Goal: Task Accomplishment & Management: Manage account settings

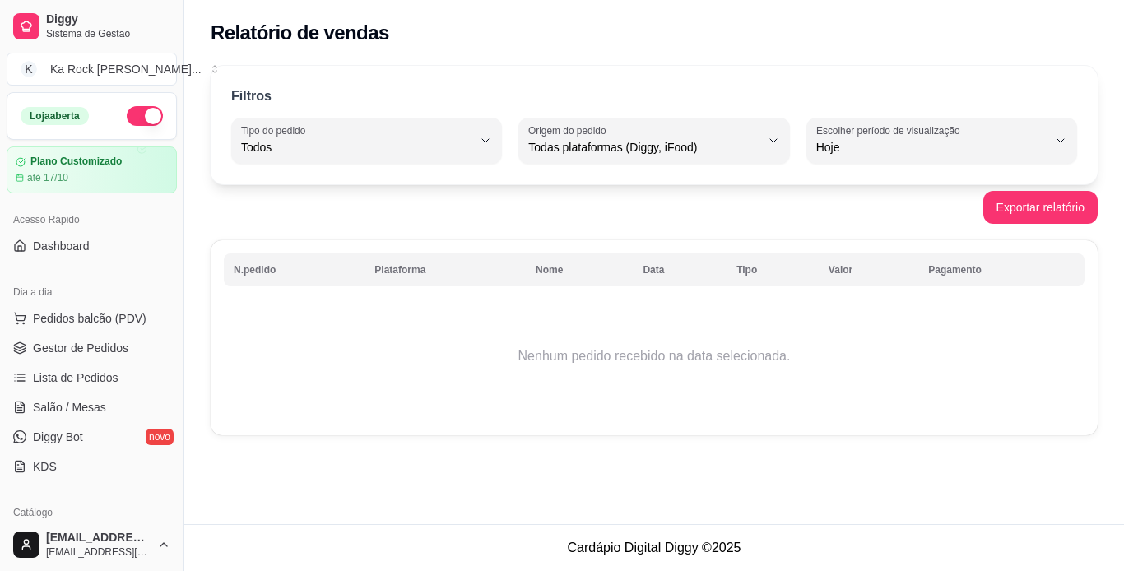
select select "ALL"
select select "0"
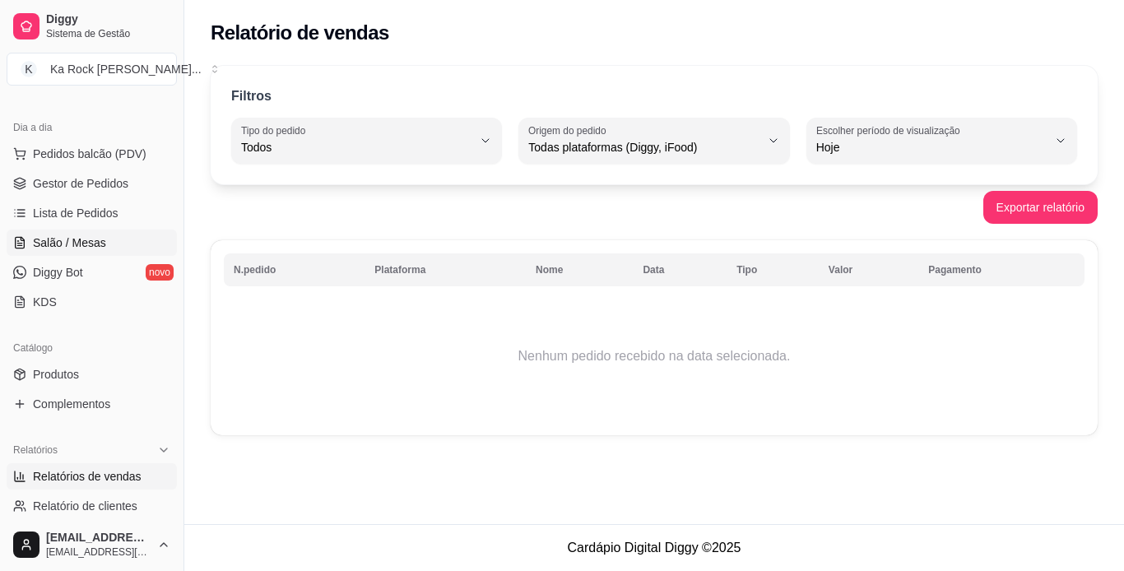
click at [95, 246] on span "Salão / Mesas" at bounding box center [69, 243] width 73 height 16
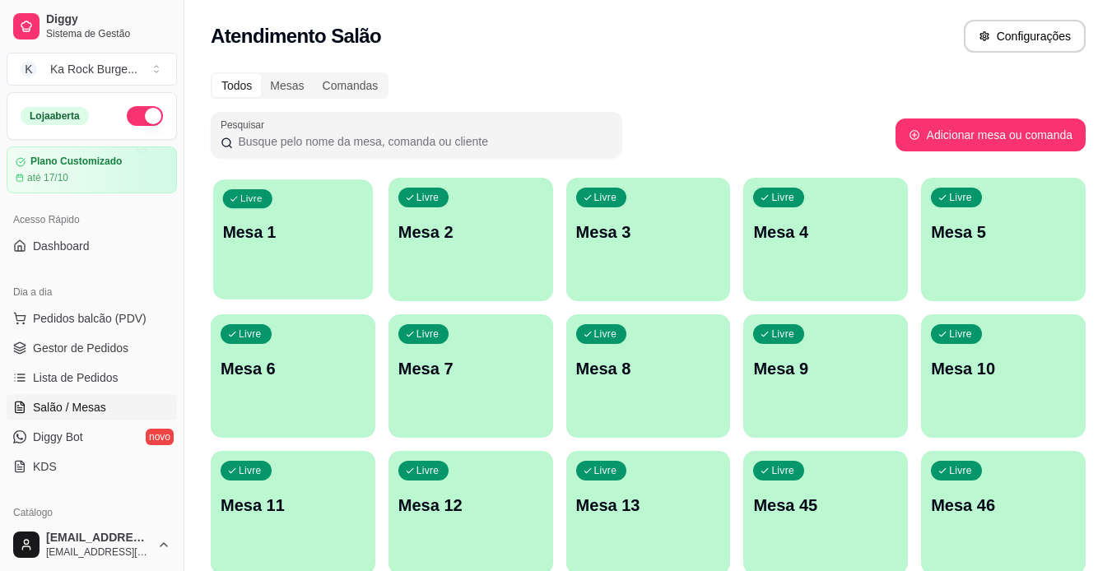
click at [313, 241] on p "Mesa 1" at bounding box center [293, 232] width 141 height 22
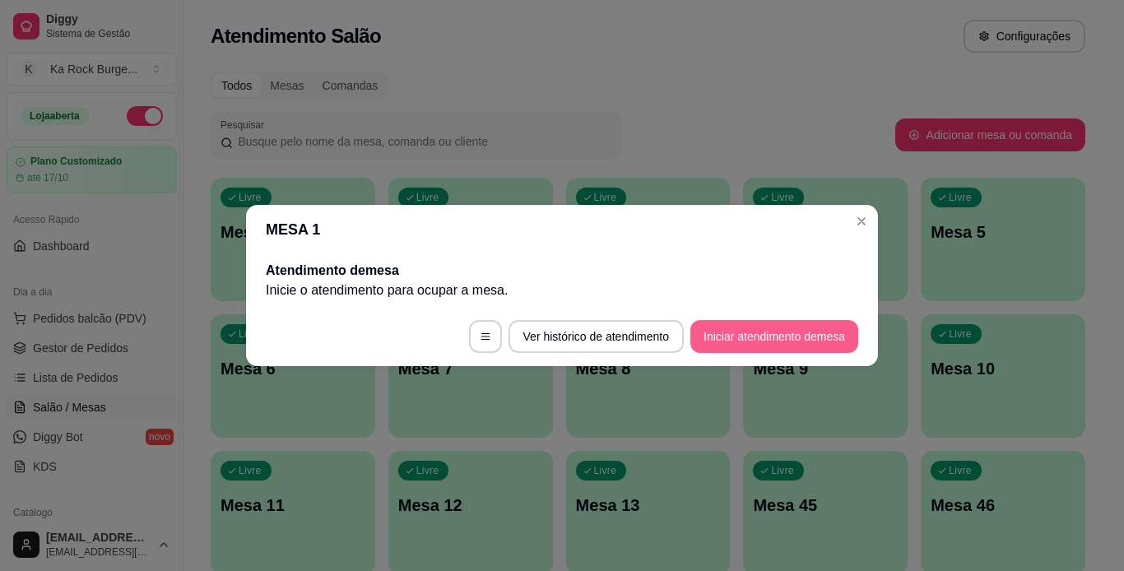
click at [800, 332] on button "Iniciar atendimento de mesa" at bounding box center [774, 336] width 168 height 33
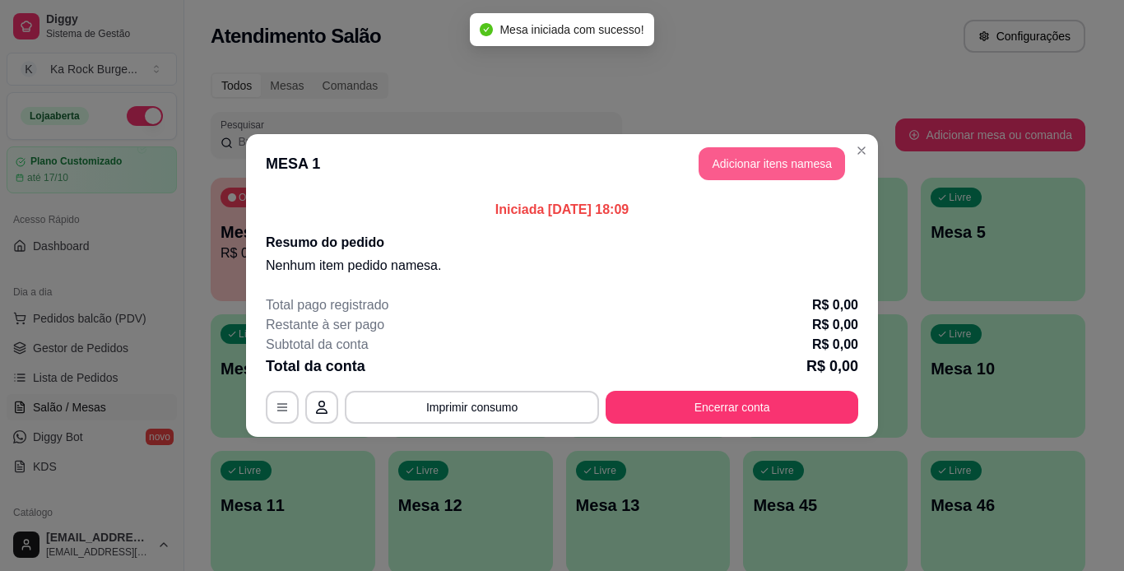
click at [797, 176] on button "Adicionar itens na mesa" at bounding box center [772, 163] width 146 height 33
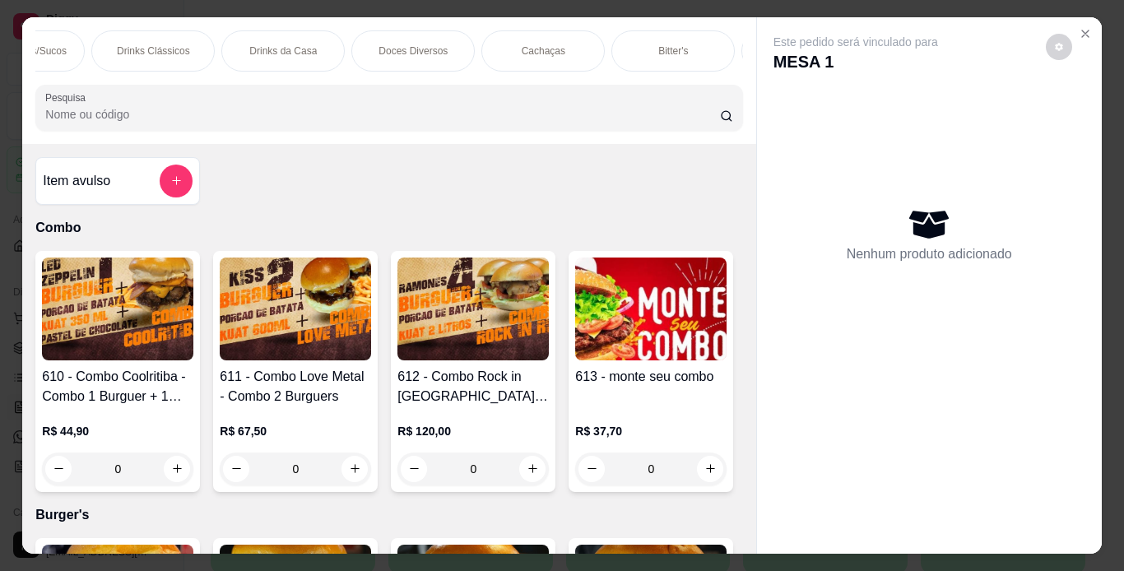
scroll to position [0, 1843]
click at [310, 46] on p "Doces Diversos" at bounding box center [334, 50] width 69 height 13
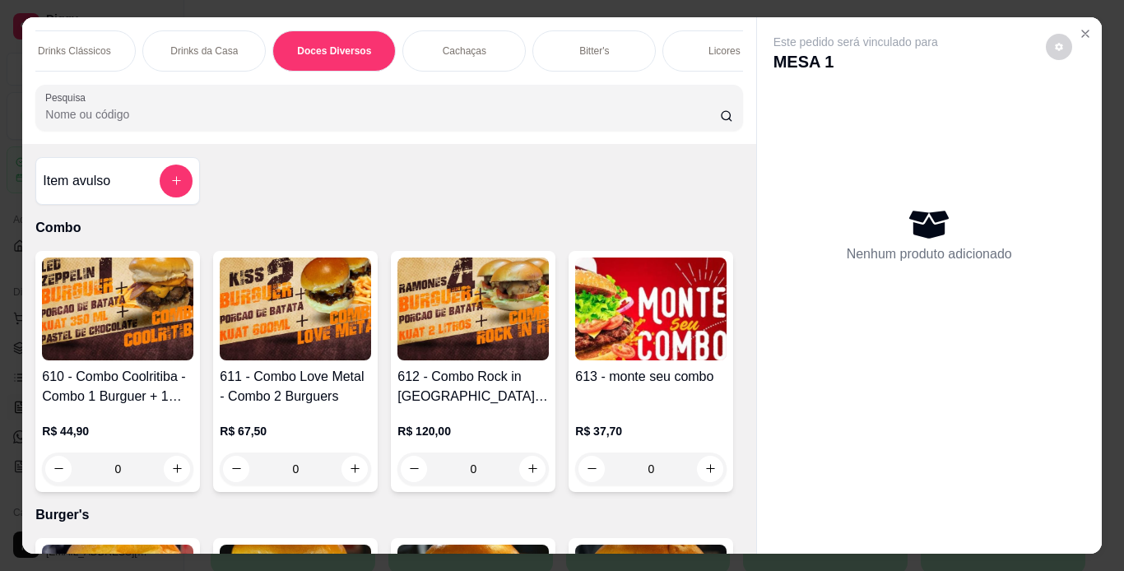
scroll to position [42, 0]
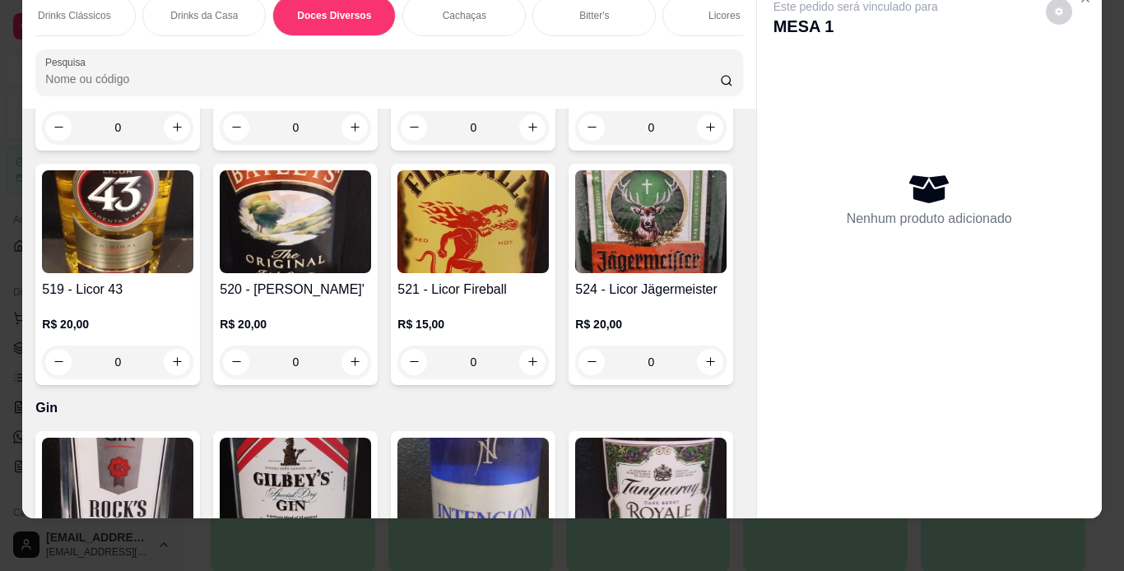
click at [734, 495] on div "Item avulso Combo 610 - Combo Coolritiba - Combo 1 Burguer + 1 Pastel R$ 44,90 …" at bounding box center [388, 314] width 733 height 410
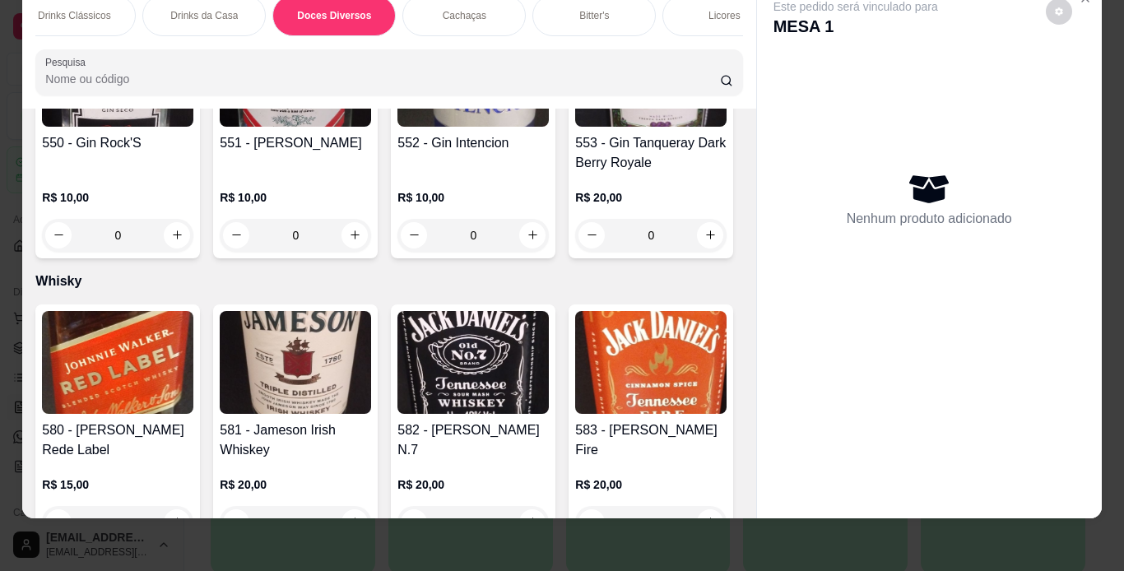
scroll to position [12272, 0]
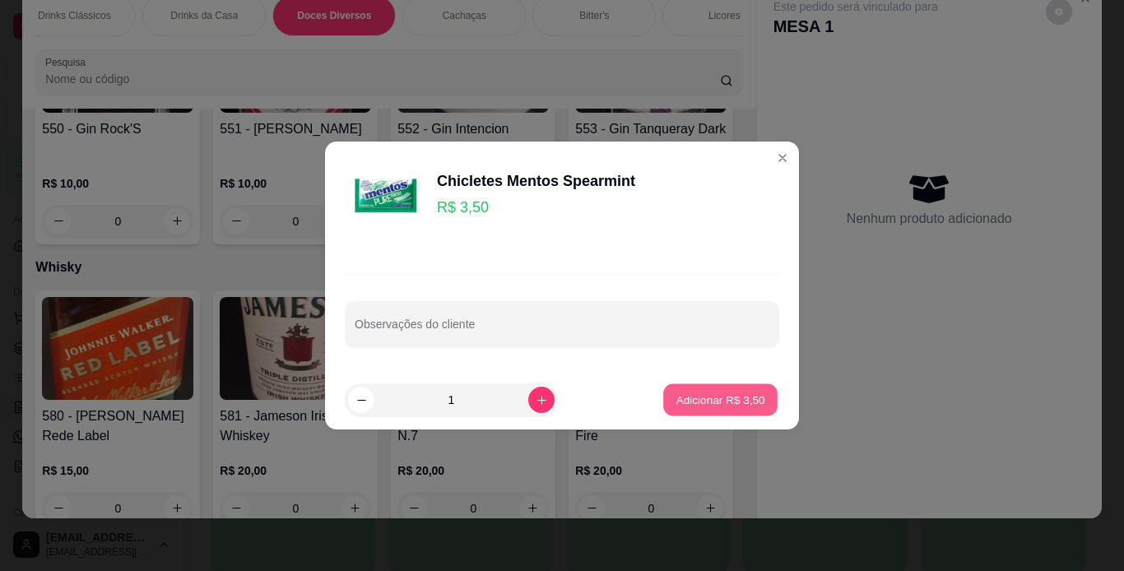
click at [726, 390] on button "Adicionar R$ 3,50" at bounding box center [720, 400] width 114 height 32
type input "1"
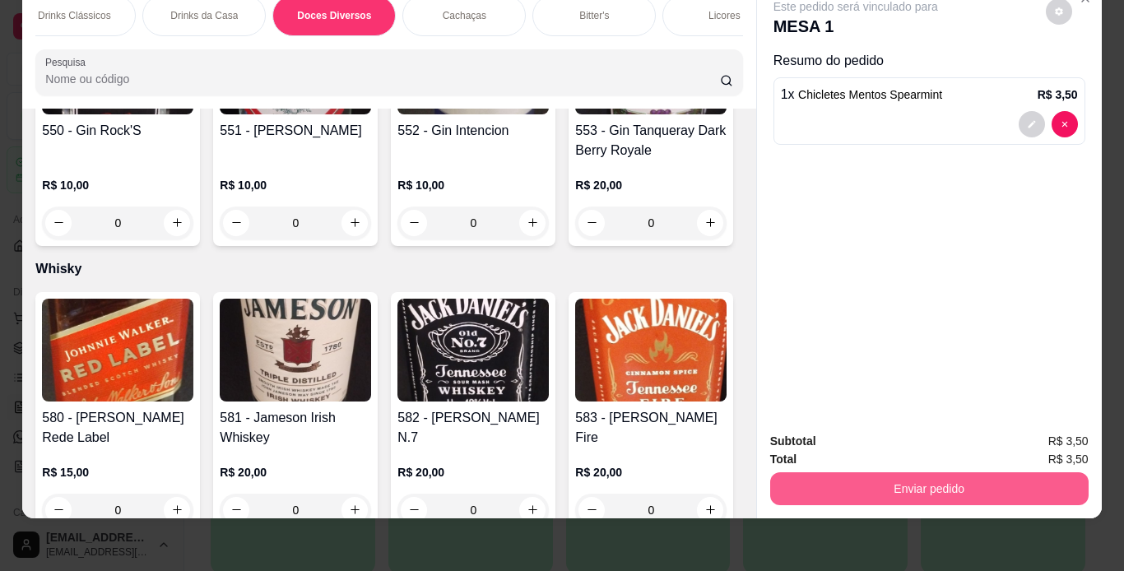
click at [992, 472] on button "Enviar pedido" at bounding box center [929, 488] width 318 height 33
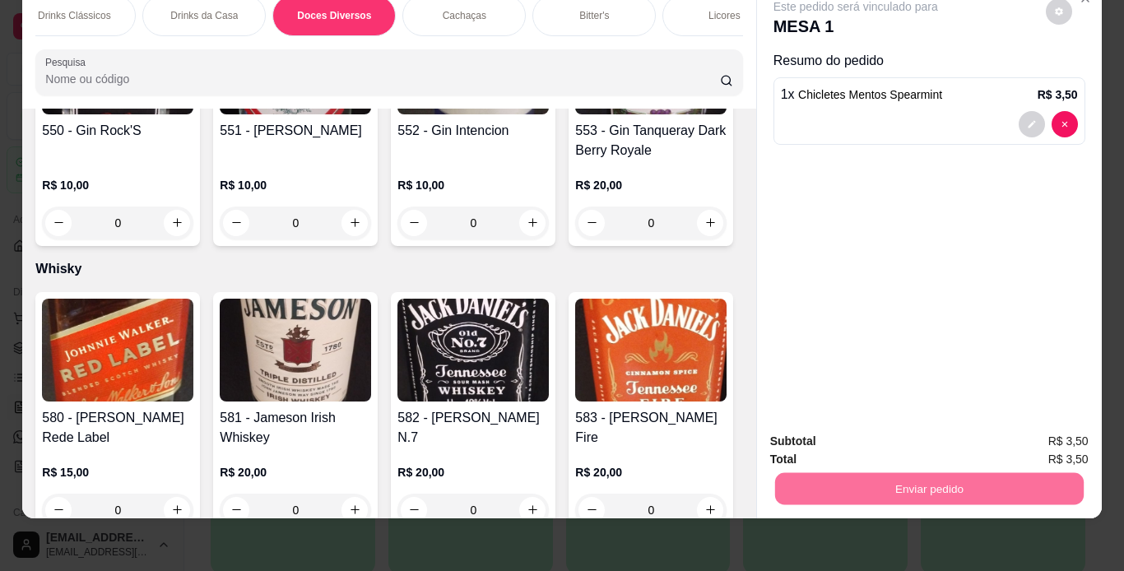
click at [1040, 426] on button "Sim, quero registrar" at bounding box center [1030, 436] width 123 height 31
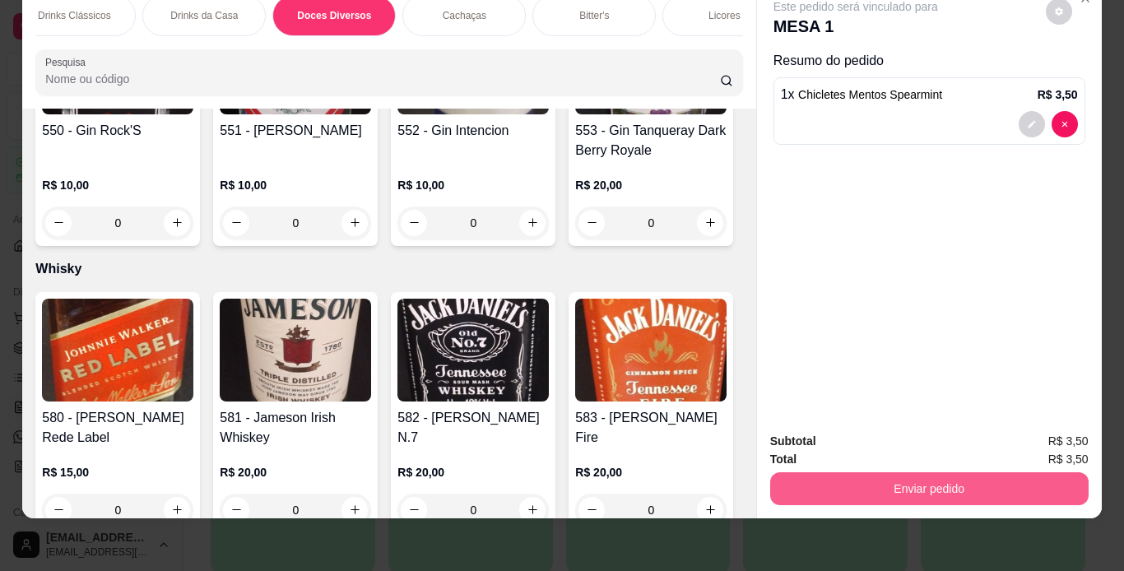
click at [950, 477] on button "Enviar pedido" at bounding box center [929, 488] width 318 height 33
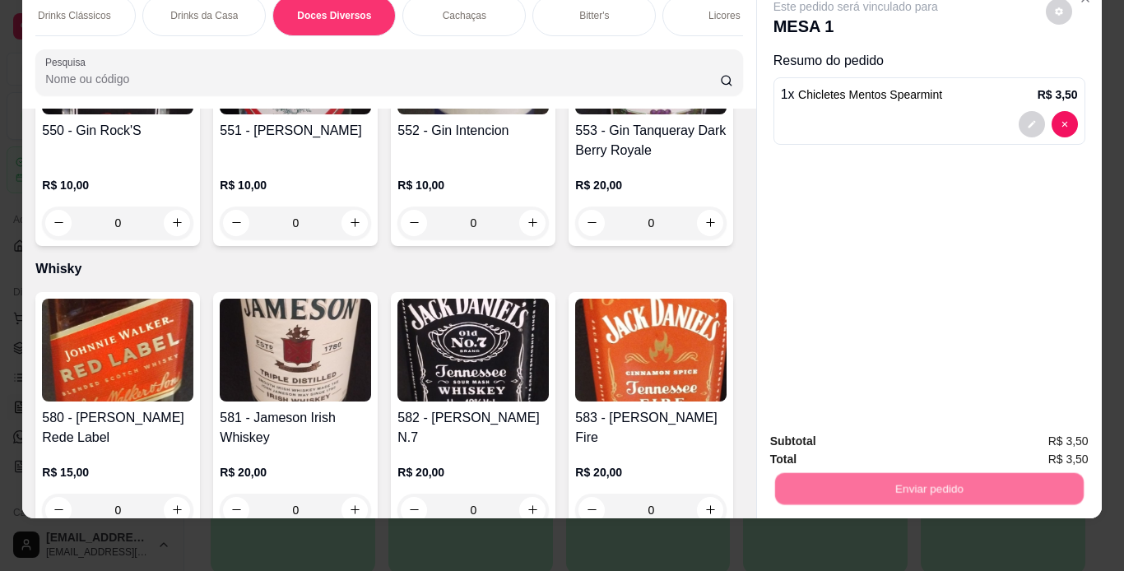
click at [924, 432] on button "Não registrar e enviar pedido" at bounding box center [875, 436] width 166 height 30
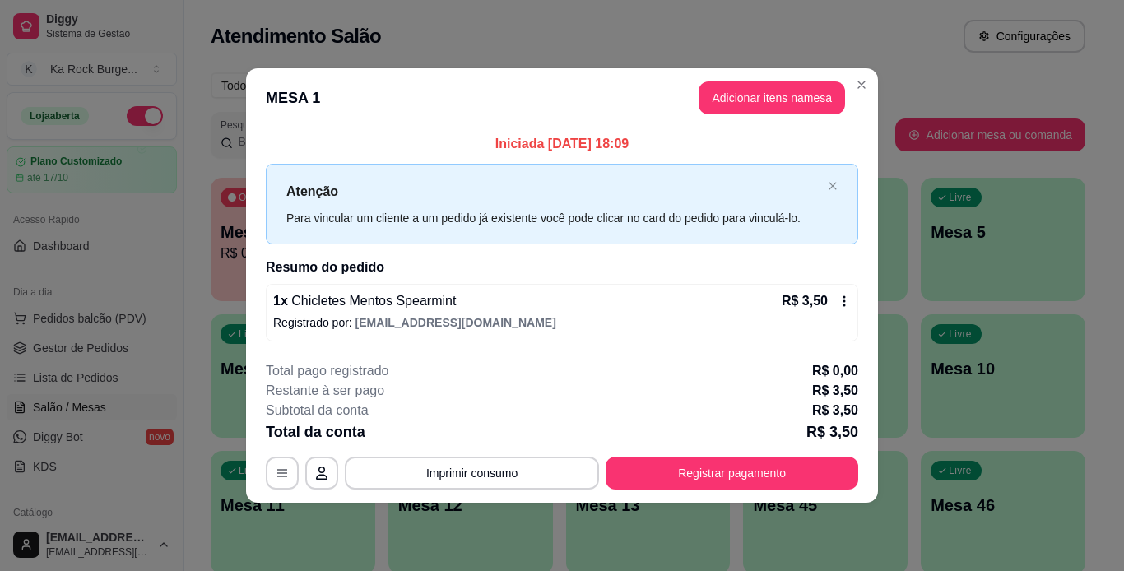
click at [782, 491] on footer "**********" at bounding box center [562, 425] width 632 height 155
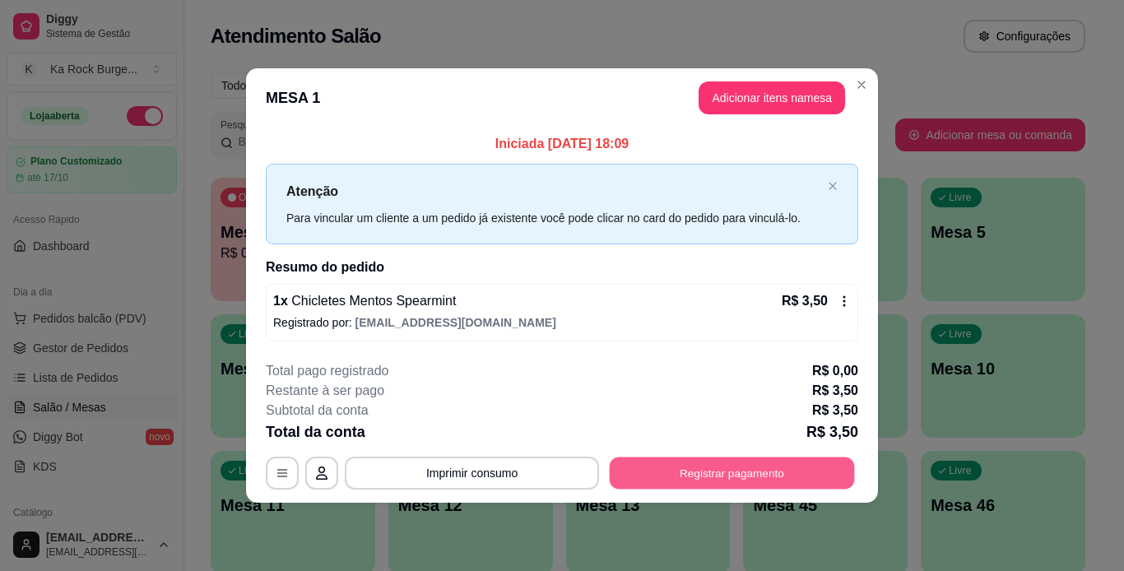
click at [782, 473] on button "Registrar pagamento" at bounding box center [732, 473] width 245 height 32
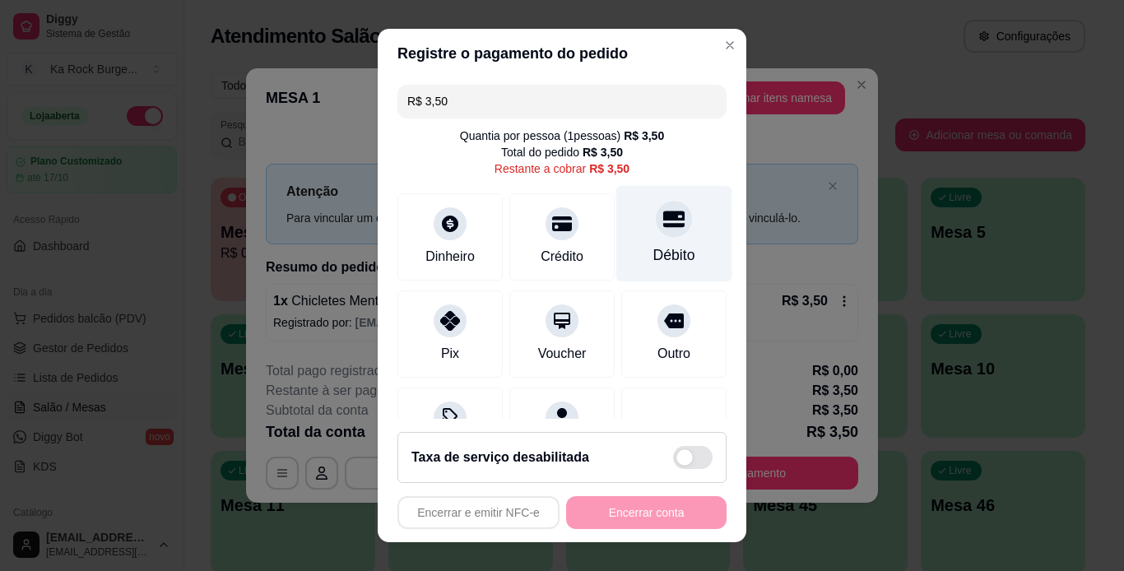
click at [656, 234] on div at bounding box center [674, 219] width 36 height 36
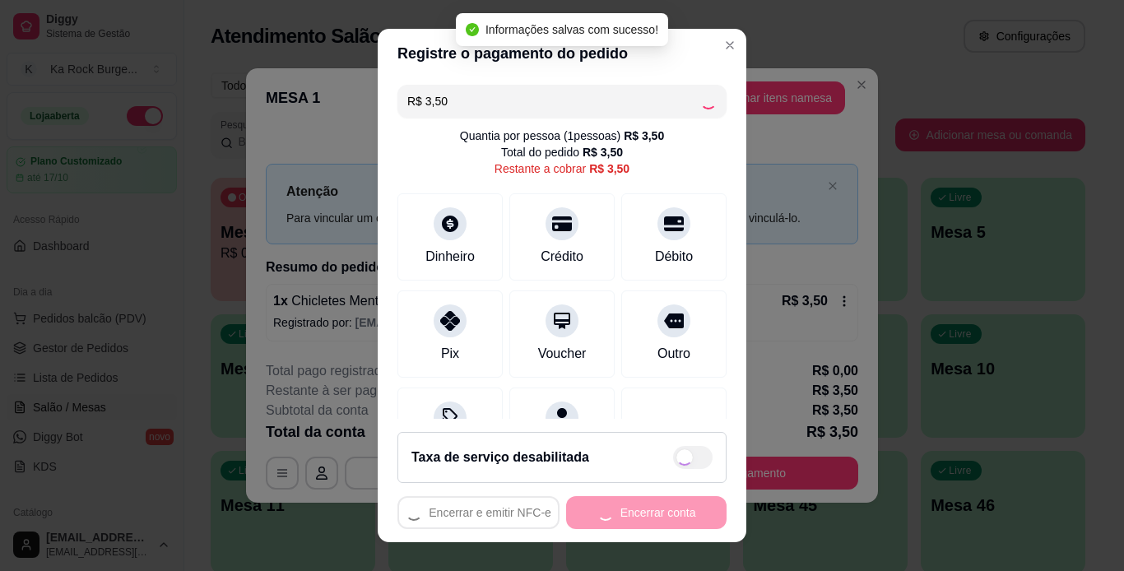
type input "R$ 0,00"
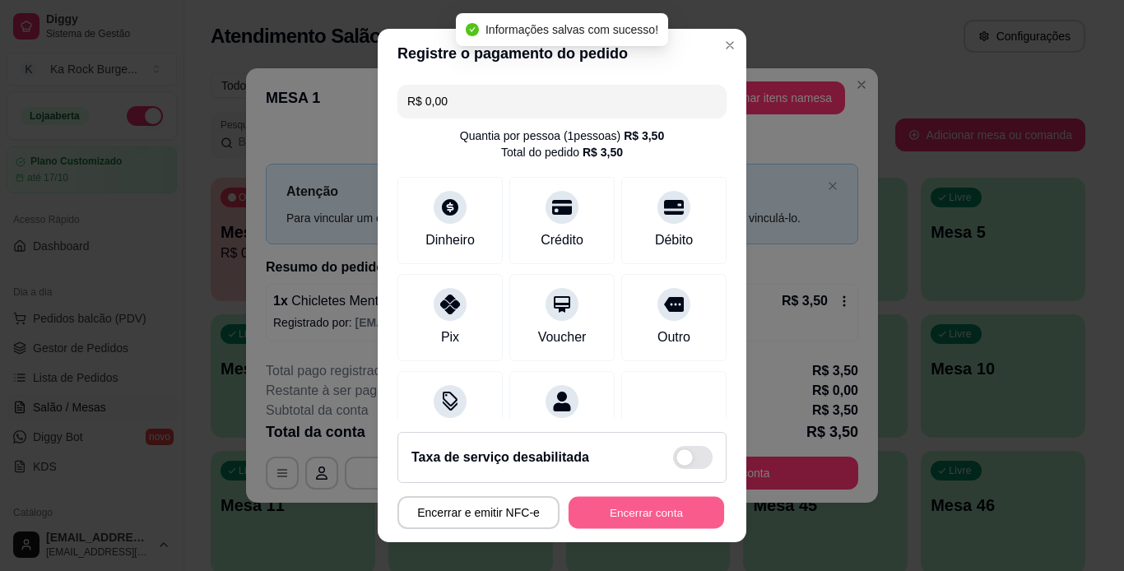
click at [618, 516] on button "Encerrar conta" at bounding box center [647, 513] width 156 height 32
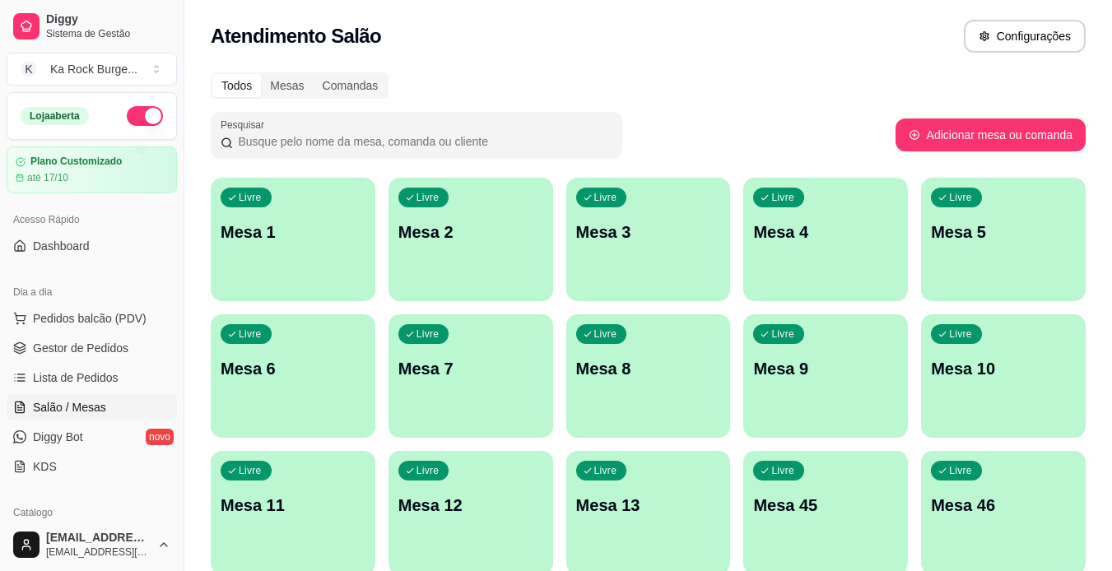
click at [980, 377] on p "Mesa 10" at bounding box center [1003, 368] width 145 height 23
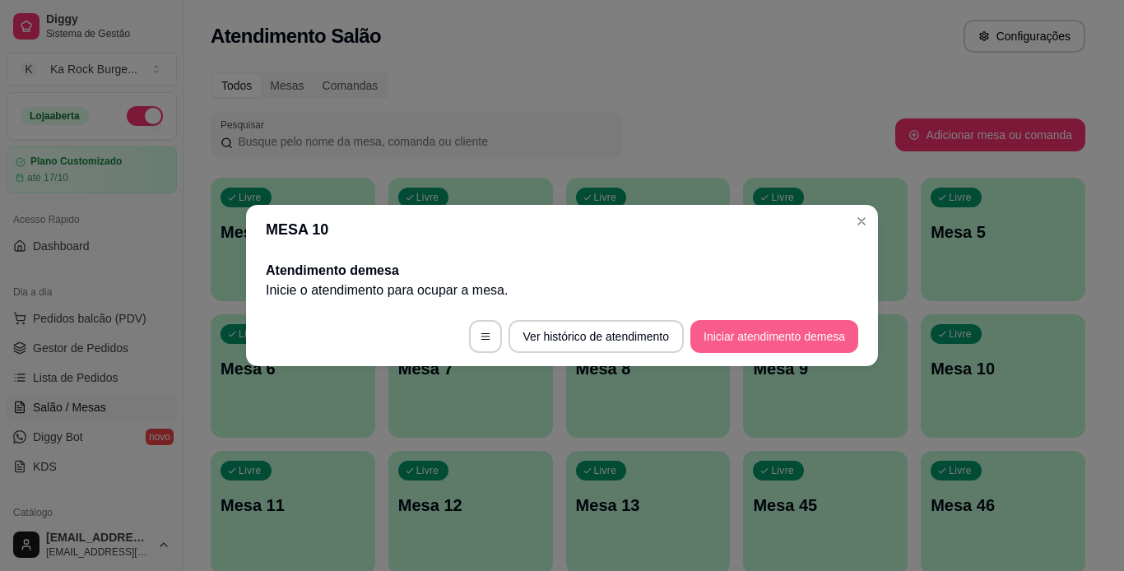
click at [819, 346] on button "Iniciar atendimento de mesa" at bounding box center [774, 336] width 168 height 33
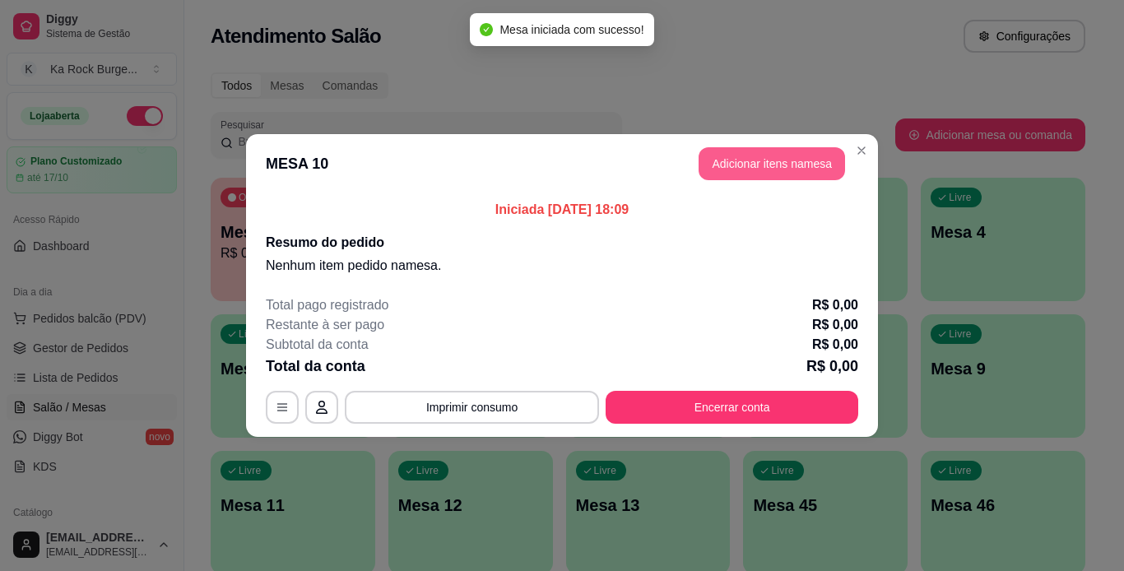
click at [770, 174] on button "Adicionar itens na mesa" at bounding box center [772, 163] width 146 height 33
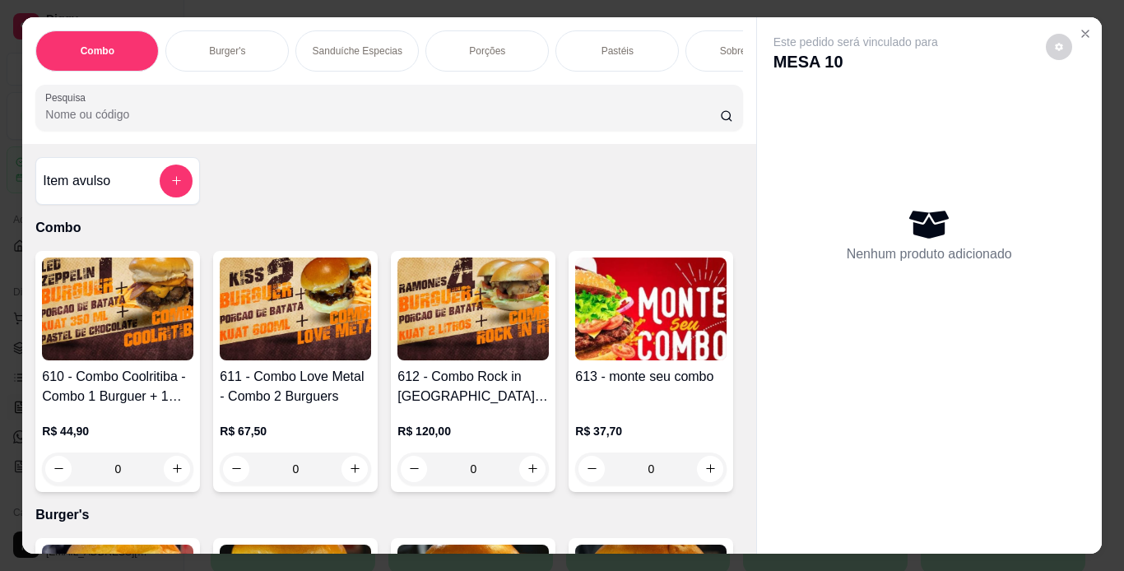
click at [257, 37] on div "Burger's" at bounding box center [226, 50] width 123 height 41
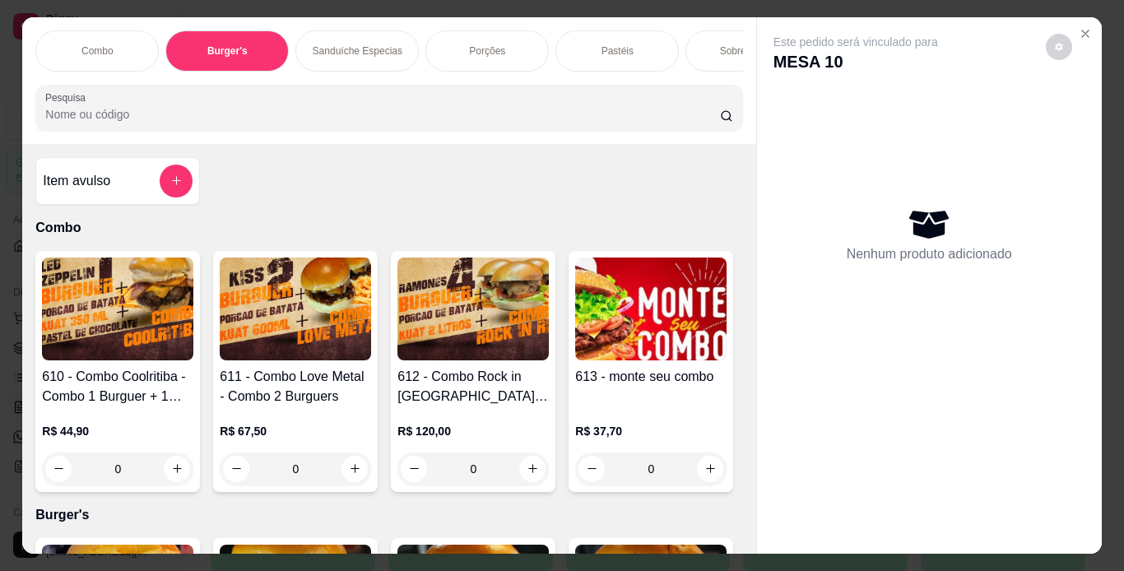
scroll to position [42, 0]
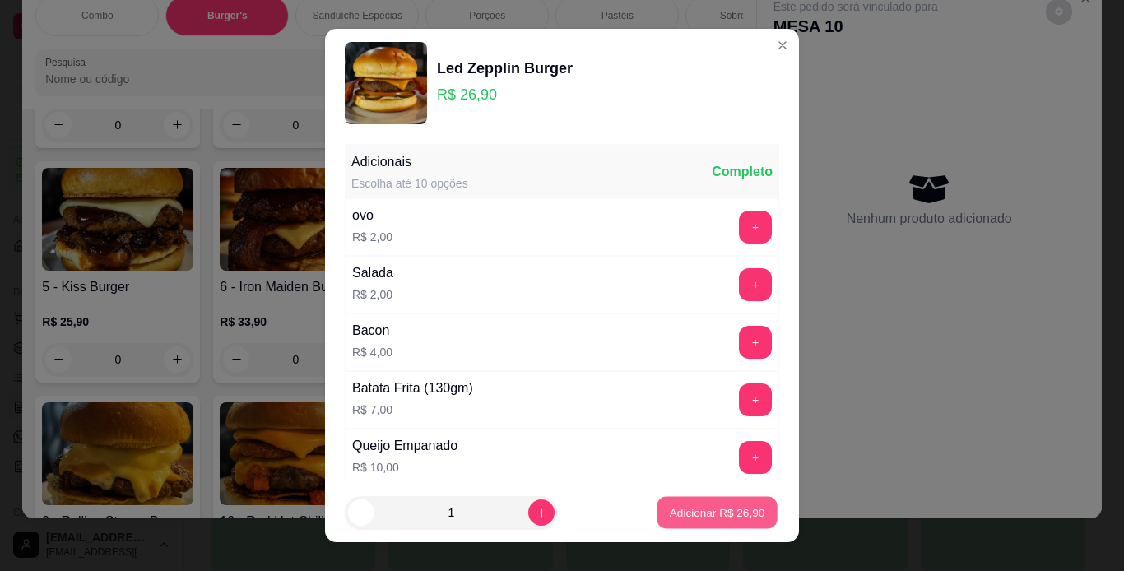
click at [704, 523] on button "Adicionar R$ 26,90" at bounding box center [717, 513] width 121 height 32
type input "1"
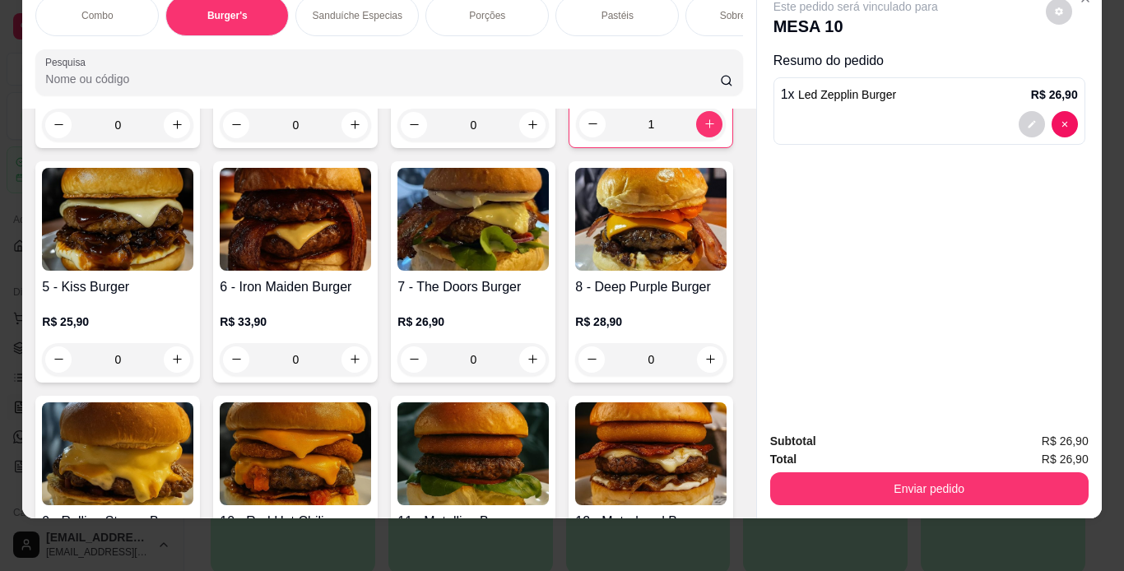
scroll to position [0, 619]
click at [541, 5] on div "Chopp" at bounding box center [518, 15] width 123 height 41
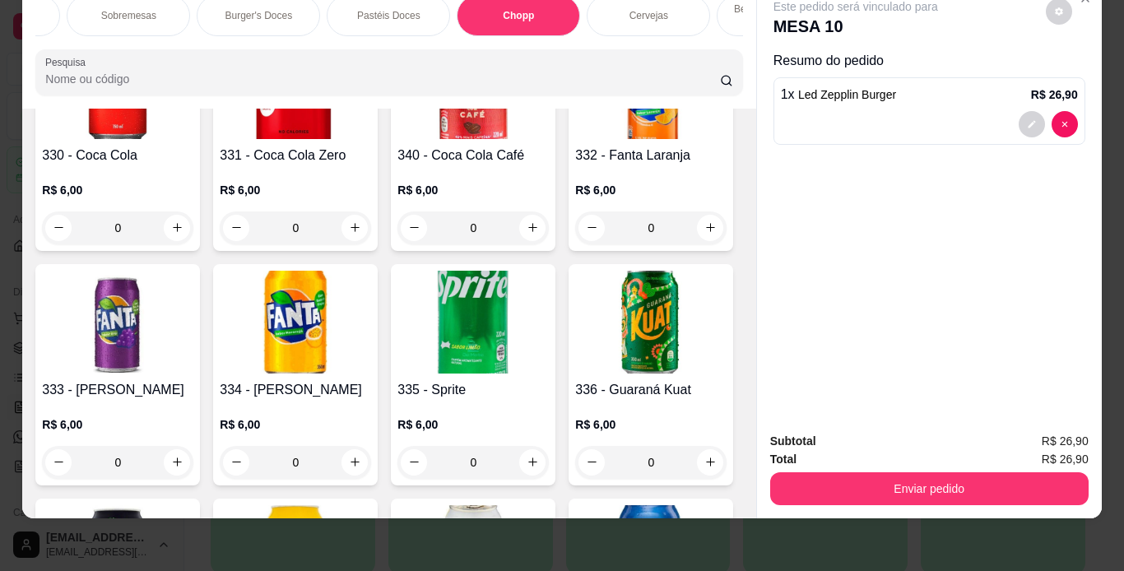
scroll to position [6753, 0]
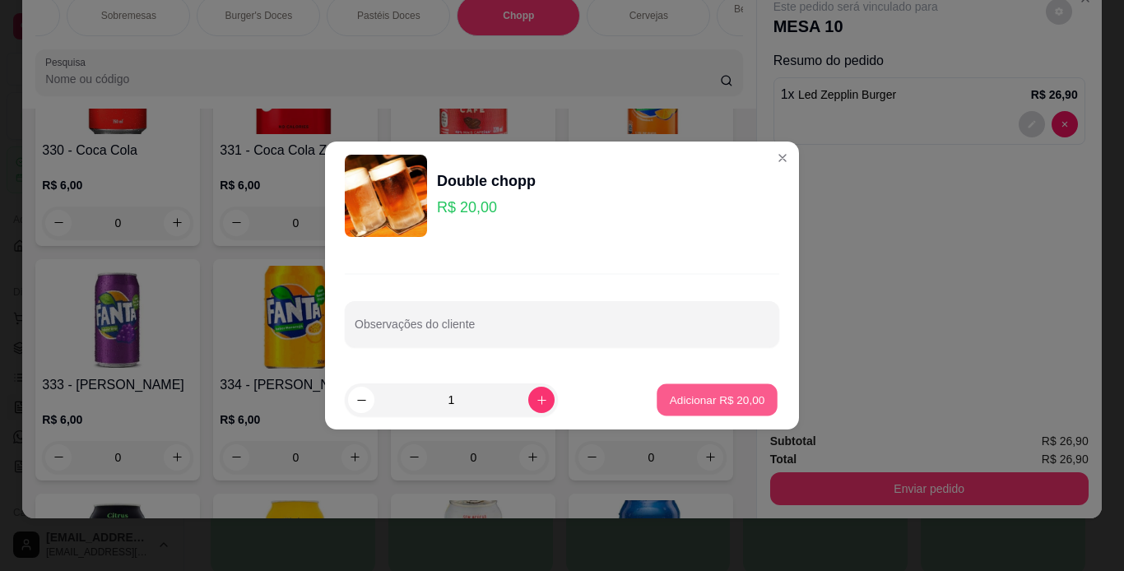
click at [752, 402] on p "Adicionar R$ 20,00" at bounding box center [717, 400] width 95 height 16
type input "1"
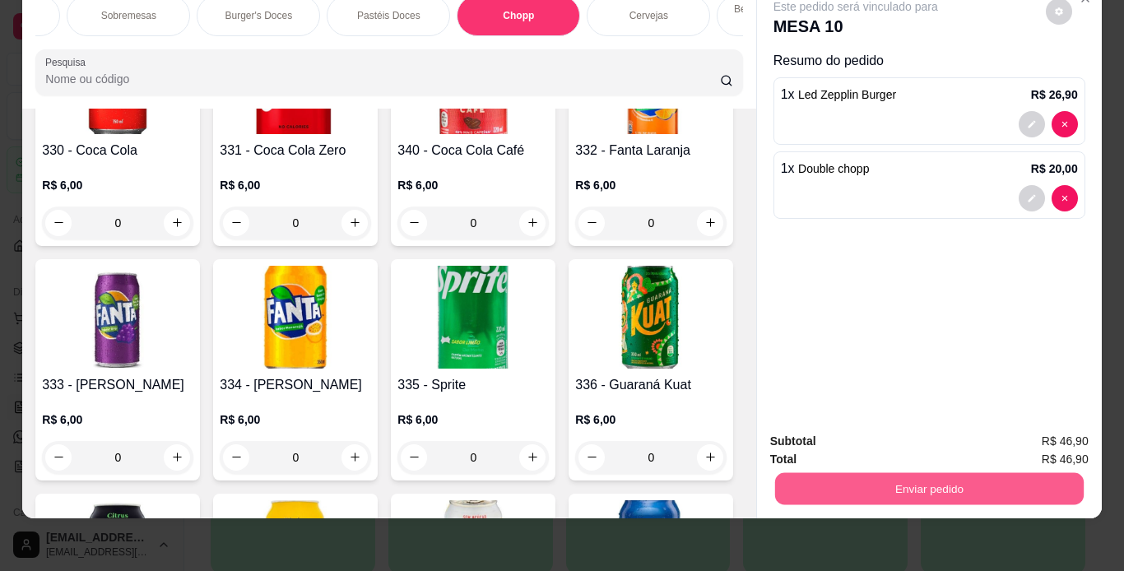
click at [852, 482] on button "Enviar pedido" at bounding box center [928, 489] width 309 height 32
click at [835, 447] on button "Não registrar e enviar pedido" at bounding box center [875, 436] width 166 height 30
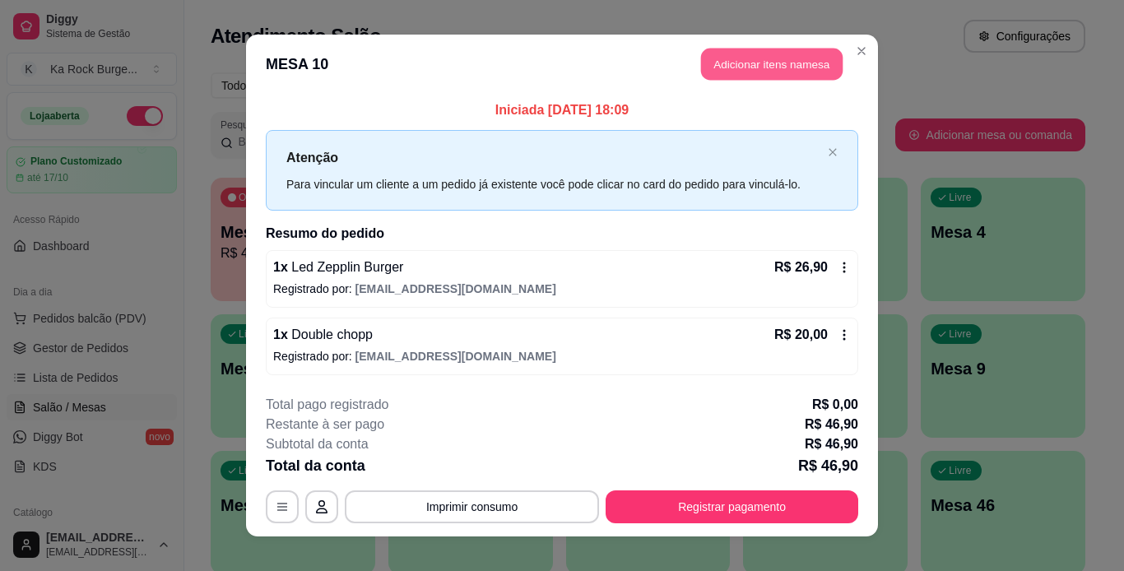
click at [765, 63] on button "Adicionar itens na mesa" at bounding box center [772, 65] width 142 height 32
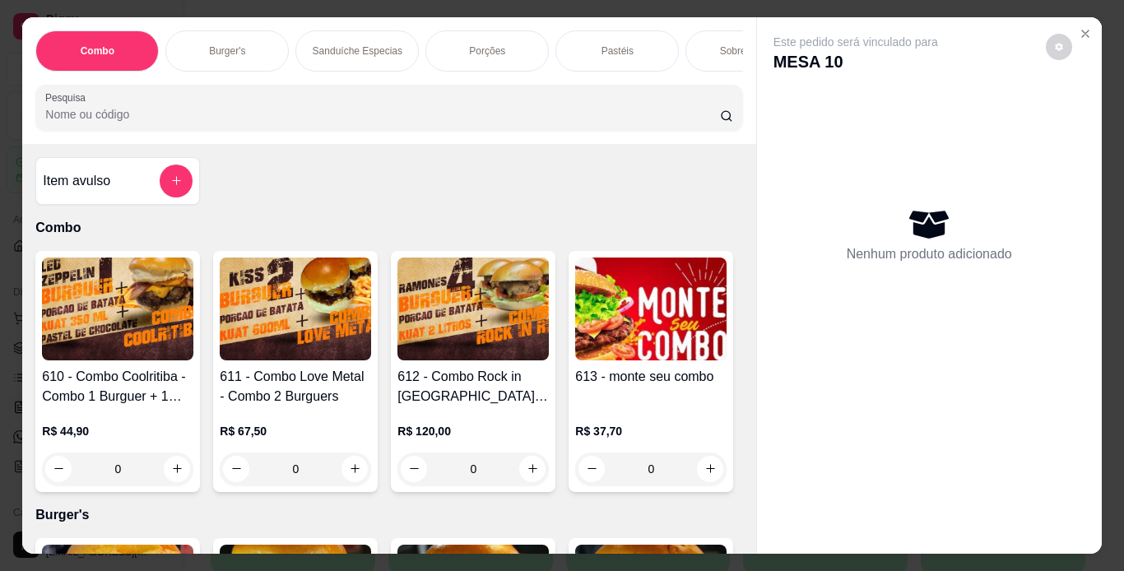
scroll to position [0, 619]
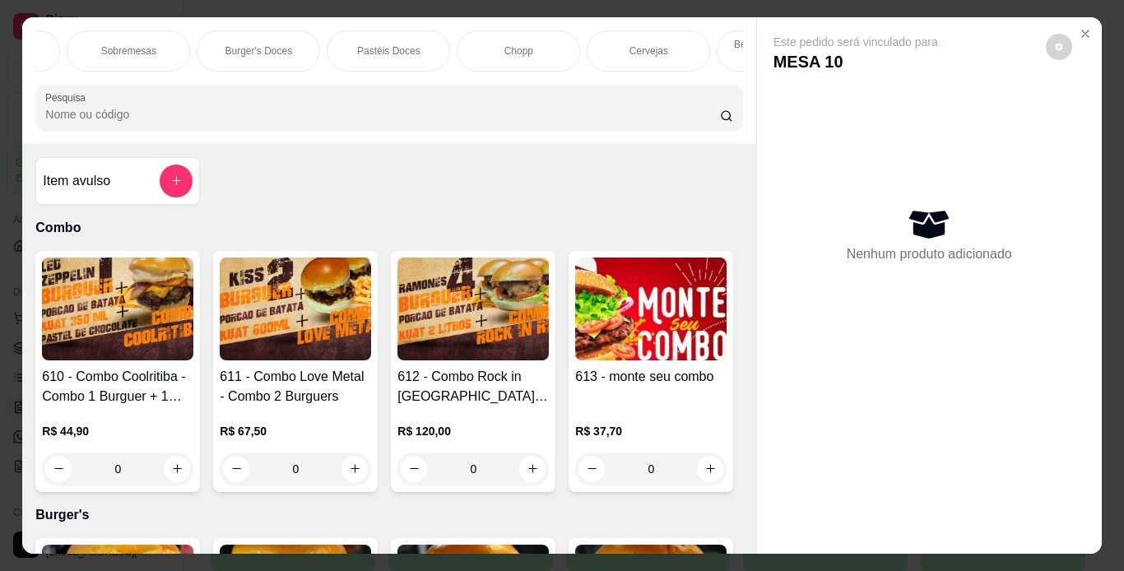
click at [508, 45] on p "Chopp" at bounding box center [518, 50] width 29 height 13
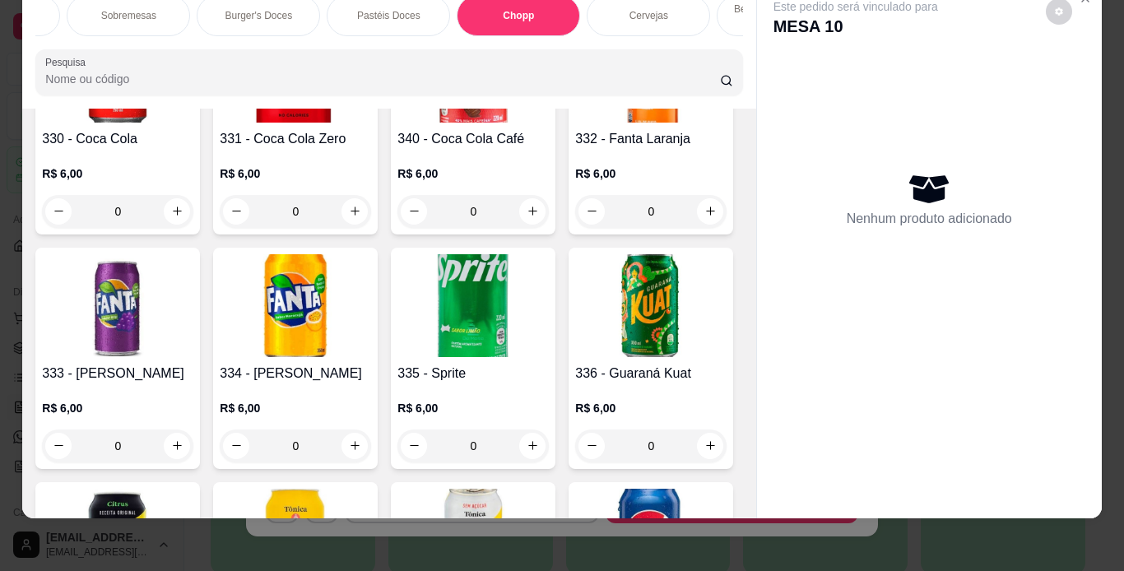
scroll to position [6767, 0]
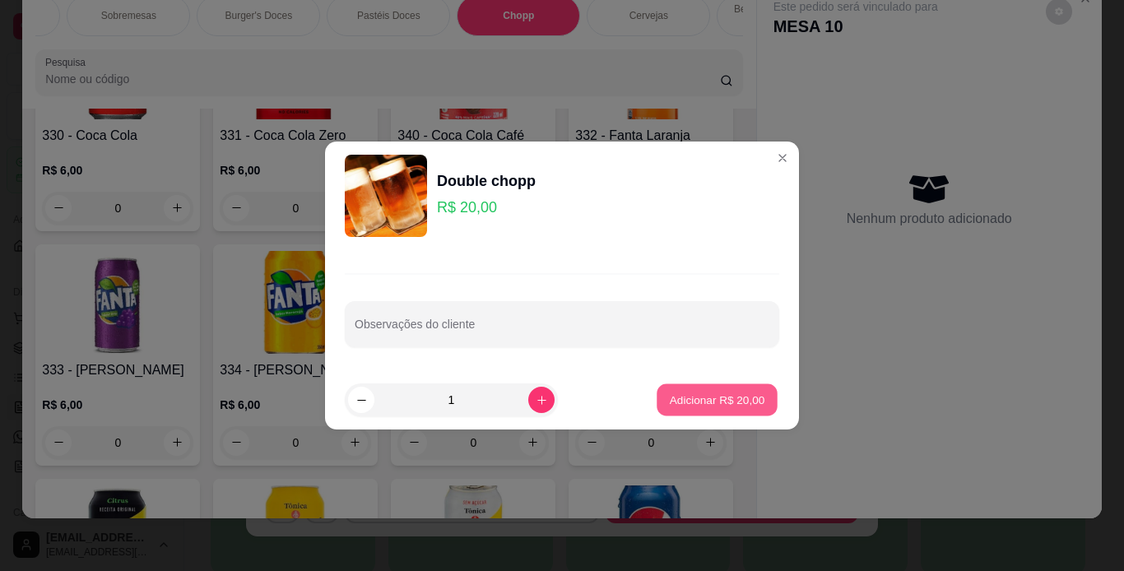
click at [760, 408] on button "Adicionar R$ 20,00" at bounding box center [717, 400] width 121 height 32
type input "1"
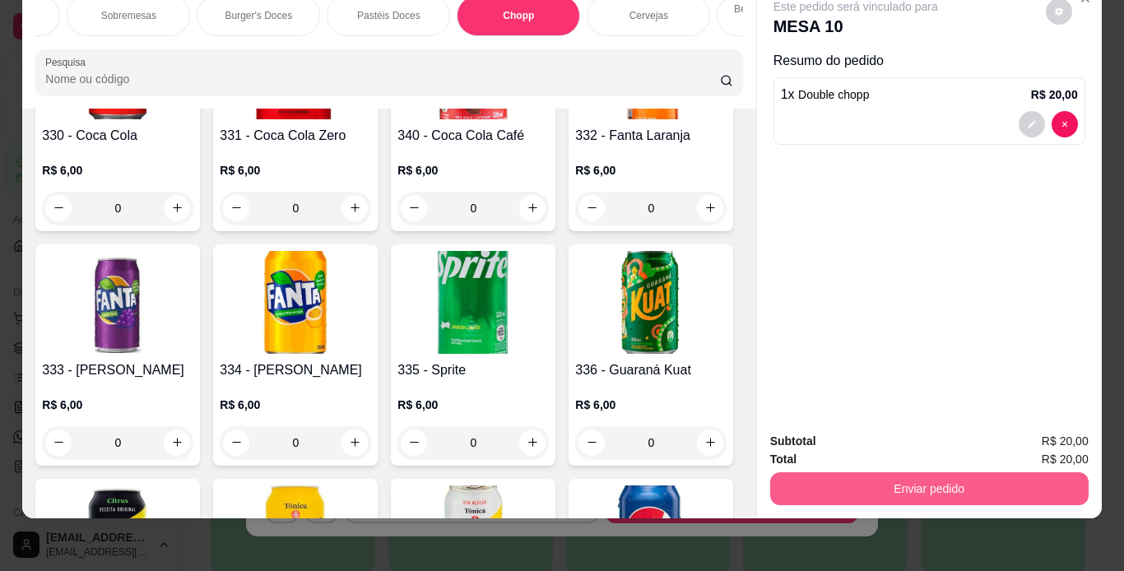
click at [843, 481] on button "Enviar pedido" at bounding box center [929, 488] width 318 height 33
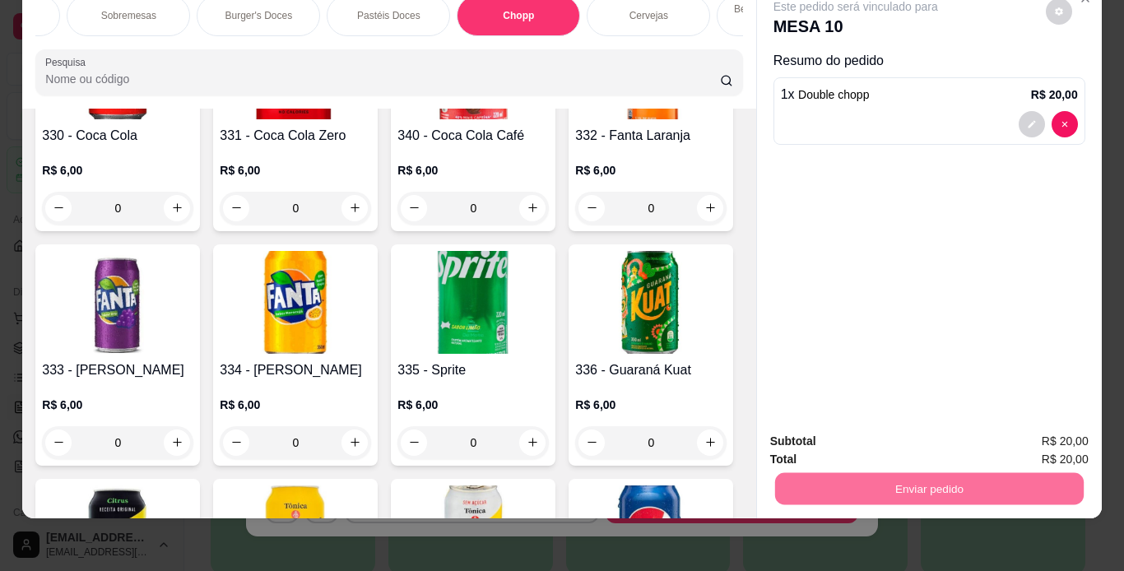
click at [884, 438] on button "Não registrar e enviar pedido" at bounding box center [875, 436] width 166 height 30
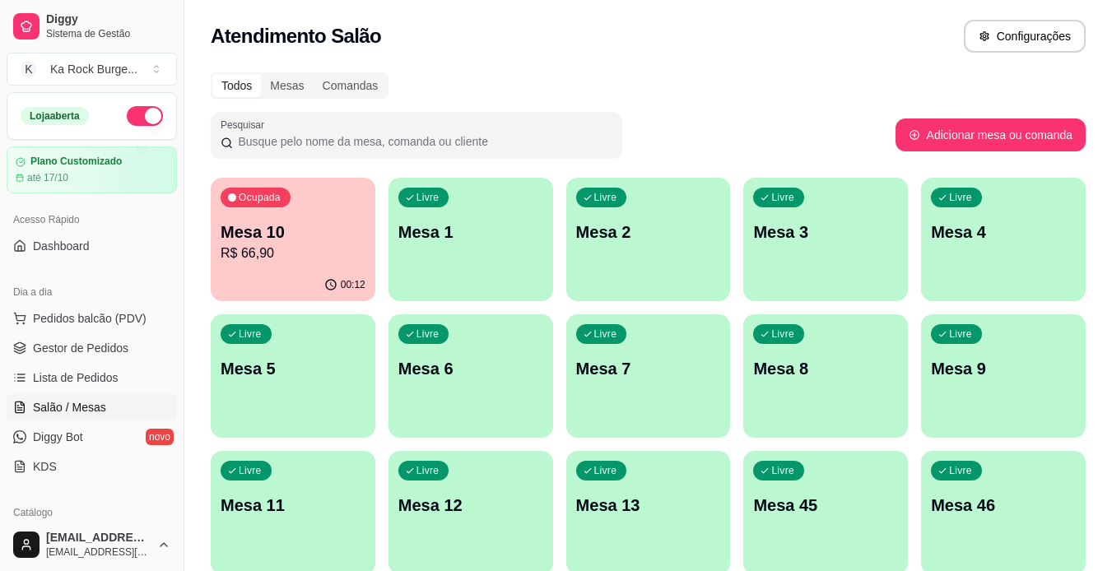
click at [509, 370] on p "Mesa 6" at bounding box center [470, 368] width 145 height 23
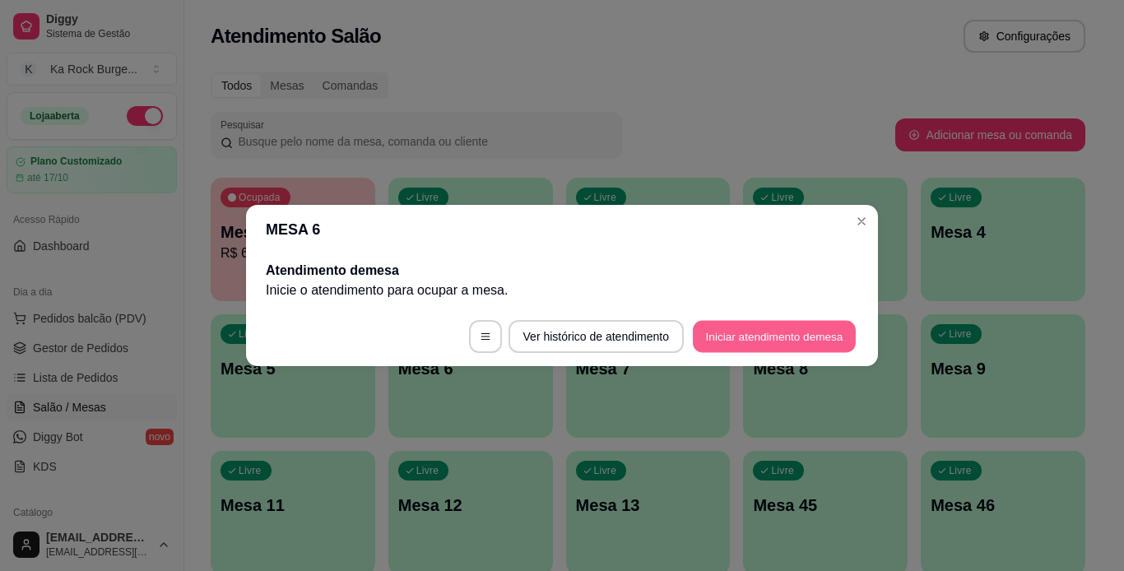
click at [754, 348] on button "Iniciar atendimento de mesa" at bounding box center [774, 337] width 163 height 32
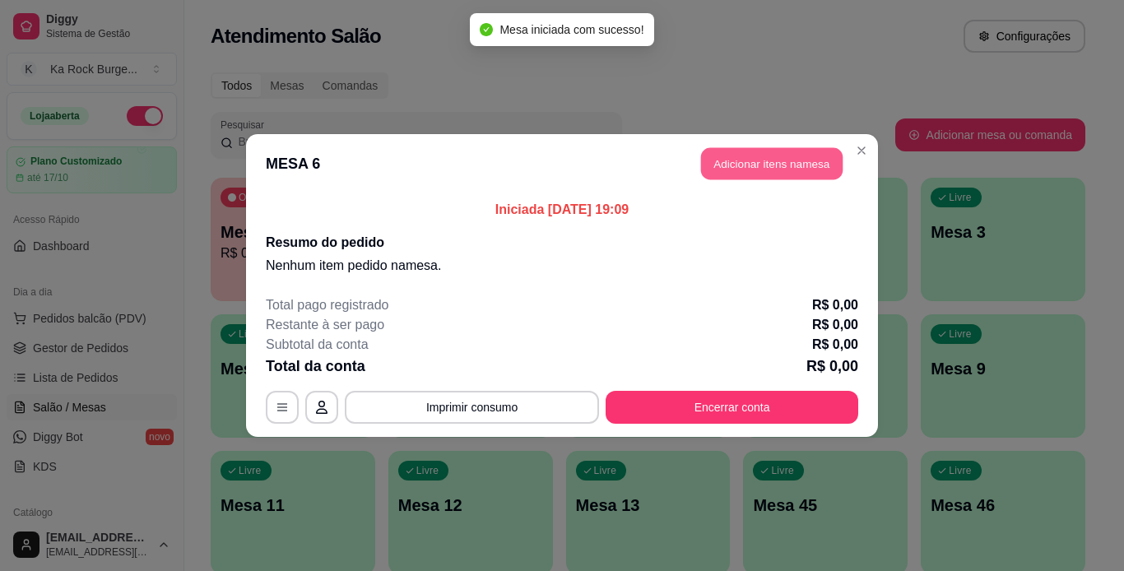
click at [746, 166] on button "Adicionar itens na mesa" at bounding box center [772, 164] width 142 height 32
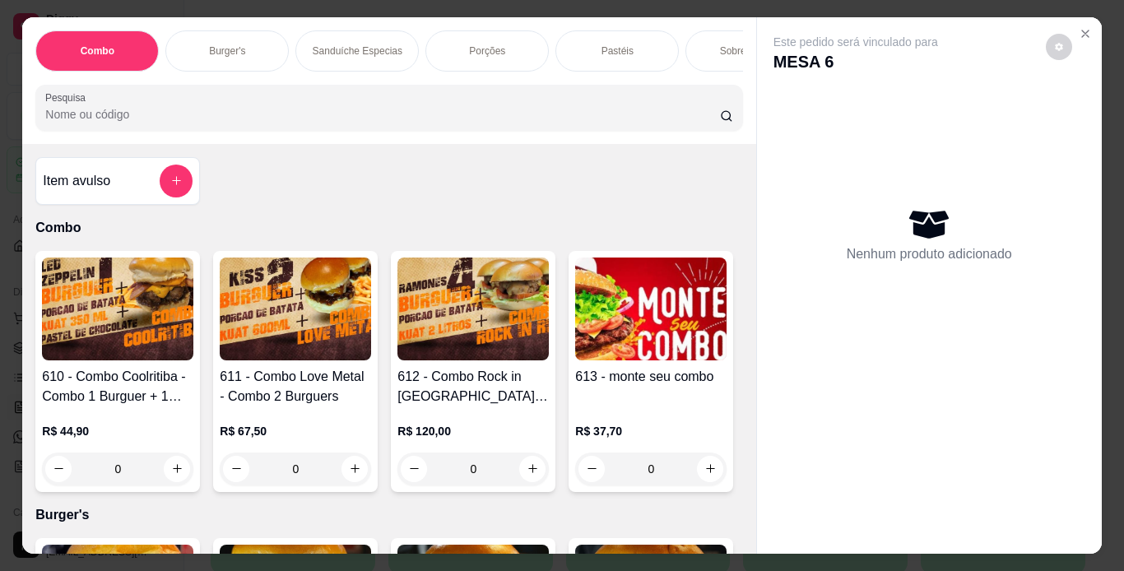
click at [469, 48] on p "Porções" at bounding box center [487, 50] width 36 height 13
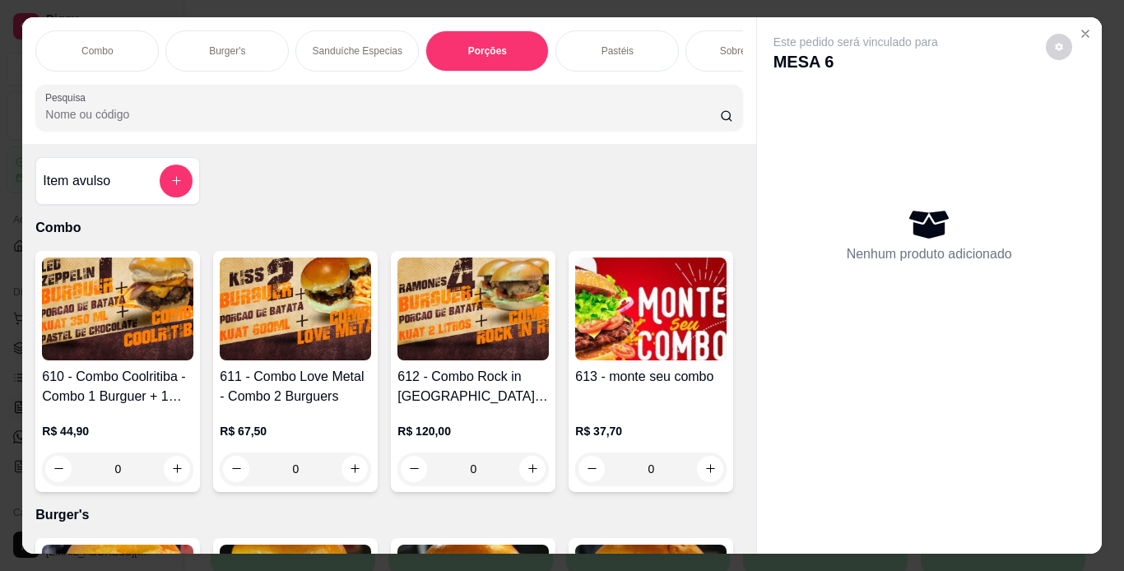
scroll to position [42, 0]
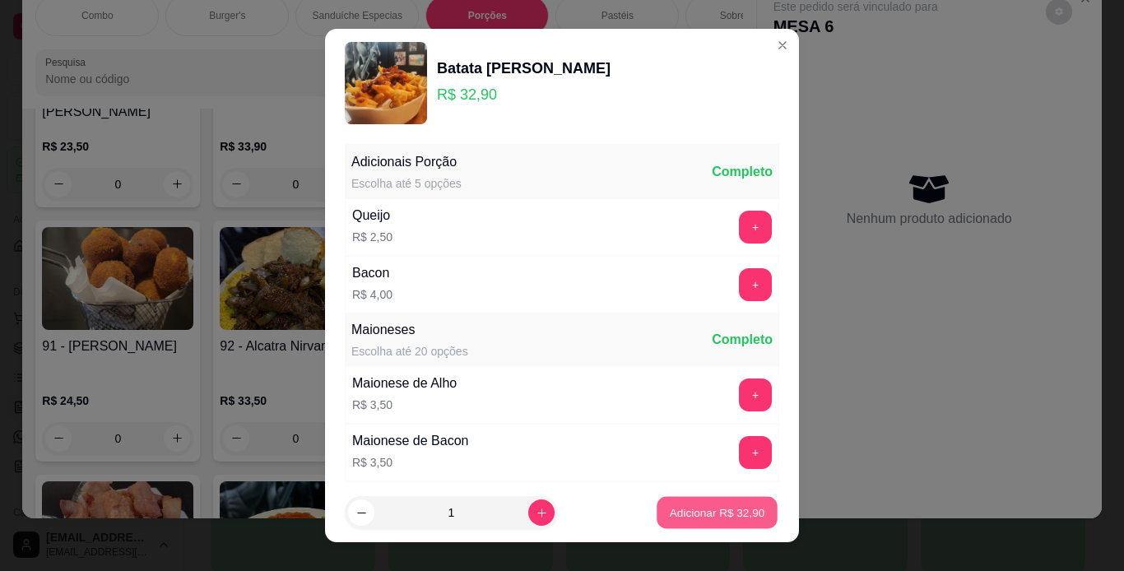
click at [686, 515] on p "Adicionar R$ 32,90" at bounding box center [717, 513] width 95 height 16
type input "1"
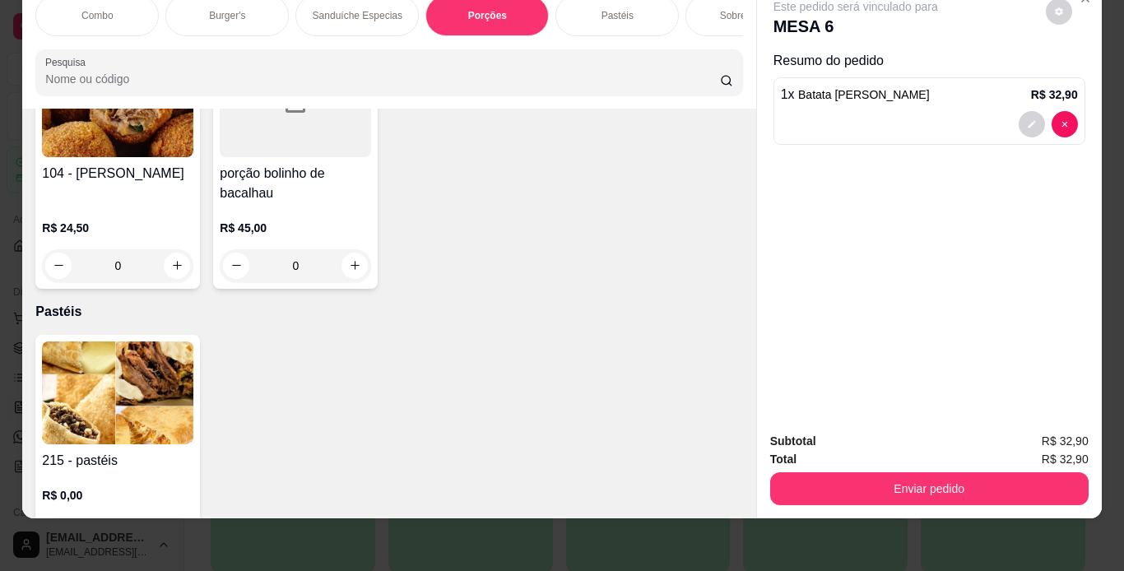
scroll to position [4021, 0]
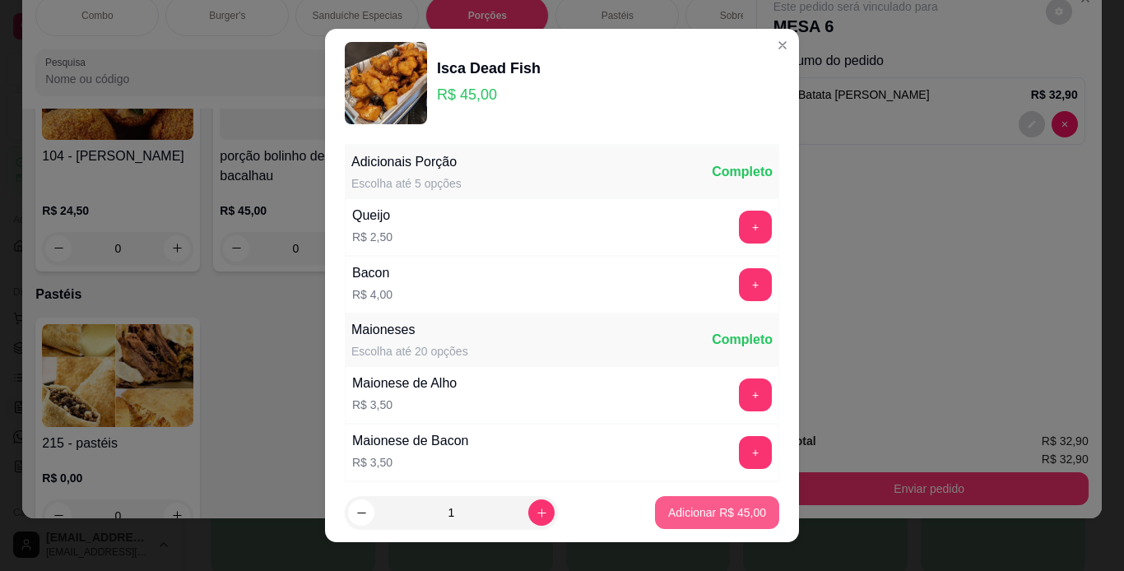
click at [702, 509] on p "Adicionar R$ 45,00" at bounding box center [717, 512] width 98 height 16
type input "1"
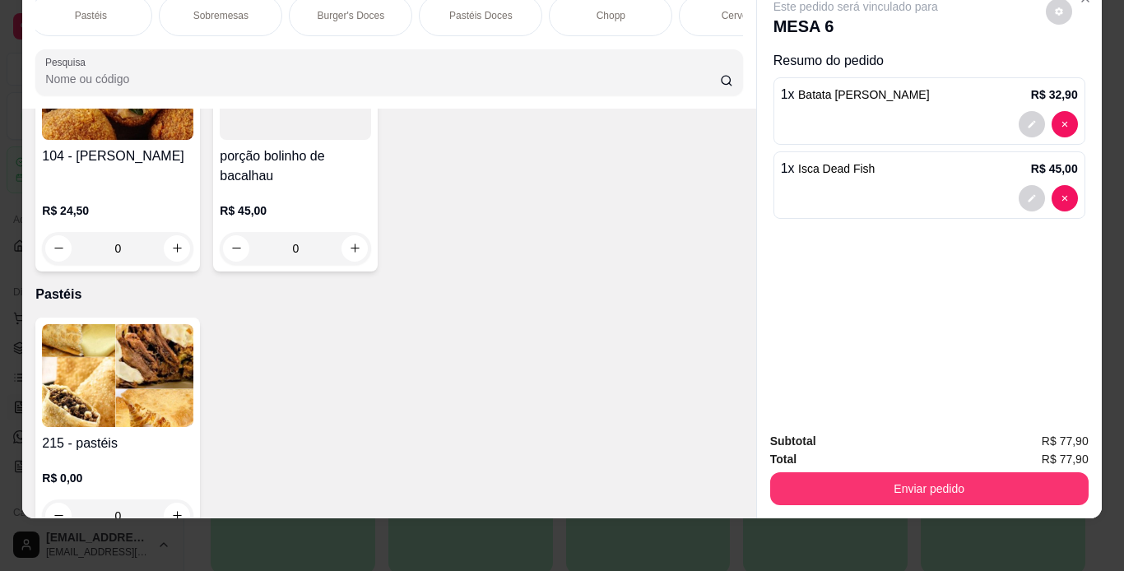
scroll to position [0, 560]
click at [597, 6] on div "Chopp" at bounding box center [577, 15] width 123 height 41
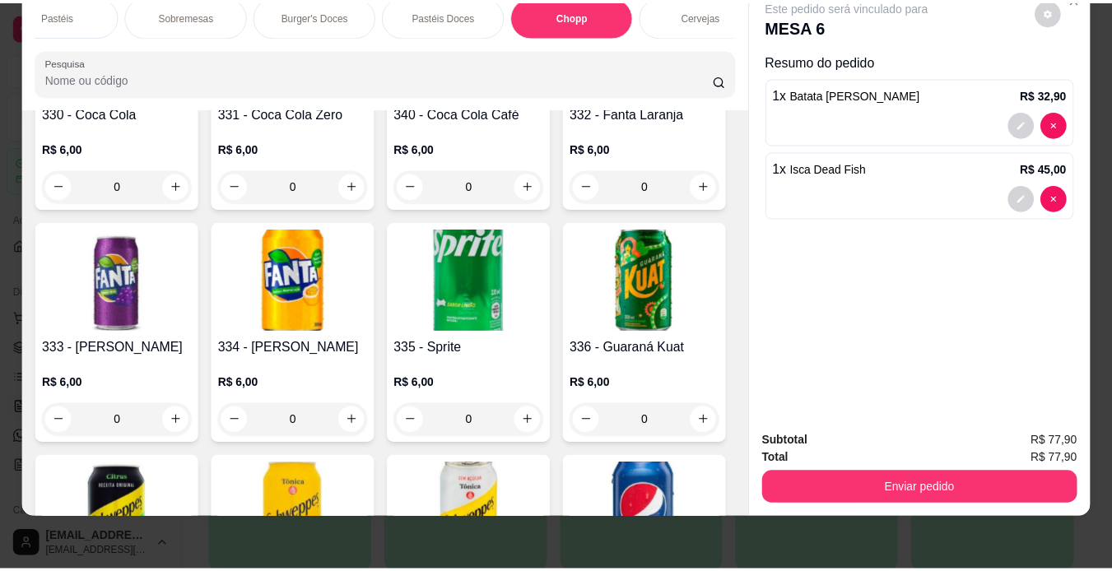
scroll to position [6804, 0]
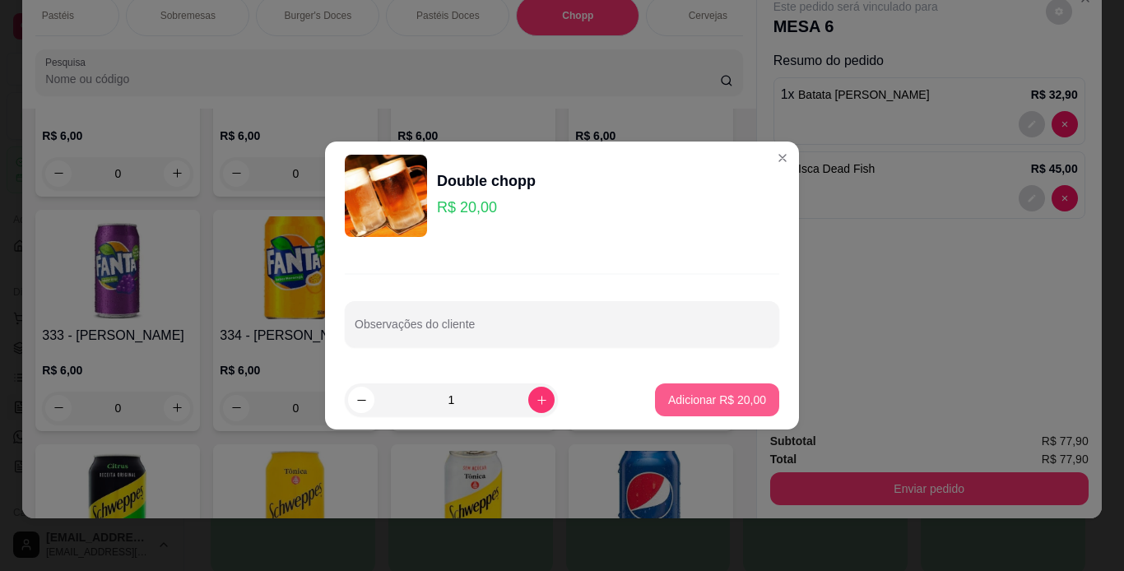
click at [683, 395] on p "Adicionar R$ 20,00" at bounding box center [717, 400] width 98 height 16
type input "1"
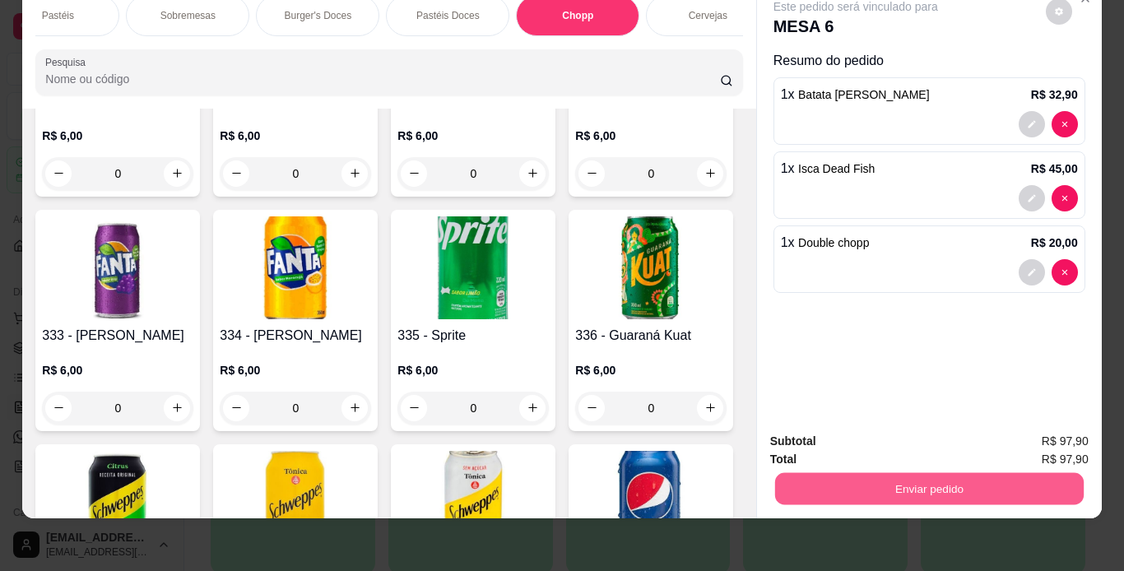
click at [865, 473] on button "Enviar pedido" at bounding box center [928, 489] width 309 height 32
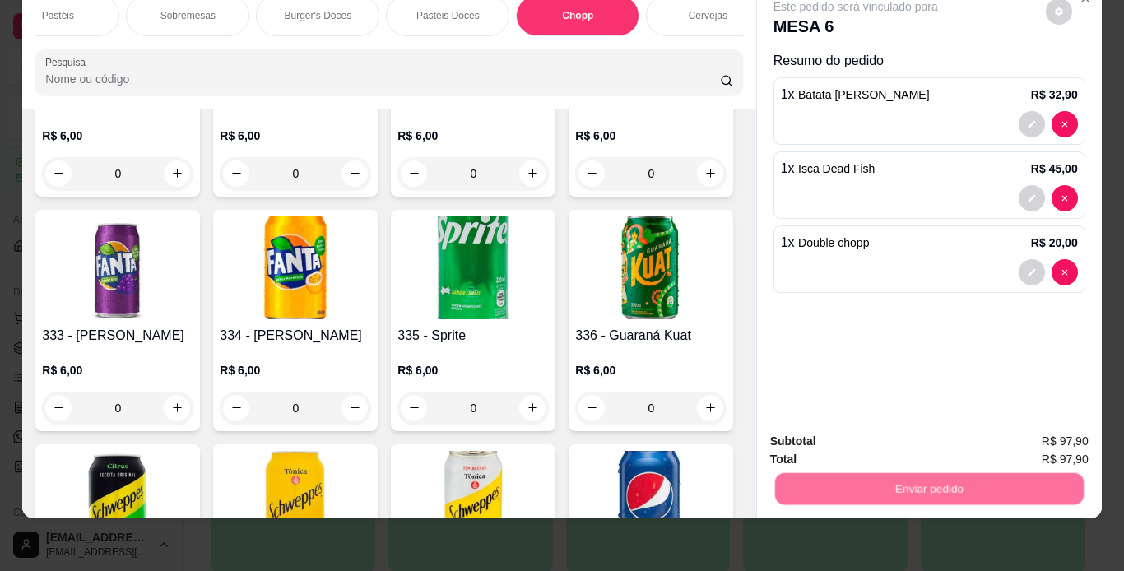
click at [884, 437] on button "Não registrar e enviar pedido" at bounding box center [874, 436] width 171 height 31
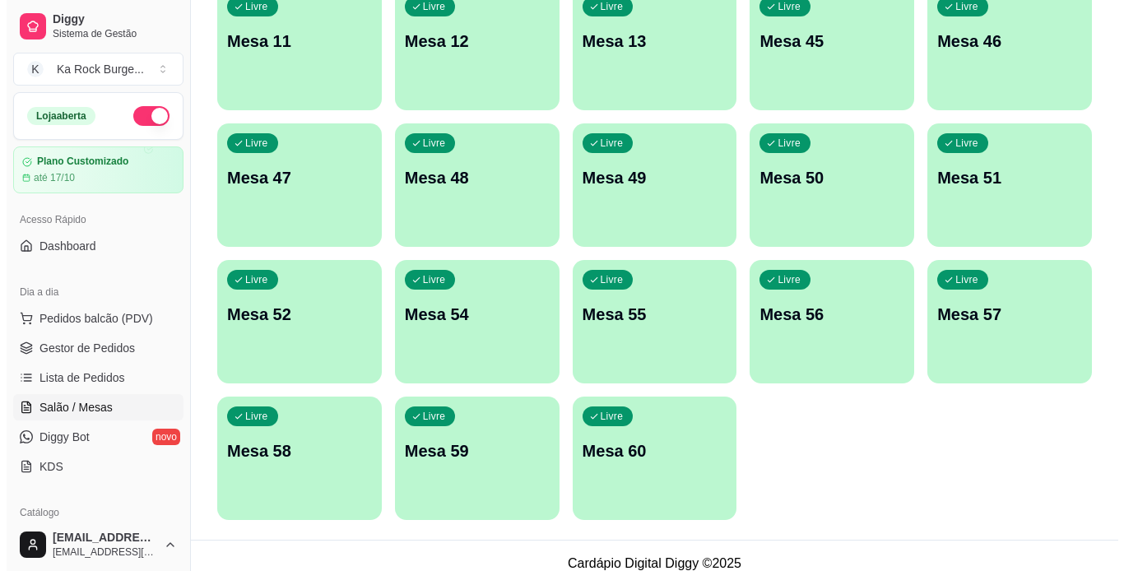
scroll to position [480, 0]
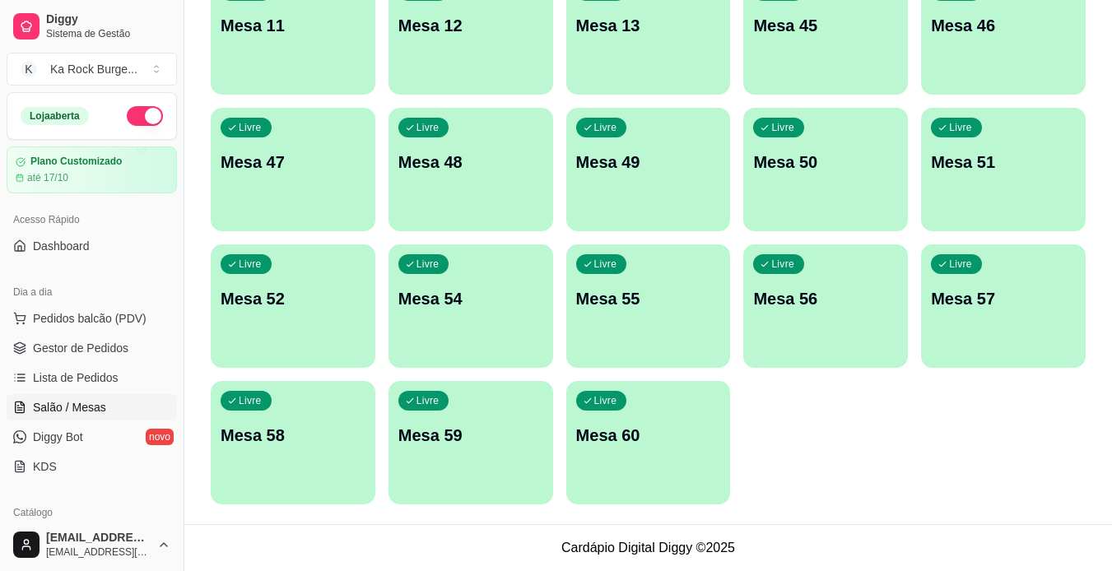
click at [672, 419] on div "Livre Mesa 60" at bounding box center [648, 433] width 165 height 104
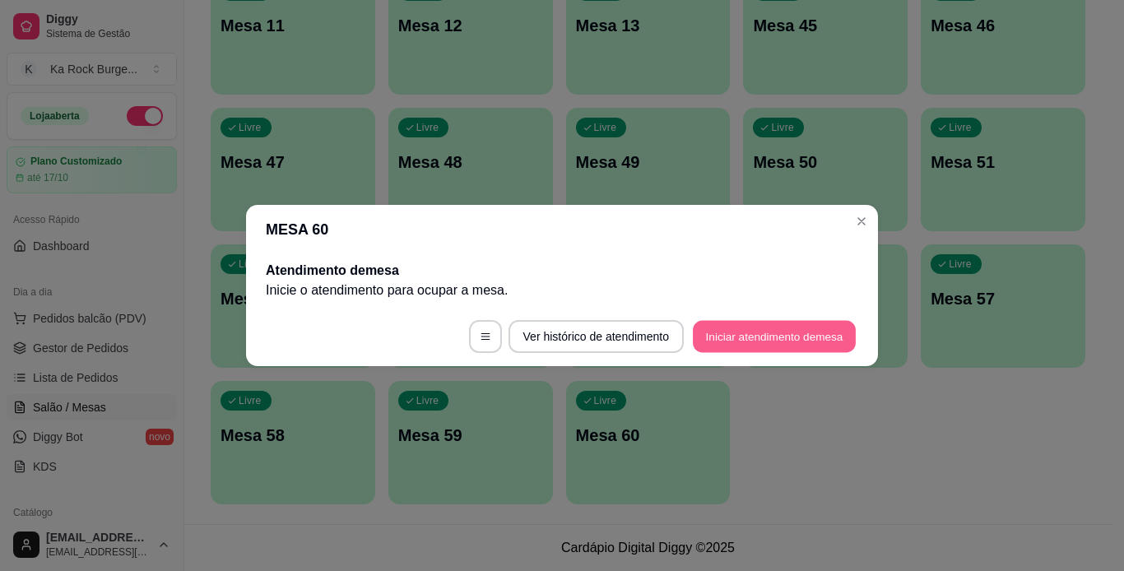
click at [750, 335] on button "Iniciar atendimento de mesa" at bounding box center [774, 337] width 163 height 32
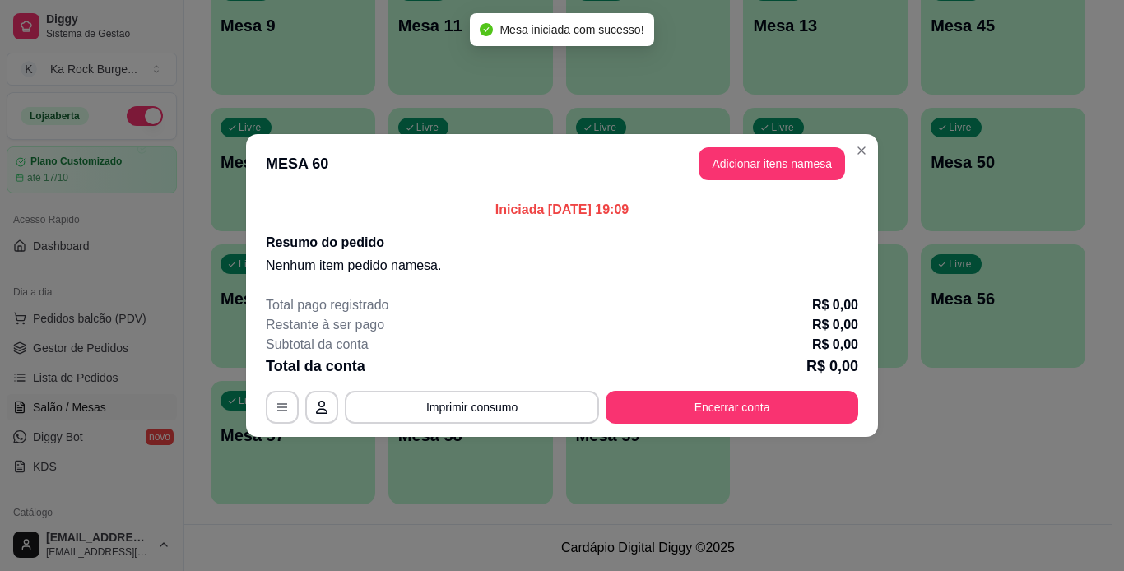
click at [803, 180] on header "MESA 60 Adicionar itens na mesa" at bounding box center [562, 163] width 632 height 59
click at [783, 166] on button "Adicionar itens na mesa" at bounding box center [772, 164] width 142 height 32
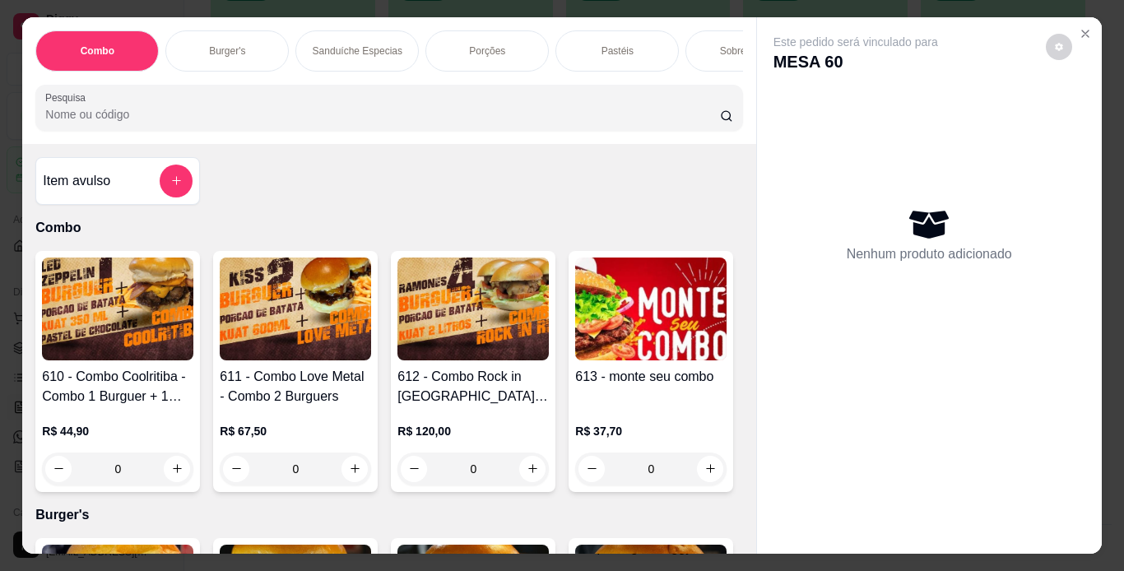
click at [238, 44] on p "Burger's" at bounding box center [227, 50] width 36 height 13
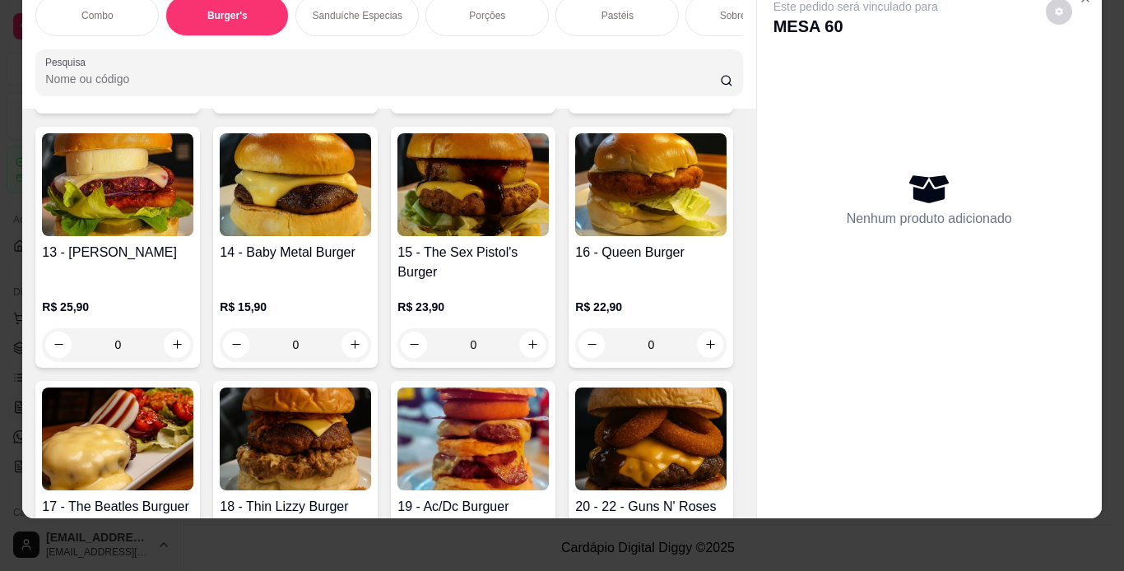
scroll to position [1155, 0]
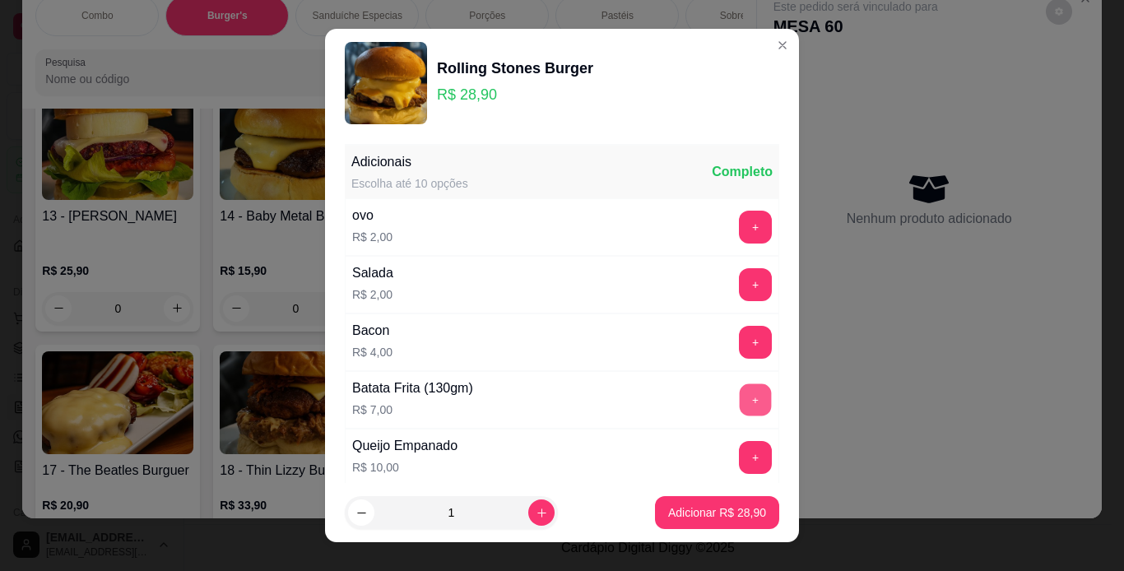
click at [740, 388] on button "+" at bounding box center [756, 400] width 32 height 32
click at [728, 505] on p "Adicionar R$ 35,90" at bounding box center [717, 513] width 95 height 16
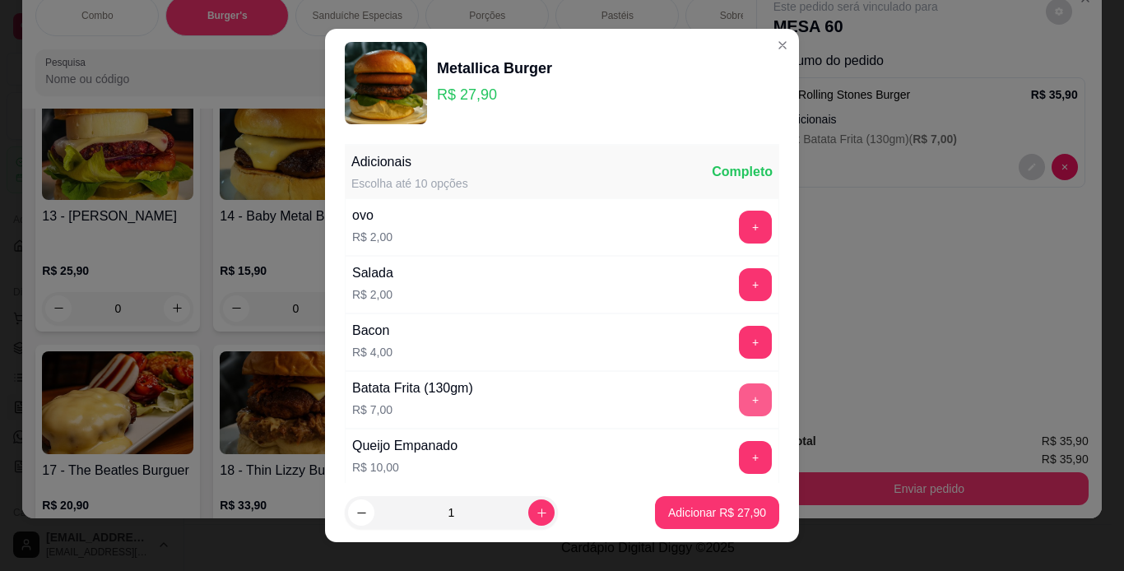
click at [739, 402] on button "+" at bounding box center [755, 400] width 33 height 33
click at [740, 509] on p "Adicionar R$ 34,90" at bounding box center [717, 512] width 98 height 16
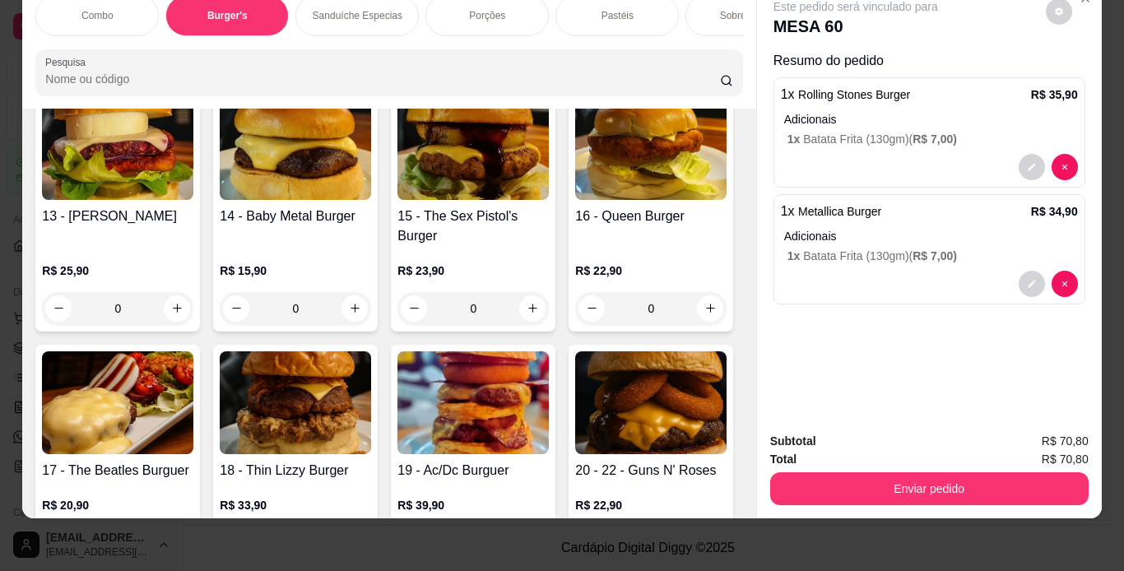
scroll to position [0, 0]
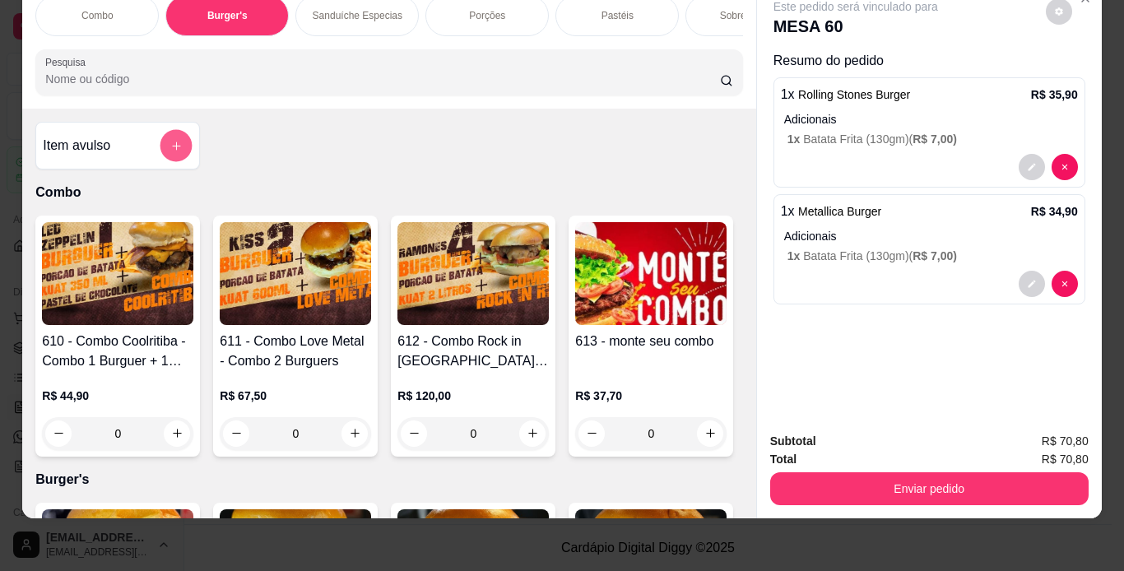
click at [170, 143] on icon "add-separate-item" at bounding box center [176, 146] width 12 height 12
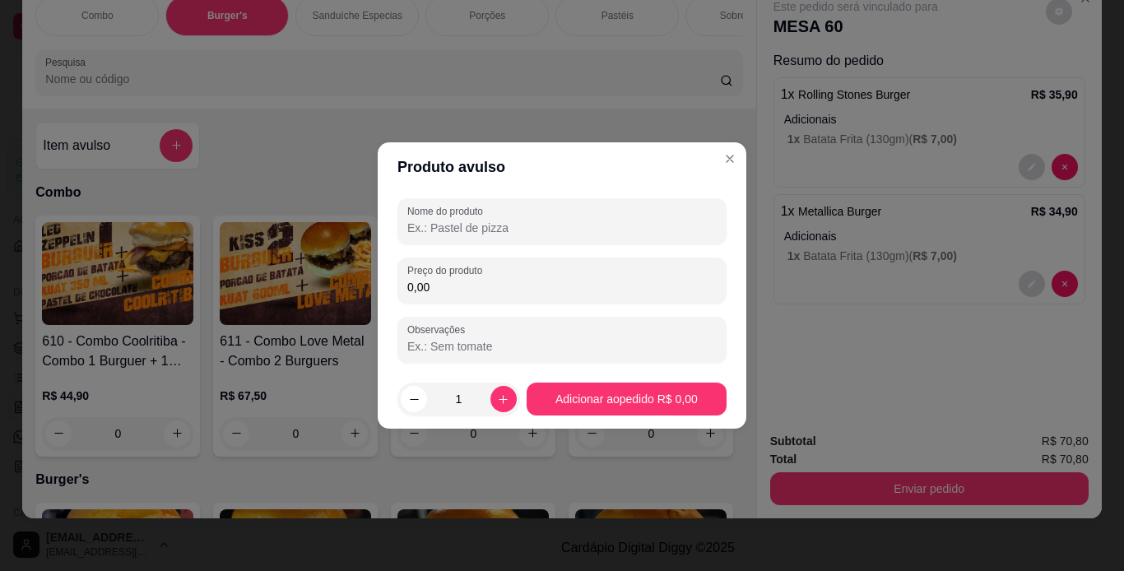
click at [481, 226] on input "Nome do produto" at bounding box center [561, 228] width 309 height 16
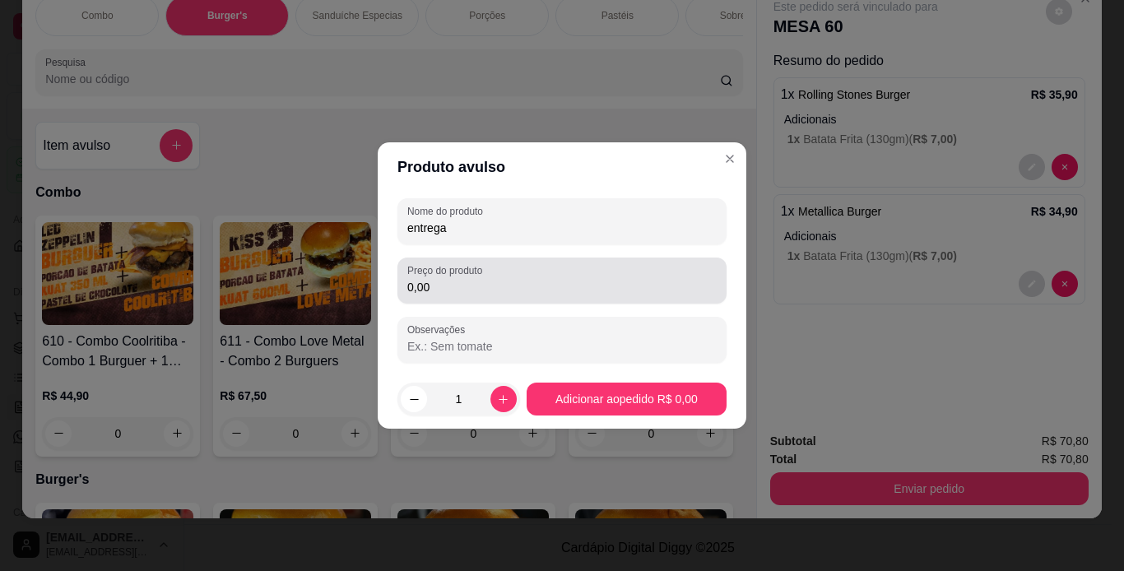
type input "entrega"
click at [479, 280] on input "0,00" at bounding box center [561, 287] width 309 height 16
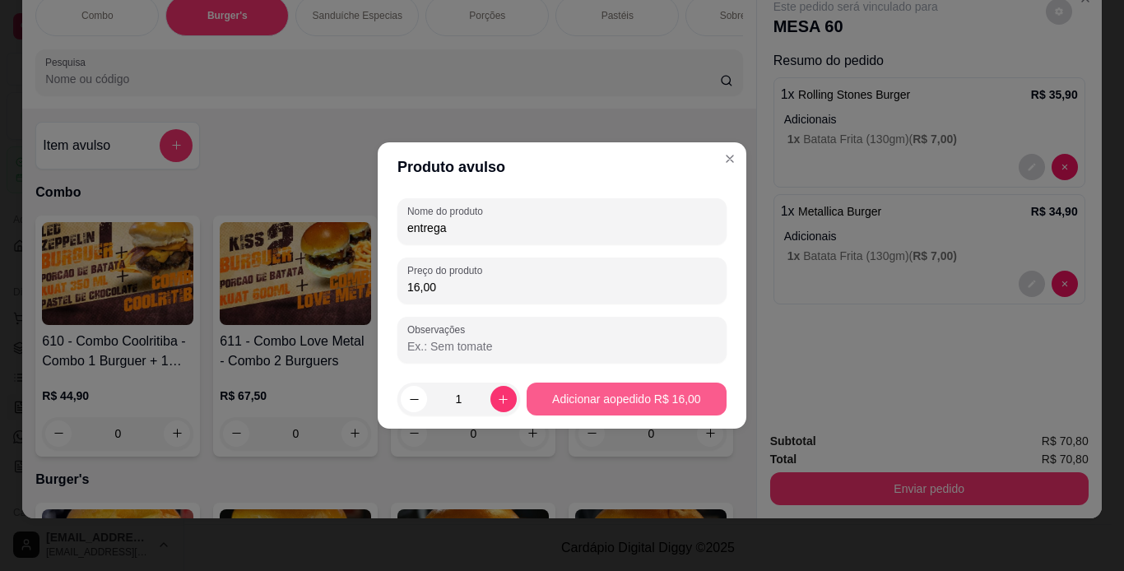
type input "16,00"
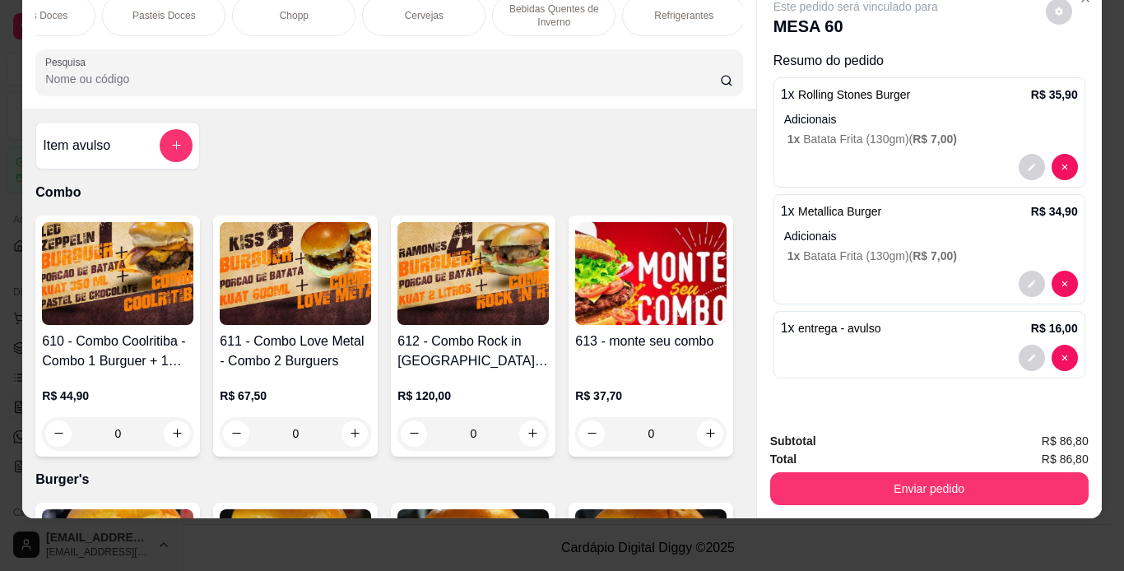
scroll to position [0, 839]
drag, startPoint x: 657, startPoint y: 10, endPoint x: 621, endPoint y: 87, distance: 85.4
click at [658, 9] on div "Refrigerantes" at bounding box center [688, 15] width 123 height 41
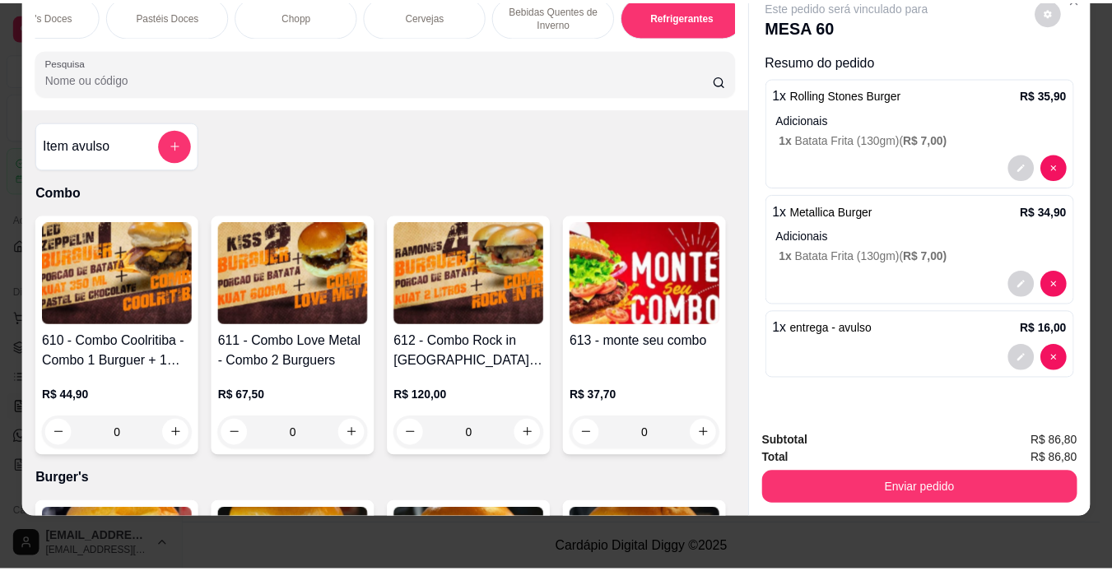
scroll to position [7984, 0]
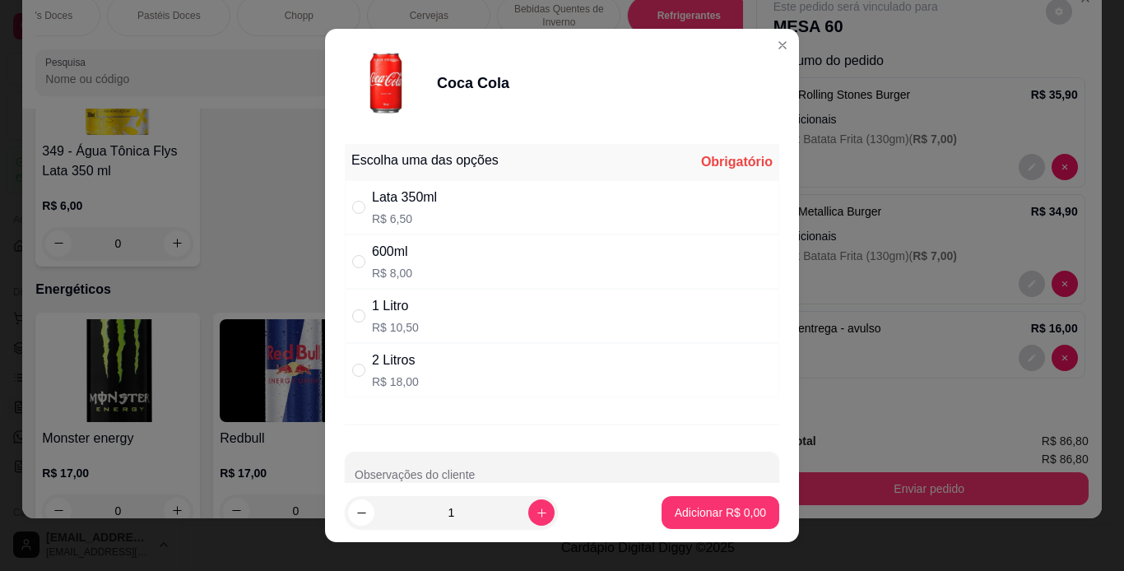
click at [439, 257] on div "600ml R$ 8,00" at bounding box center [562, 262] width 435 height 54
radio input "true"
click at [742, 502] on button "Adicionar R$ 8,00" at bounding box center [721, 512] width 118 height 33
type input "1"
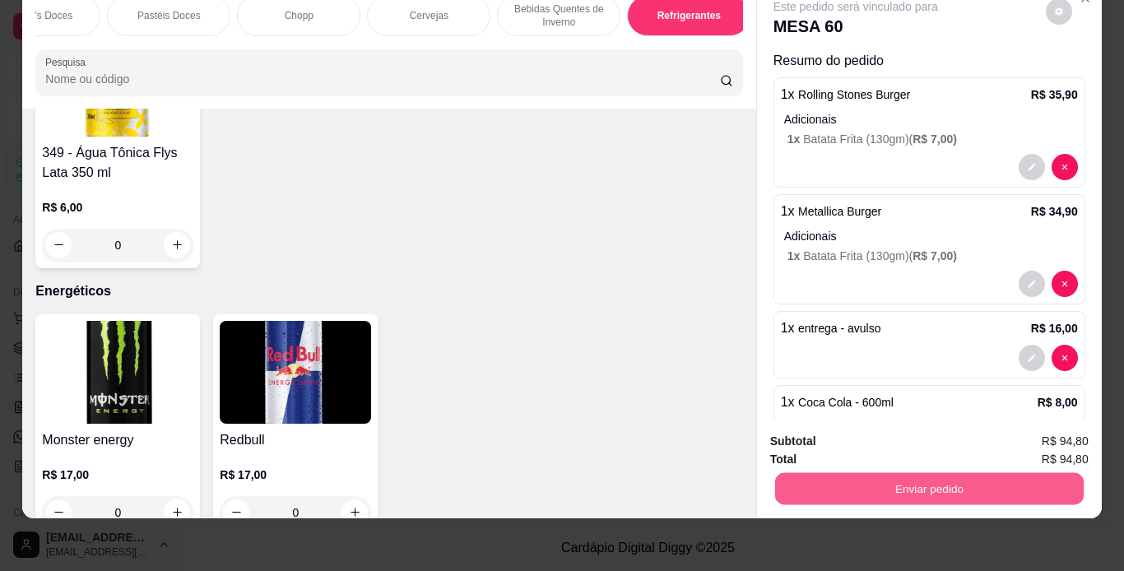
click at [844, 473] on button "Enviar pedido" at bounding box center [928, 489] width 309 height 32
click at [882, 438] on button "Não registrar e enviar pedido" at bounding box center [875, 436] width 166 height 30
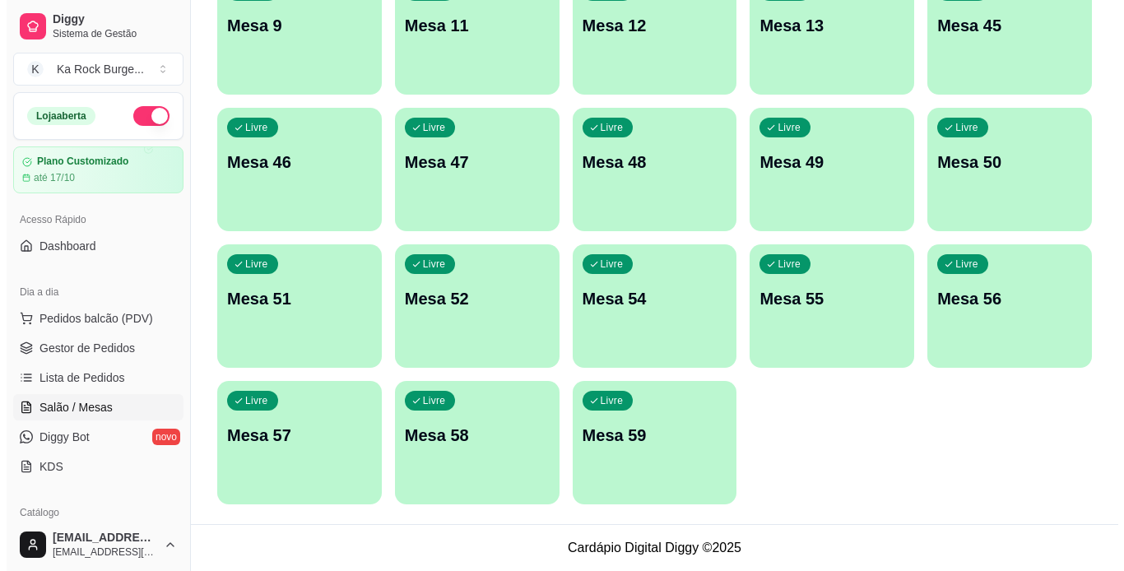
scroll to position [0, 0]
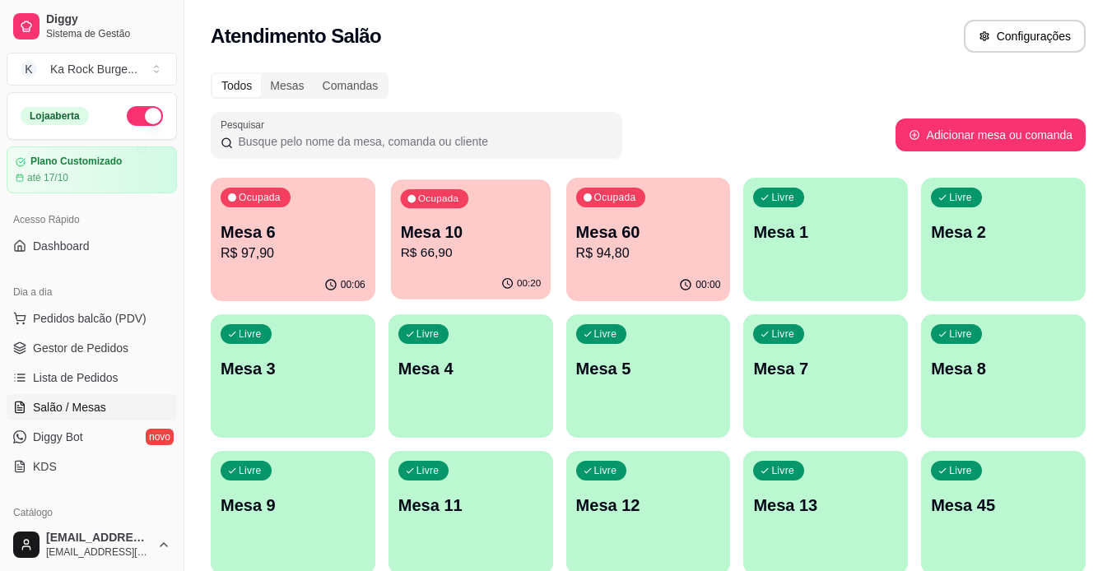
click at [511, 209] on div "Ocupada Mesa 10 R$ 66,90" at bounding box center [471, 223] width 160 height 89
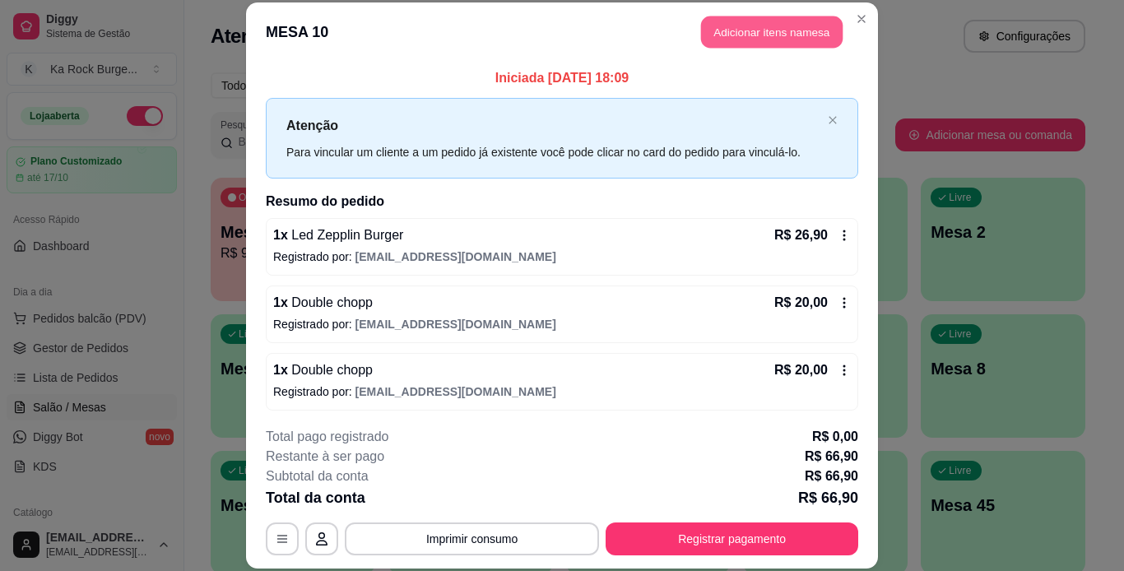
click at [749, 25] on button "Adicionar itens na mesa" at bounding box center [772, 32] width 142 height 32
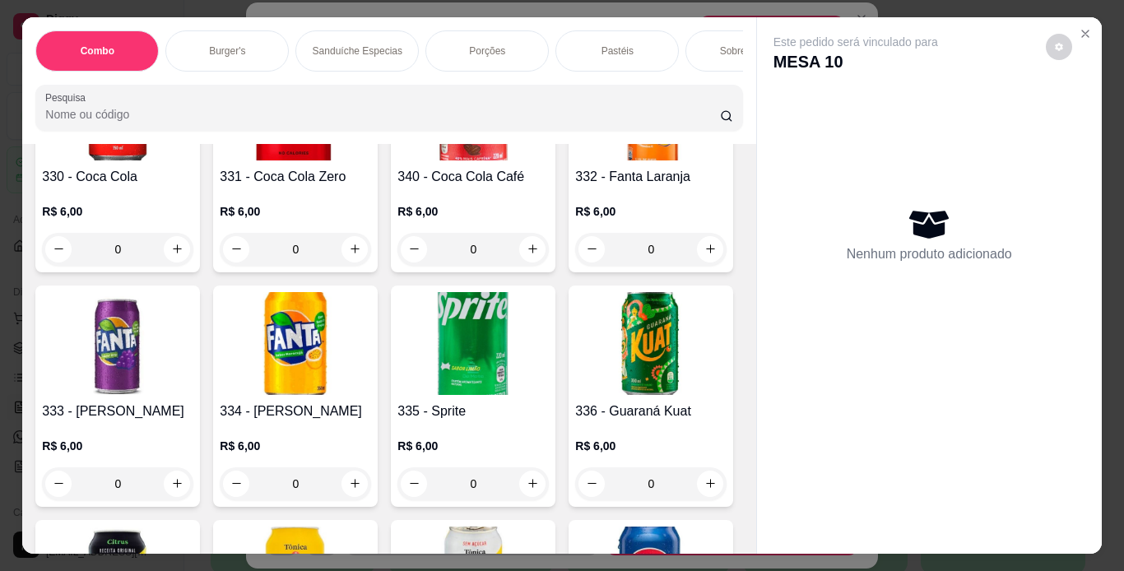
scroll to position [6722, 0]
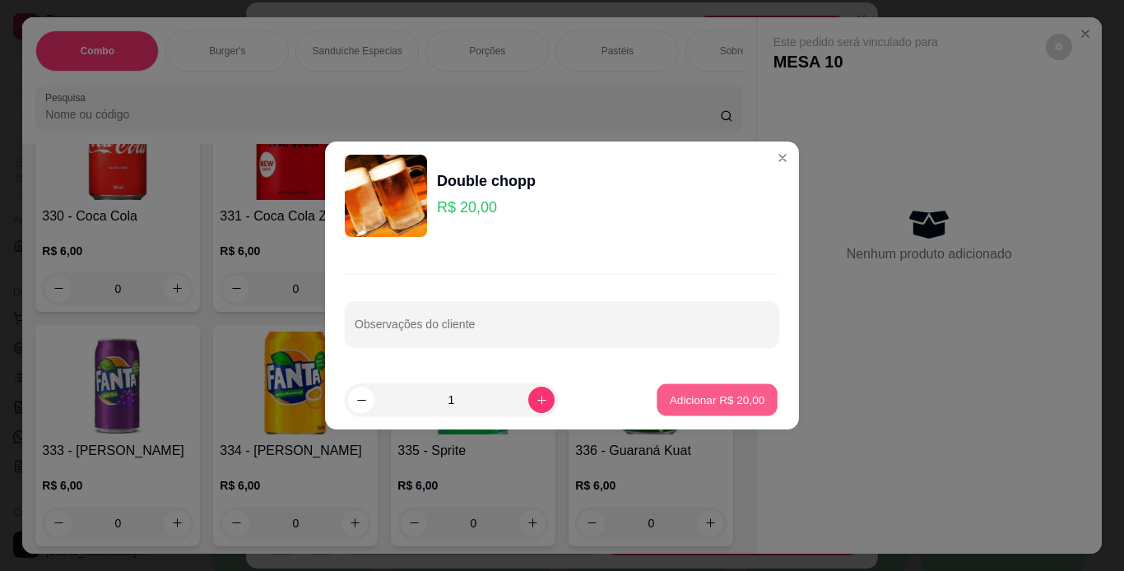
click at [730, 406] on p "Adicionar R$ 20,00" at bounding box center [717, 400] width 95 height 16
type input "1"
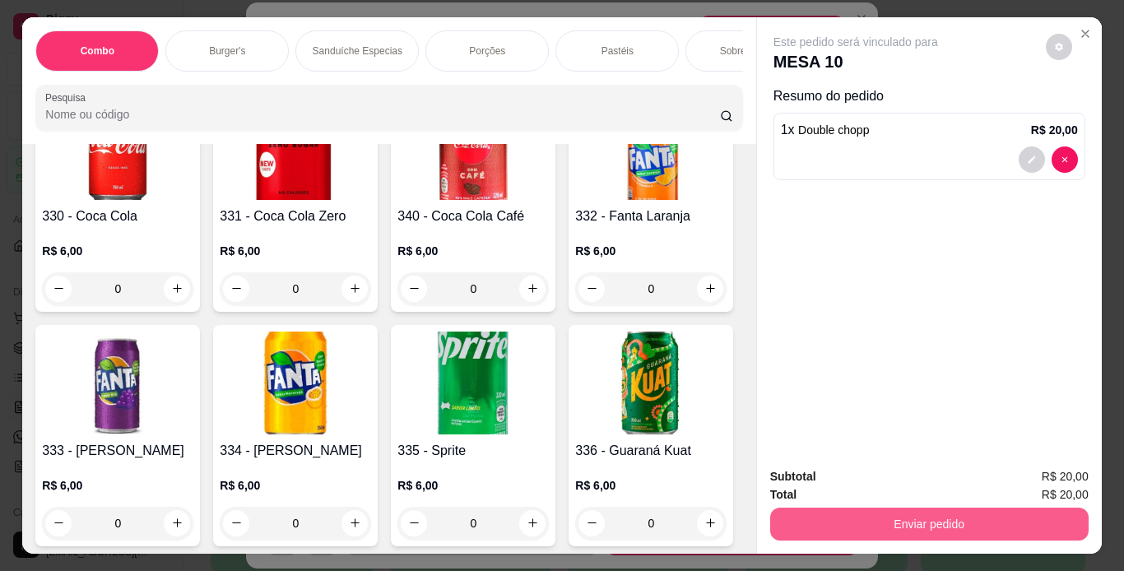
click at [840, 526] on button "Enviar pedido" at bounding box center [929, 524] width 318 height 33
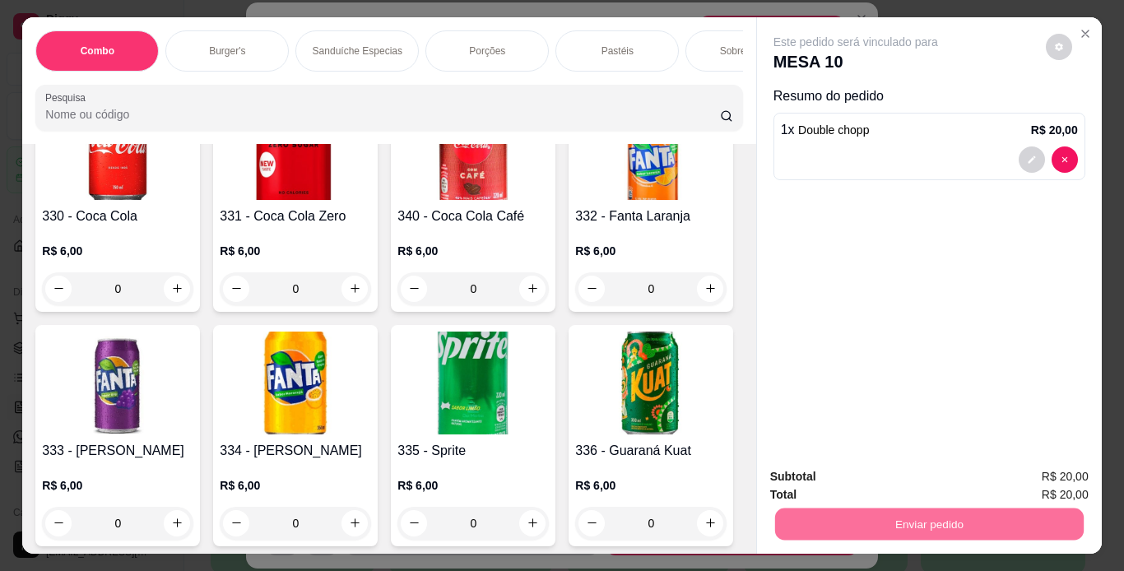
click at [862, 481] on button "Não registrar e enviar pedido" at bounding box center [874, 478] width 171 height 31
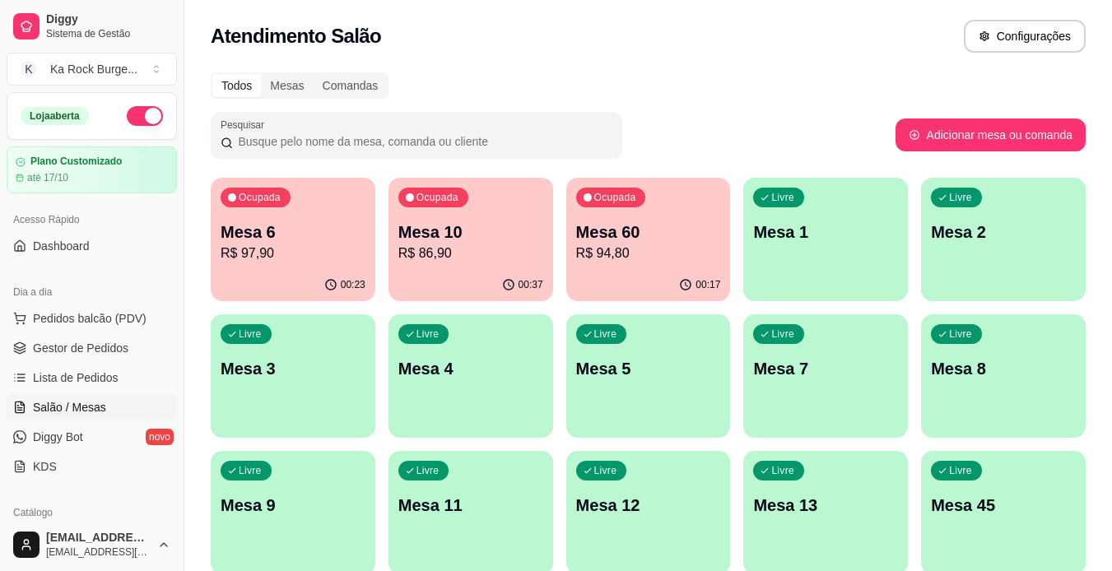
click at [473, 267] on div "Ocupada Mesa 10 R$ 86,90" at bounding box center [470, 223] width 165 height 91
click at [291, 268] on div "Ocupada Mesa 6 R$ 97,90" at bounding box center [293, 223] width 165 height 91
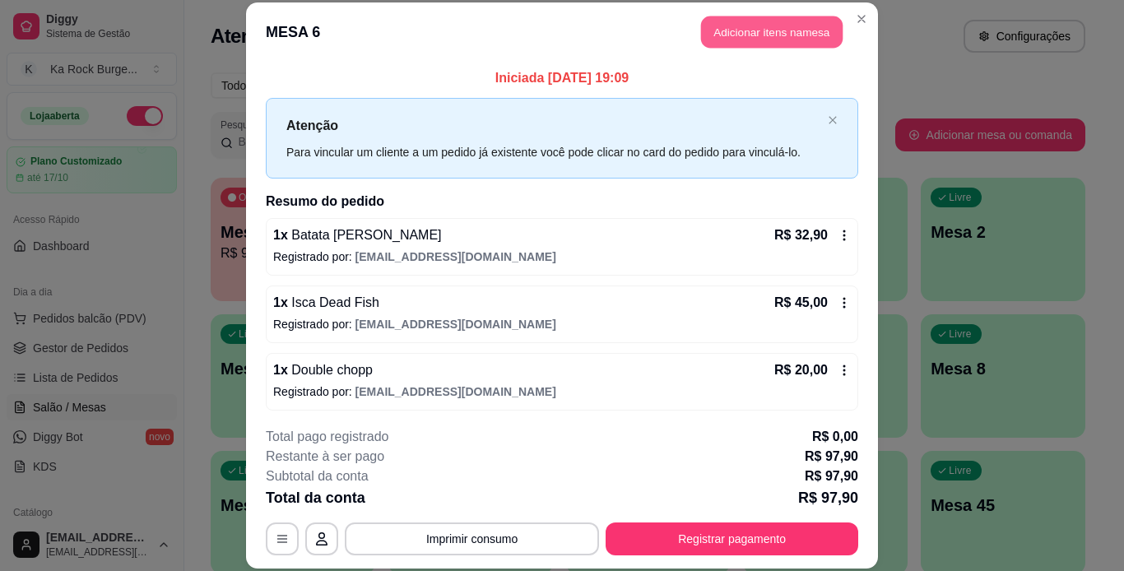
click at [767, 43] on button "Adicionar itens na mesa" at bounding box center [772, 32] width 142 height 32
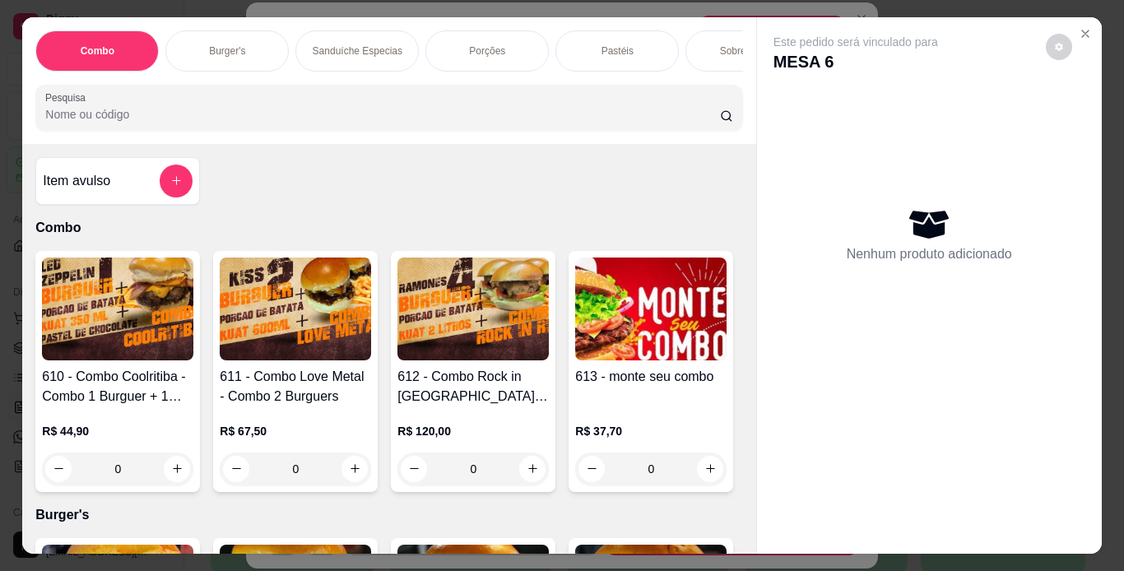
click at [296, 79] on div "Combo Burger's Sanduíche Especias Porções Pastéis Sobremesas Burger's Doces Pas…" at bounding box center [388, 80] width 733 height 127
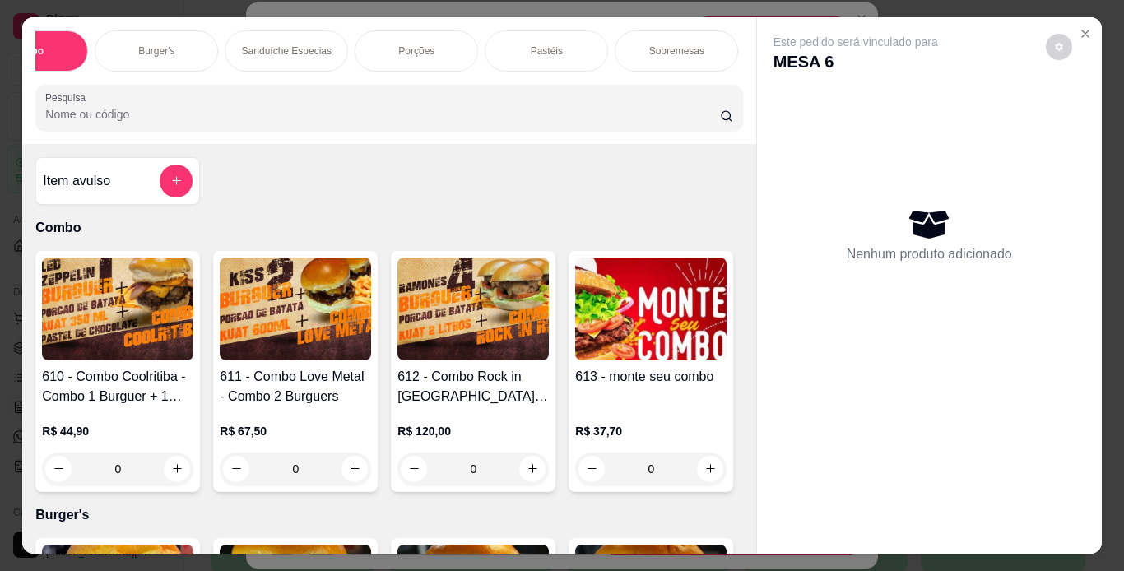
scroll to position [0, 55]
click at [441, 30] on div "Porções" at bounding box center [431, 50] width 123 height 41
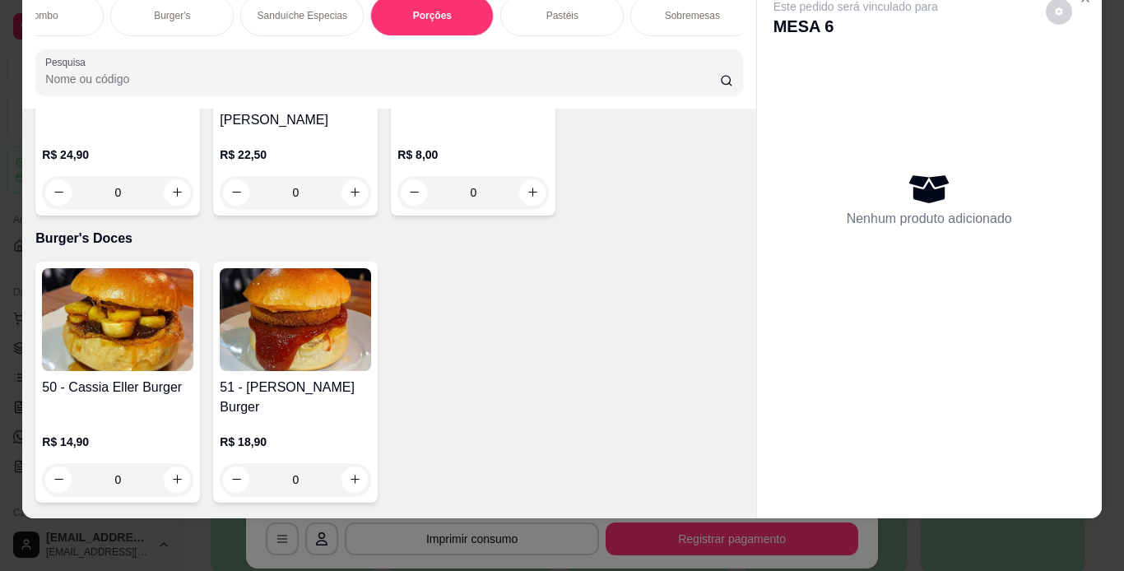
scroll to position [4647, 0]
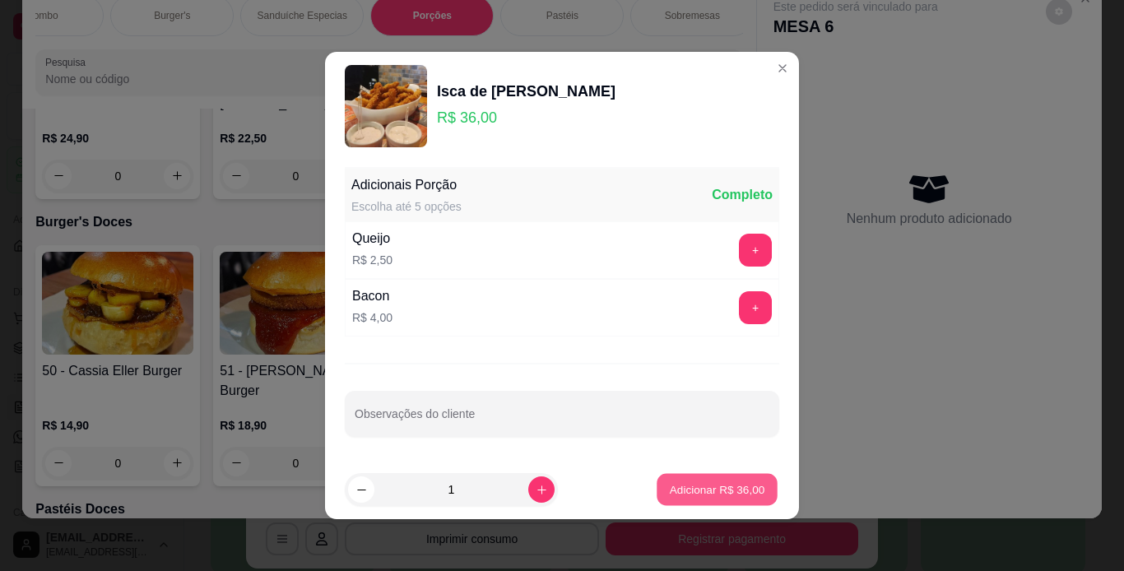
click at [728, 477] on button "Adicionar R$ 36,00" at bounding box center [717, 490] width 121 height 32
type input "1"
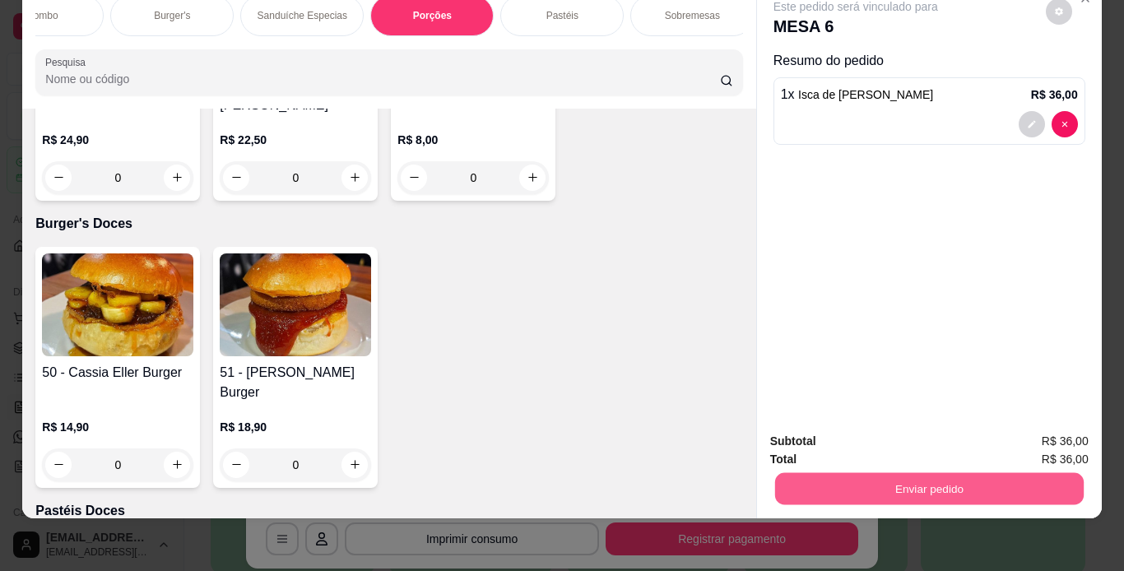
click at [848, 486] on button "Enviar pedido" at bounding box center [928, 489] width 309 height 32
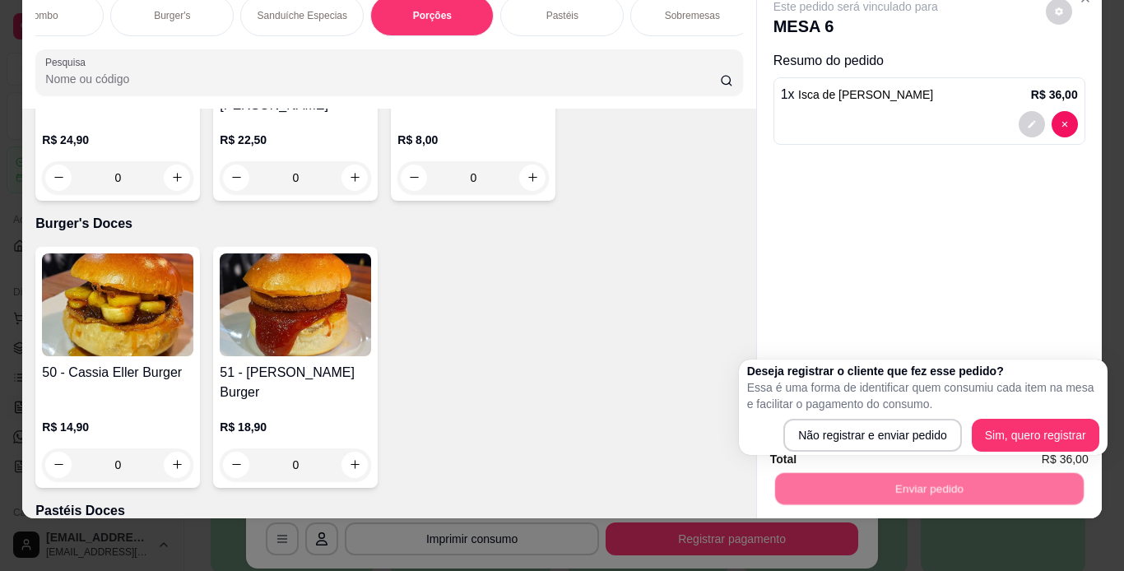
click at [857, 453] on div "Deseja registrar o cliente que fez esse pedido? Essa é uma forma de identificar…" at bounding box center [923, 407] width 369 height 95
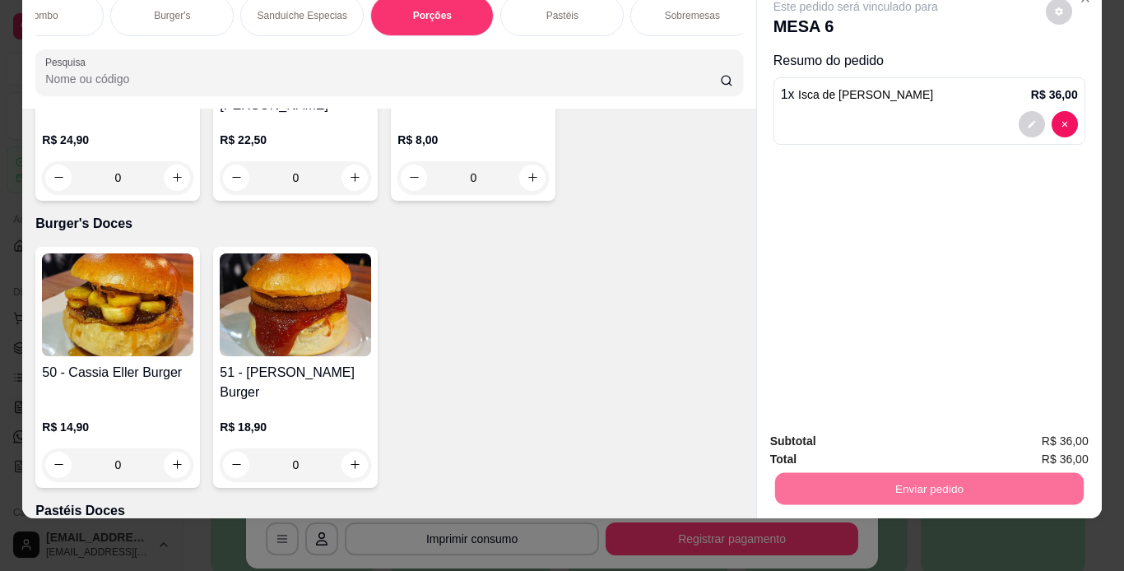
click at [862, 435] on button "Não registrar e enviar pedido" at bounding box center [874, 436] width 171 height 31
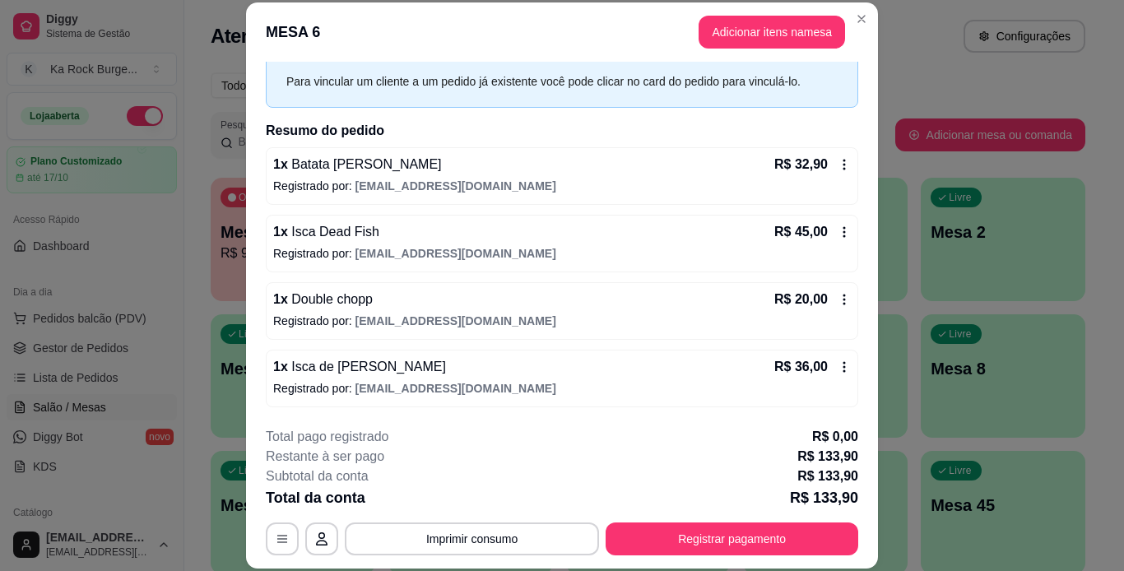
scroll to position [58, 0]
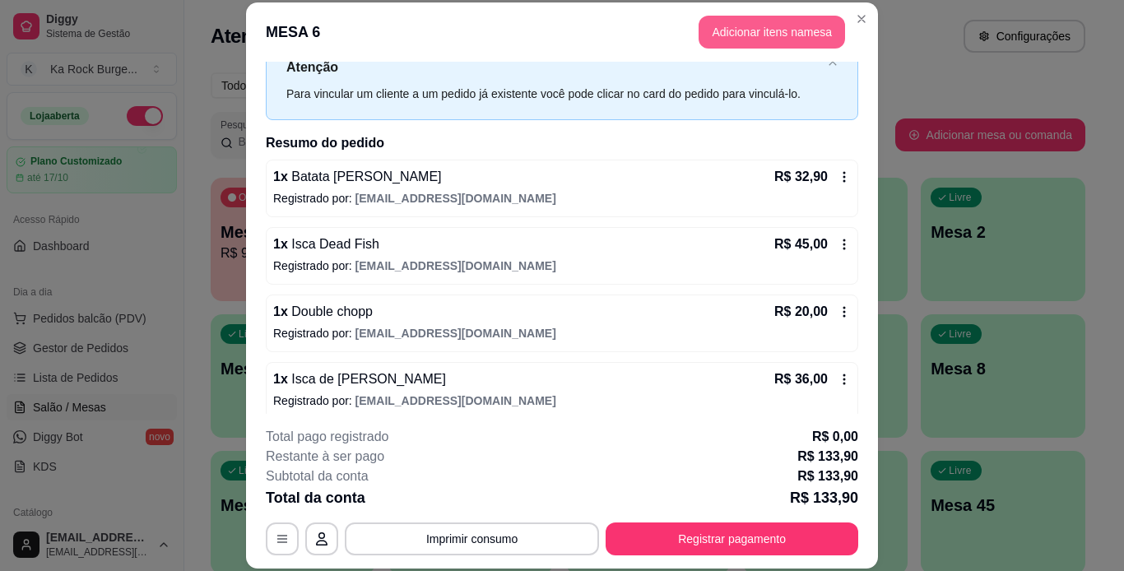
click at [754, 33] on button "Adicionar itens na mesa" at bounding box center [772, 32] width 146 height 33
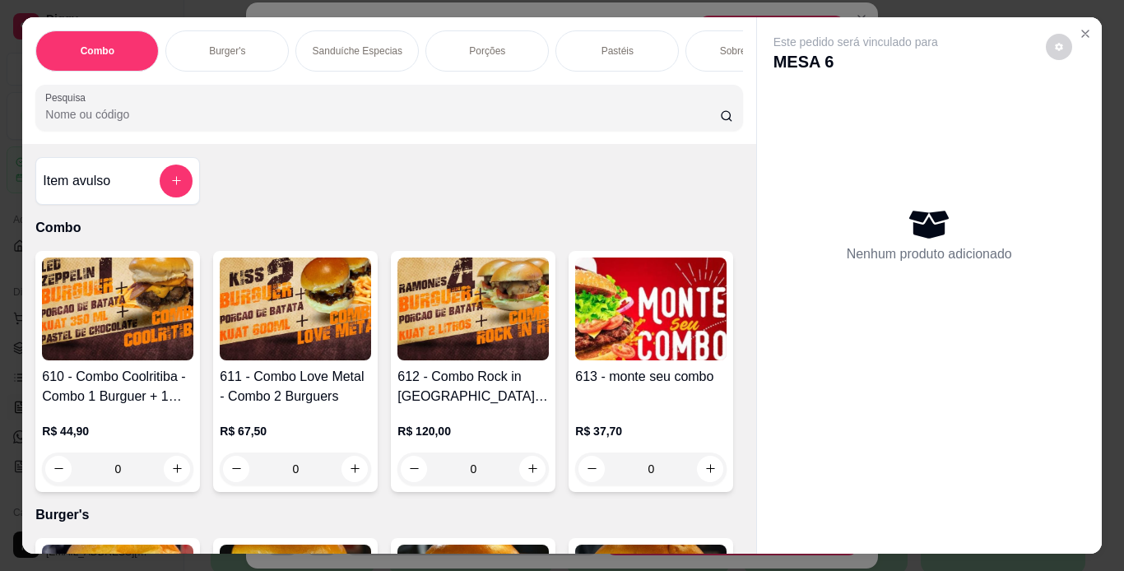
click at [287, 62] on div "Combo Burger's Sanduíche Especias Porções Pastéis Sobremesas Burger's Doces Pas…" at bounding box center [388, 50] width 707 height 41
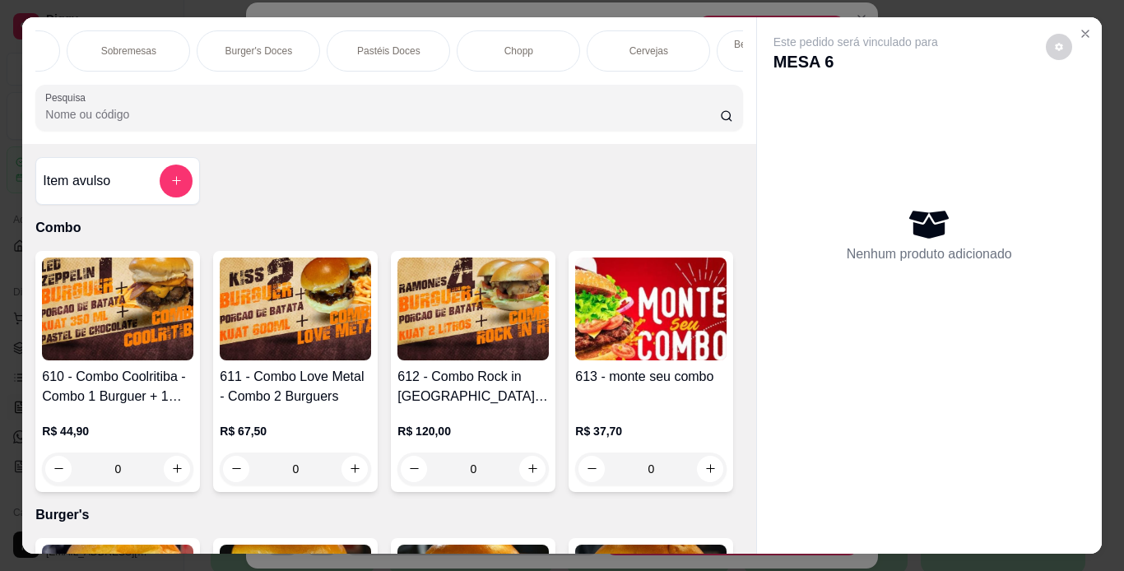
click at [497, 41] on div "Chopp" at bounding box center [518, 50] width 123 height 41
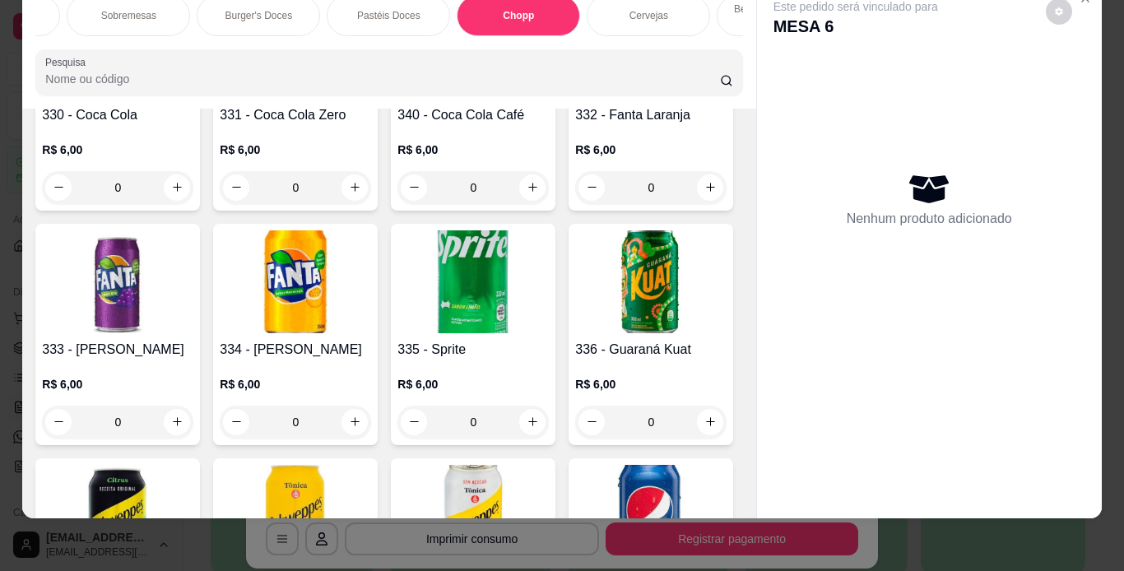
scroll to position [6800, 0]
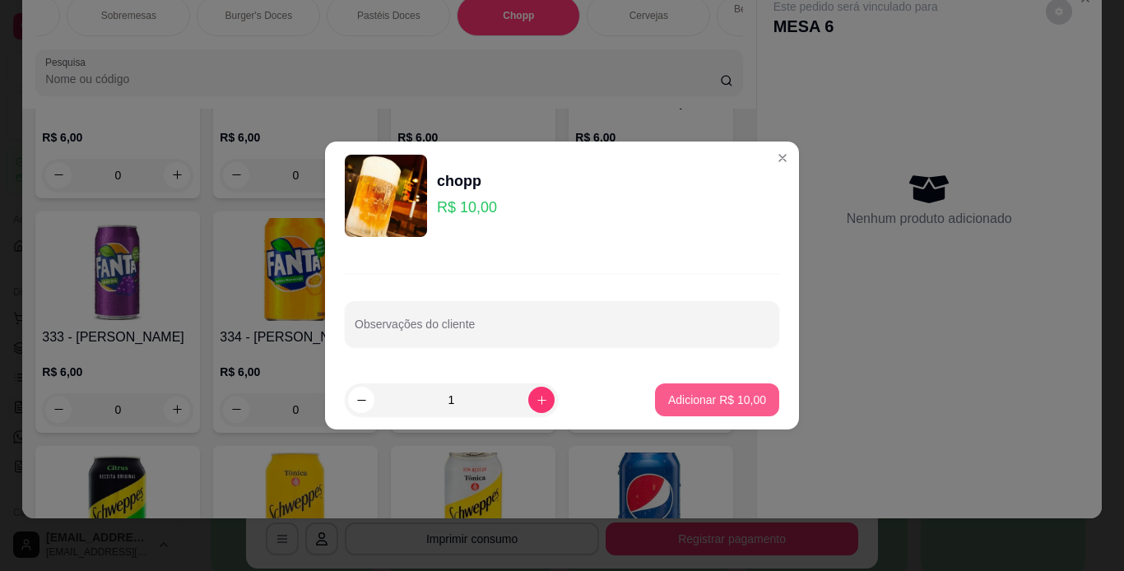
click at [718, 405] on p "Adicionar R$ 10,00" at bounding box center [717, 400] width 98 height 16
type input "1"
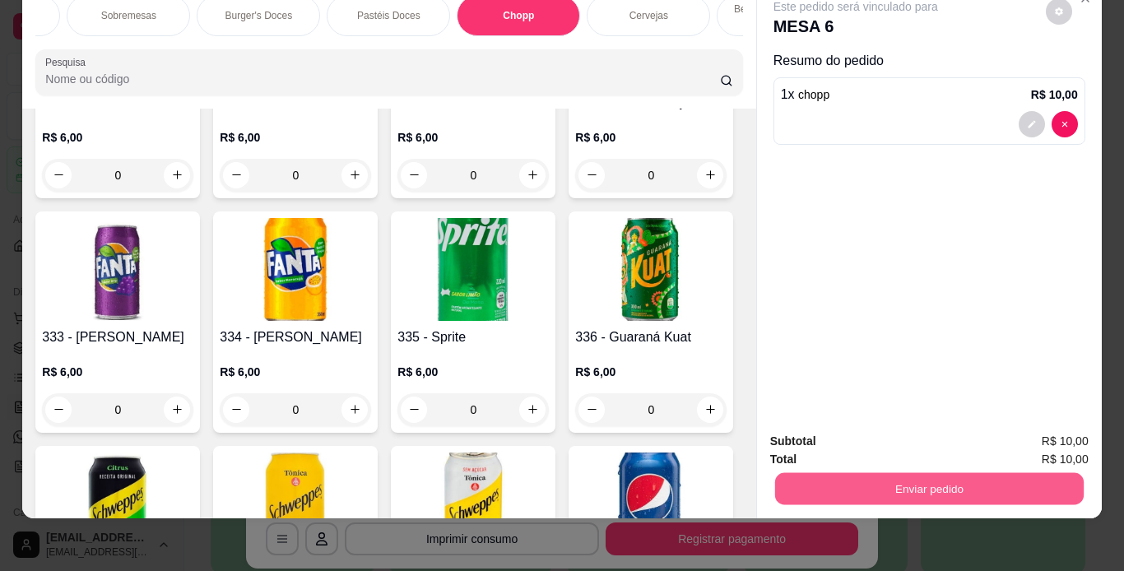
click at [821, 482] on button "Enviar pedido" at bounding box center [928, 489] width 309 height 32
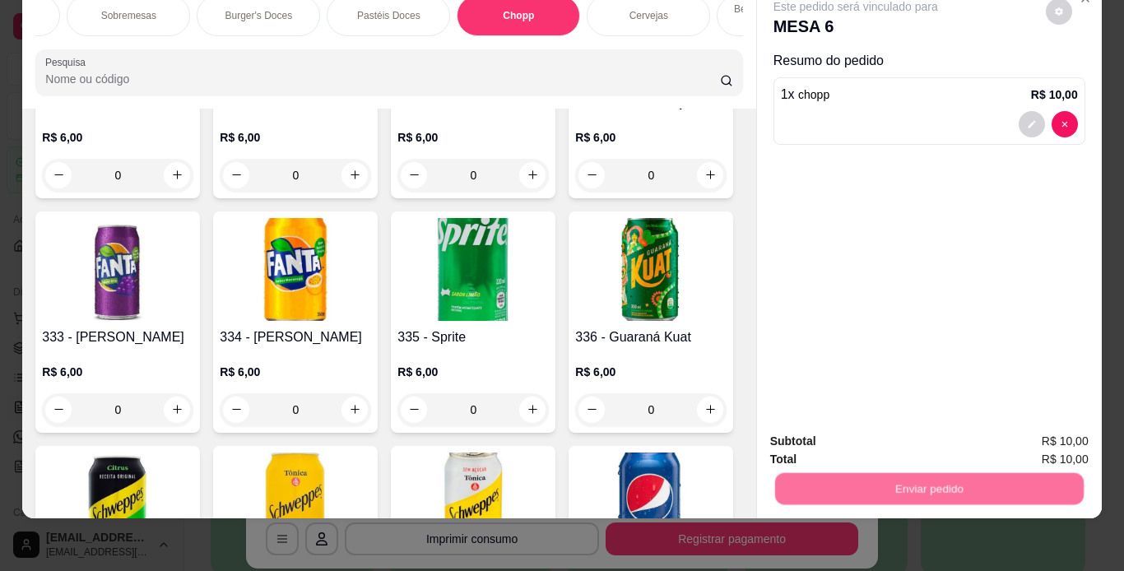
click at [822, 440] on button "Não registrar e enviar pedido" at bounding box center [875, 436] width 166 height 30
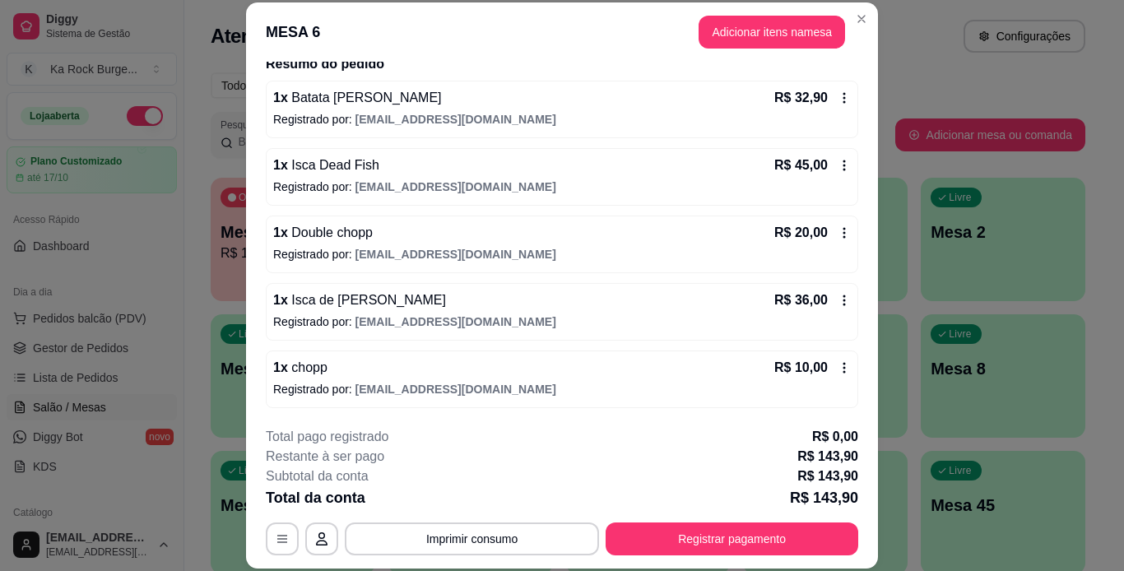
scroll to position [138, 0]
click at [760, 39] on button "Adicionar itens na mesa" at bounding box center [772, 32] width 146 height 33
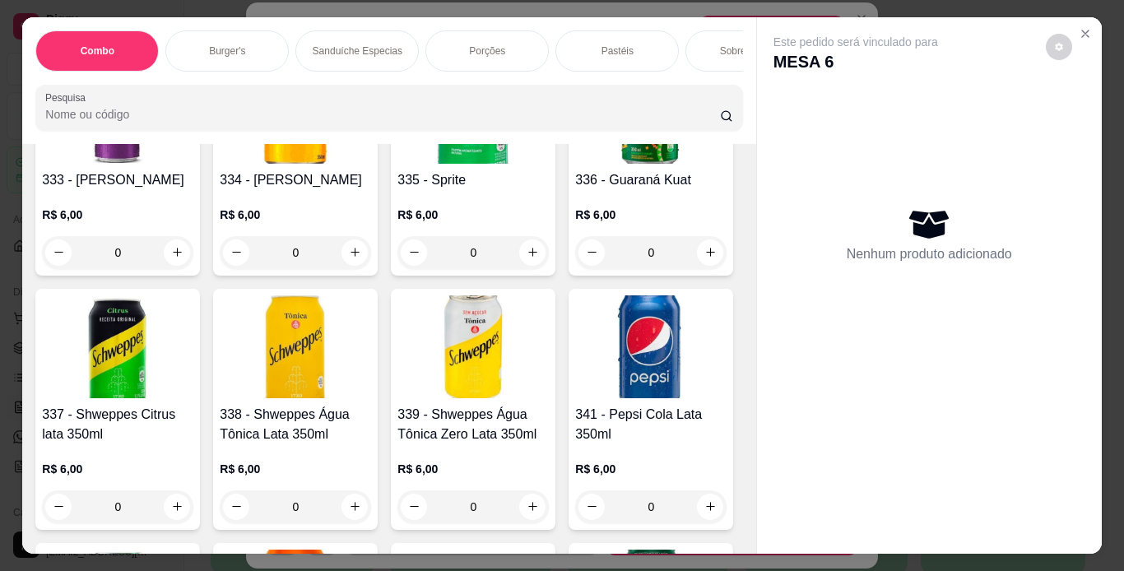
scroll to position [7032, 0]
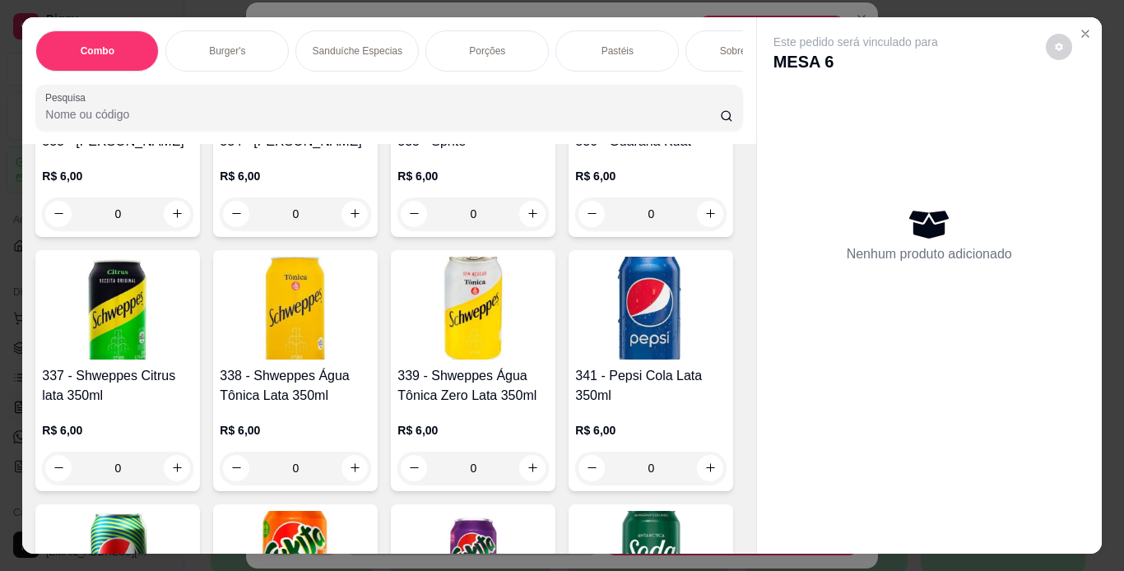
type input "1"
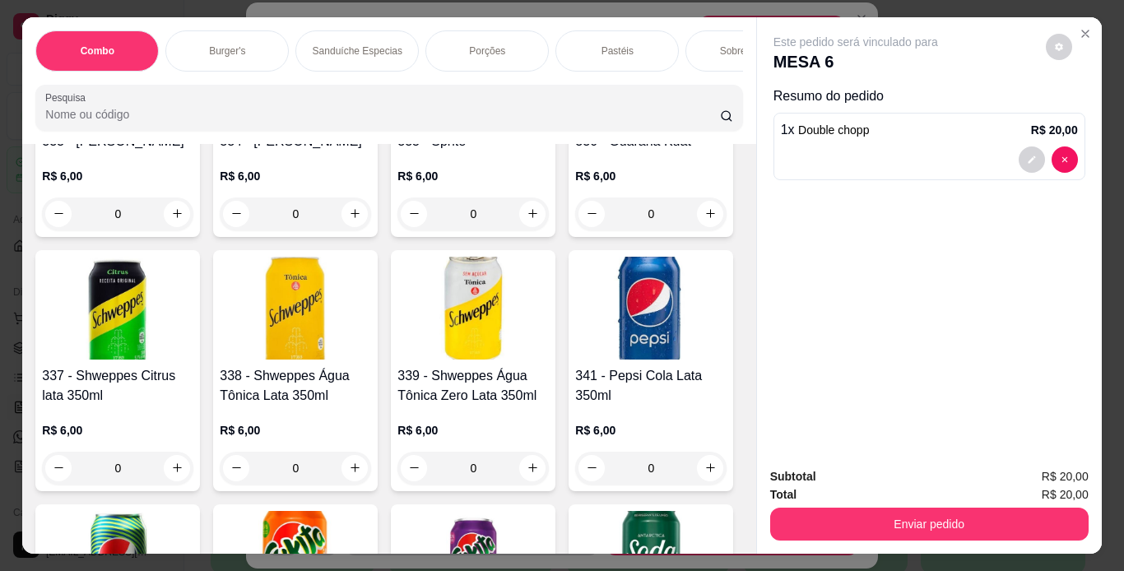
scroll to position [7032, 0]
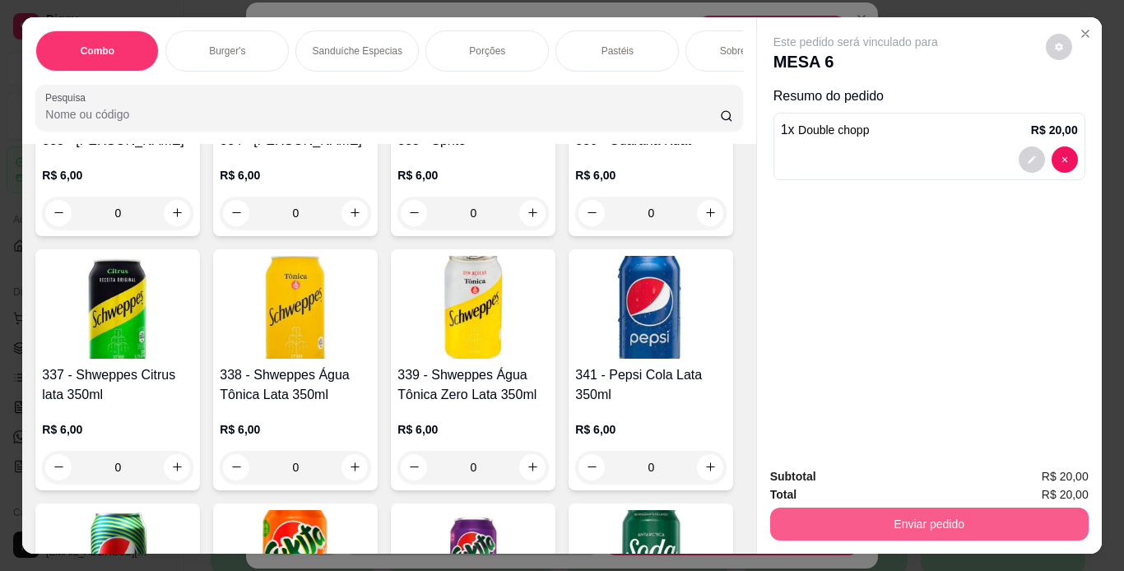
click at [795, 519] on button "Enviar pedido" at bounding box center [929, 524] width 318 height 33
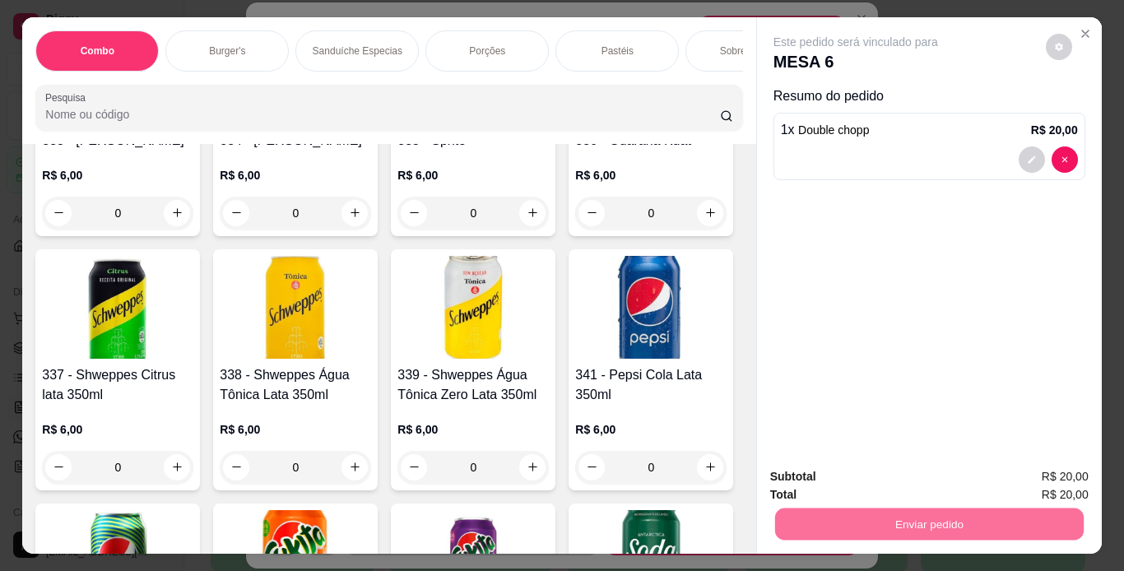
click at [887, 478] on button "Não registrar e enviar pedido" at bounding box center [875, 478] width 166 height 30
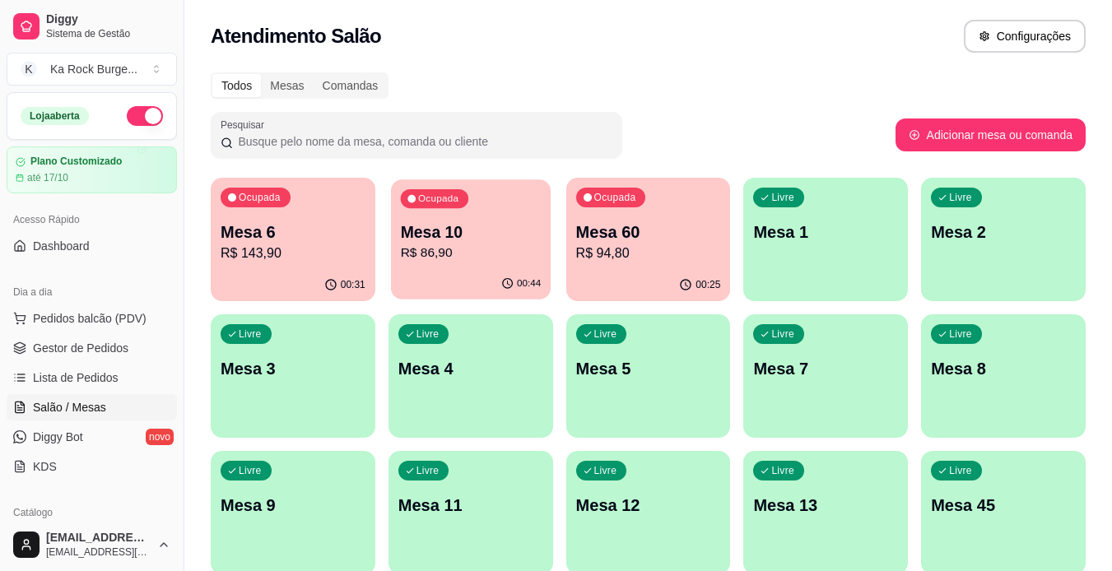
click at [514, 257] on p "R$ 86,90" at bounding box center [470, 253] width 141 height 19
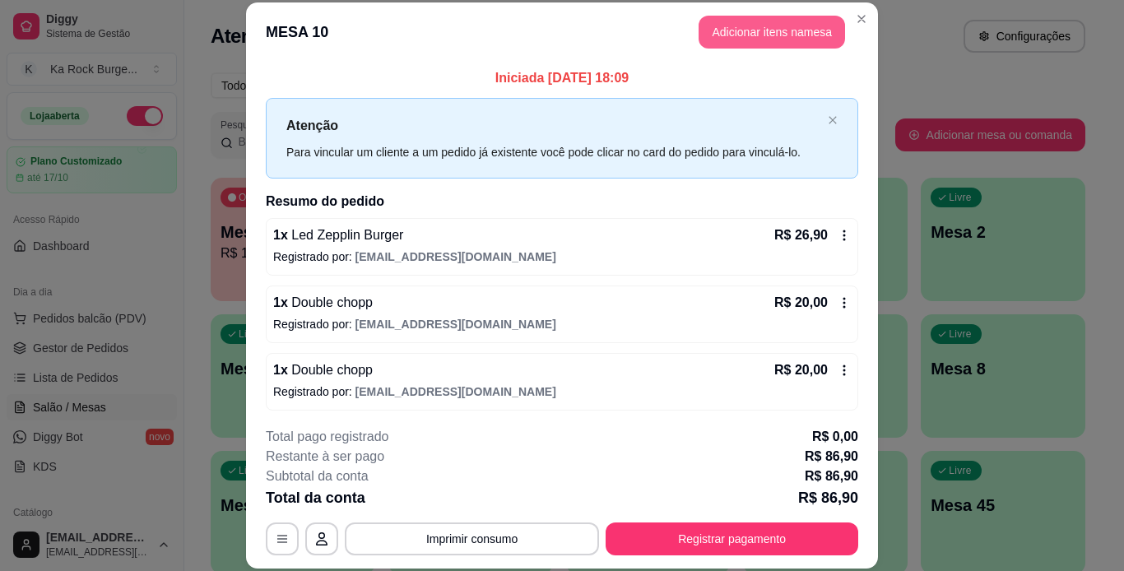
click at [718, 27] on button "Adicionar itens na mesa" at bounding box center [772, 32] width 146 height 33
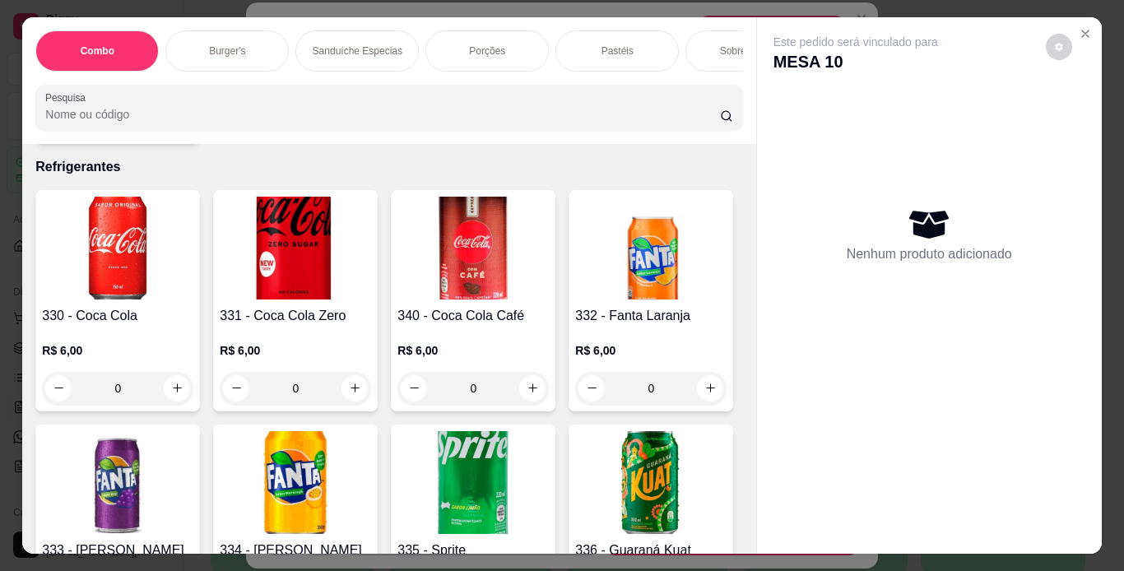
scroll to position [6971, 0]
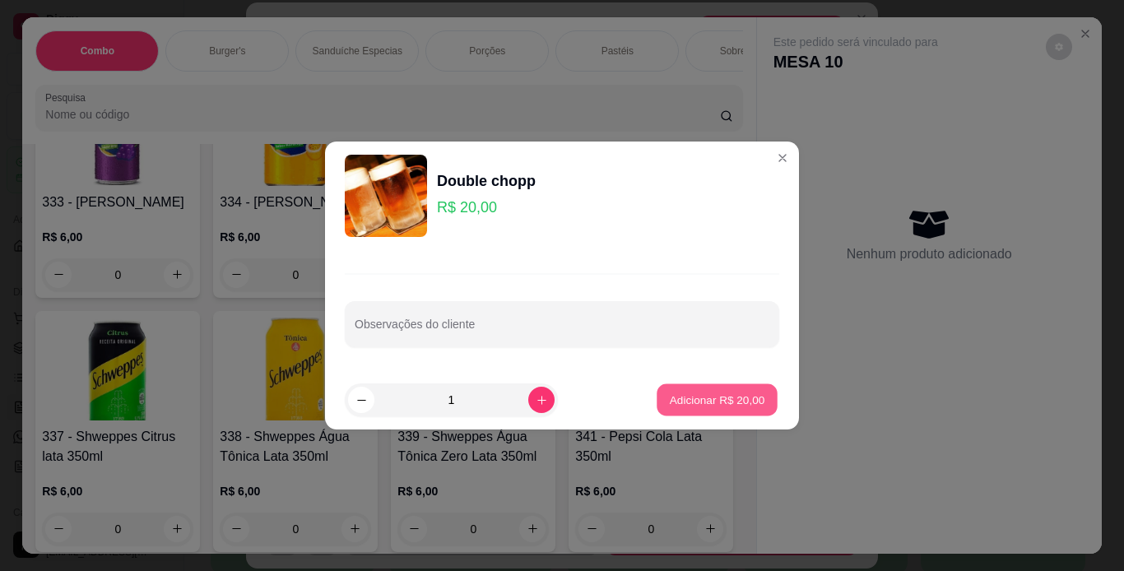
click at [689, 396] on p "Adicionar R$ 20,00" at bounding box center [717, 400] width 95 height 16
type input "1"
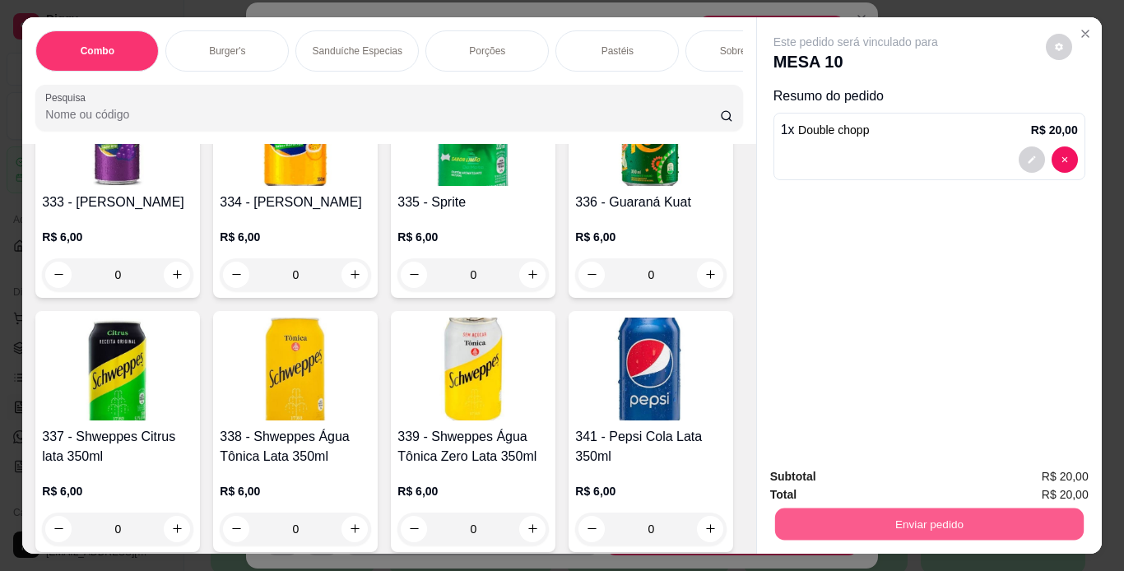
click at [797, 511] on button "Enviar pedido" at bounding box center [928, 525] width 309 height 32
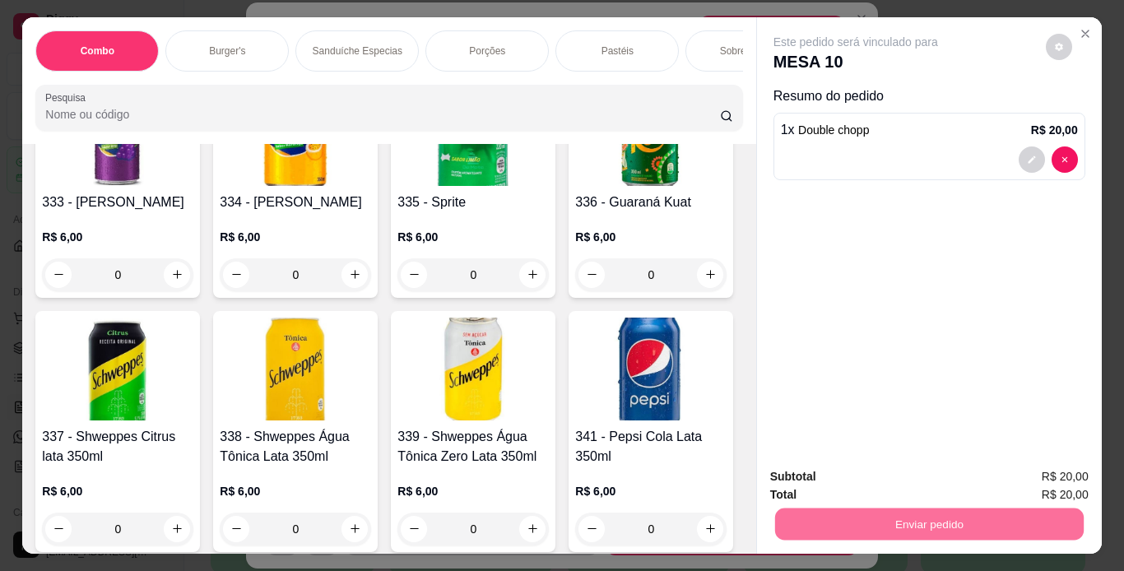
click at [808, 477] on button "Não registrar e enviar pedido" at bounding box center [875, 478] width 166 height 30
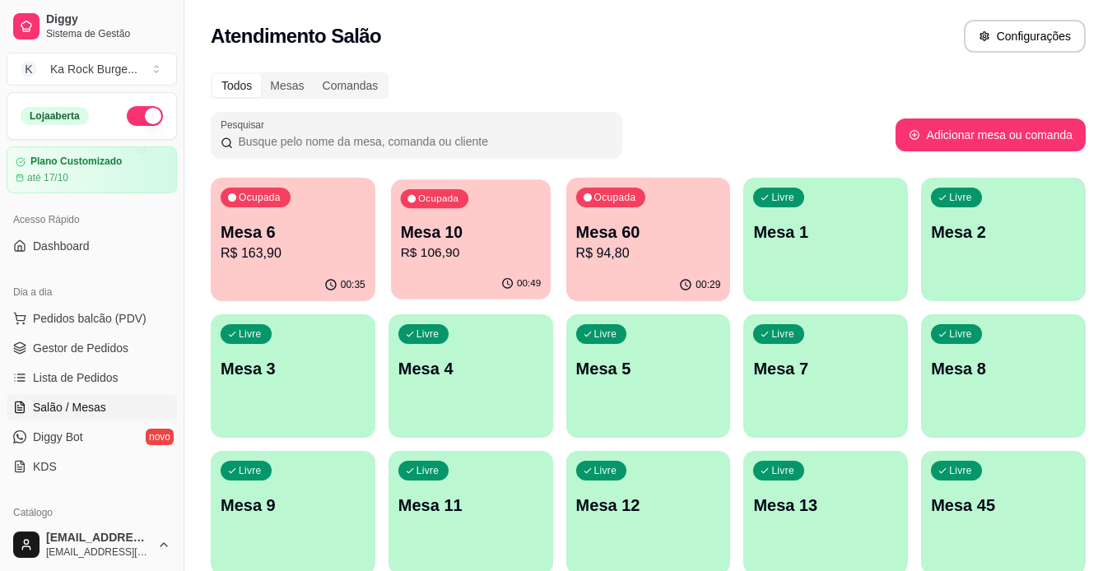
click at [506, 272] on div "00:49" at bounding box center [471, 283] width 160 height 31
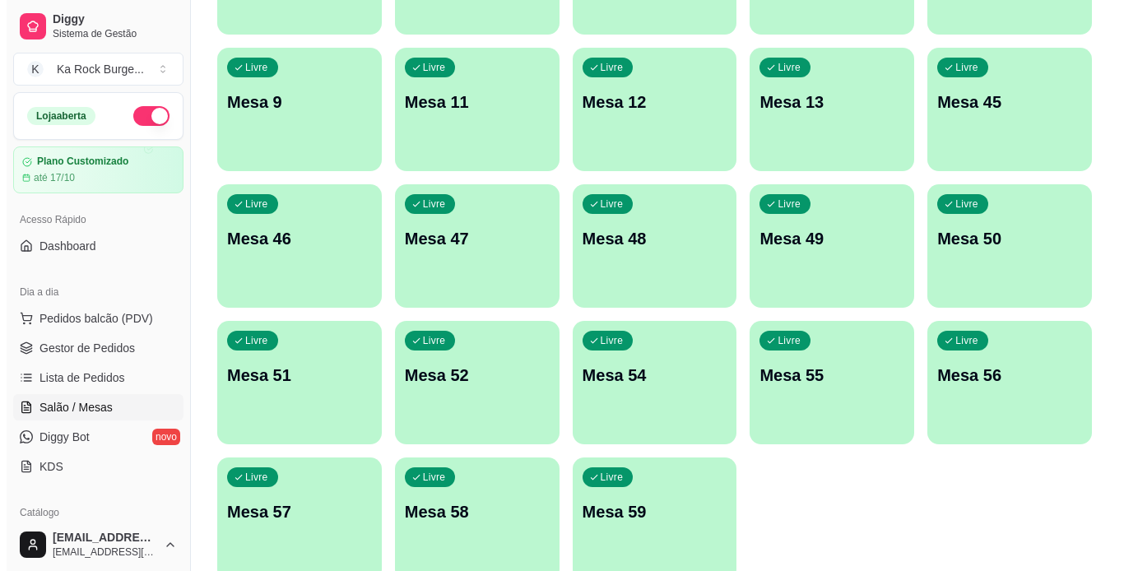
scroll to position [439, 0]
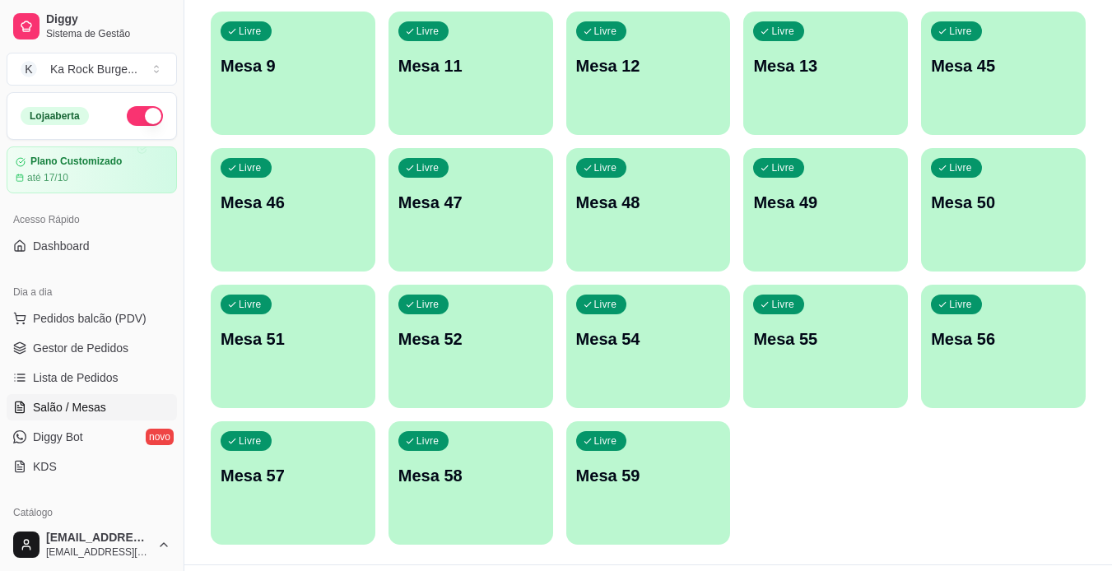
click at [647, 500] on div "Livre Mesa 59" at bounding box center [648, 473] width 165 height 104
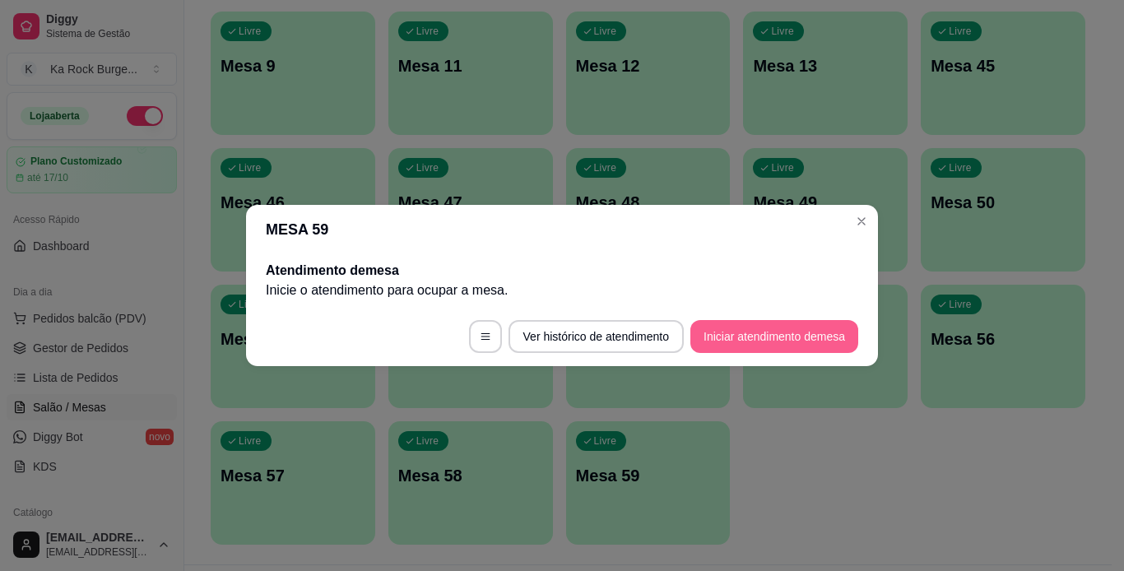
click at [756, 341] on button "Iniciar atendimento de mesa" at bounding box center [774, 336] width 168 height 33
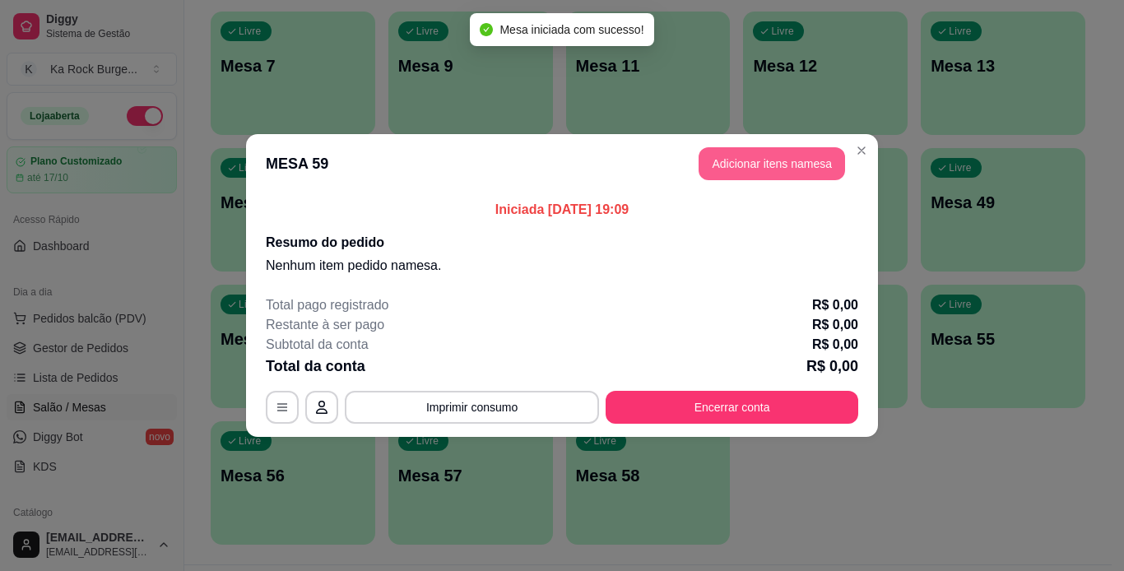
click at [805, 165] on button "Adicionar itens na mesa" at bounding box center [772, 163] width 146 height 33
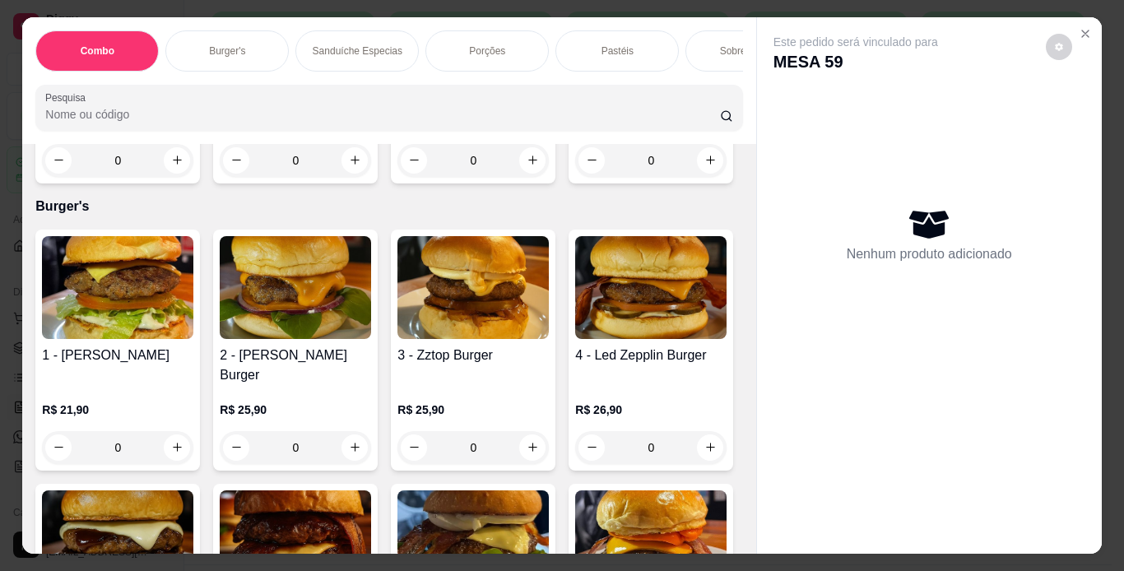
scroll to position [386, 0]
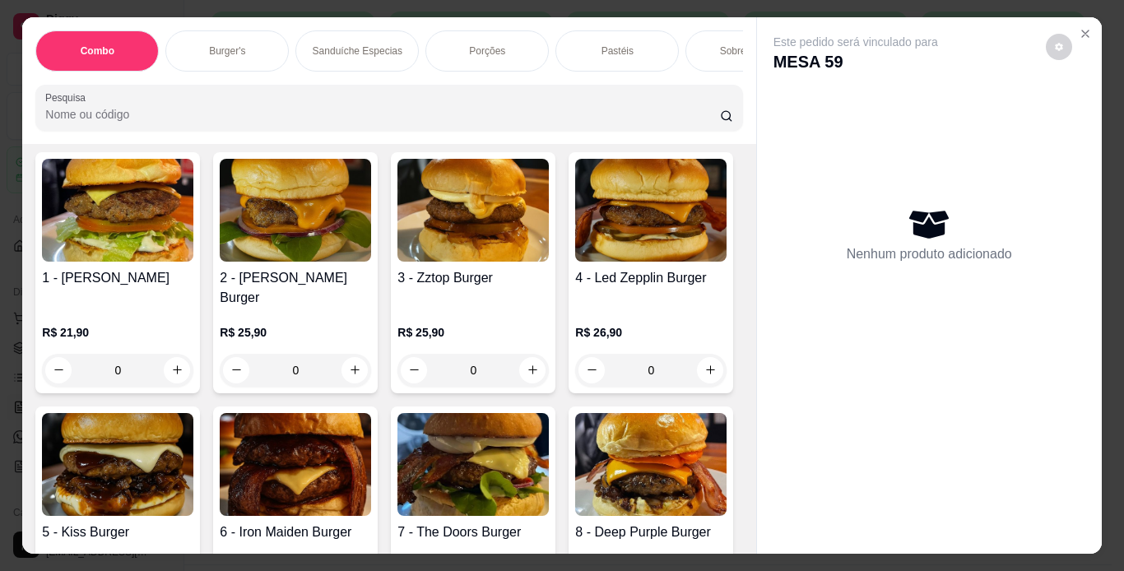
click at [142, 262] on img at bounding box center [117, 210] width 151 height 103
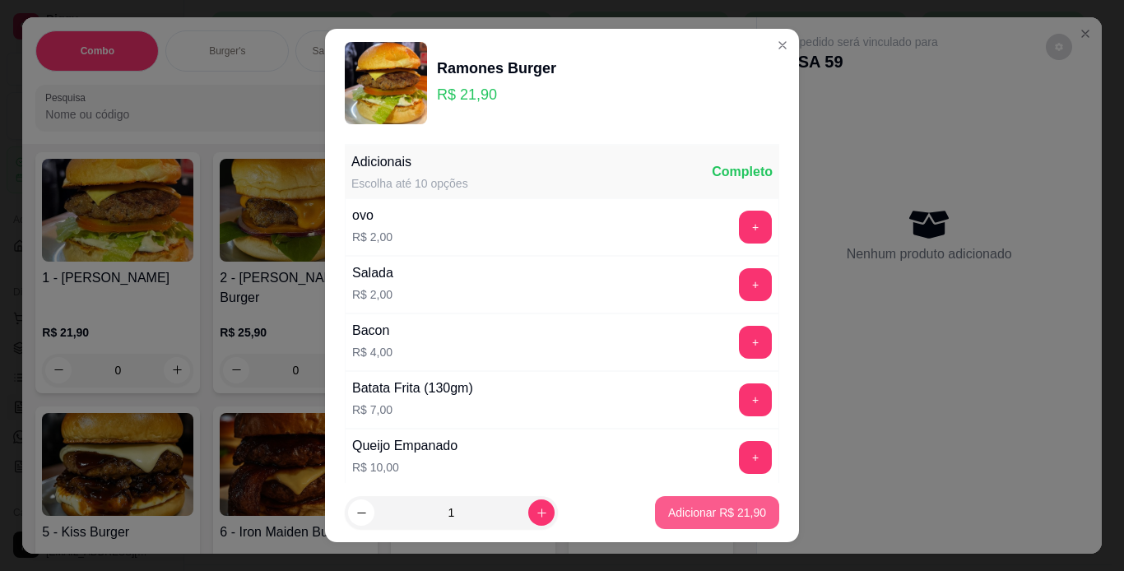
click at [677, 518] on p "Adicionar R$ 21,90" at bounding box center [717, 512] width 98 height 16
type input "1"
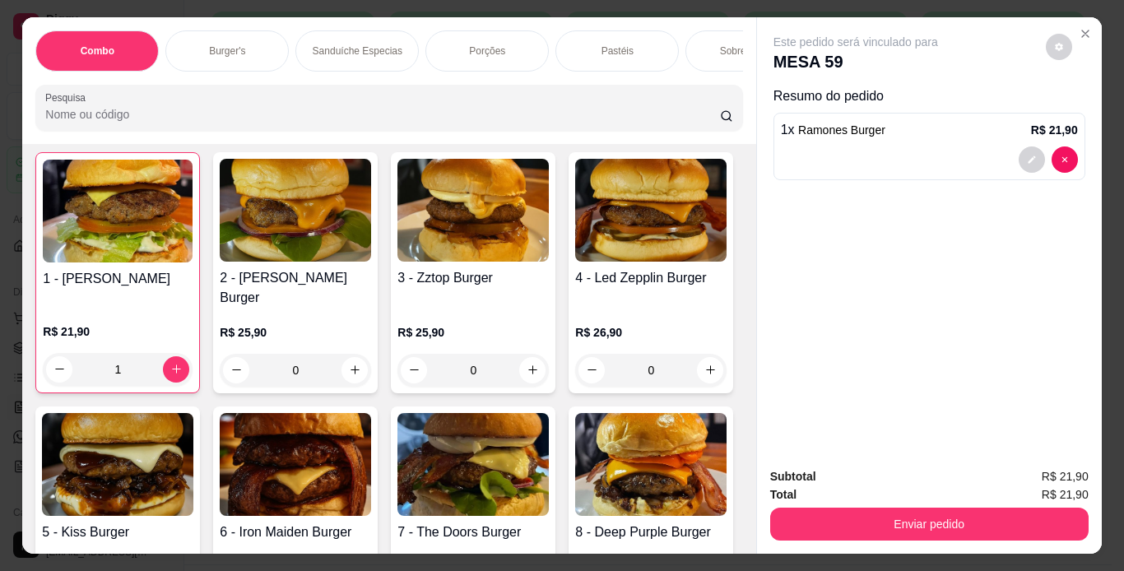
click at [820, 533] on button "Enviar pedido" at bounding box center [929, 524] width 318 height 33
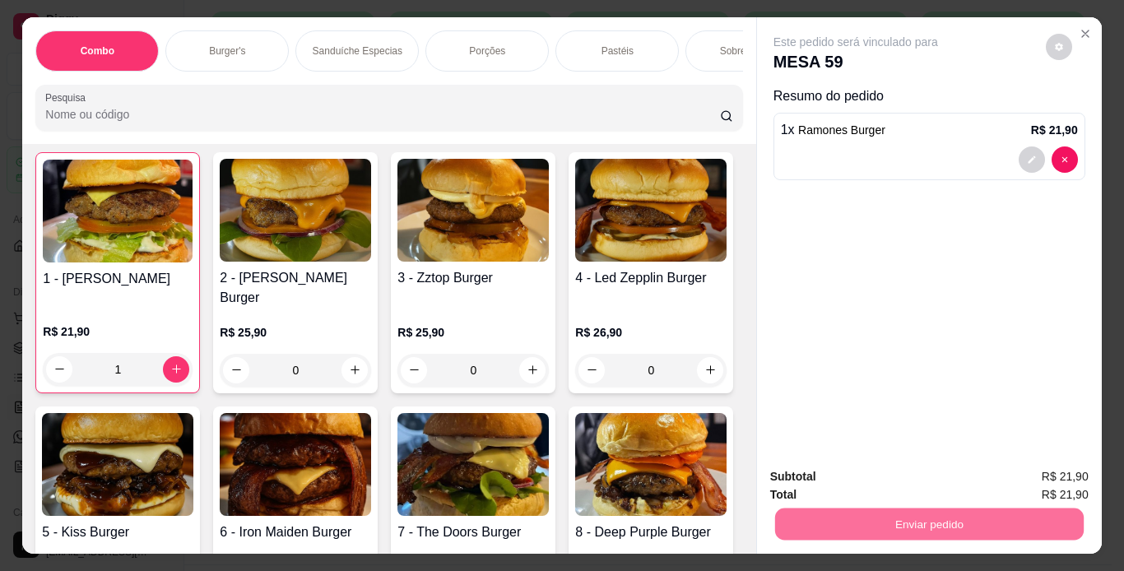
click at [848, 477] on button "Não registrar e enviar pedido" at bounding box center [875, 478] width 166 height 30
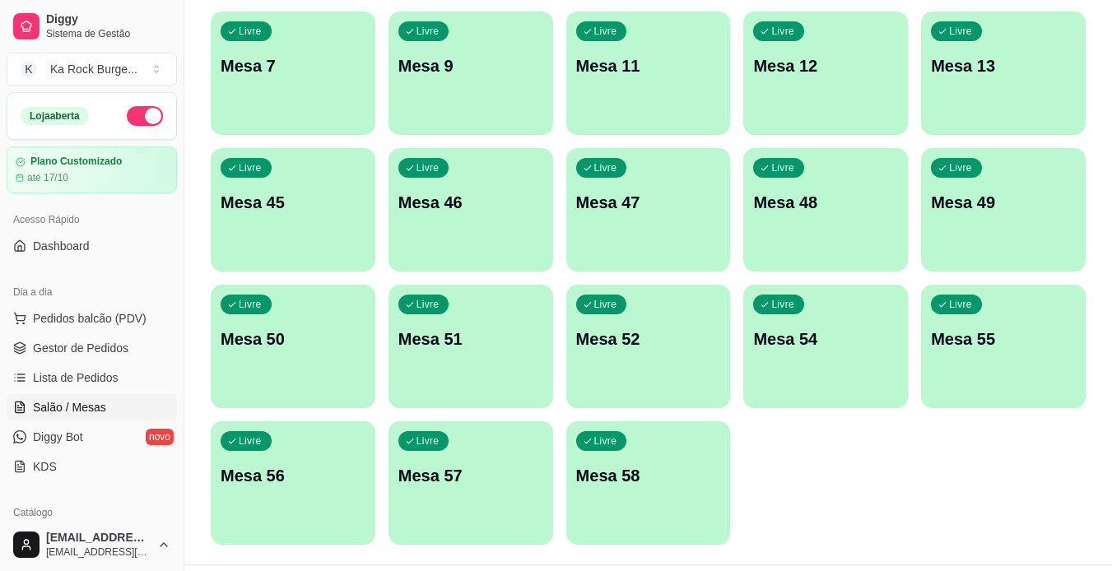
click at [667, 473] on p "Mesa 58" at bounding box center [648, 475] width 145 height 23
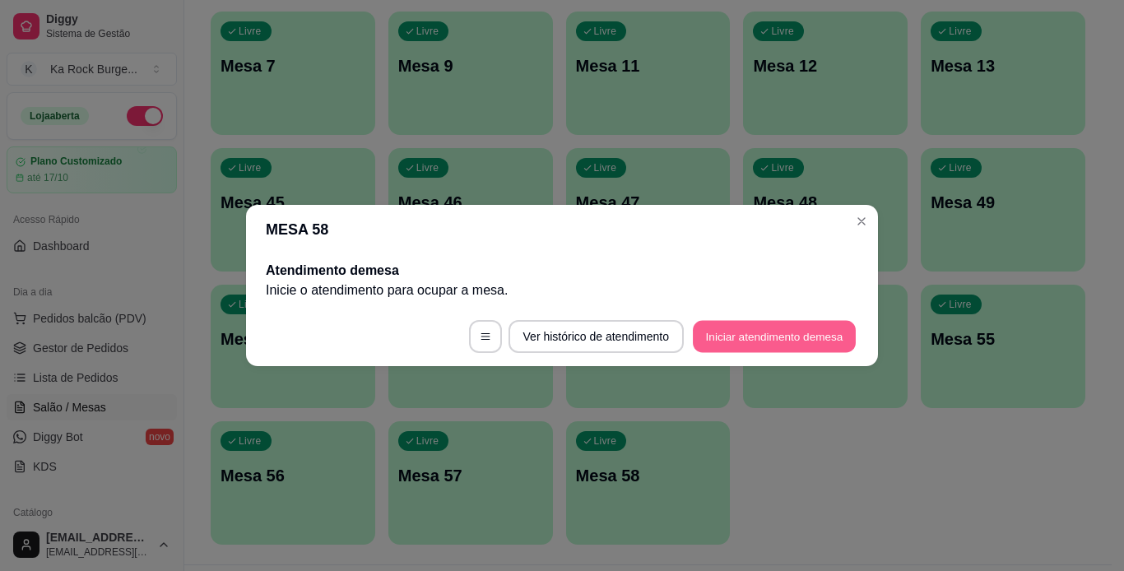
click at [723, 342] on button "Iniciar atendimento de mesa" at bounding box center [774, 337] width 163 height 32
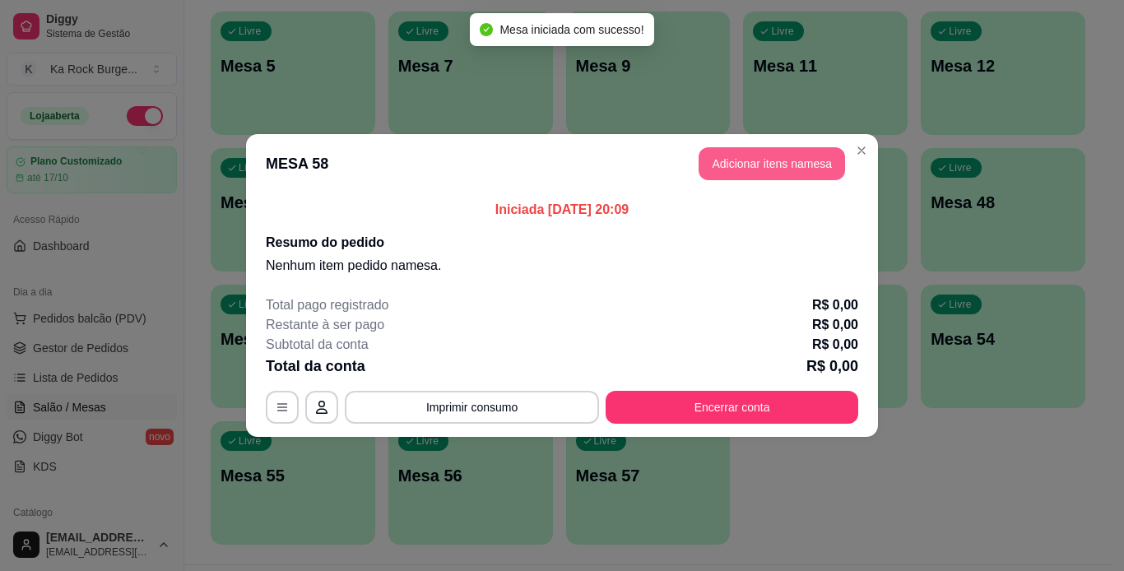
click at [749, 170] on button "Adicionar itens na mesa" at bounding box center [772, 163] width 146 height 33
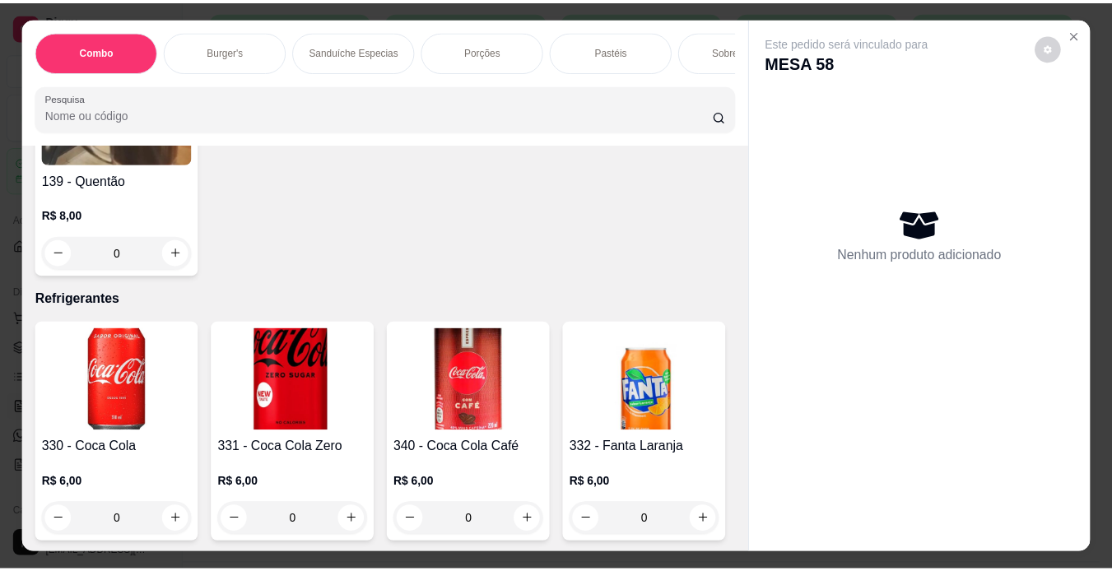
scroll to position [6220, 0]
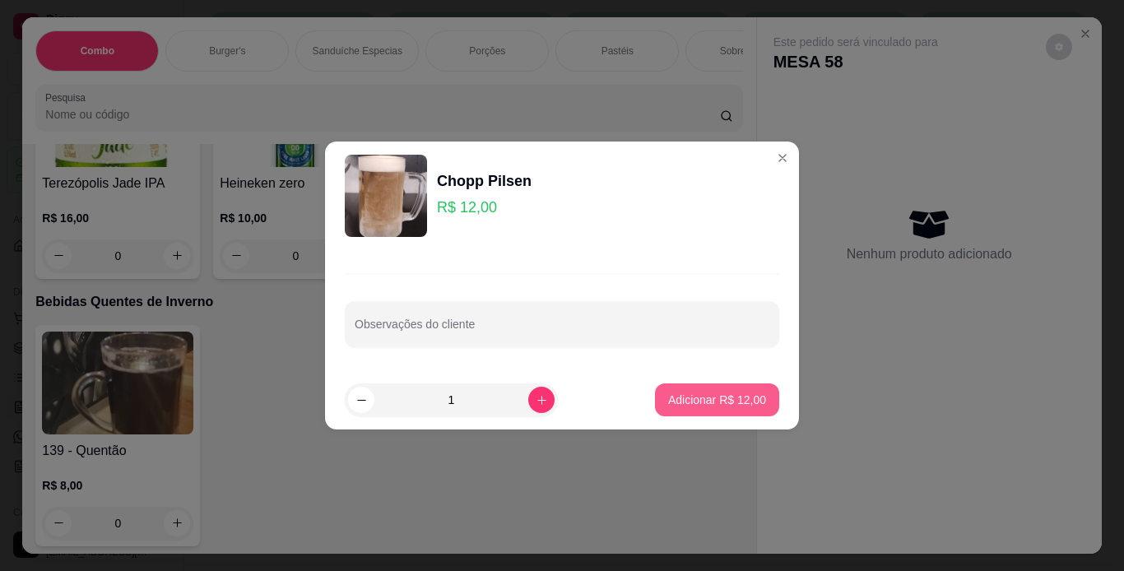
click at [690, 403] on p "Adicionar R$ 12,00" at bounding box center [717, 400] width 98 height 16
type input "1"
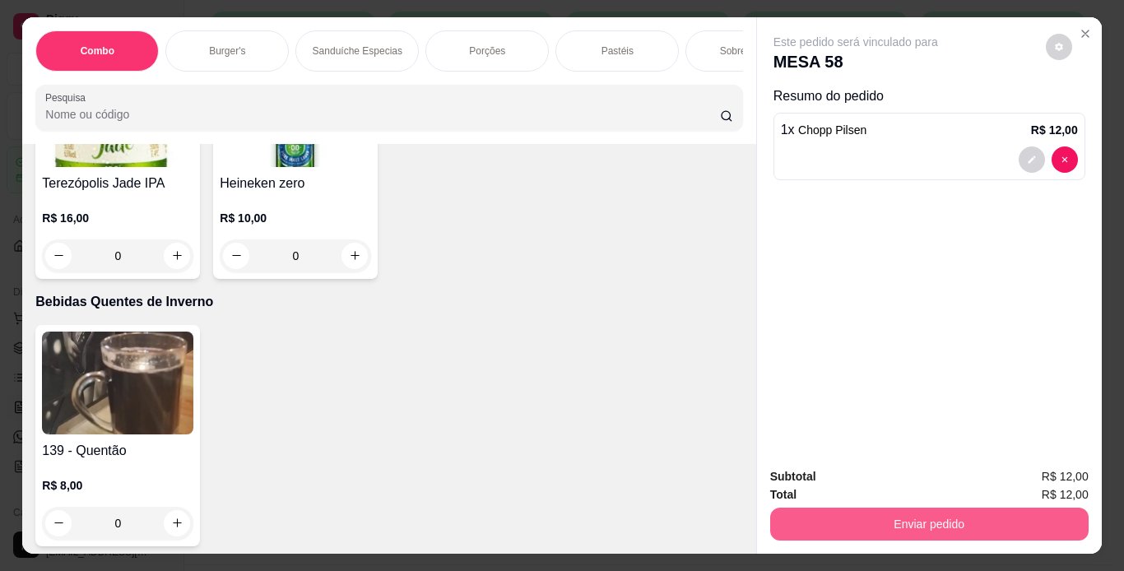
click at [790, 512] on button "Enviar pedido" at bounding box center [929, 524] width 318 height 33
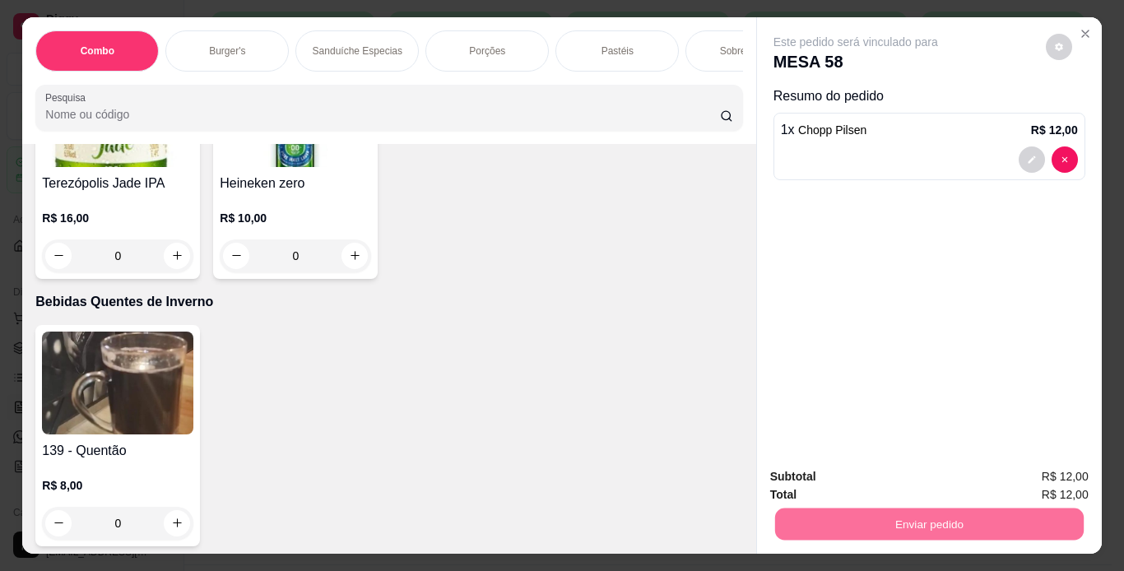
click at [812, 472] on button "Não registrar e enviar pedido" at bounding box center [874, 478] width 171 height 31
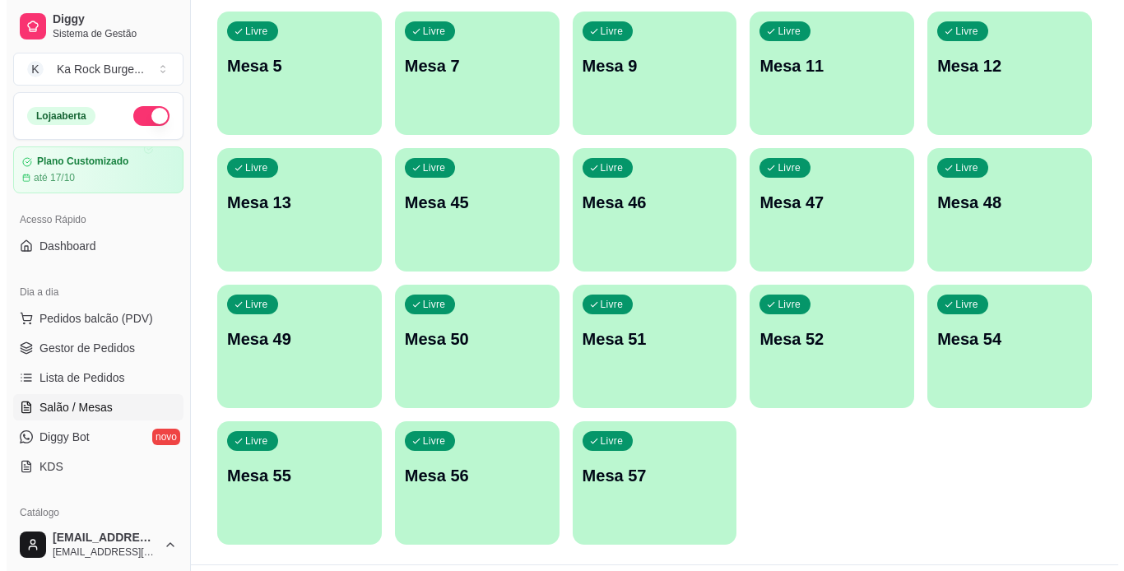
scroll to position [0, 0]
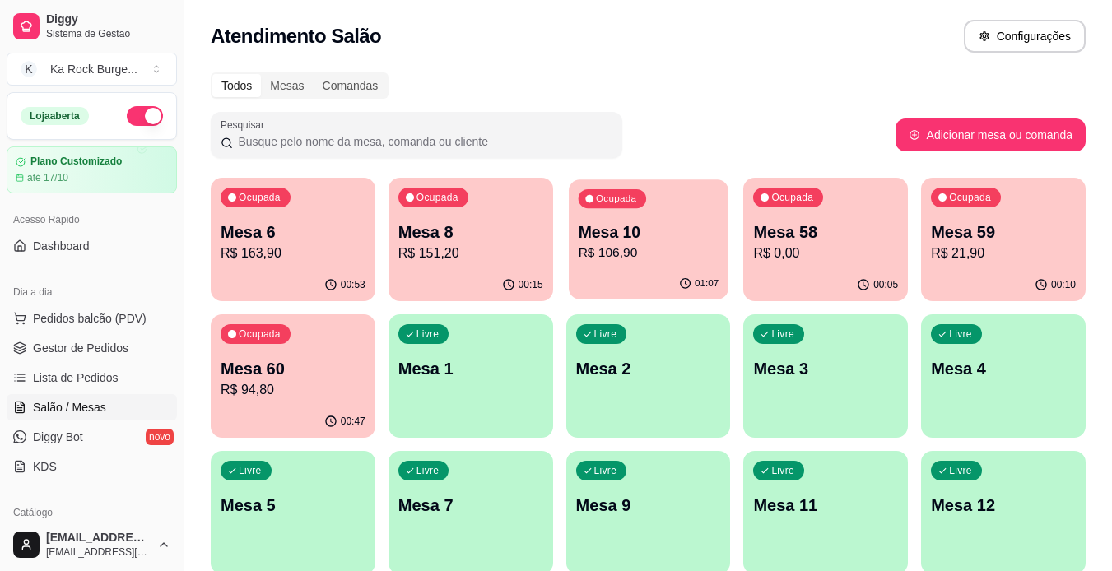
click at [615, 247] on p "R$ 106,90" at bounding box center [648, 253] width 141 height 19
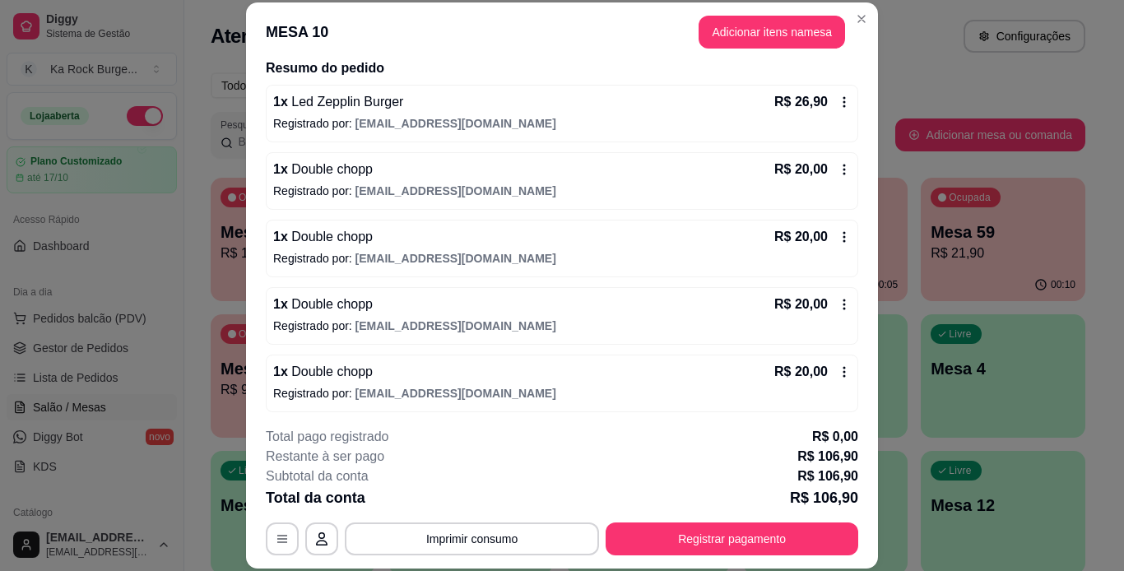
scroll to position [138, 0]
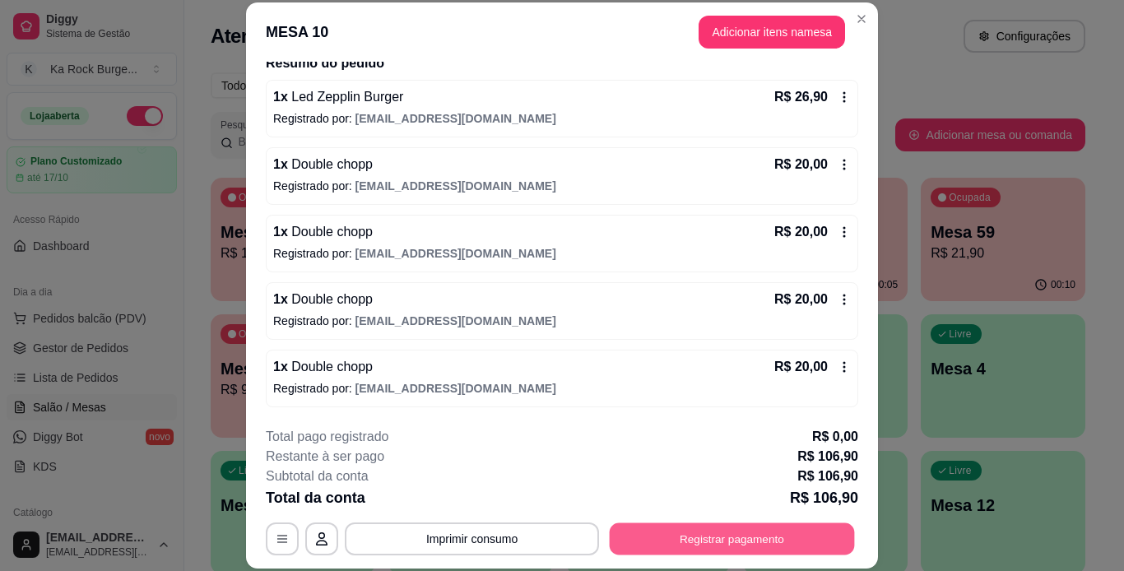
click at [682, 537] on button "Registrar pagamento" at bounding box center [732, 539] width 245 height 32
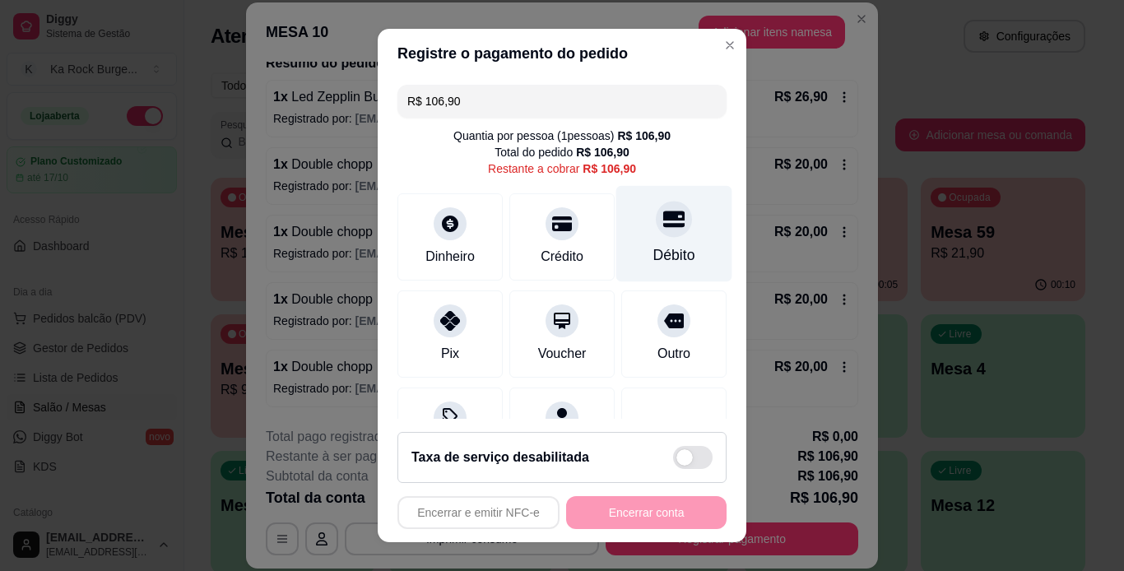
click at [653, 254] on div "Débito" at bounding box center [674, 254] width 42 height 21
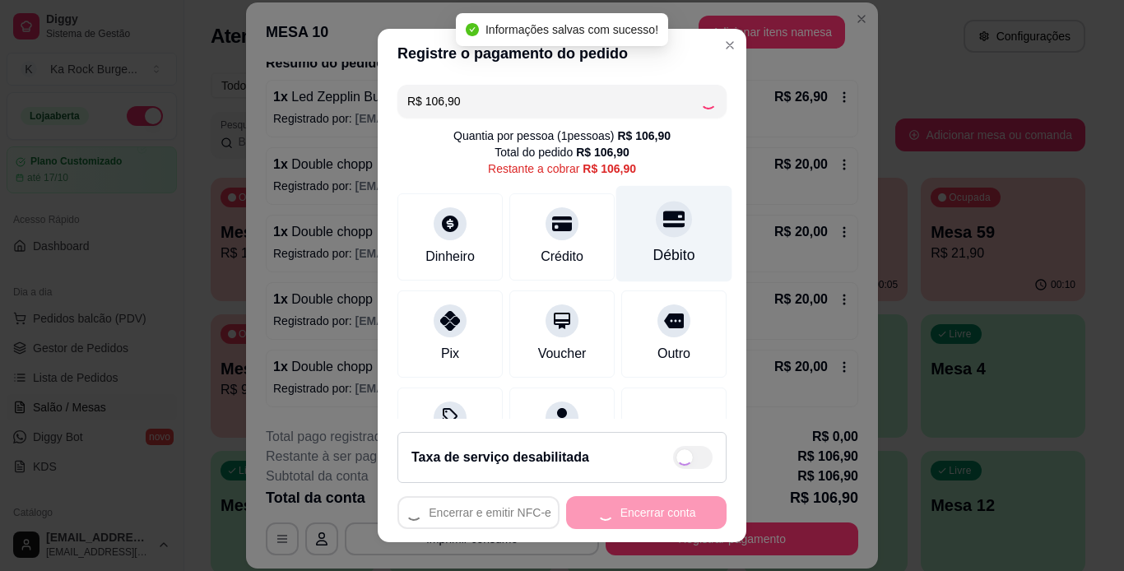
type input "R$ 0,00"
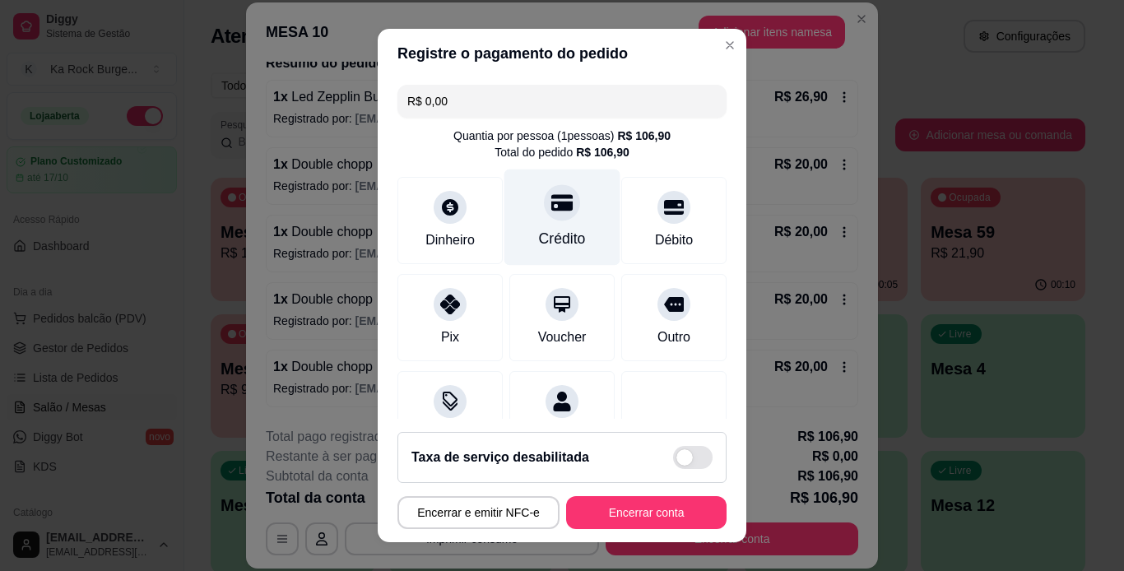
click at [559, 231] on div "Crédito" at bounding box center [562, 238] width 47 height 21
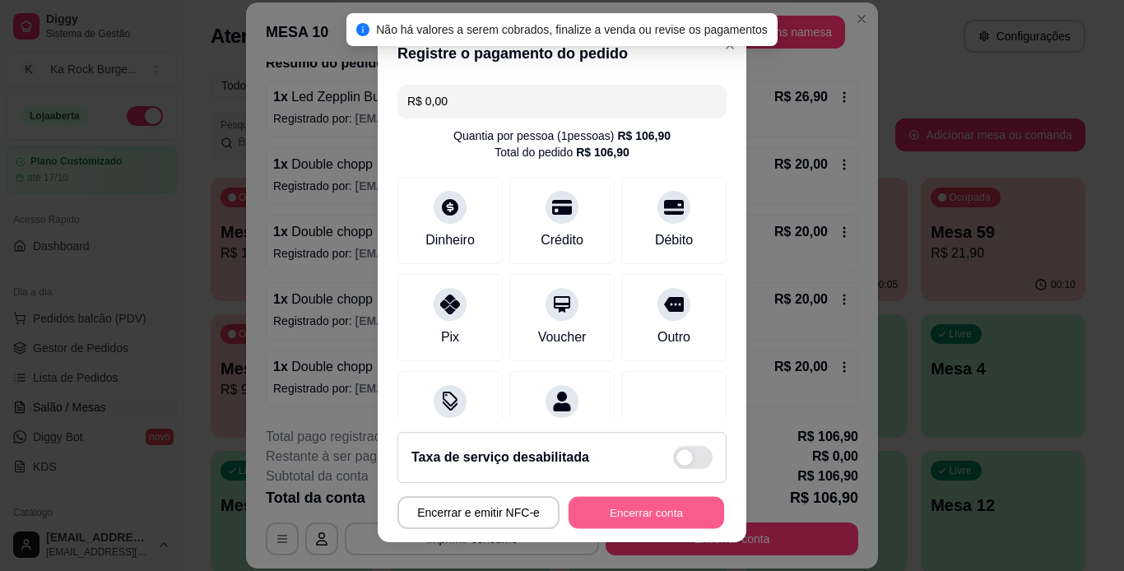
click at [656, 519] on button "Encerrar conta" at bounding box center [647, 513] width 156 height 32
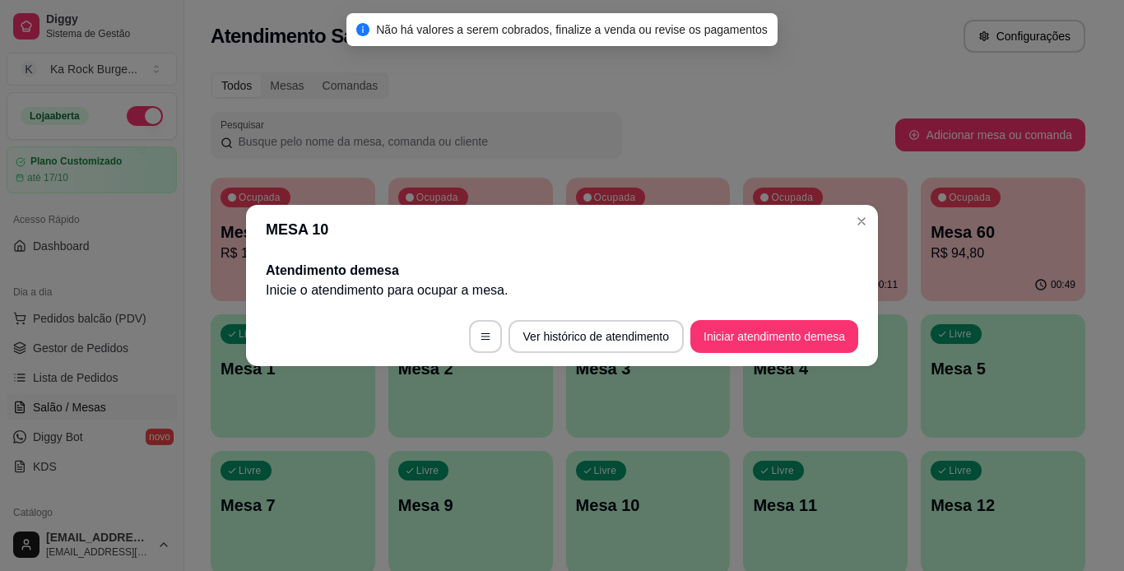
scroll to position [0, 0]
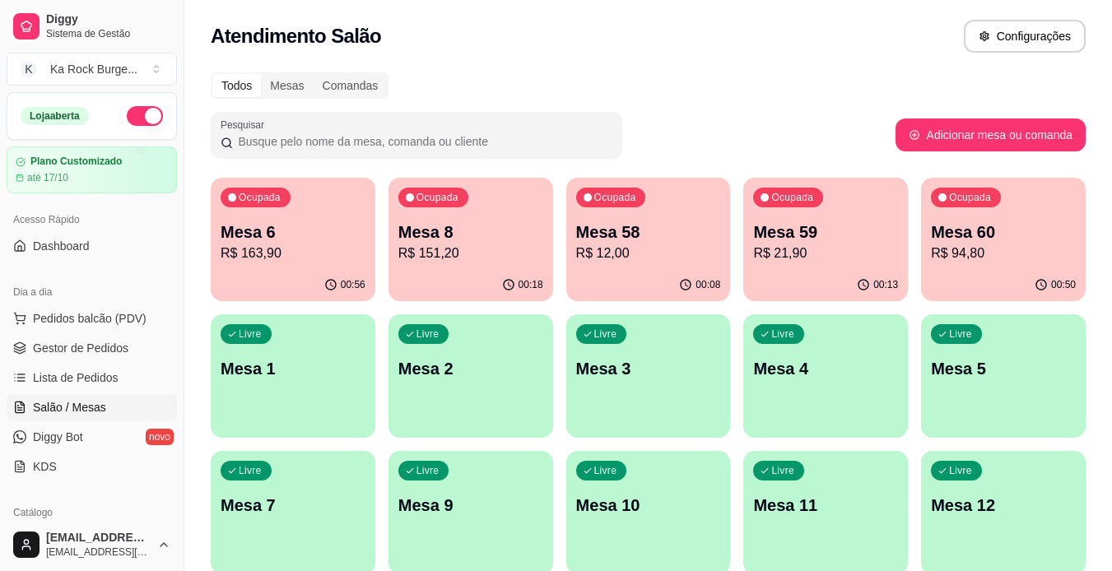
click at [239, 237] on p "Mesa 6" at bounding box center [293, 232] width 145 height 23
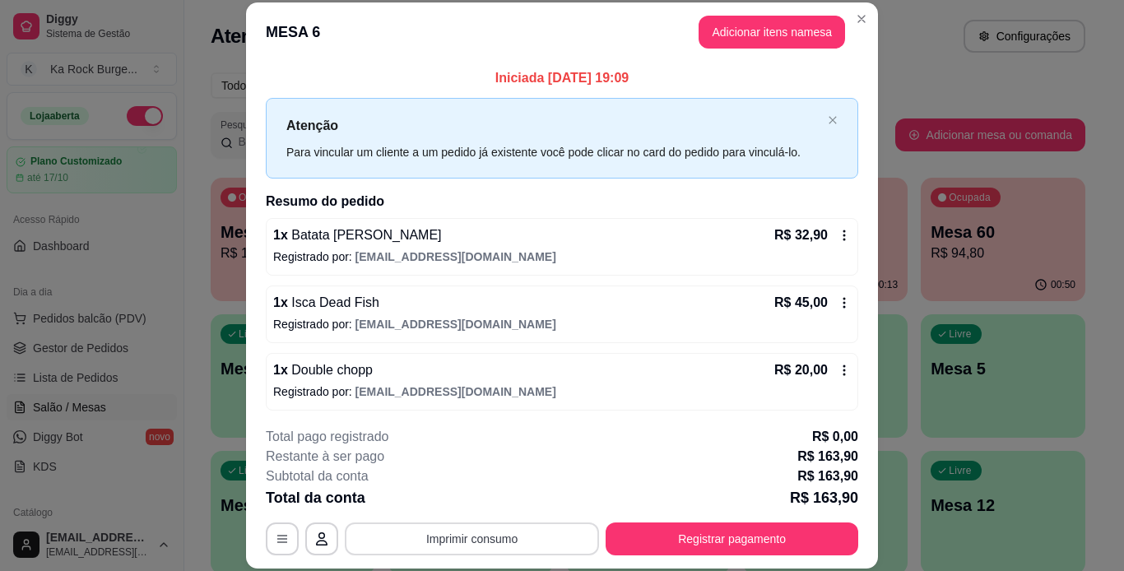
click at [566, 532] on button "Imprimir consumo" at bounding box center [472, 539] width 254 height 33
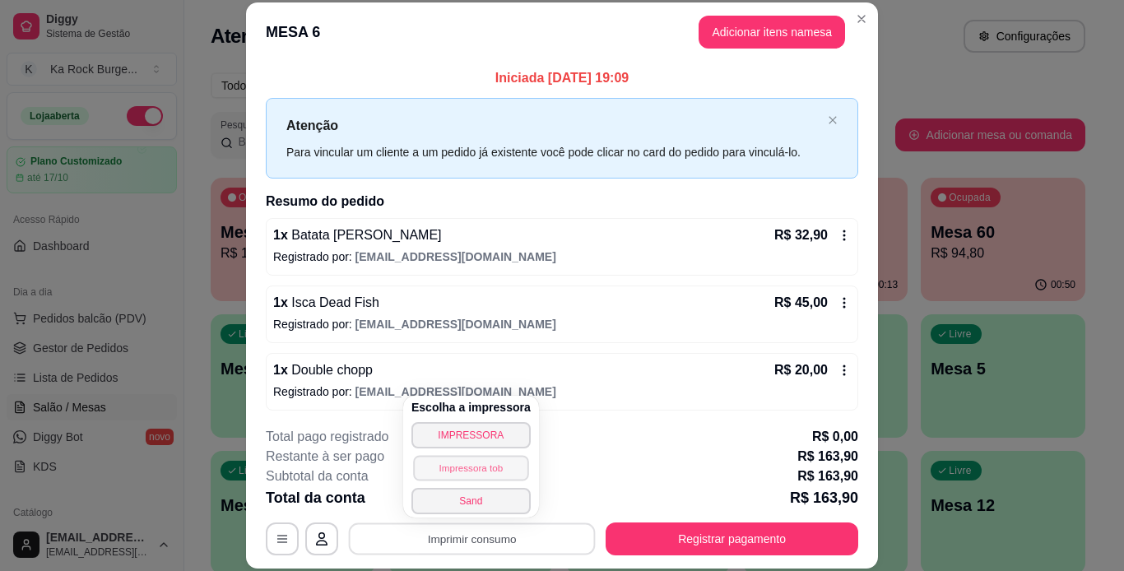
click at [473, 472] on button "Impressora tob" at bounding box center [470, 468] width 115 height 26
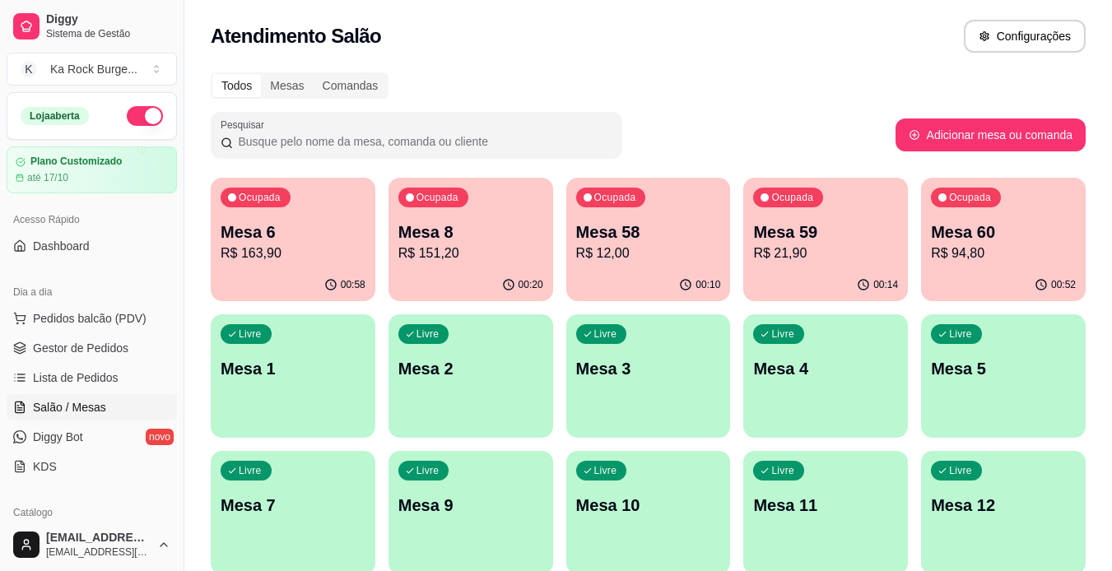
click at [449, 272] on div "00:20" at bounding box center [470, 285] width 165 height 32
click at [312, 271] on div "00:58" at bounding box center [293, 283] width 160 height 31
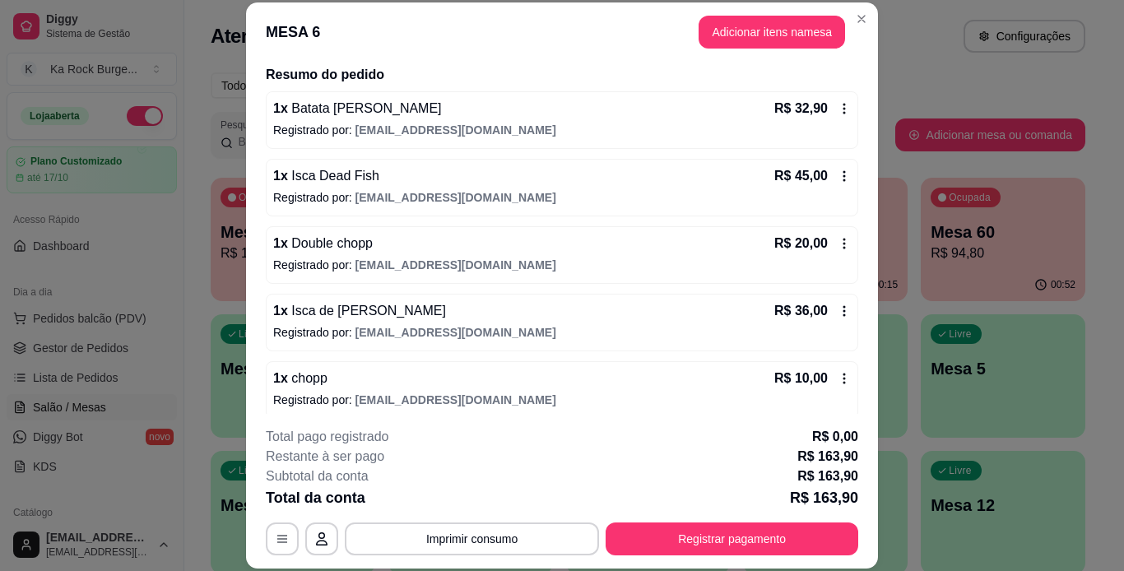
scroll to position [206, 0]
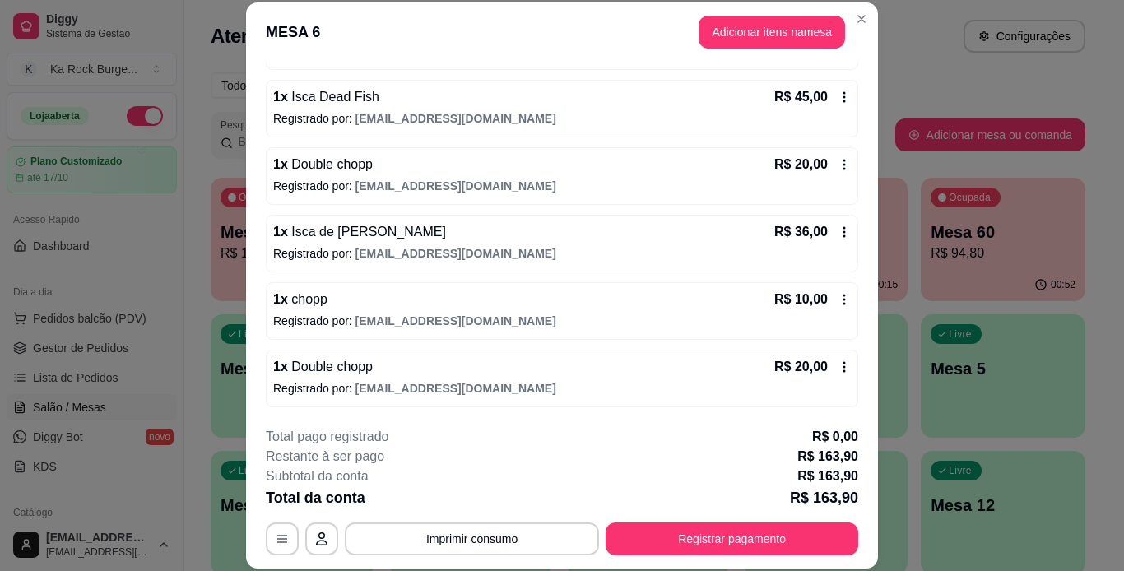
click at [838, 301] on icon at bounding box center [844, 299] width 13 height 13
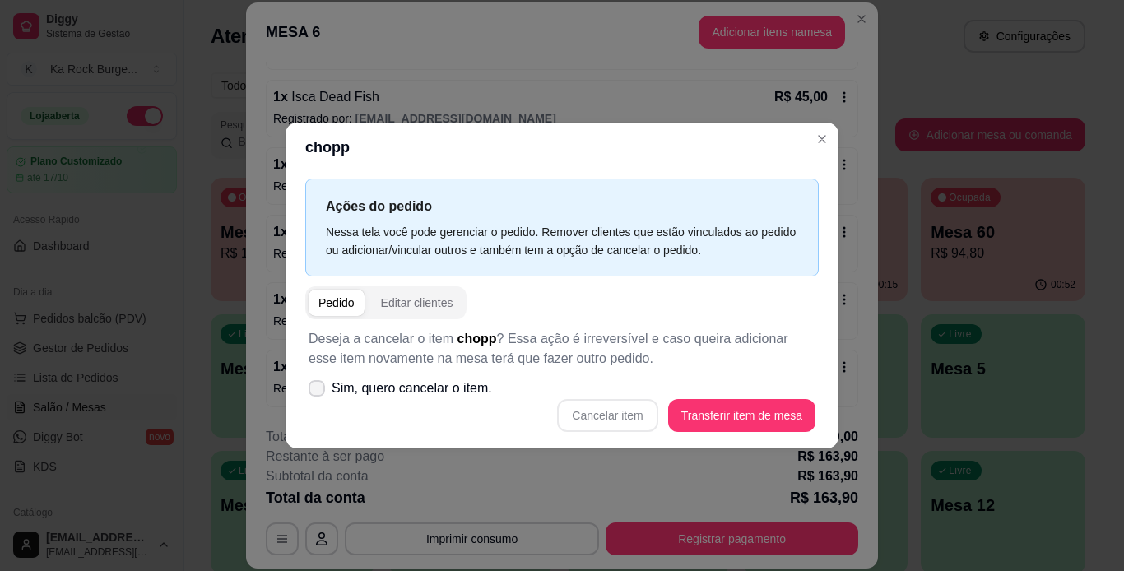
click at [326, 389] on label "Sim, quero cancelar o item." at bounding box center [400, 388] width 197 height 33
click at [318, 392] on input "Sim, quero cancelar o item." at bounding box center [313, 397] width 11 height 11
checkbox input "true"
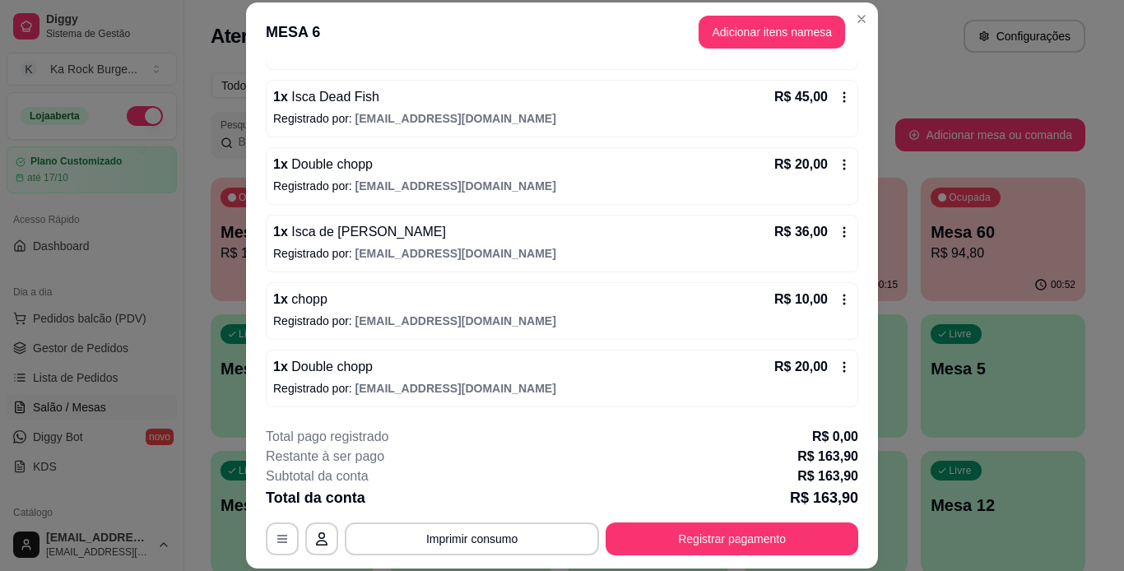
click at [827, 306] on div "R$ 10,00" at bounding box center [812, 300] width 77 height 20
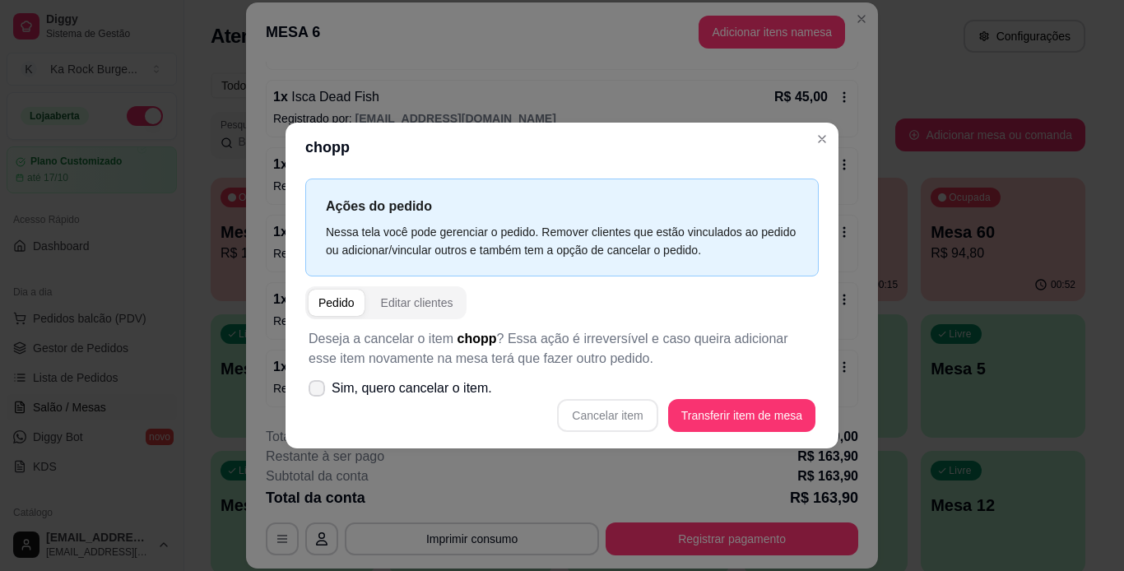
click at [309, 394] on span at bounding box center [317, 388] width 16 height 16
click at [309, 394] on input "Sim, quero cancelar o item." at bounding box center [313, 397] width 11 height 11
checkbox input "true"
click at [635, 425] on button "Cancelar item" at bounding box center [607, 415] width 100 height 33
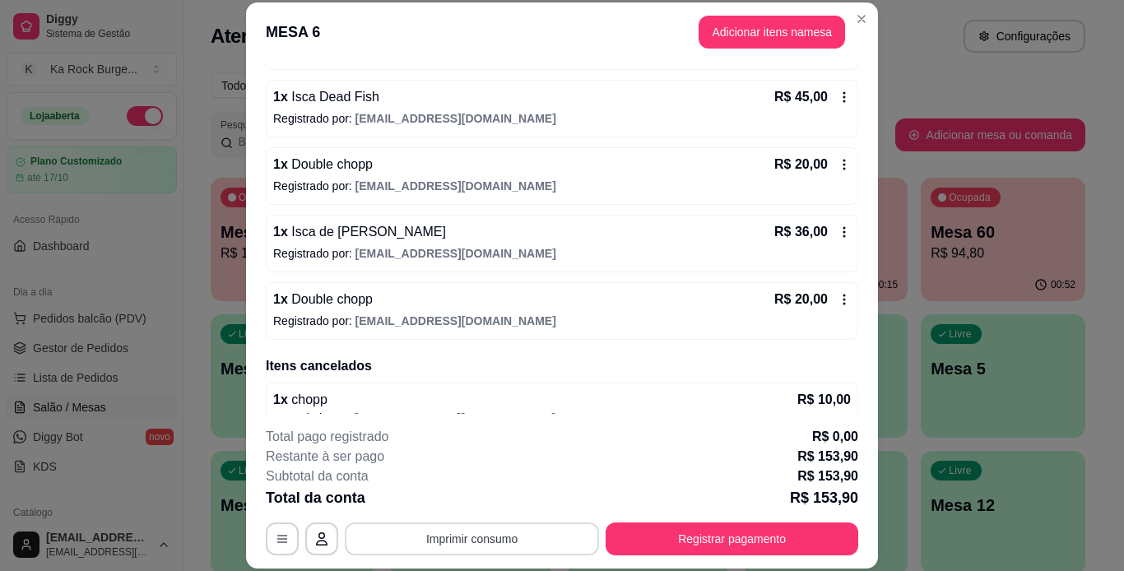
click at [517, 546] on button "Imprimir consumo" at bounding box center [472, 539] width 254 height 33
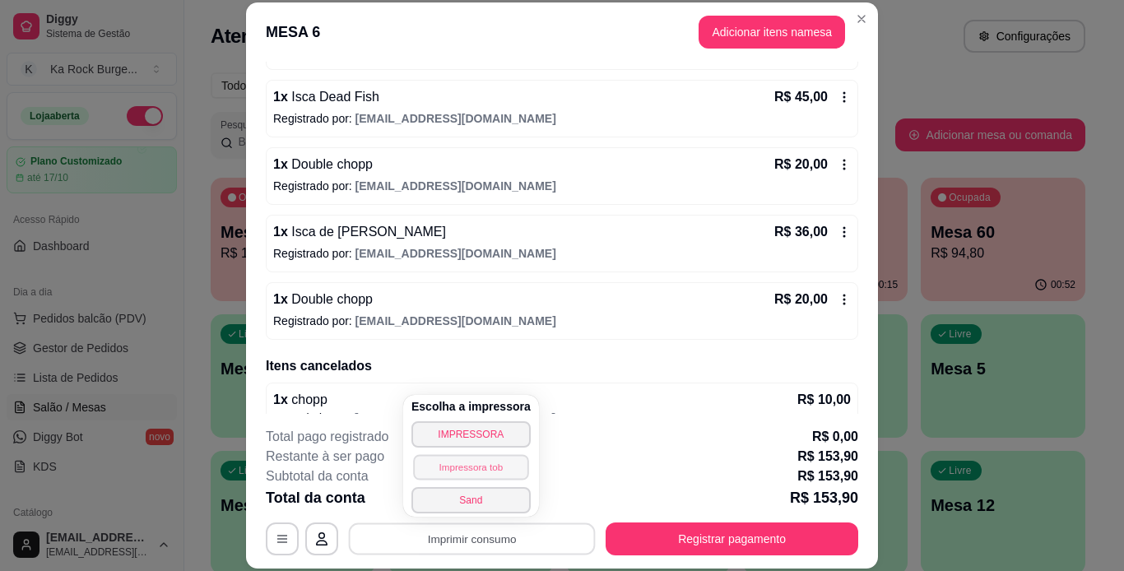
click at [460, 472] on button "Impressora tob" at bounding box center [470, 467] width 115 height 26
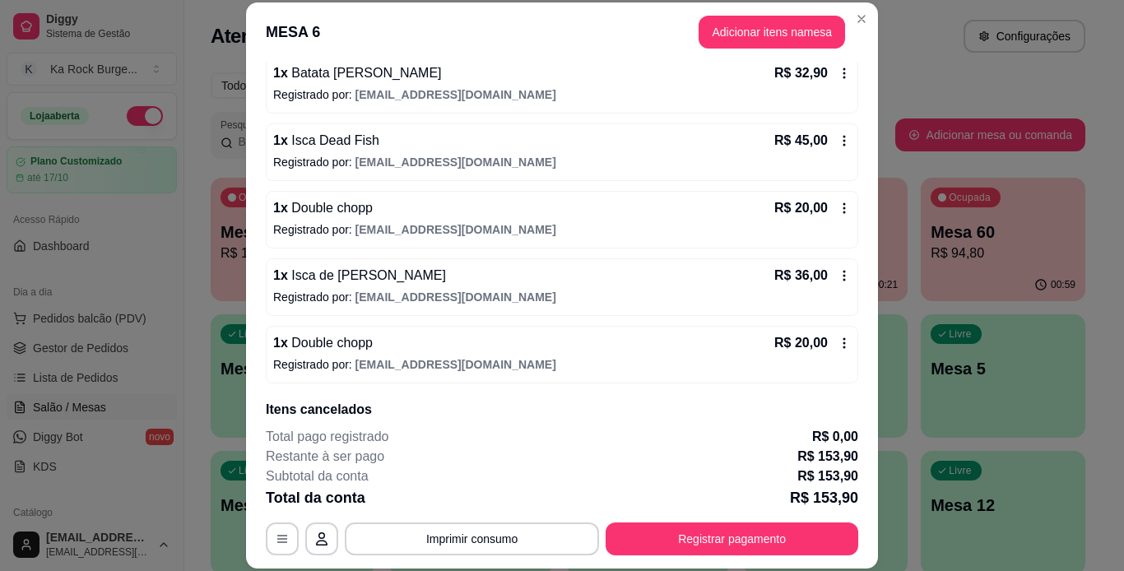
scroll to position [131, 0]
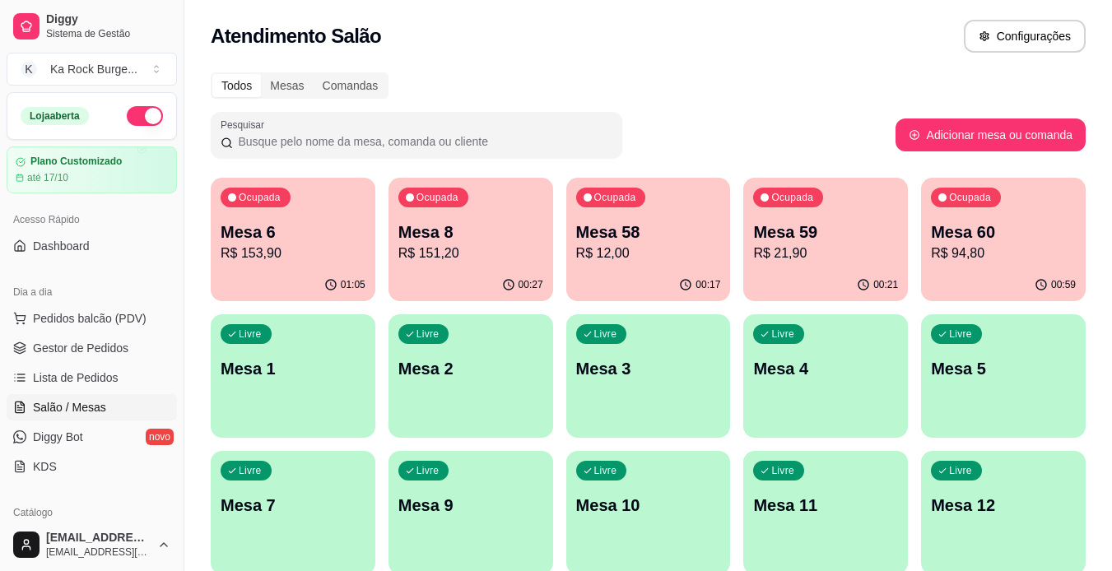
click at [448, 275] on div "00:27" at bounding box center [470, 285] width 165 height 32
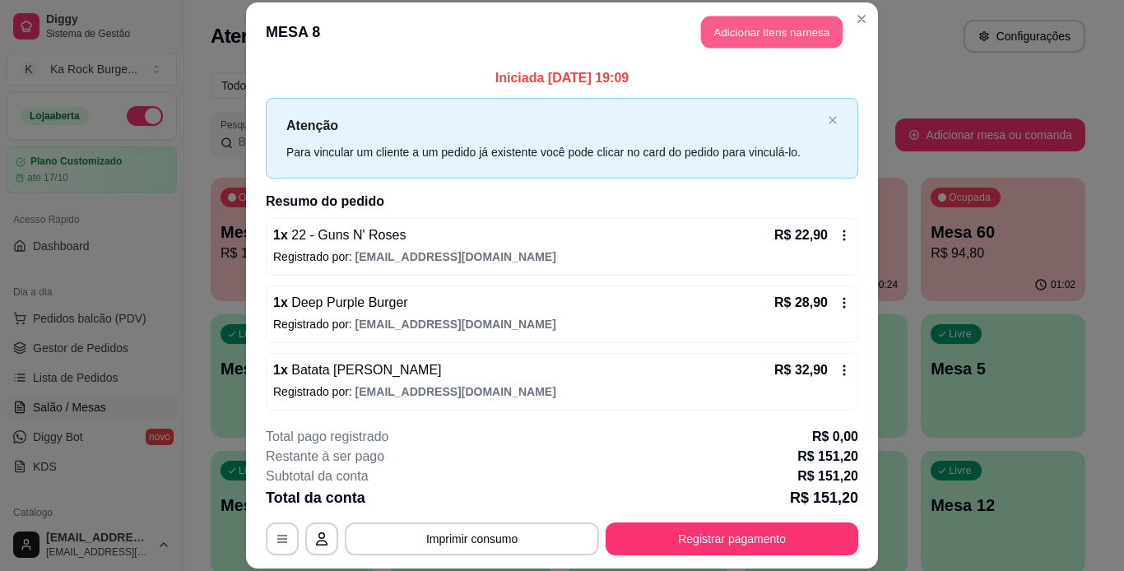
click at [733, 42] on button "Adicionar itens na mesa" at bounding box center [772, 32] width 142 height 32
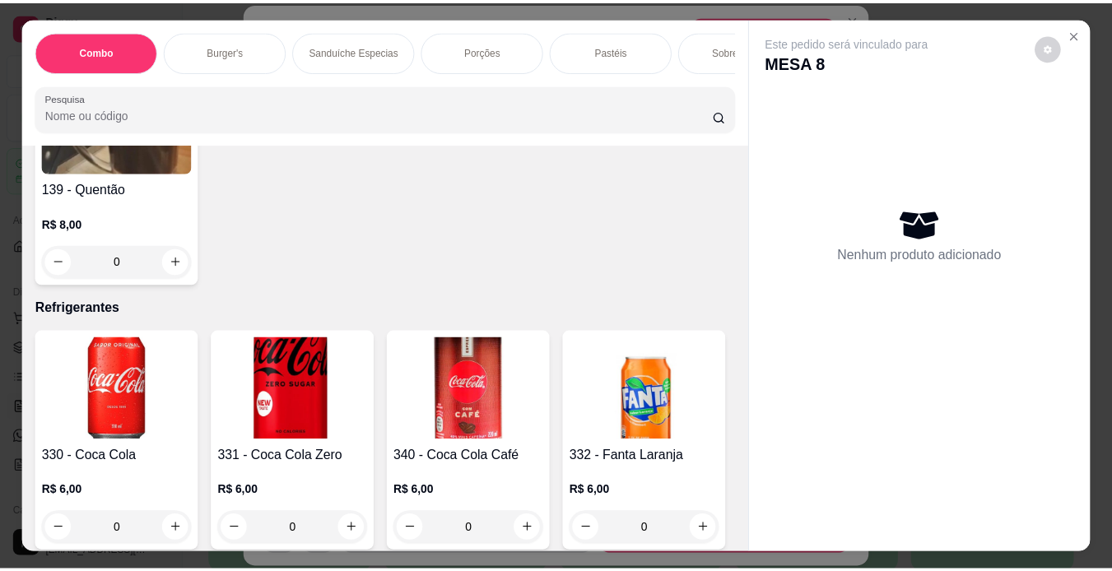
scroll to position [6971, 0]
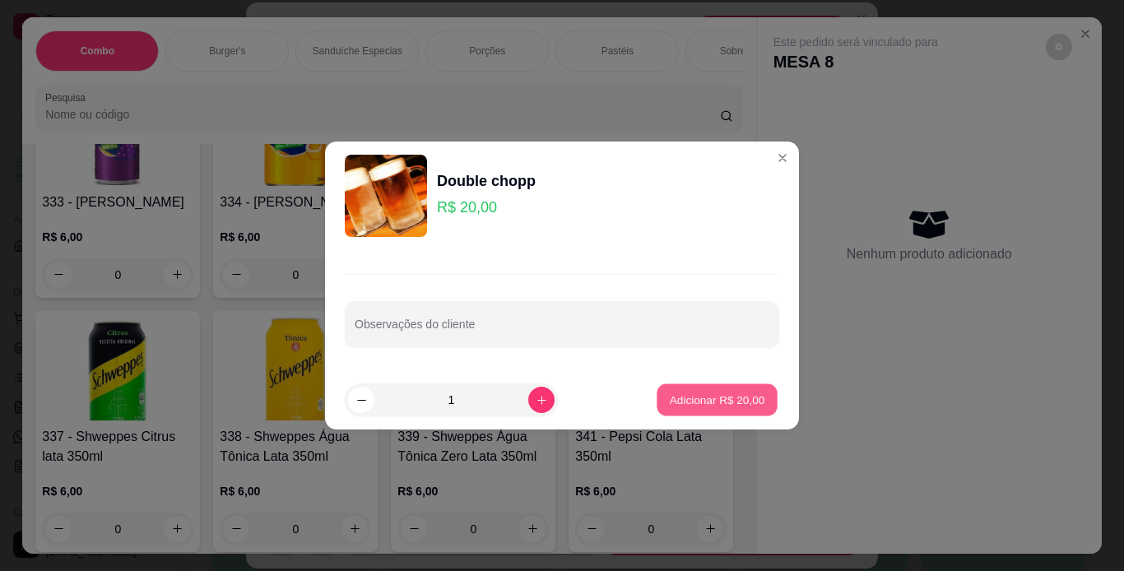
click at [672, 394] on p "Adicionar R$ 20,00" at bounding box center [717, 400] width 95 height 16
type input "1"
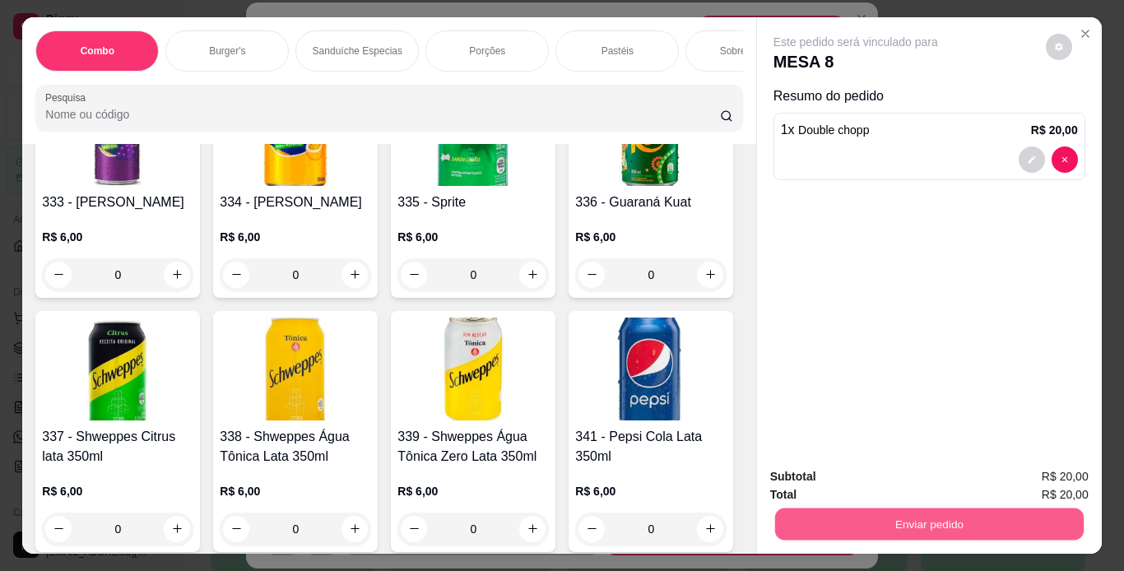
click at [844, 527] on button "Enviar pedido" at bounding box center [928, 525] width 309 height 32
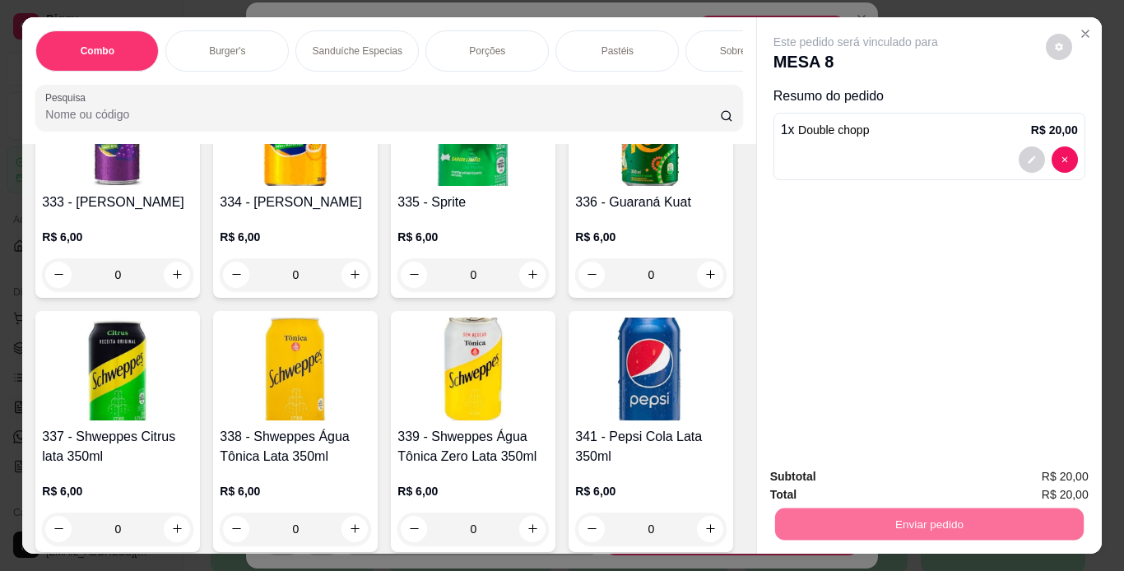
click at [844, 486] on button "Não registrar e enviar pedido" at bounding box center [874, 478] width 171 height 31
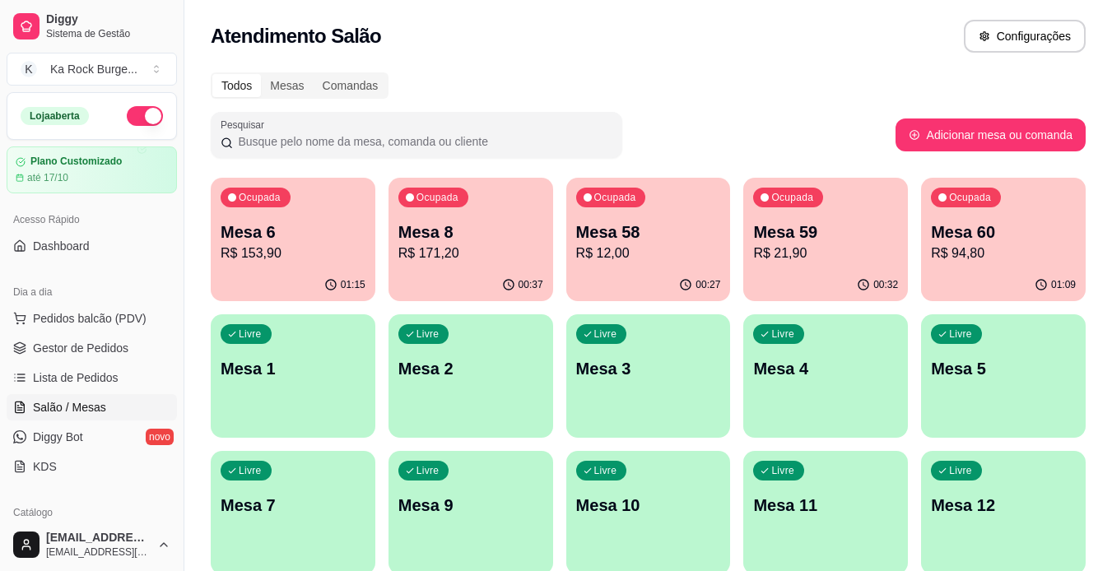
click at [852, 272] on div "00:32" at bounding box center [825, 285] width 165 height 32
click at [668, 264] on div "Ocupada Mesa 58 R$ 12,00" at bounding box center [649, 223] width 160 height 89
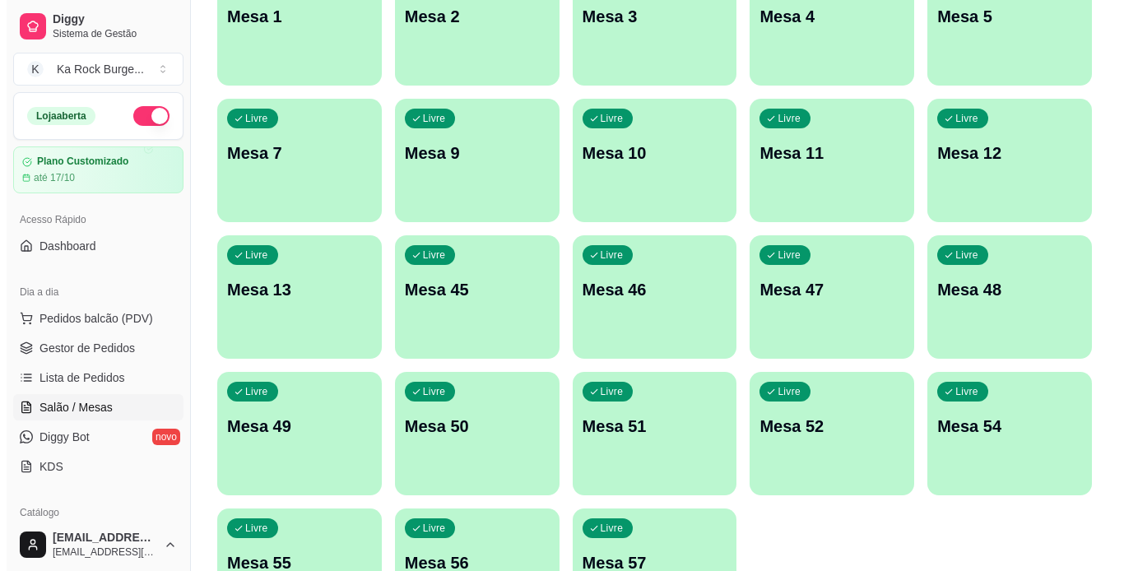
scroll to position [393, 0]
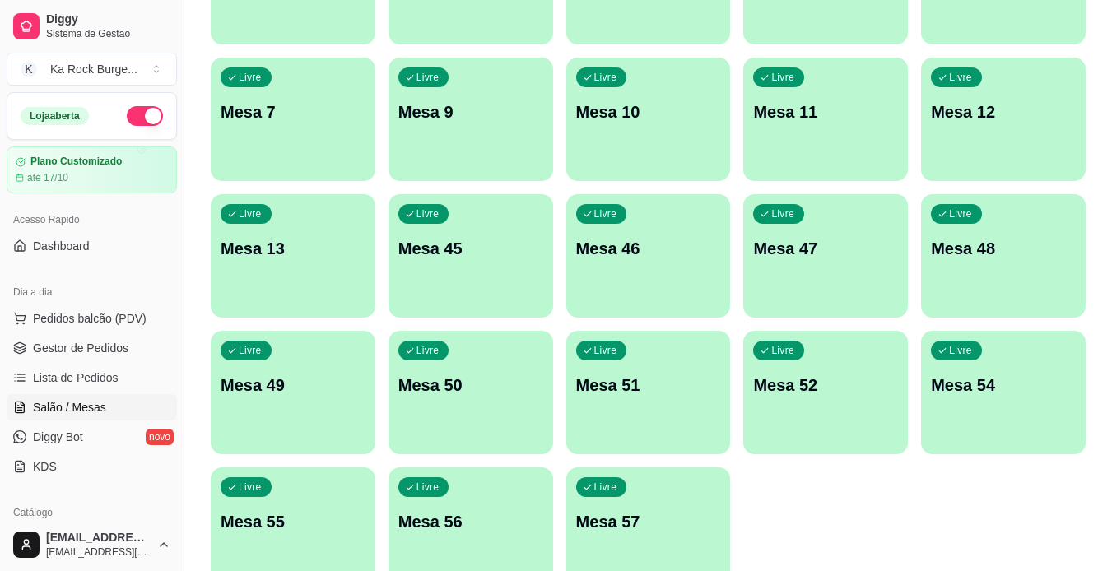
click at [622, 514] on p "Mesa 57" at bounding box center [648, 521] width 145 height 23
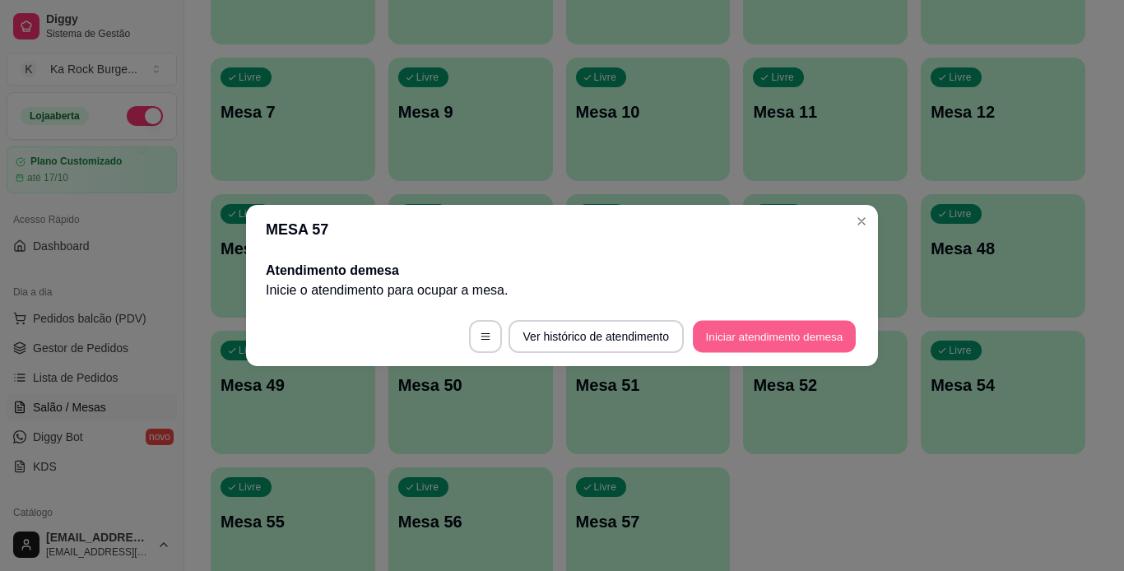
click at [802, 337] on button "Iniciar atendimento de mesa" at bounding box center [774, 337] width 163 height 32
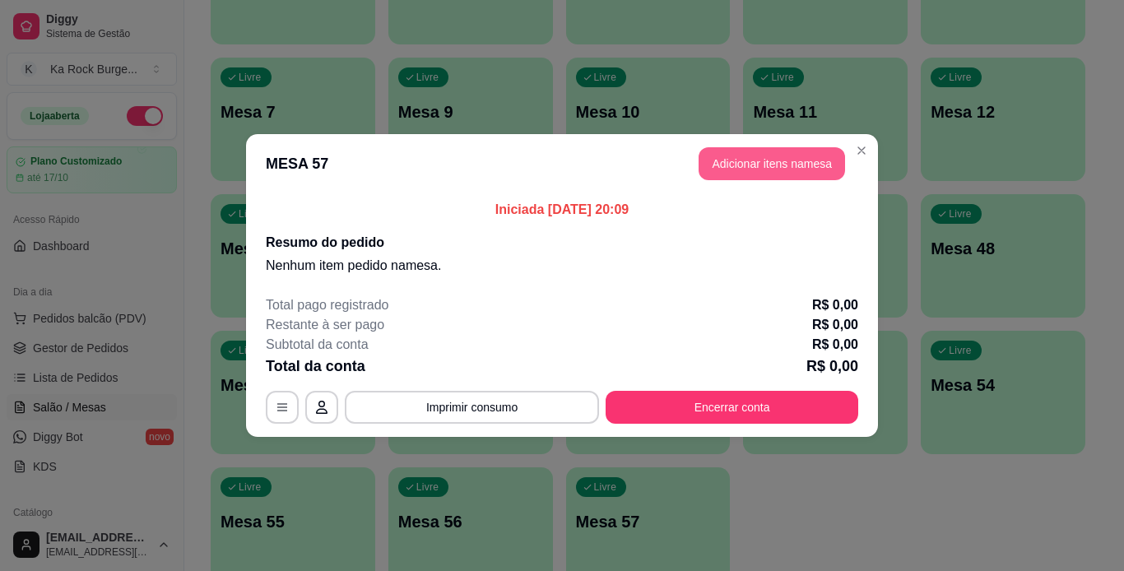
click at [755, 157] on button "Adicionar itens na mesa" at bounding box center [772, 163] width 146 height 33
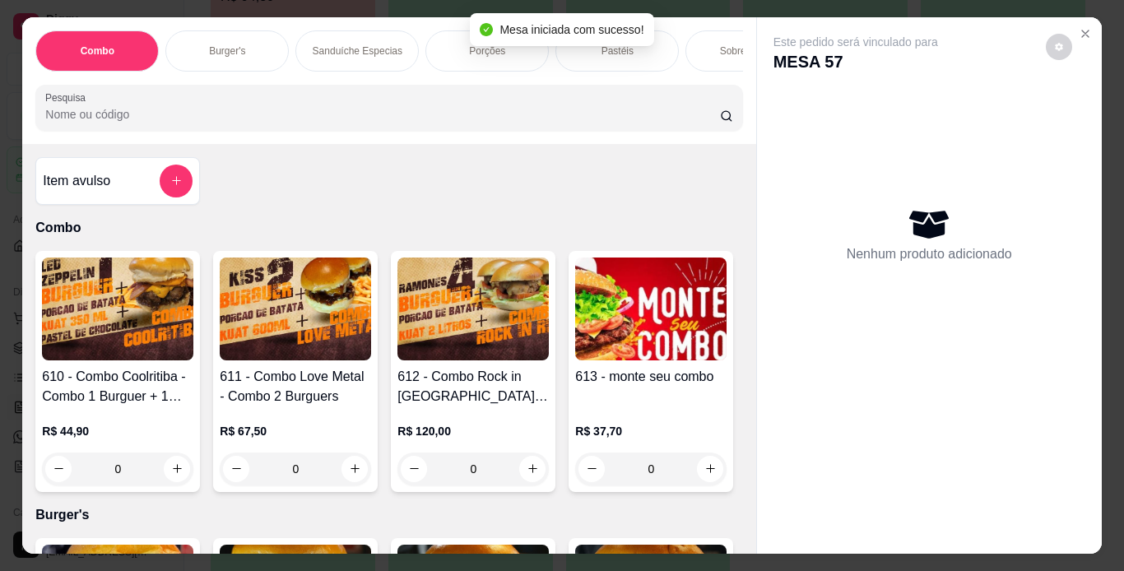
click at [240, 19] on div "Combo Burger's Sanduíche Especias Porções Pastéis Sobremesas Burger's Doces Pas…" at bounding box center [388, 80] width 733 height 127
drag, startPoint x: 242, startPoint y: 40, endPoint x: 425, endPoint y: 233, distance: 266.0
click at [242, 41] on div "Burger's" at bounding box center [226, 50] width 123 height 41
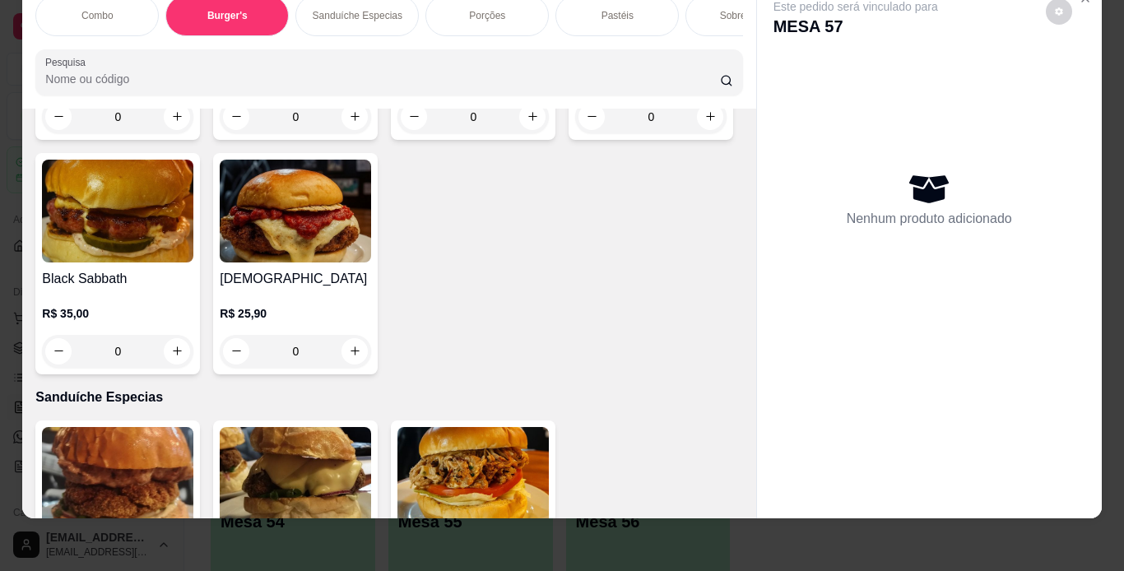
scroll to position [2010, 0]
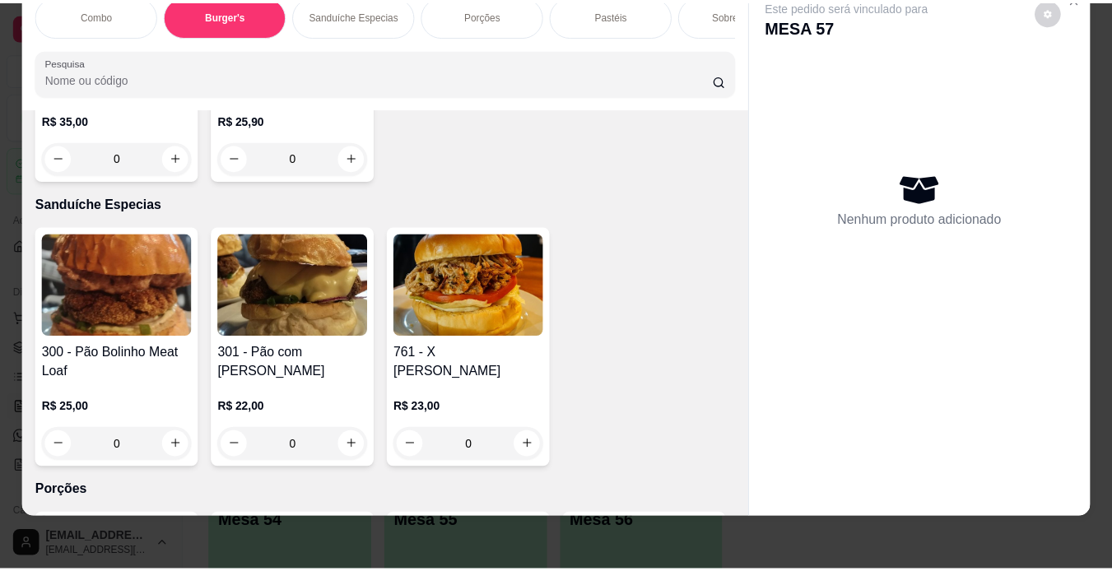
scroll to position [0, 0]
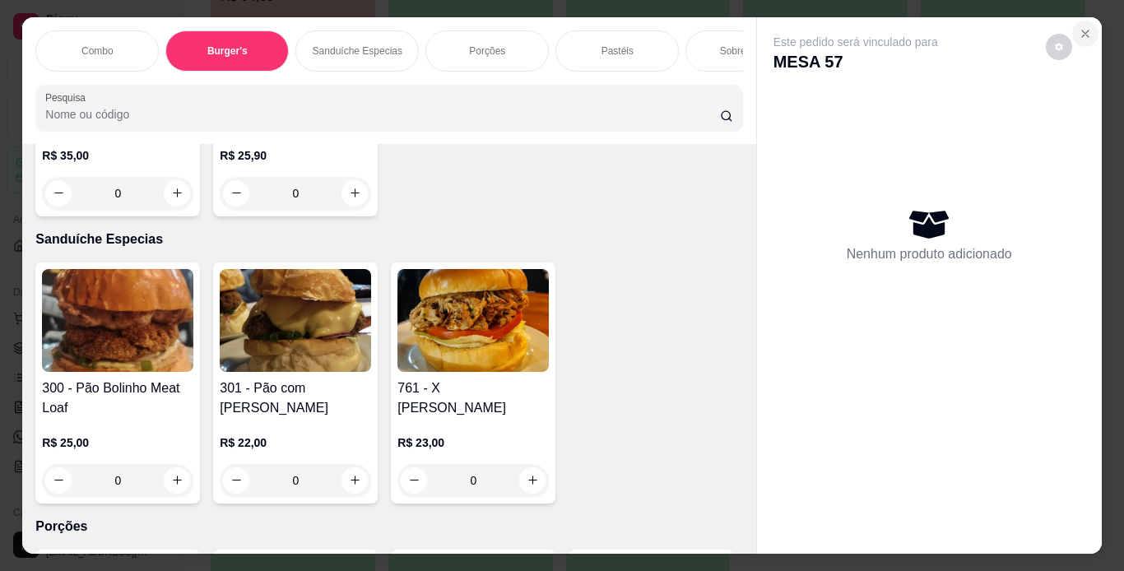
click at [1086, 29] on button "Close" at bounding box center [1085, 34] width 26 height 26
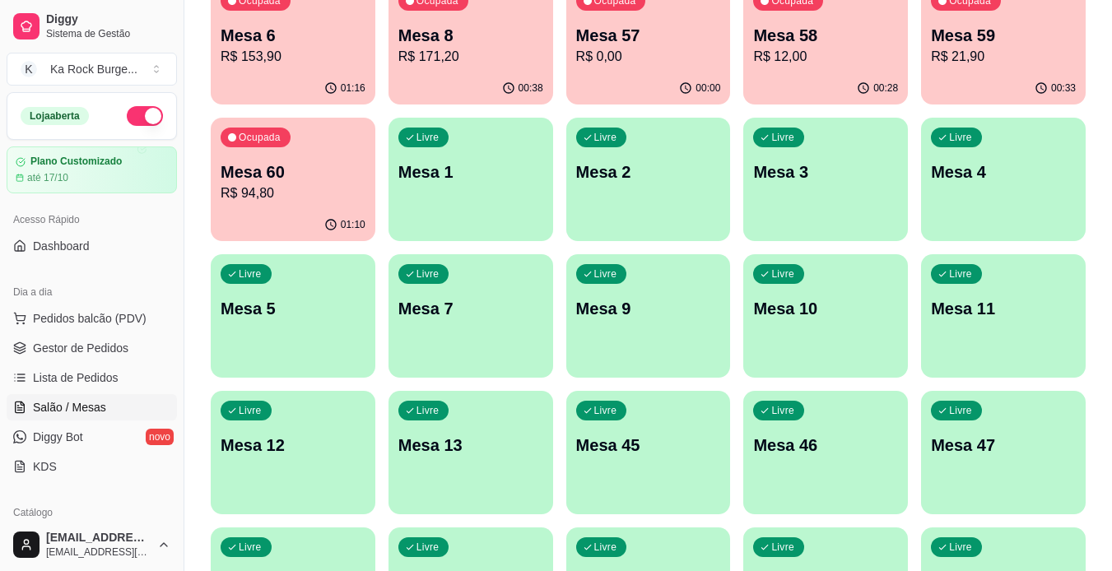
scroll to position [110, 0]
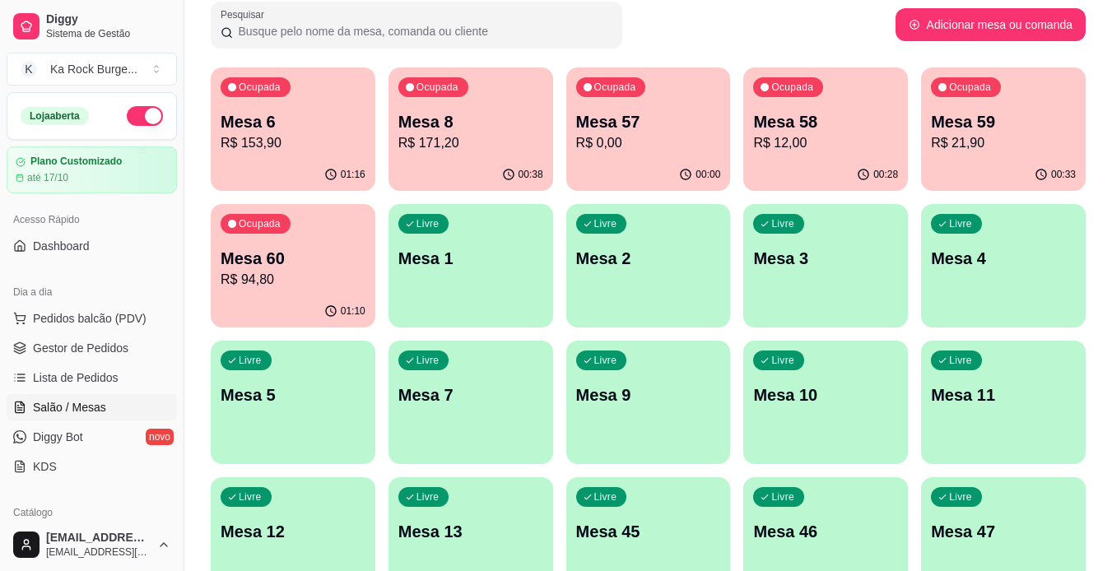
click at [668, 139] on p "R$ 0,00" at bounding box center [648, 143] width 145 height 20
click at [99, 350] on span "Gestor de Pedidos" at bounding box center [80, 348] width 95 height 16
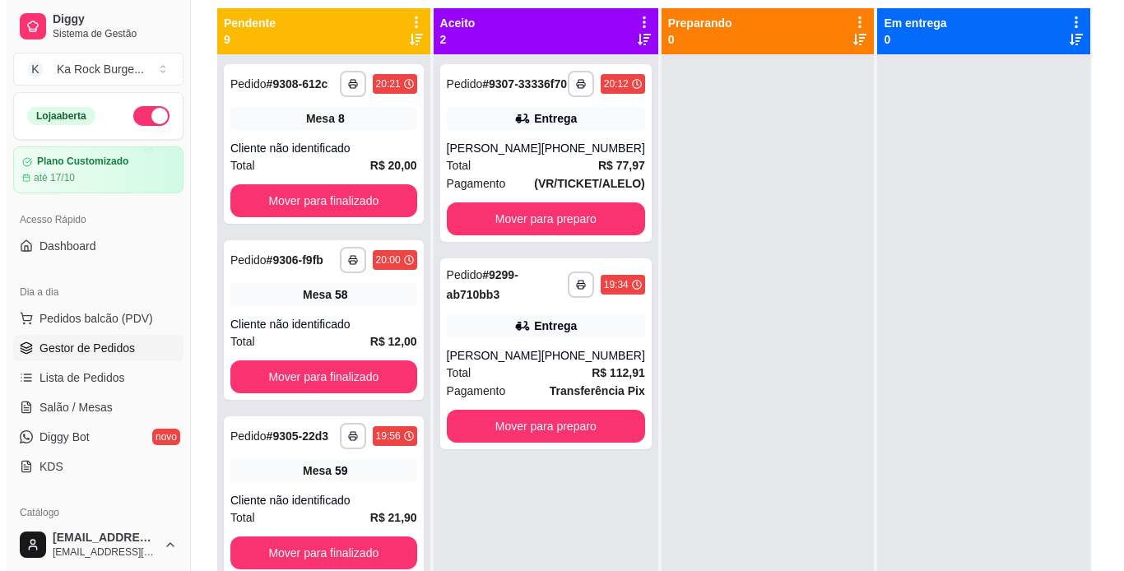
scroll to position [187, 0]
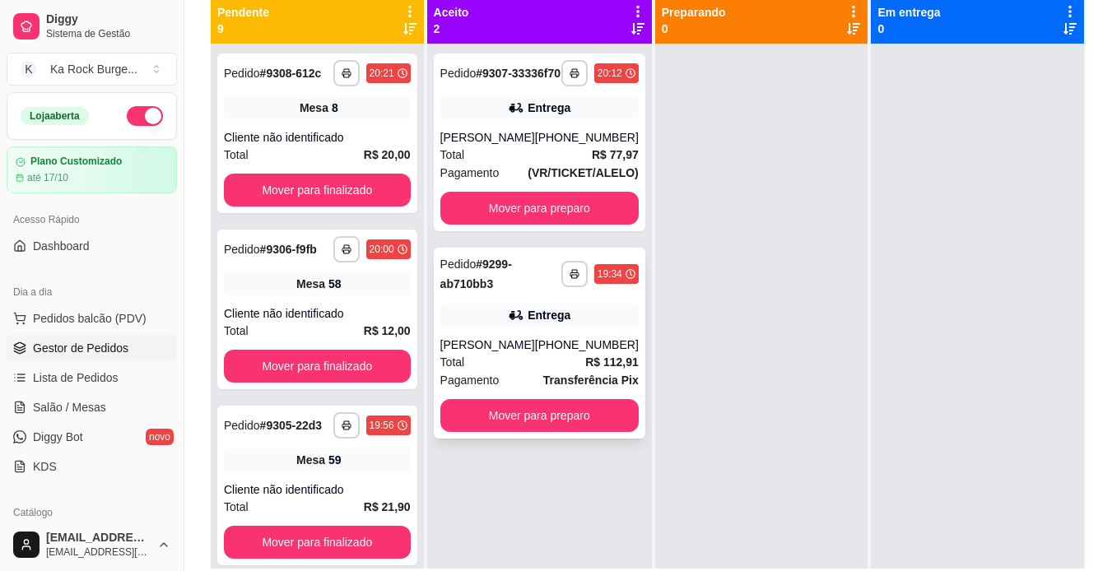
click at [531, 353] on div "[PERSON_NAME]" at bounding box center [487, 345] width 95 height 16
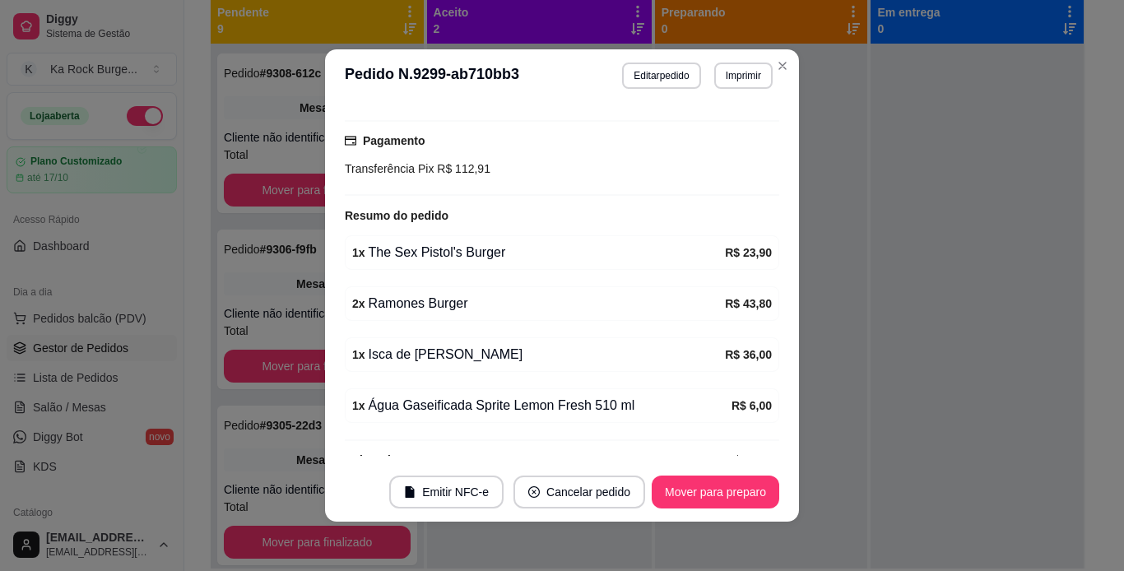
scroll to position [527, 0]
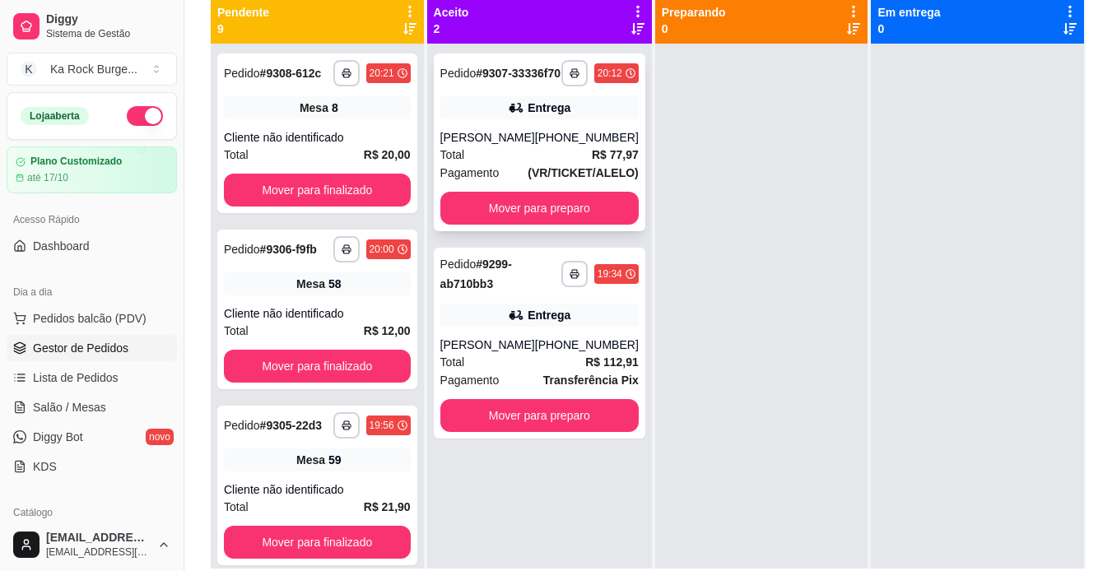
click at [554, 164] on div "Total R$ 77,97" at bounding box center [539, 155] width 198 height 18
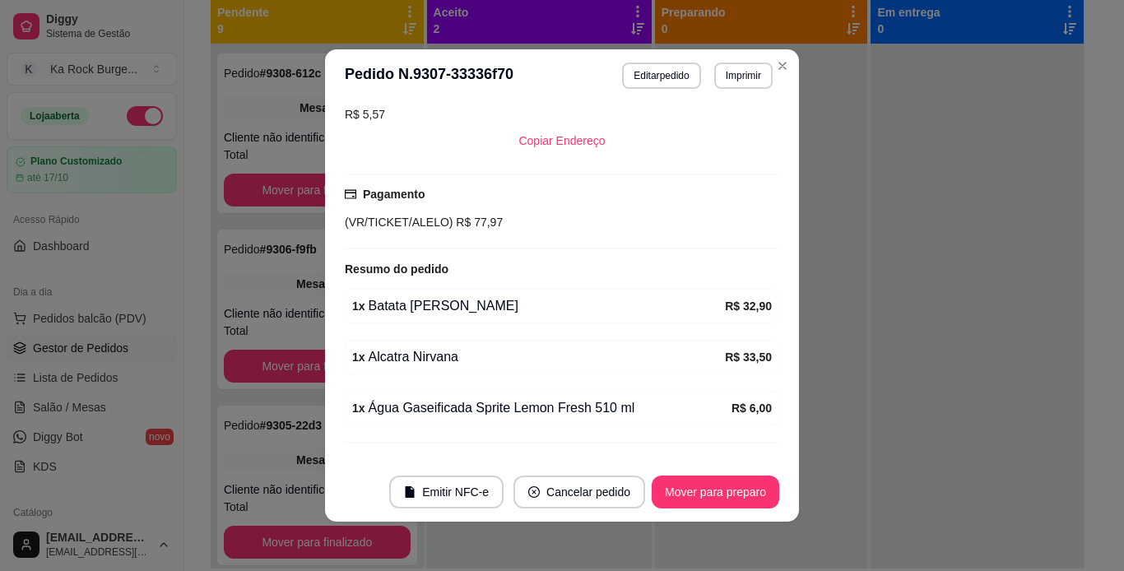
scroll to position [475, 0]
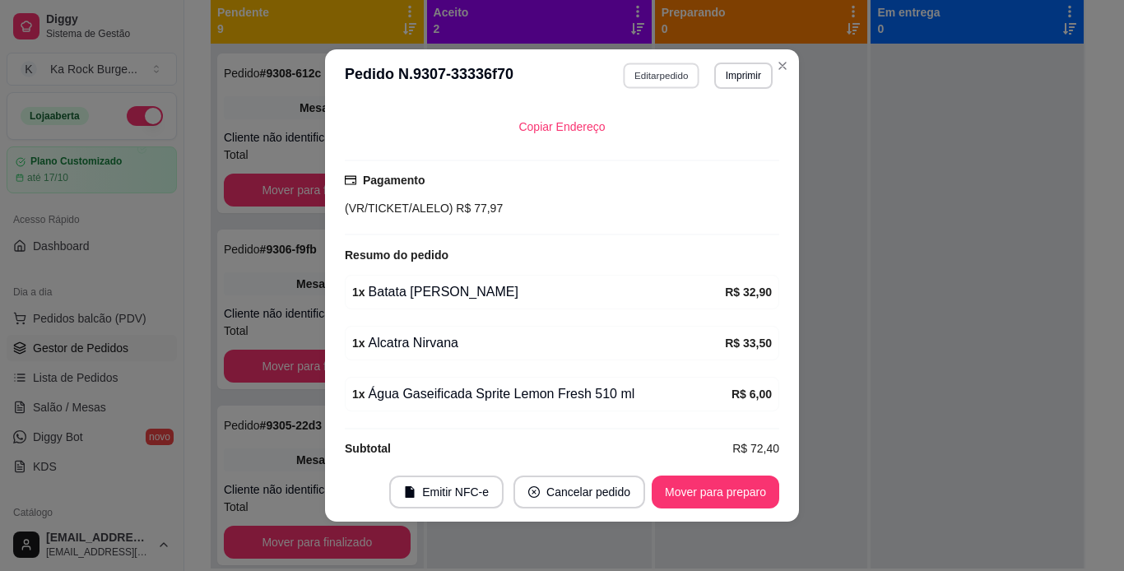
click at [632, 83] on button "Editar pedido" at bounding box center [662, 76] width 77 height 26
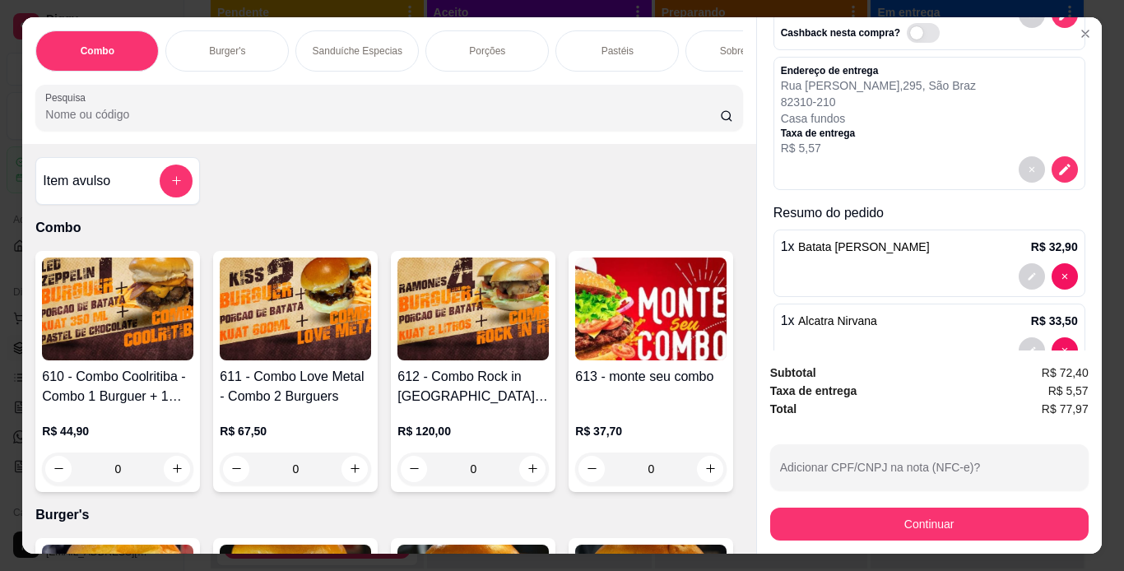
scroll to position [230, 0]
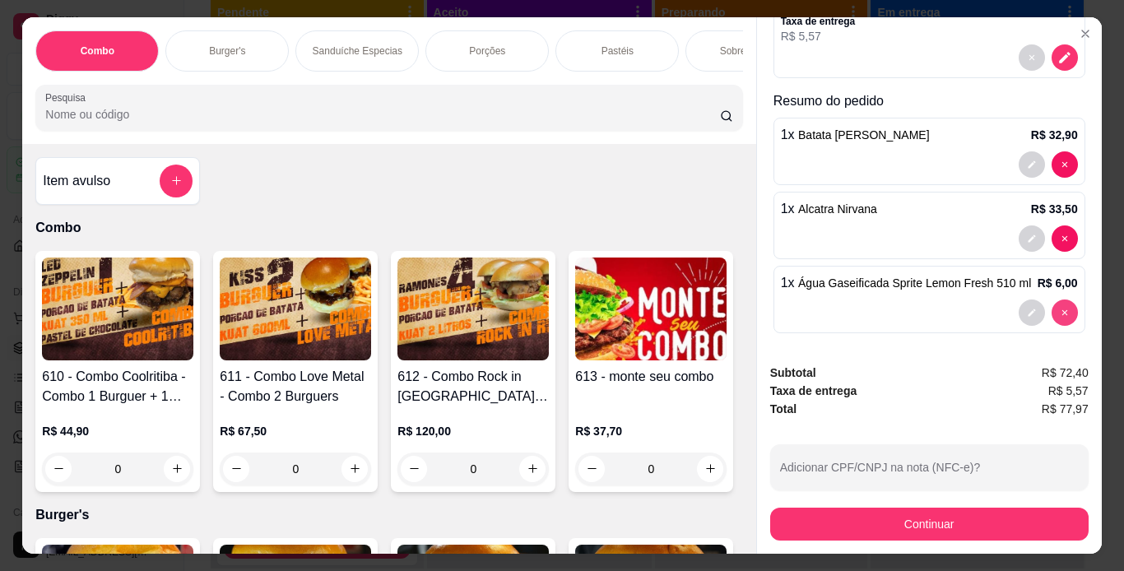
type input "0"
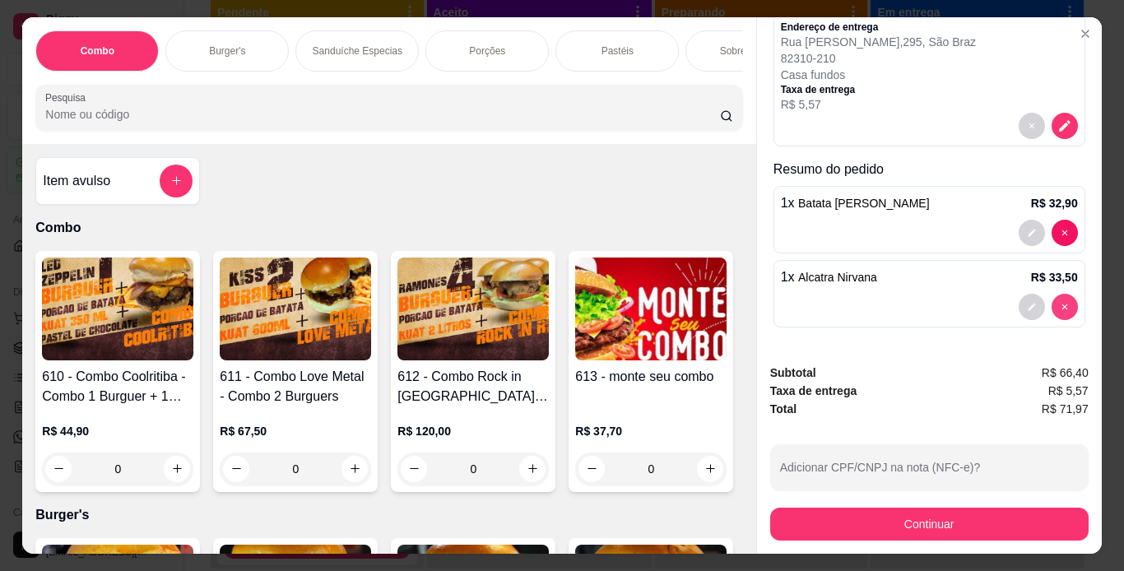
scroll to position [162, 0]
click at [757, 540] on div "Subtotal R$ 66,40 Taxa de entrega R$ 5,57 Total R$ 71,97 Adicionar CPF/CNPJ na …" at bounding box center [929, 452] width 345 height 203
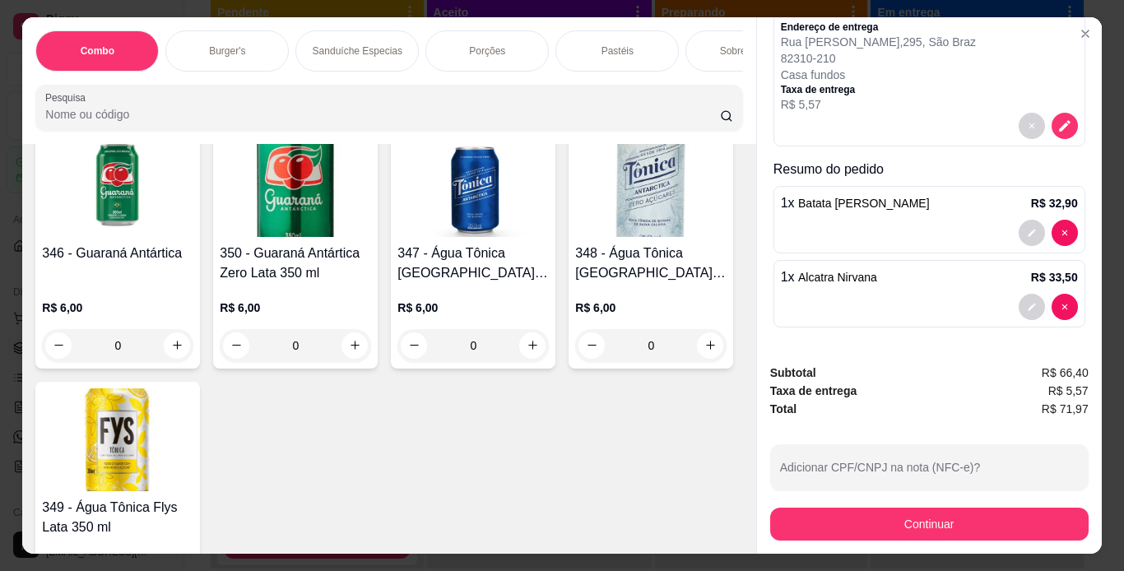
scroll to position [8013, 0]
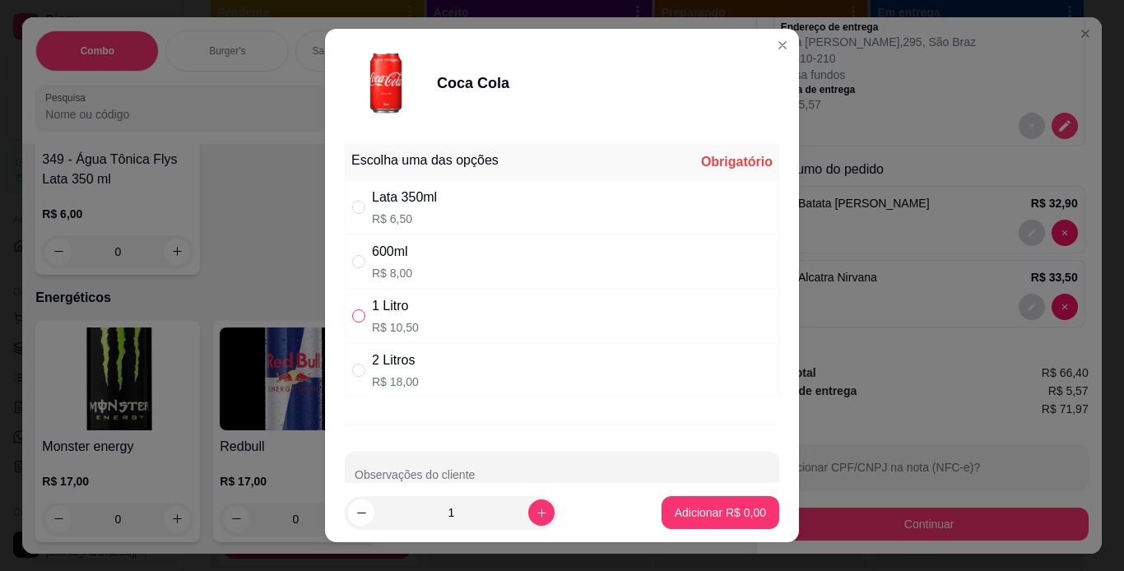
click at [356, 321] on input "" at bounding box center [358, 315] width 13 height 13
radio input "true"
click at [693, 519] on p "Adicionar R$ 10,50" at bounding box center [717, 513] width 95 height 16
type input "1"
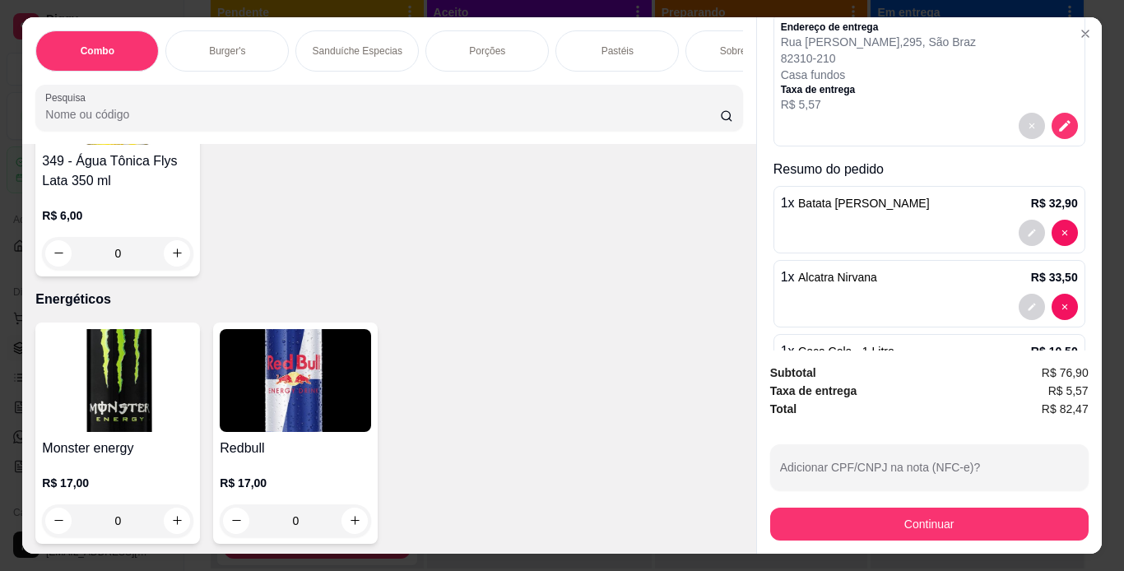
scroll to position [230, 0]
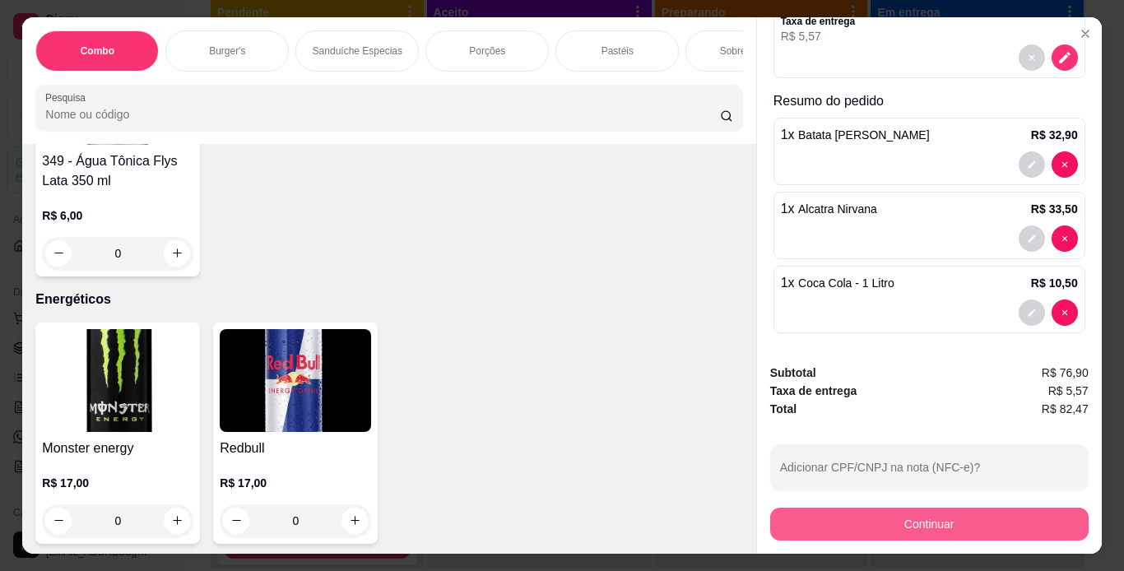
click at [846, 516] on button "Continuar" at bounding box center [929, 524] width 318 height 33
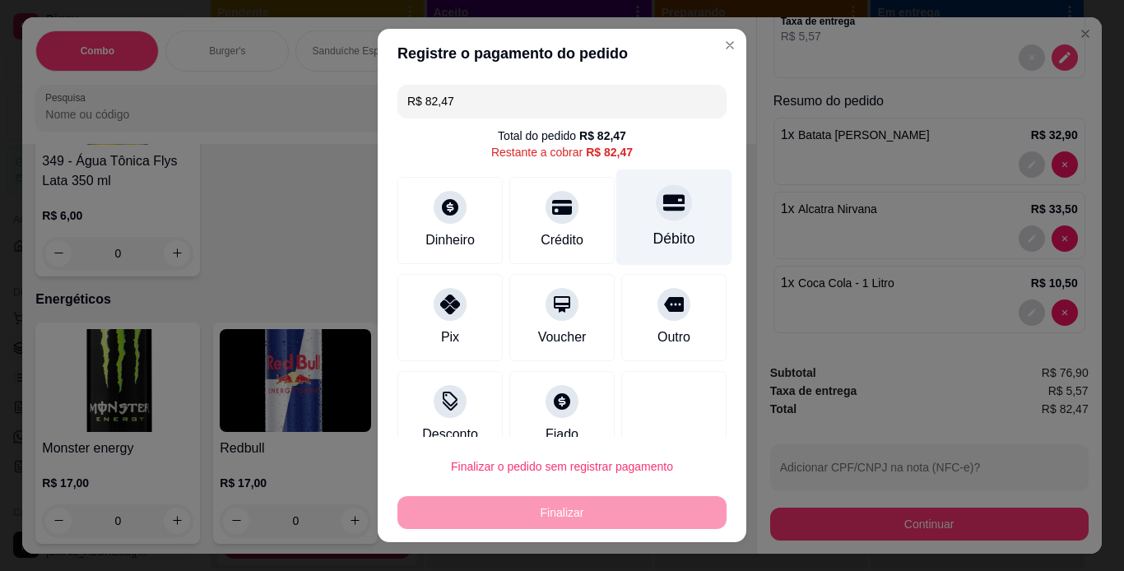
click at [653, 243] on div "Débito" at bounding box center [674, 238] width 42 height 21
type input "R$ 0,00"
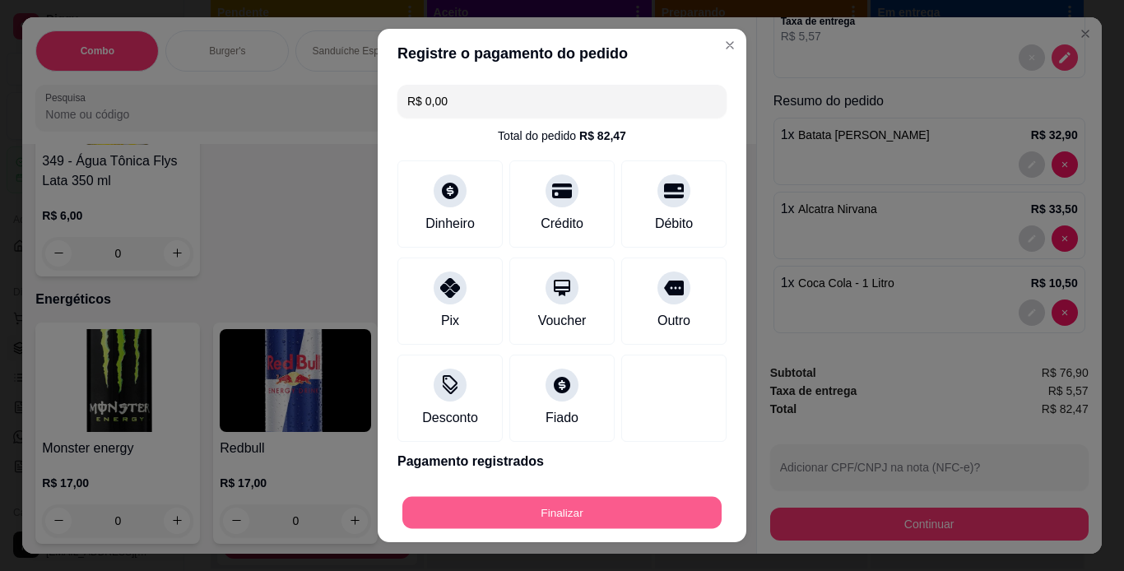
click at [650, 514] on button "Finalizar" at bounding box center [561, 513] width 319 height 32
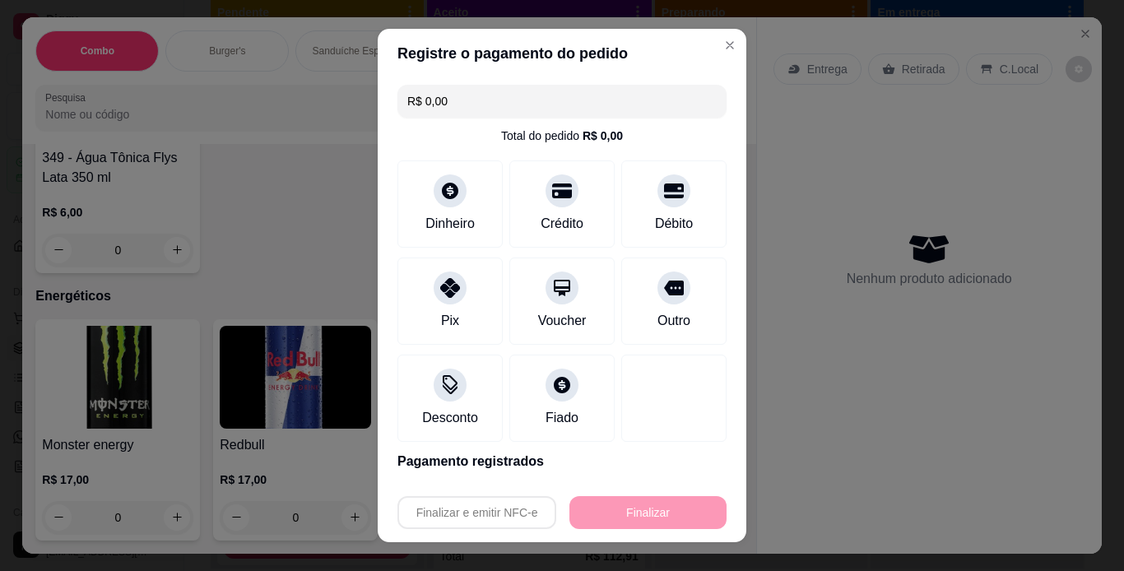
type input "0"
type input "-R$ 82,47"
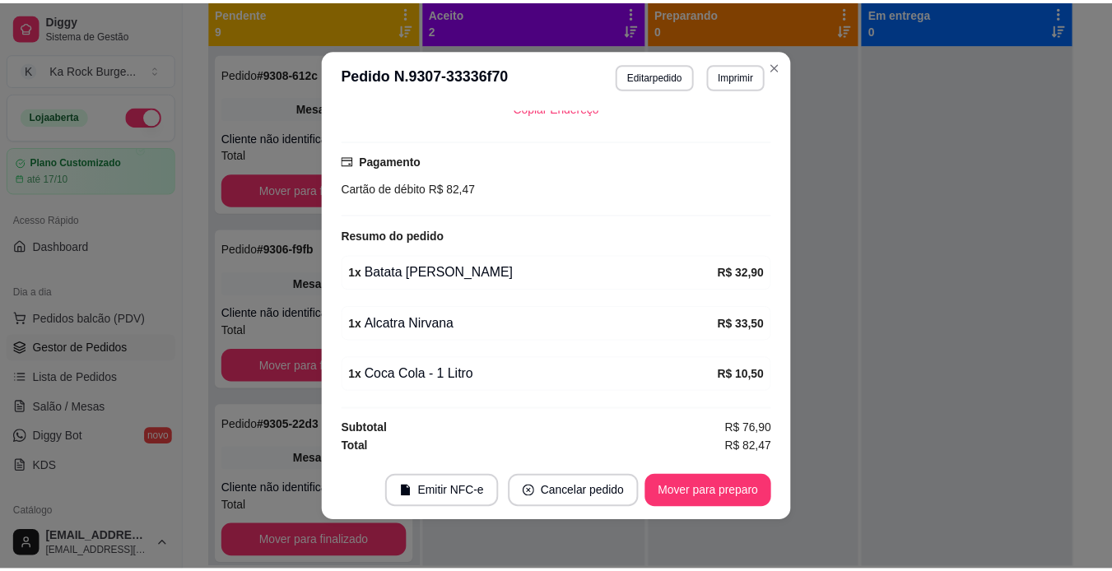
scroll to position [381, 0]
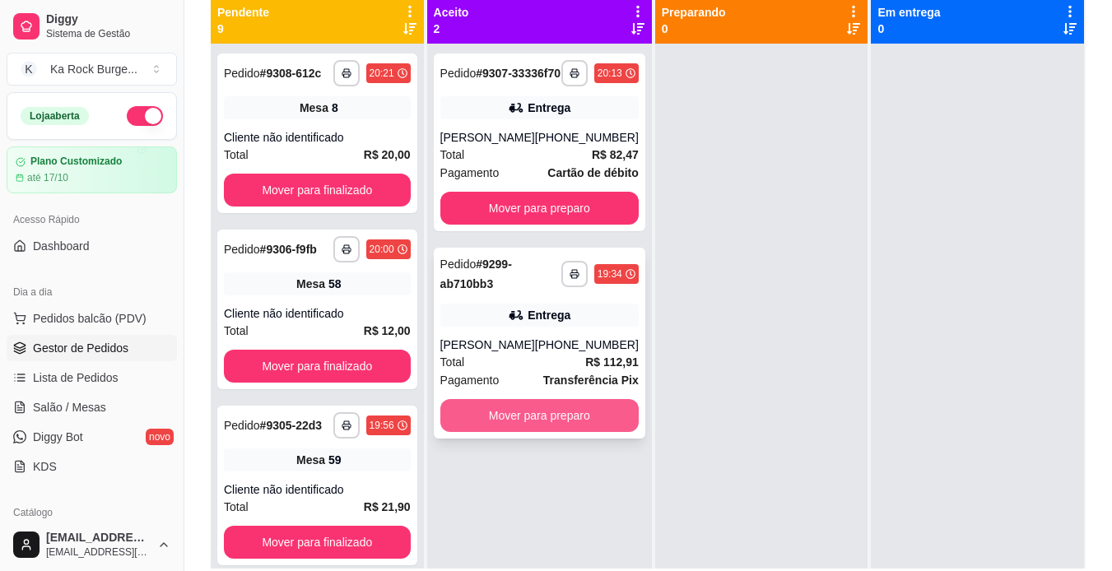
click at [574, 428] on button "Mover para preparo" at bounding box center [539, 415] width 198 height 33
click at [539, 222] on button "Mover para preparo" at bounding box center [539, 209] width 193 height 32
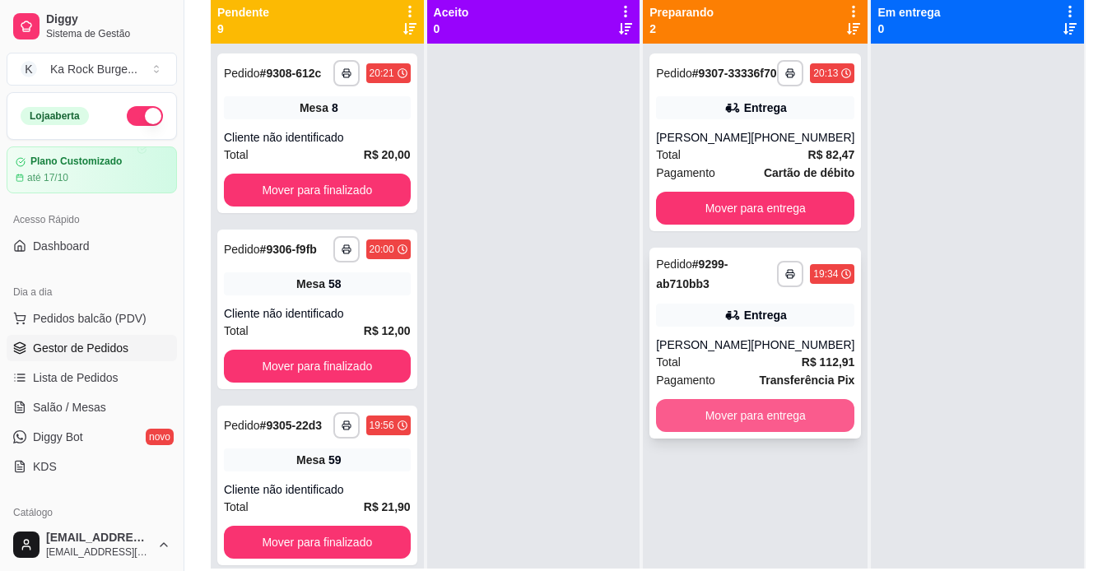
click at [696, 432] on button "Mover para entrega" at bounding box center [755, 415] width 198 height 33
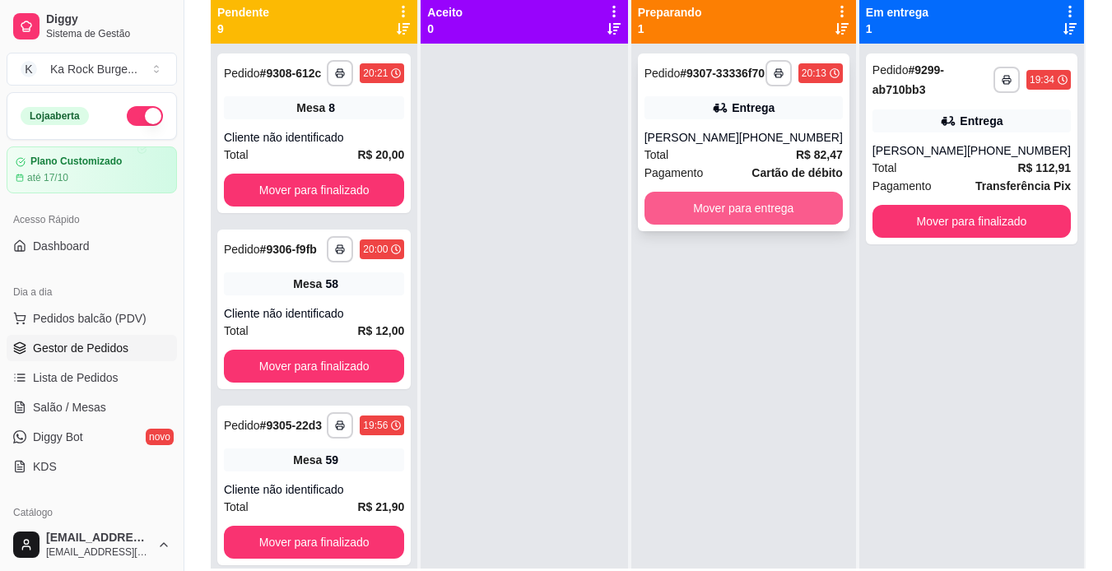
click at [704, 223] on button "Mover para entrega" at bounding box center [743, 208] width 198 height 33
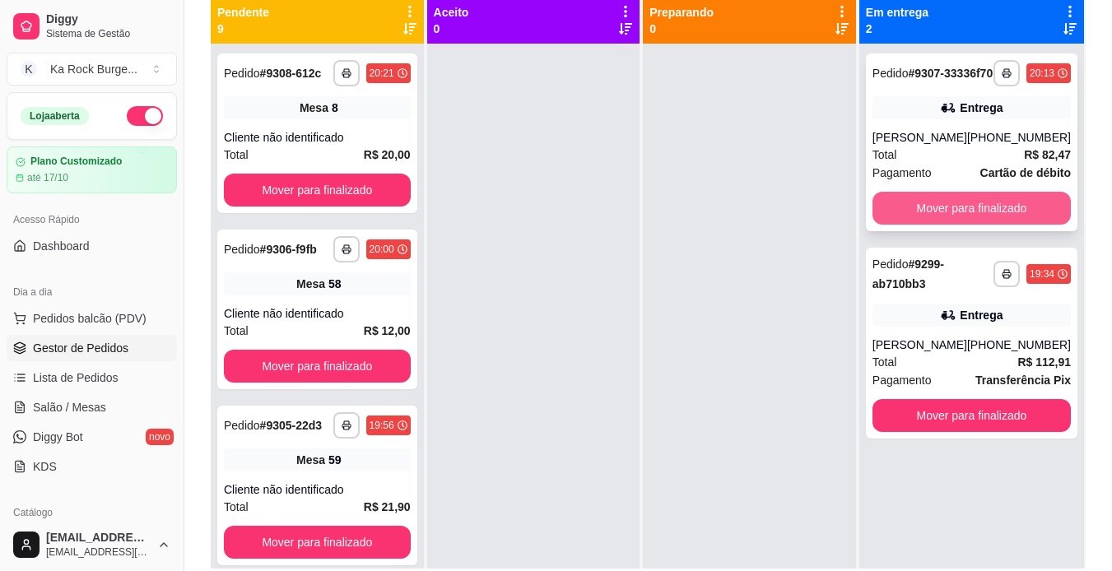
click at [946, 205] on button "Mover para finalizado" at bounding box center [971, 208] width 198 height 33
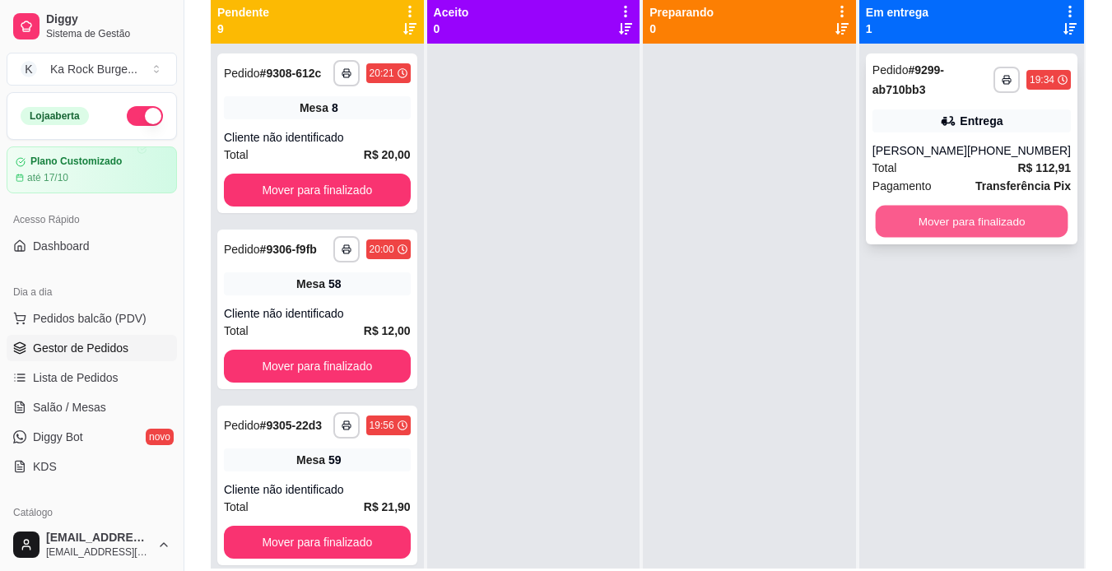
click at [923, 209] on button "Mover para finalizado" at bounding box center [971, 222] width 193 height 32
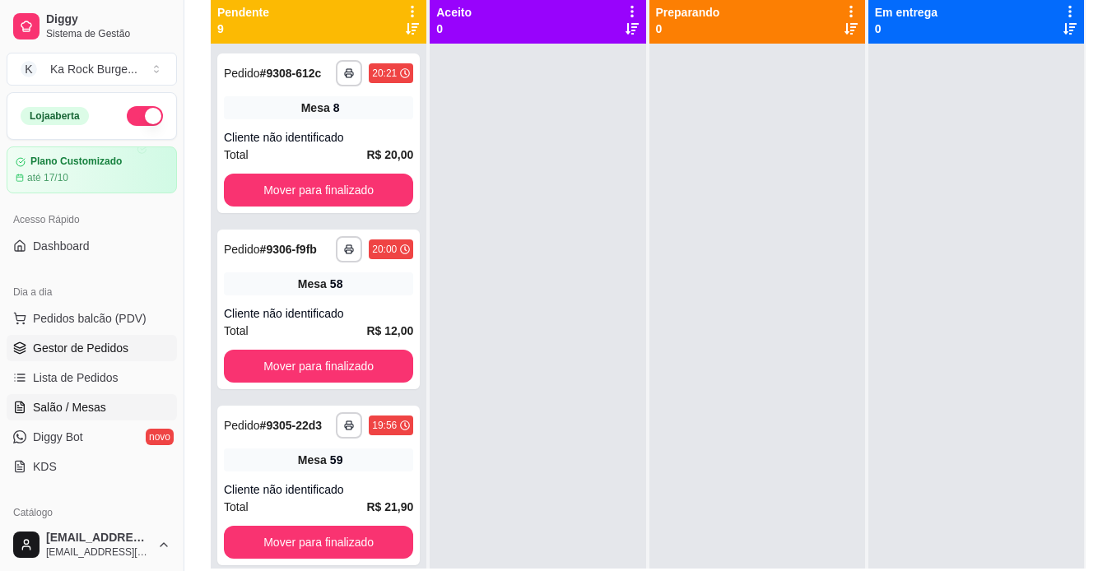
click at [81, 403] on span "Salão / Mesas" at bounding box center [69, 407] width 73 height 16
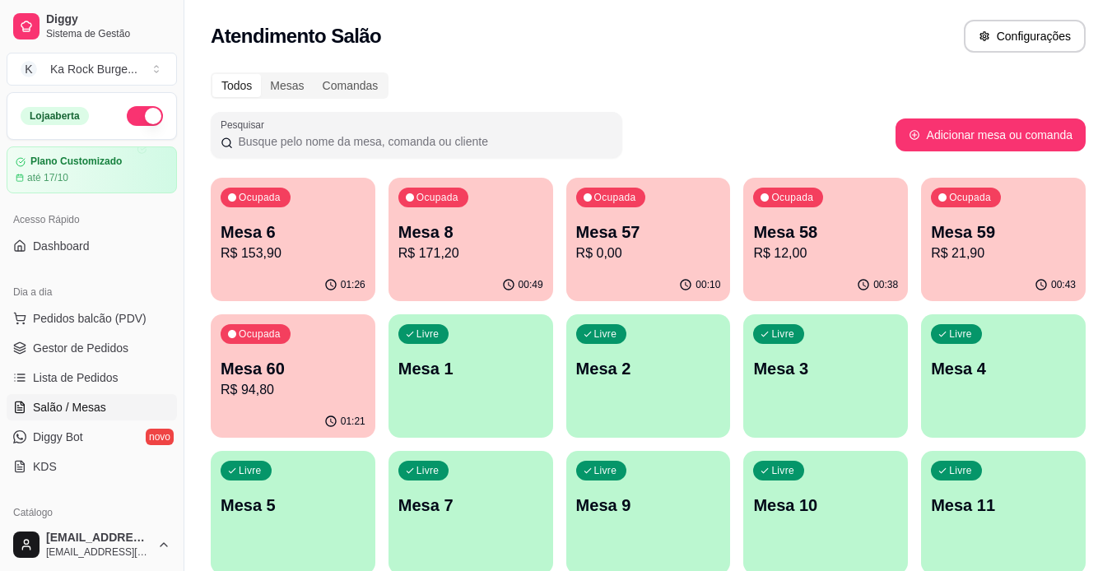
click at [351, 262] on p "R$ 153,90" at bounding box center [293, 254] width 145 height 20
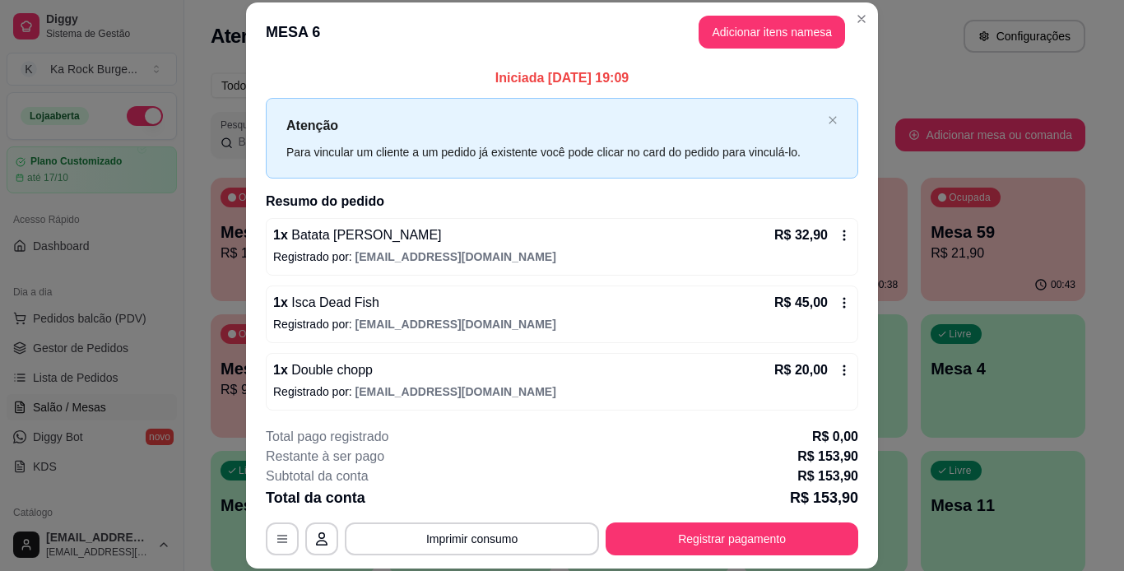
click at [700, 559] on footer "**********" at bounding box center [562, 491] width 632 height 155
click at [702, 518] on div "**********" at bounding box center [562, 491] width 593 height 128
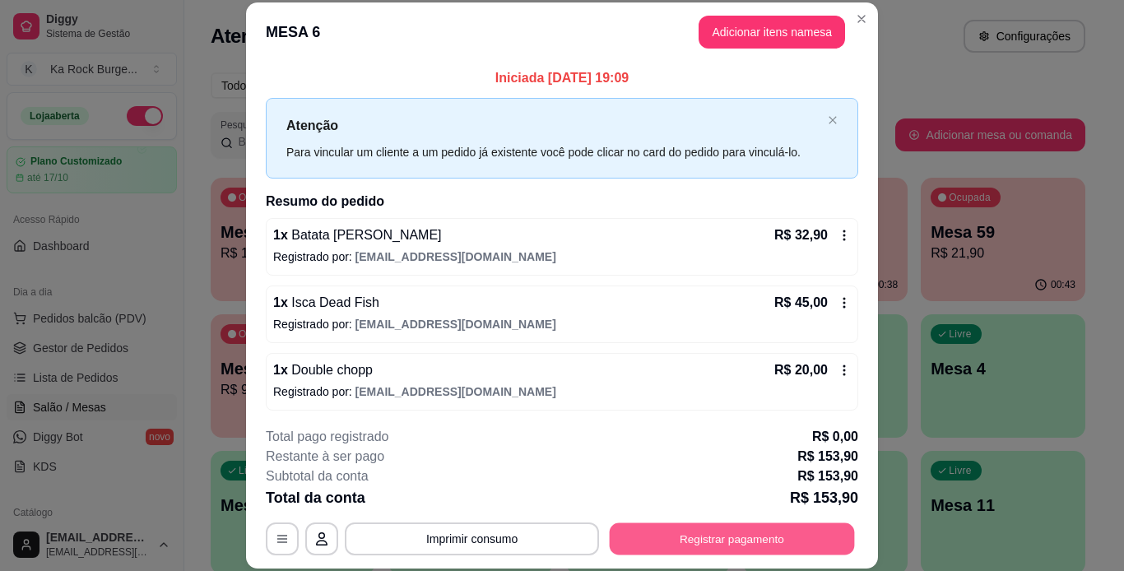
click at [708, 539] on button "Registrar pagamento" at bounding box center [732, 539] width 245 height 32
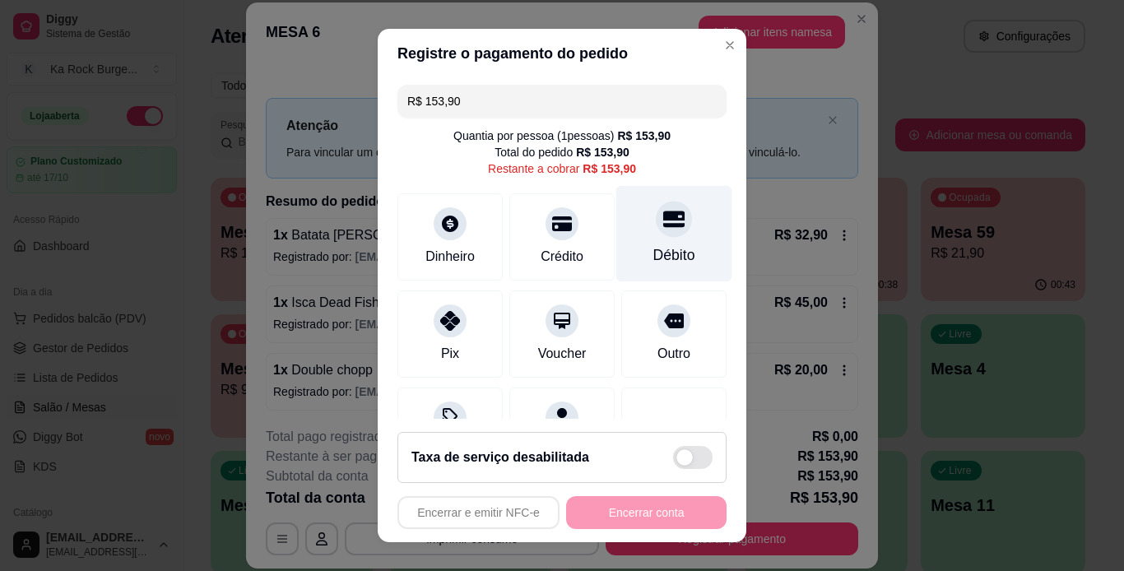
click at [653, 256] on div "Débito" at bounding box center [674, 254] width 42 height 21
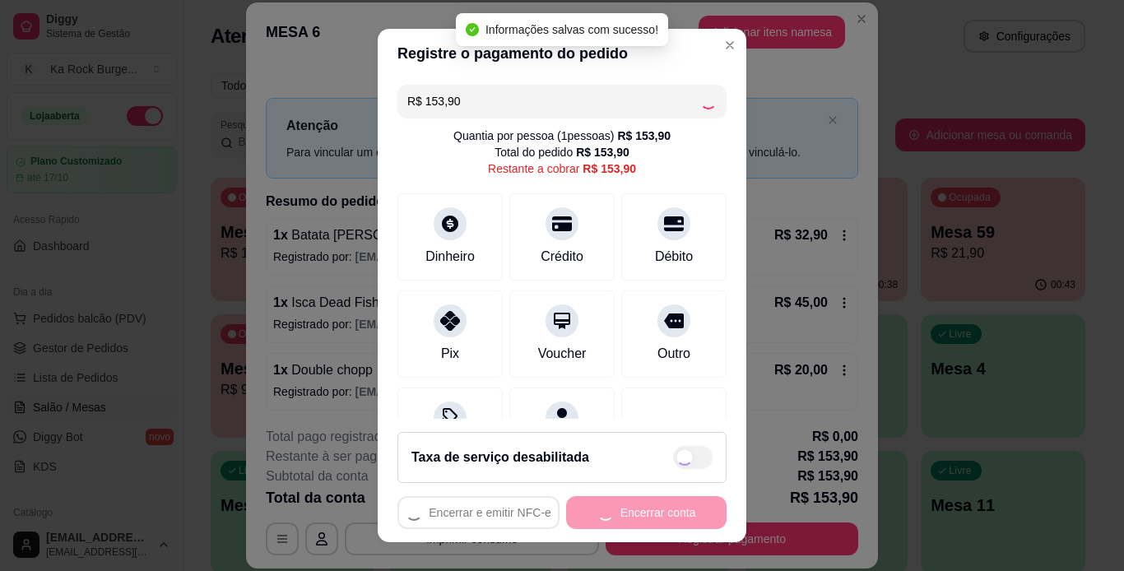
type input "R$ 0,00"
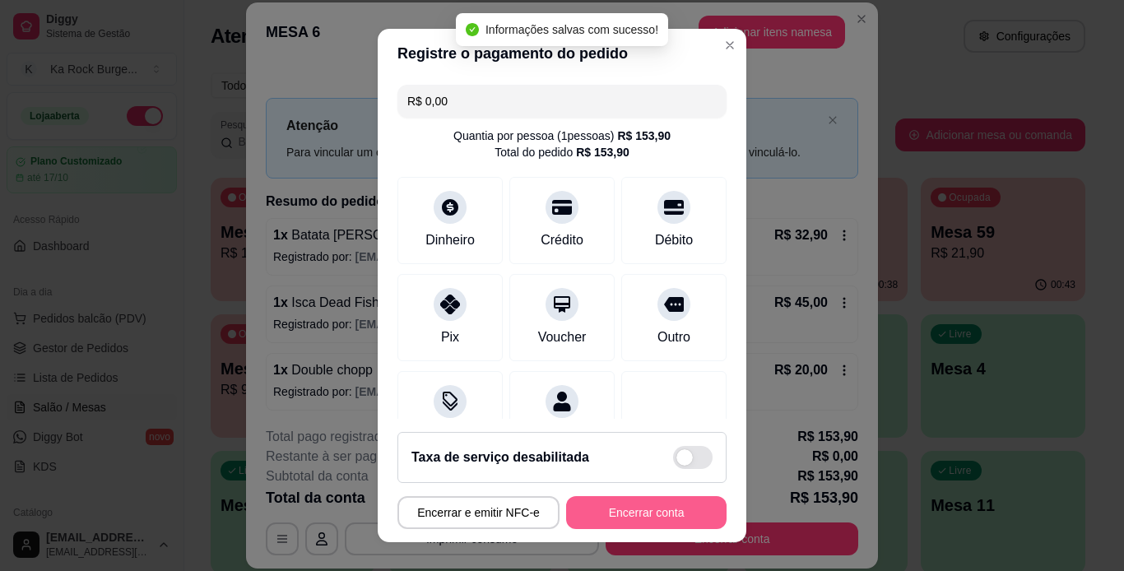
click at [674, 507] on button "Encerrar conta" at bounding box center [646, 512] width 160 height 33
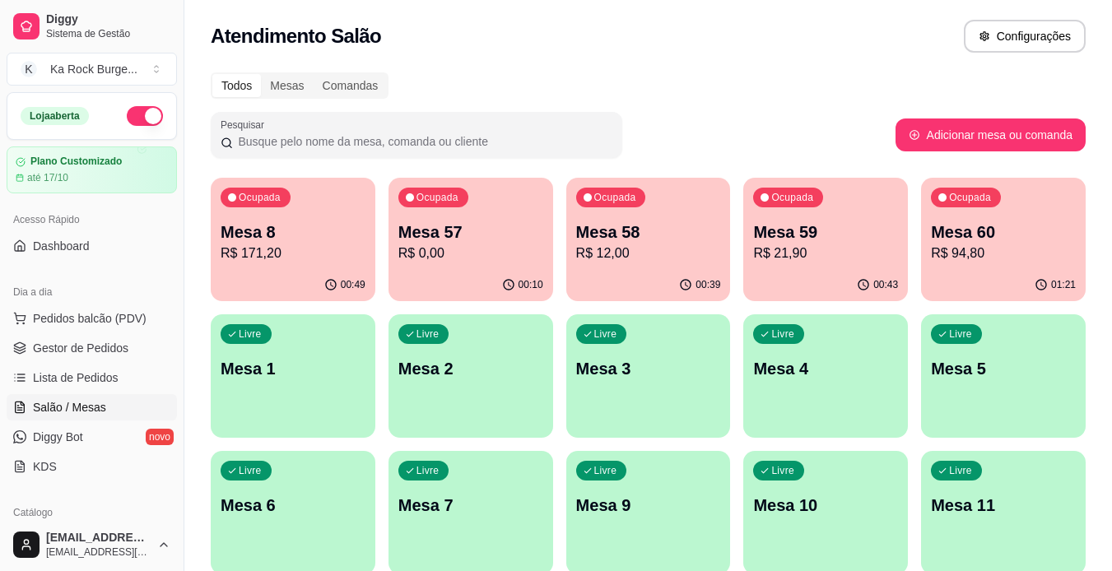
click at [285, 258] on p "R$ 171,20" at bounding box center [293, 254] width 145 height 20
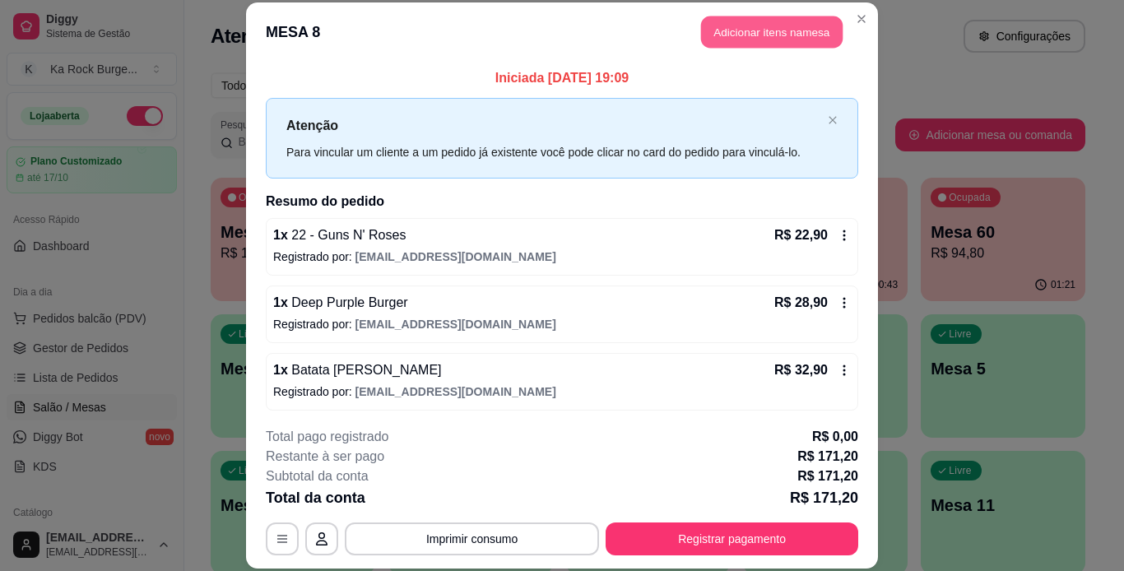
click at [754, 35] on button "Adicionar itens na mesa" at bounding box center [772, 32] width 142 height 32
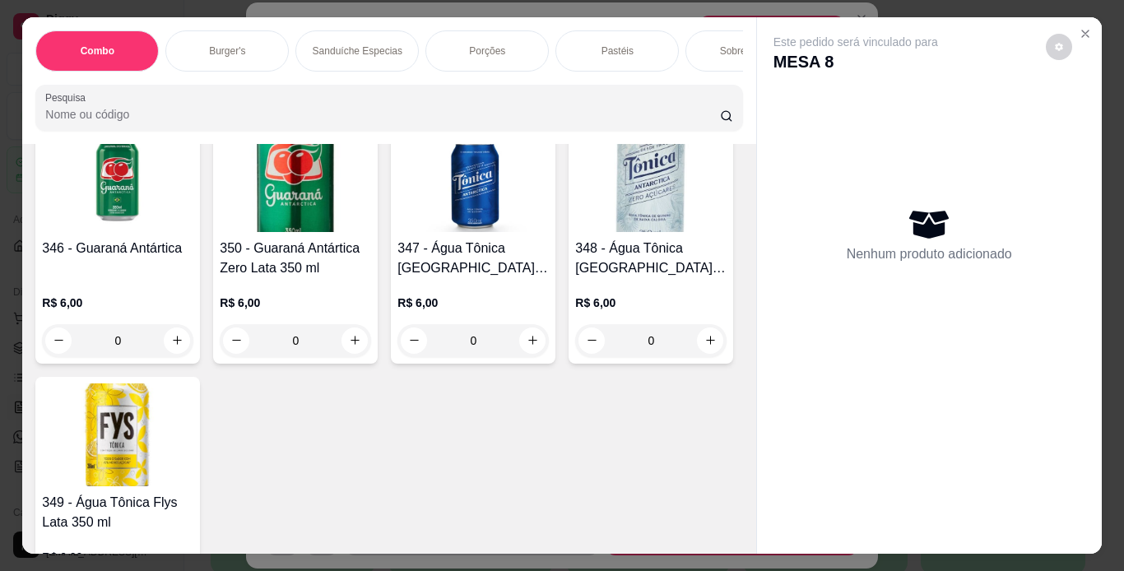
scroll to position [8017, 0]
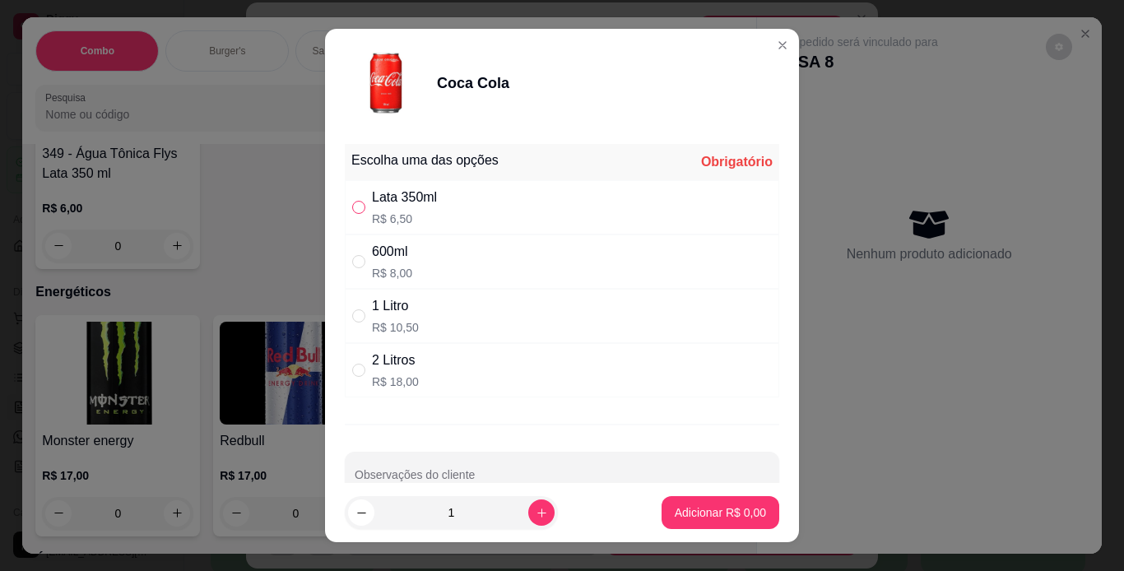
click at [352, 201] on input "" at bounding box center [358, 207] width 13 height 13
radio input "true"
click at [700, 516] on p "Adicionar R$ 6,50" at bounding box center [720, 512] width 91 height 16
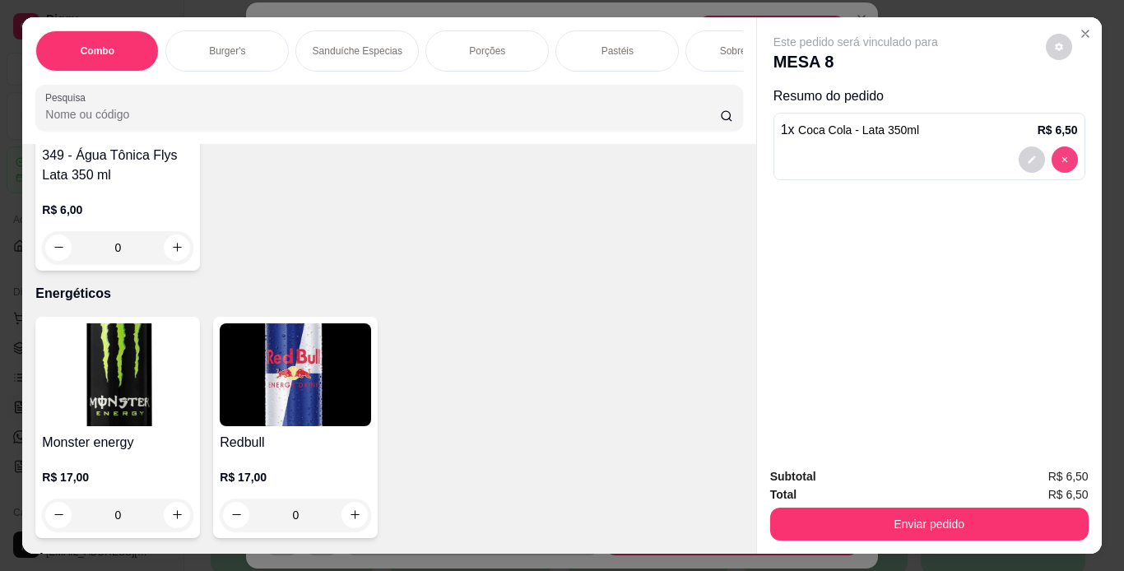
type input "0"
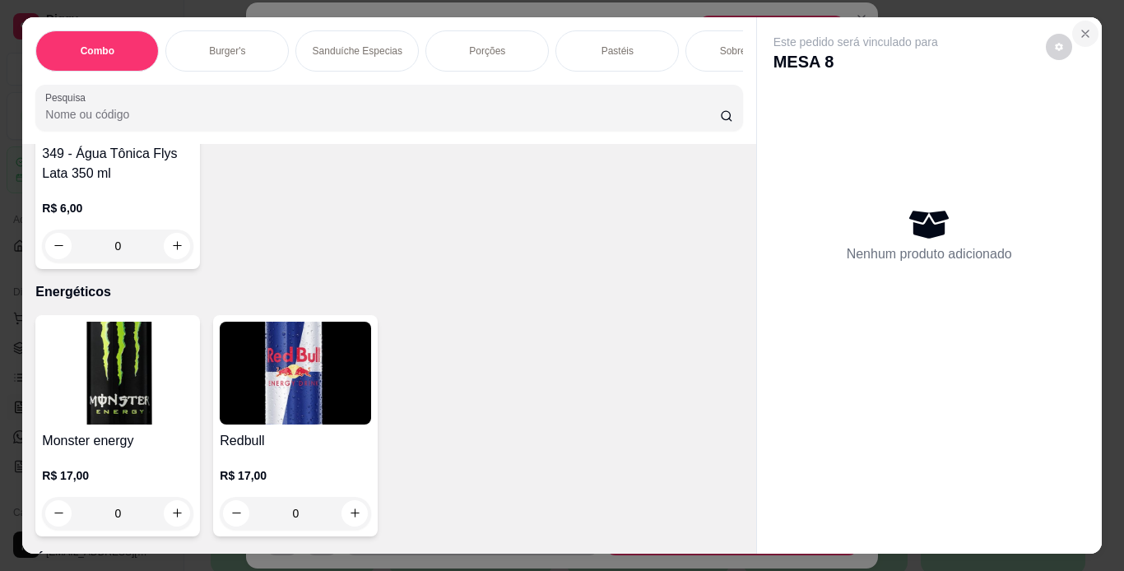
click at [1079, 33] on icon "Close" at bounding box center [1085, 33] width 13 height 13
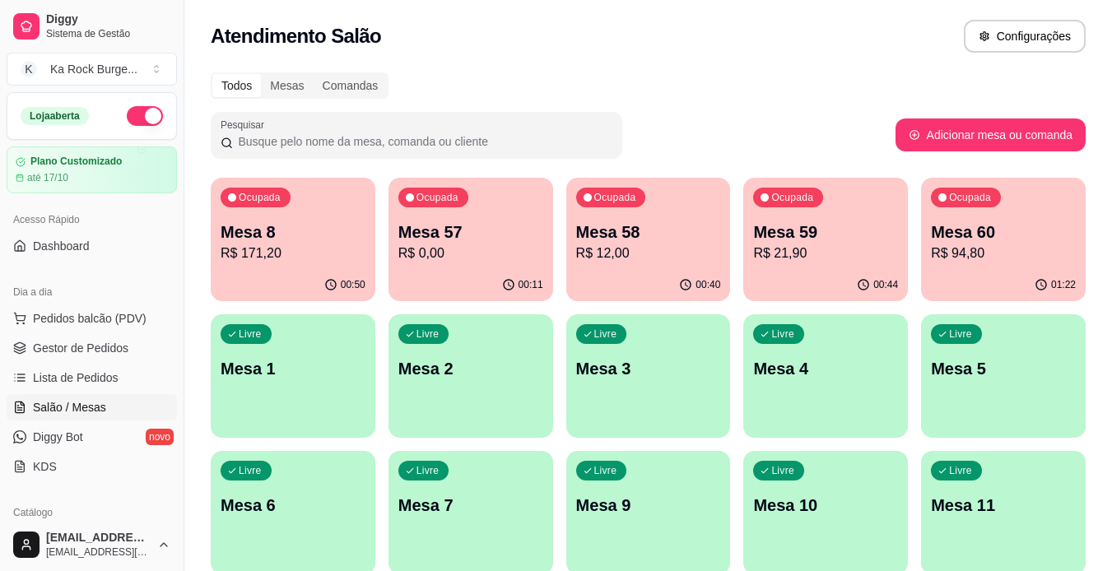
click at [1017, 262] on p "R$ 94,80" at bounding box center [1003, 254] width 145 height 20
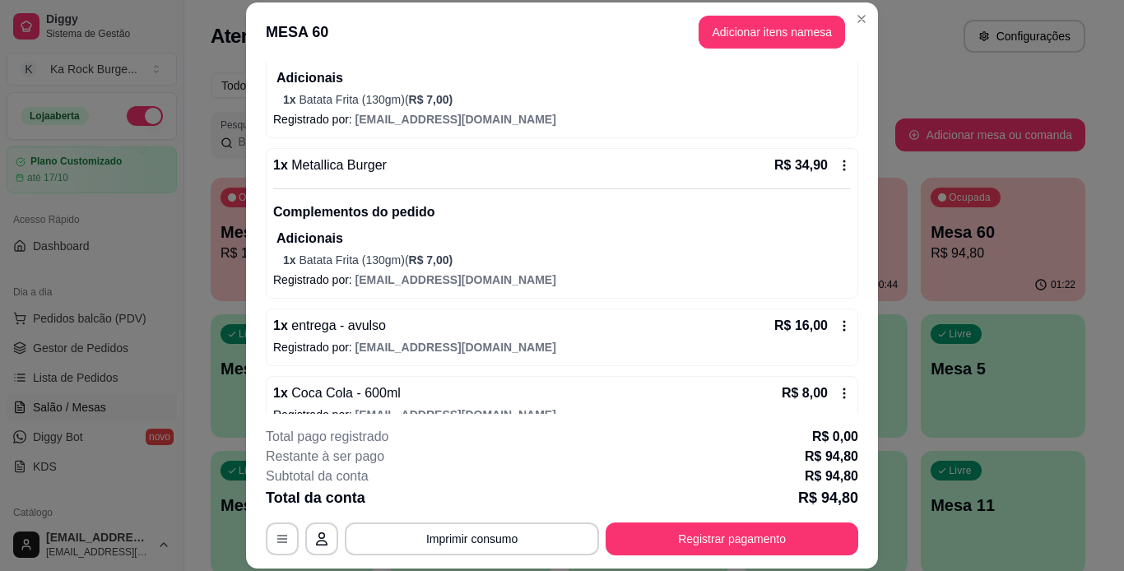
scroll to position [257, 0]
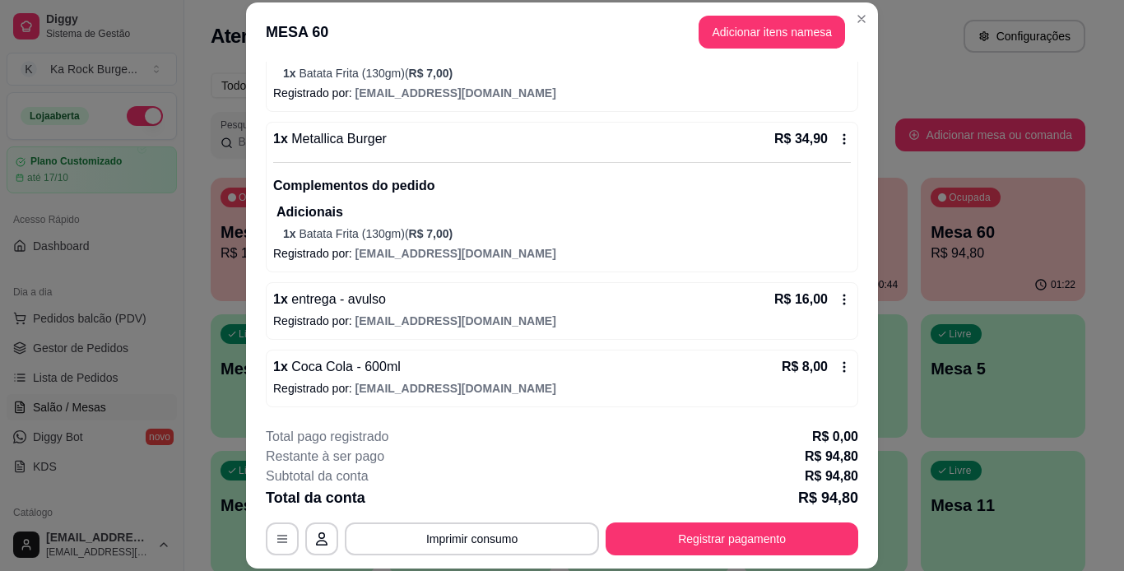
click at [838, 370] on icon at bounding box center [844, 366] width 13 height 13
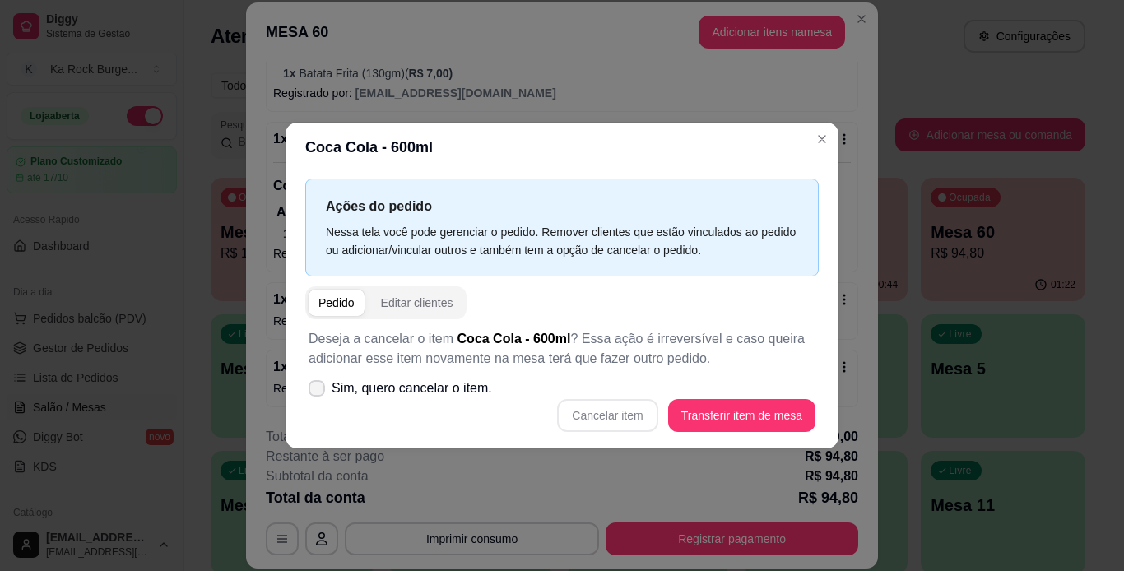
click at [317, 385] on icon at bounding box center [316, 389] width 13 height 10
click at [317, 392] on input "Sim, quero cancelar o item." at bounding box center [313, 397] width 11 height 11
checkbox input "true"
click at [611, 426] on button "Cancelar item" at bounding box center [607, 415] width 100 height 33
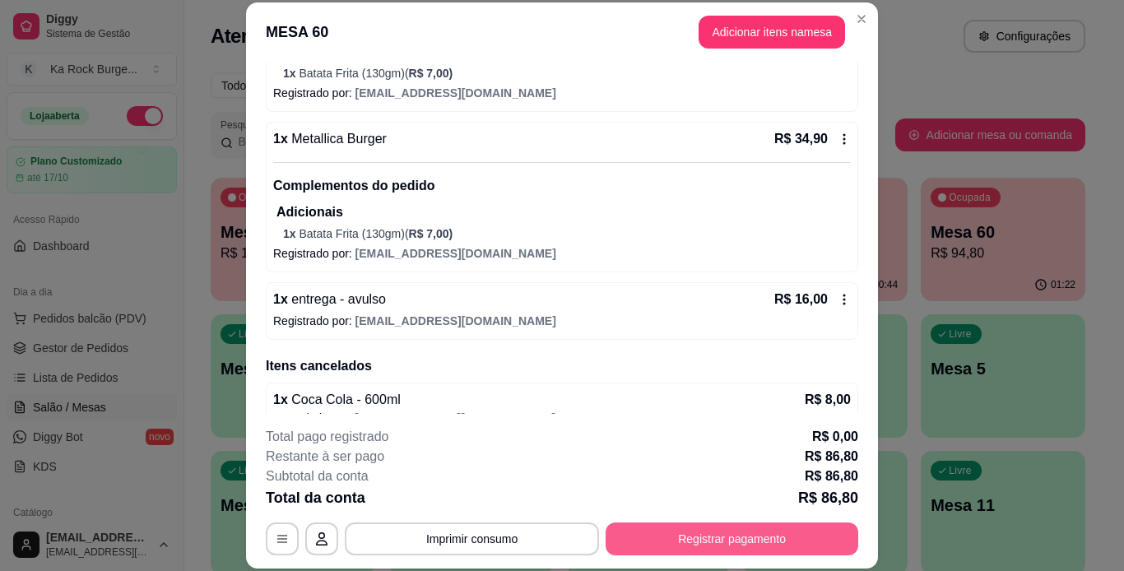
click at [657, 548] on button "Registrar pagamento" at bounding box center [732, 539] width 253 height 33
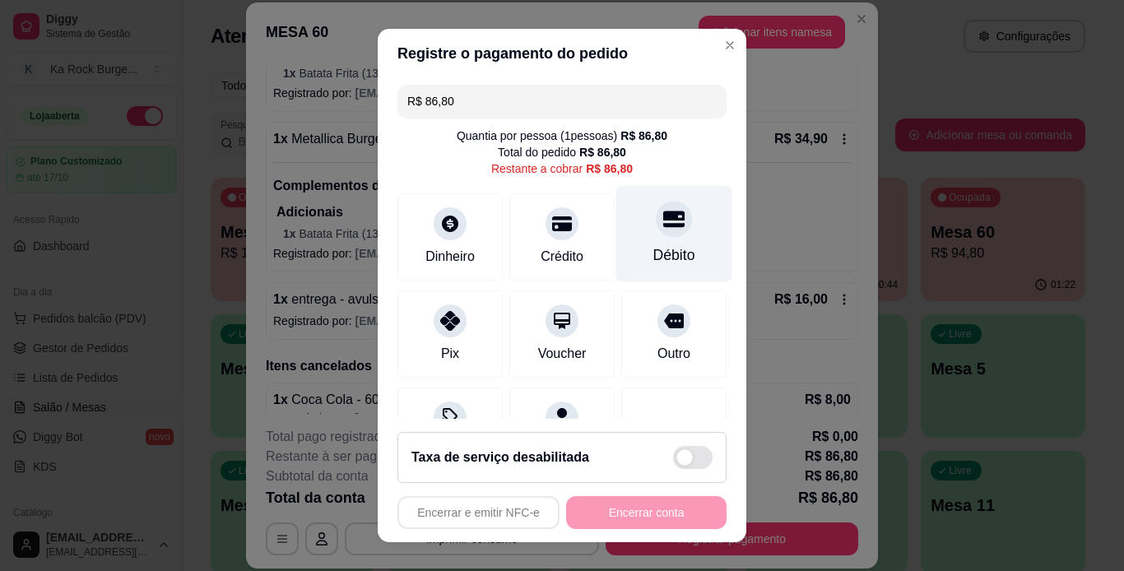
click at [653, 262] on div "Débito" at bounding box center [674, 254] width 42 height 21
click at [643, 514] on div "Encerrar e emitir NFC-e Encerrar conta" at bounding box center [561, 512] width 329 height 33
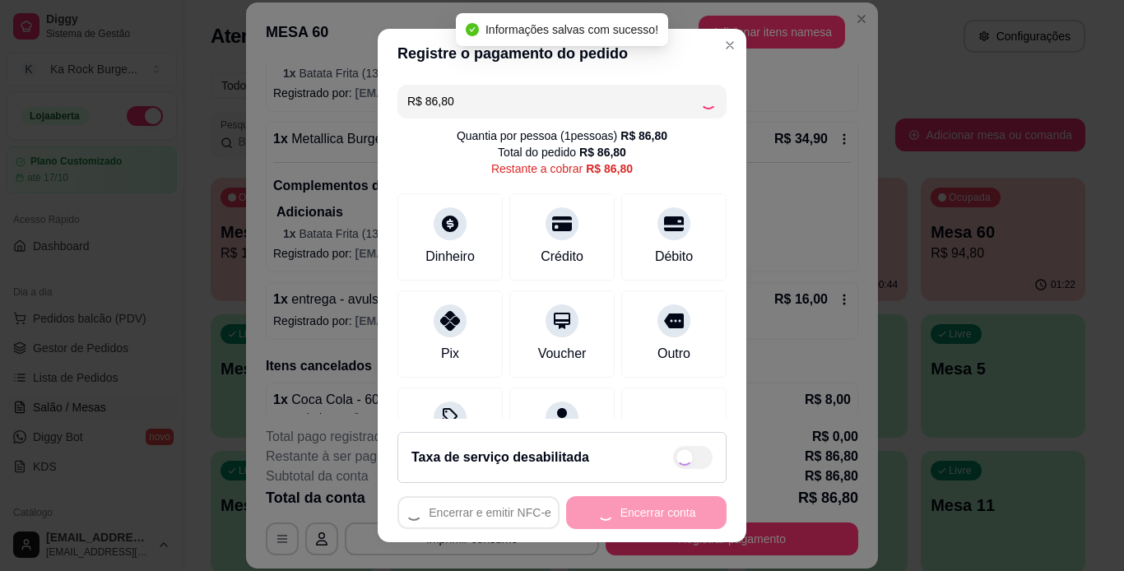
type input "R$ 0,00"
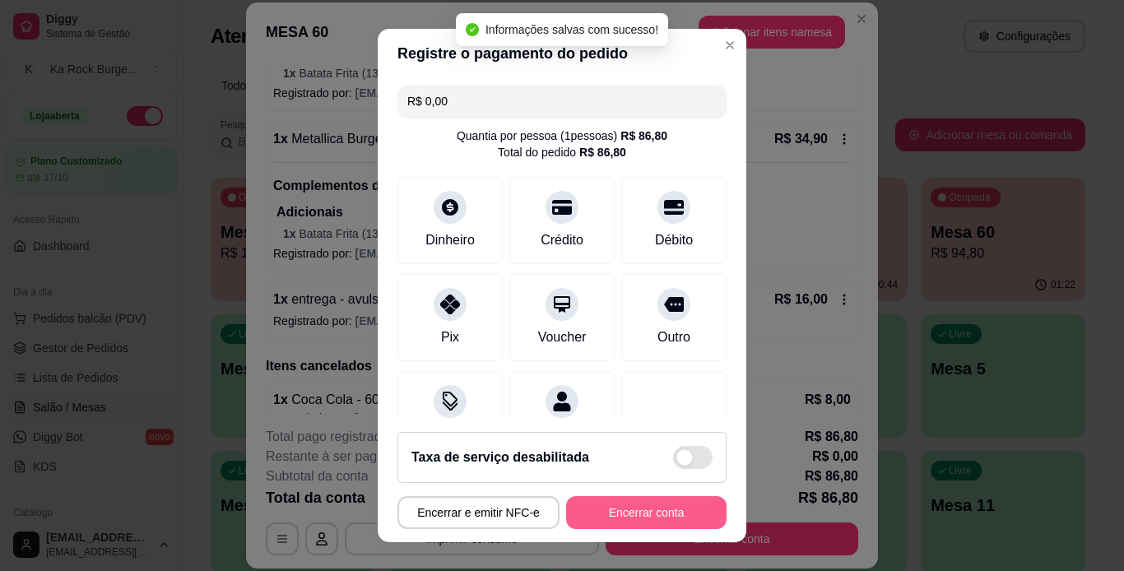
click at [643, 514] on button "Encerrar conta" at bounding box center [646, 512] width 160 height 33
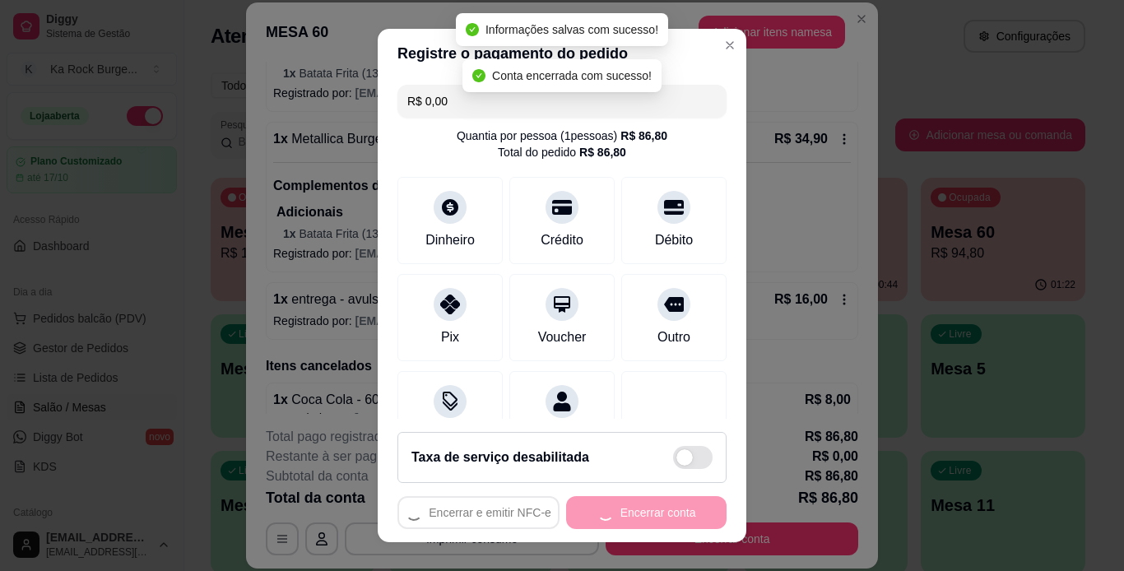
scroll to position [0, 0]
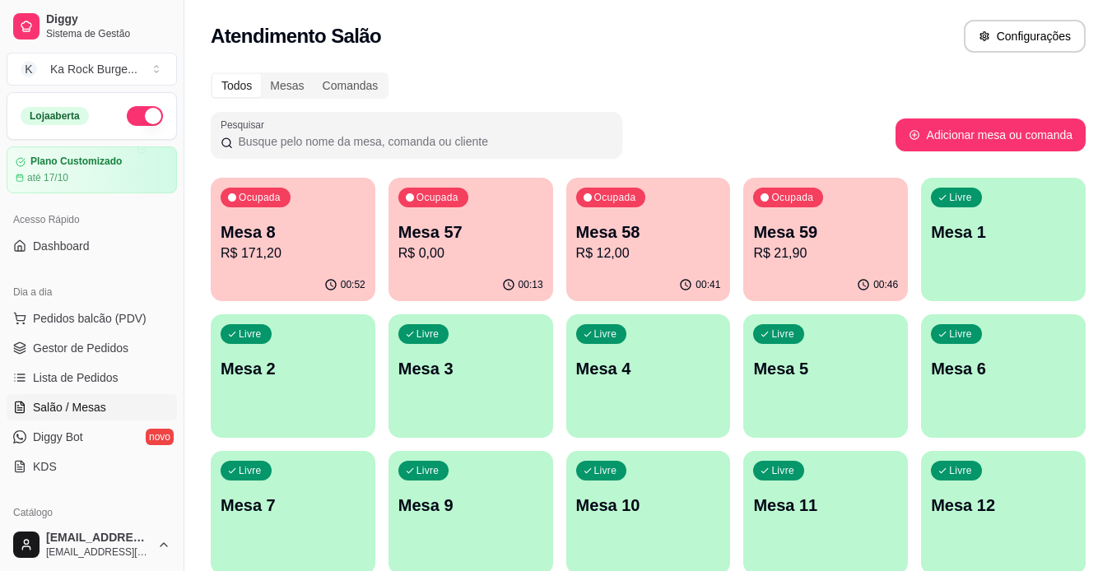
click at [773, 272] on div "00:46" at bounding box center [825, 285] width 165 height 32
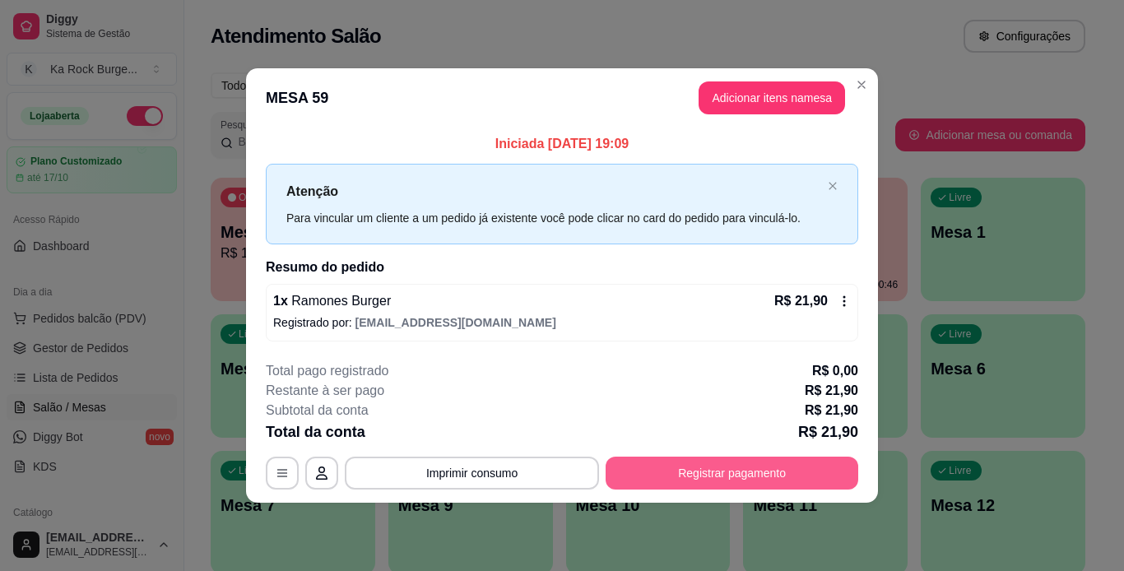
click at [701, 473] on button "Registrar pagamento" at bounding box center [732, 473] width 253 height 33
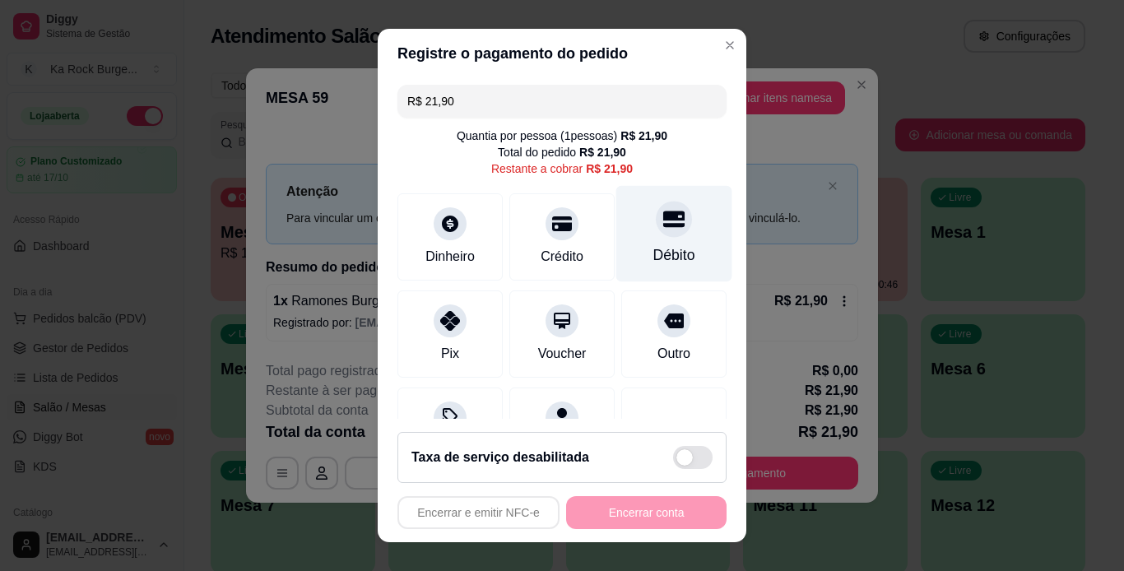
click at [658, 249] on div "Débito" at bounding box center [674, 254] width 42 height 21
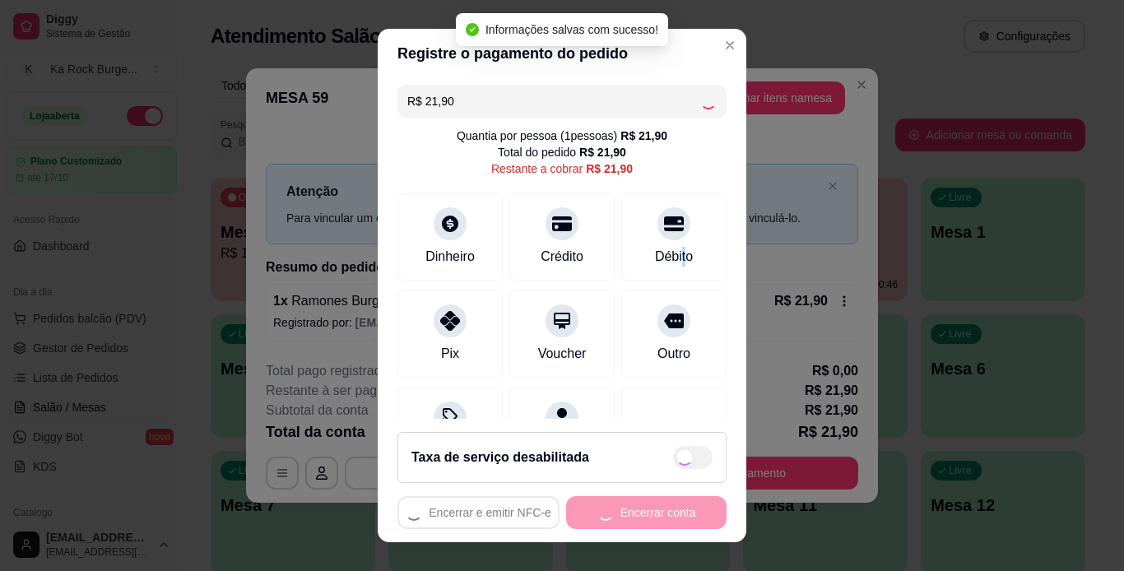
type input "R$ 0,00"
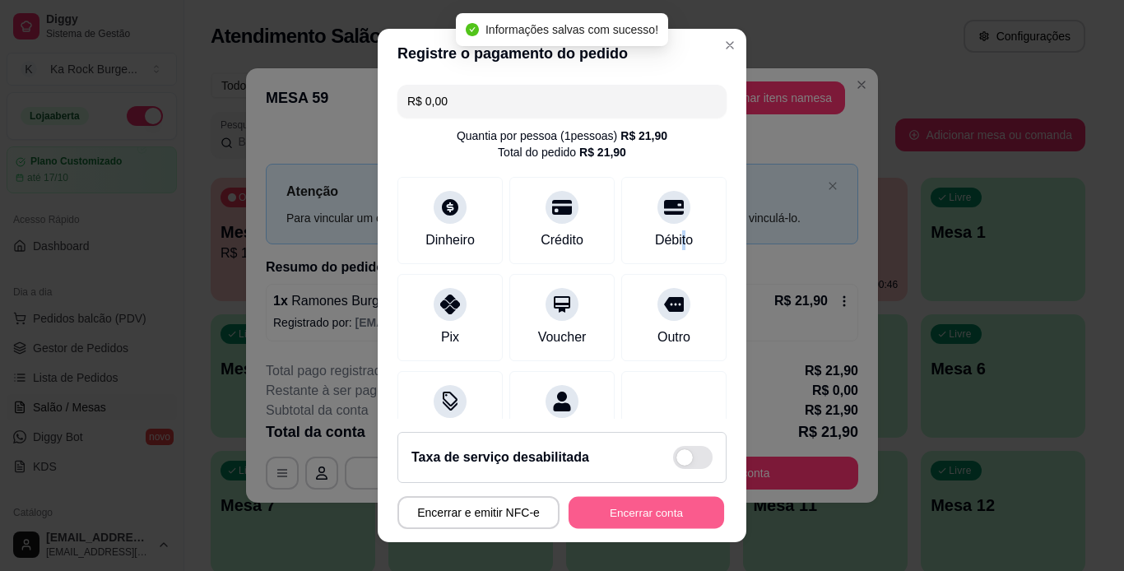
click at [600, 517] on button "Encerrar conta" at bounding box center [647, 513] width 156 height 32
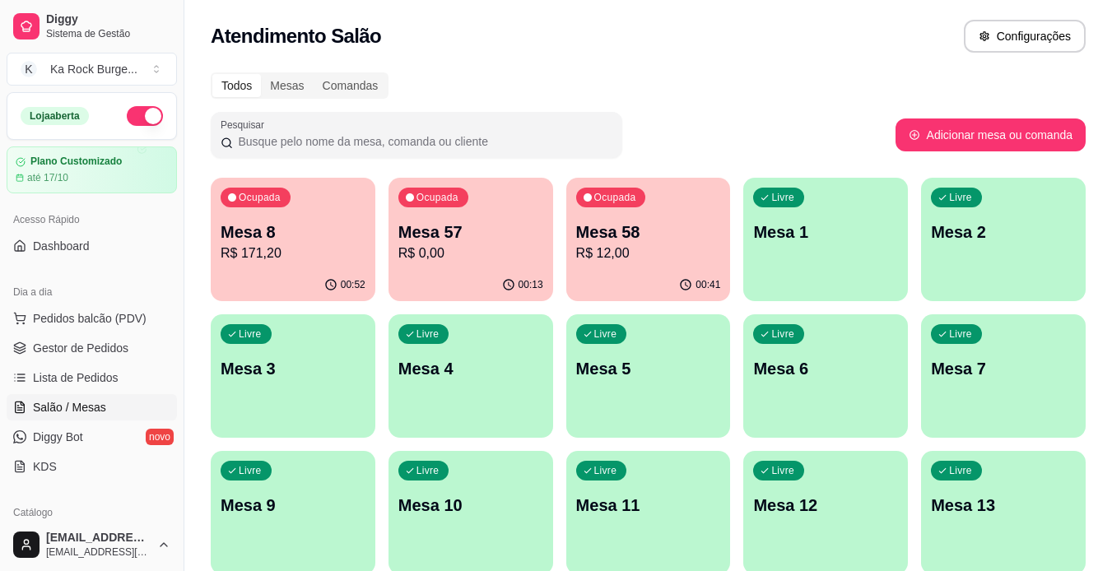
click at [648, 222] on div at bounding box center [648, 222] width 0 height 0
click at [927, 437] on div "Ocupada Mesa 8 R$ 171,20 00:52 Ocupada Mesa 57 R$ 0,00 00:13 Ocupada Mesa 58 R$…" at bounding box center [648, 581] width 875 height 807
click at [693, 233] on p "Mesa 58" at bounding box center [648, 232] width 141 height 22
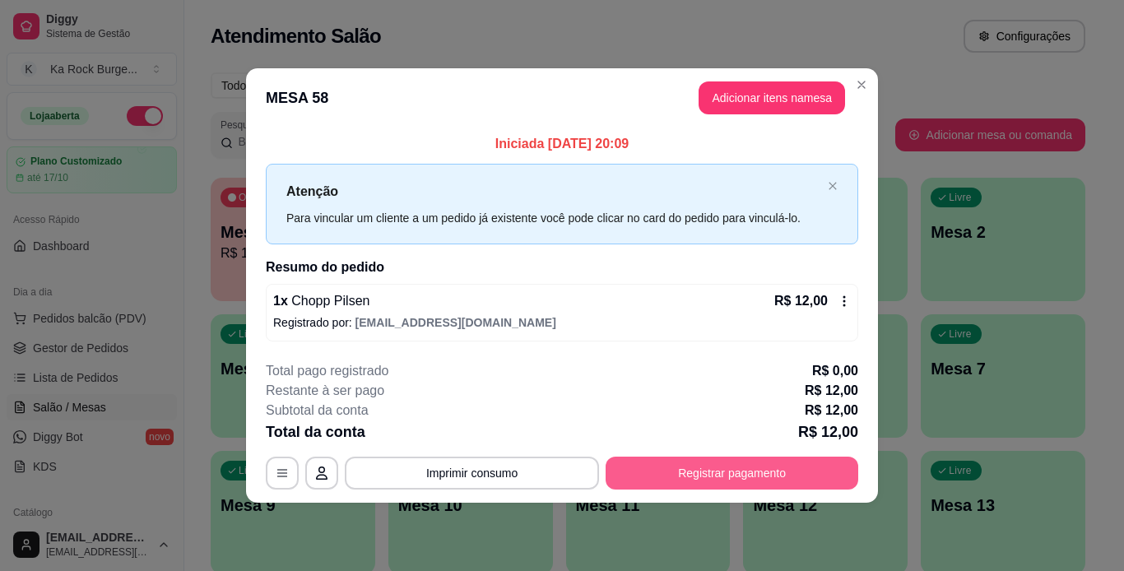
click at [769, 481] on button "Registrar pagamento" at bounding box center [732, 473] width 253 height 33
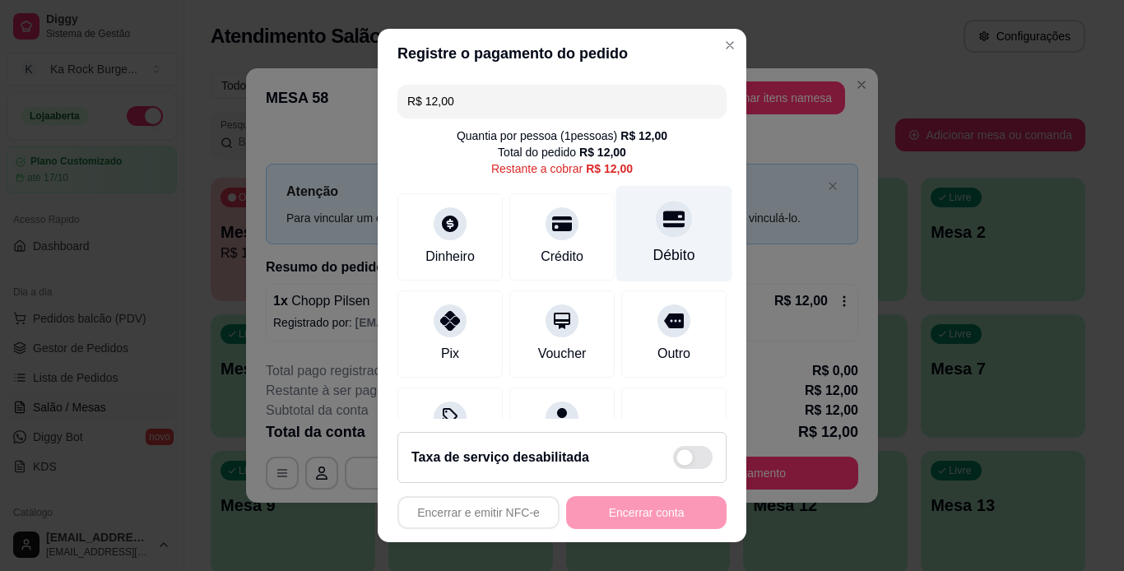
click at [653, 253] on div "Débito" at bounding box center [674, 254] width 42 height 21
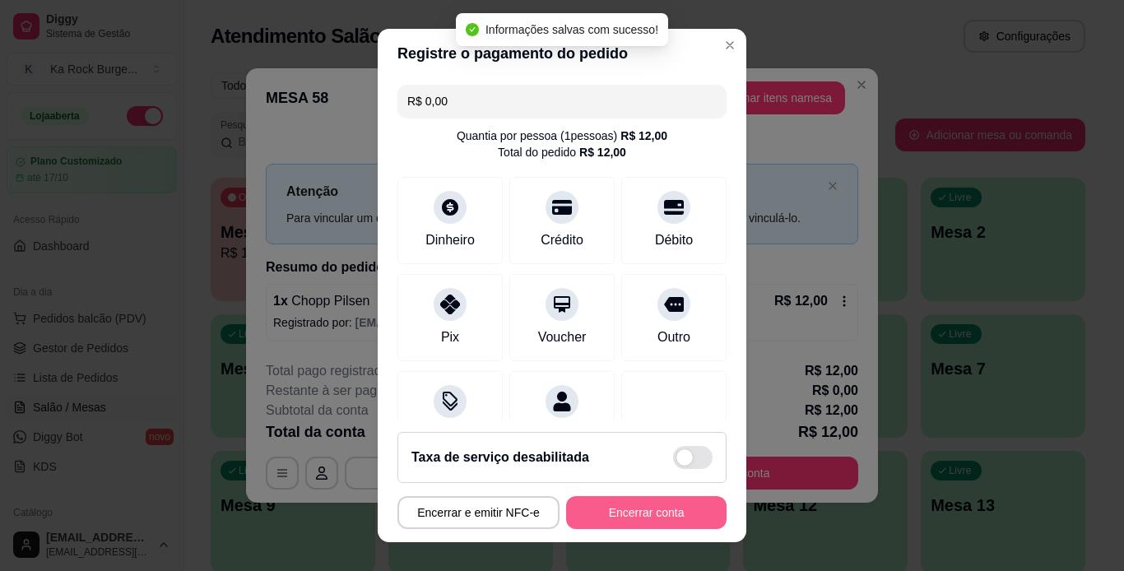
type input "R$ 0,00"
click at [639, 518] on button "Encerrar conta" at bounding box center [647, 513] width 156 height 32
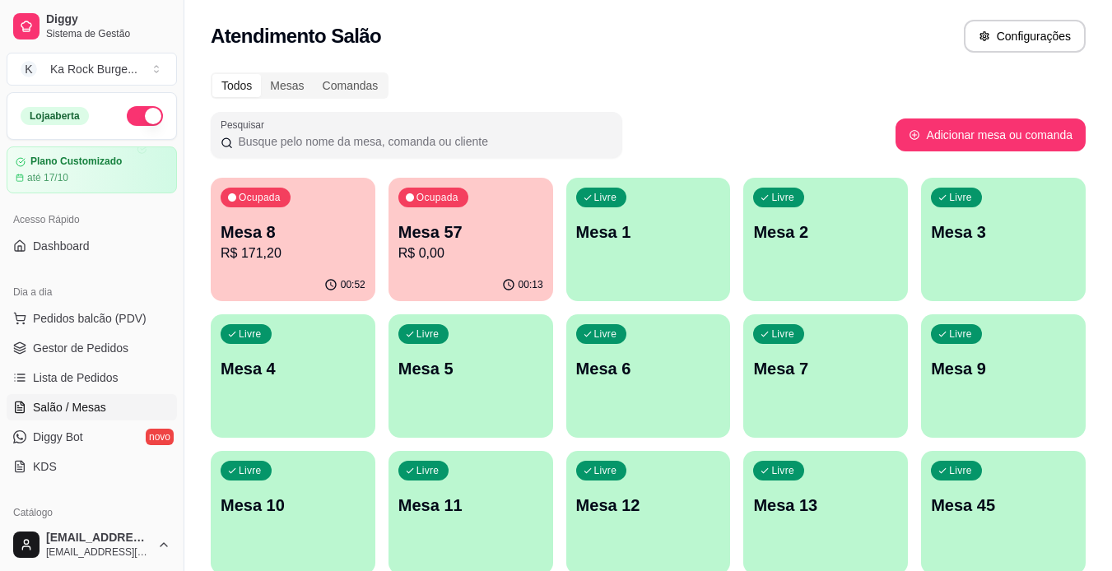
click at [490, 256] on p "R$ 0,00" at bounding box center [470, 254] width 145 height 20
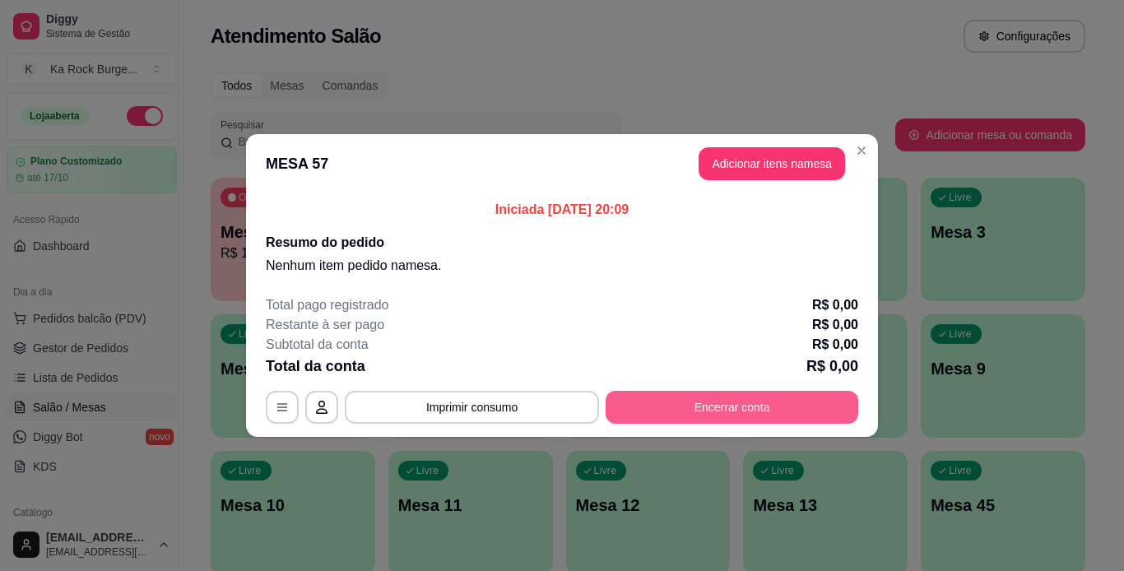
click at [731, 411] on button "Encerrar conta" at bounding box center [732, 407] width 253 height 33
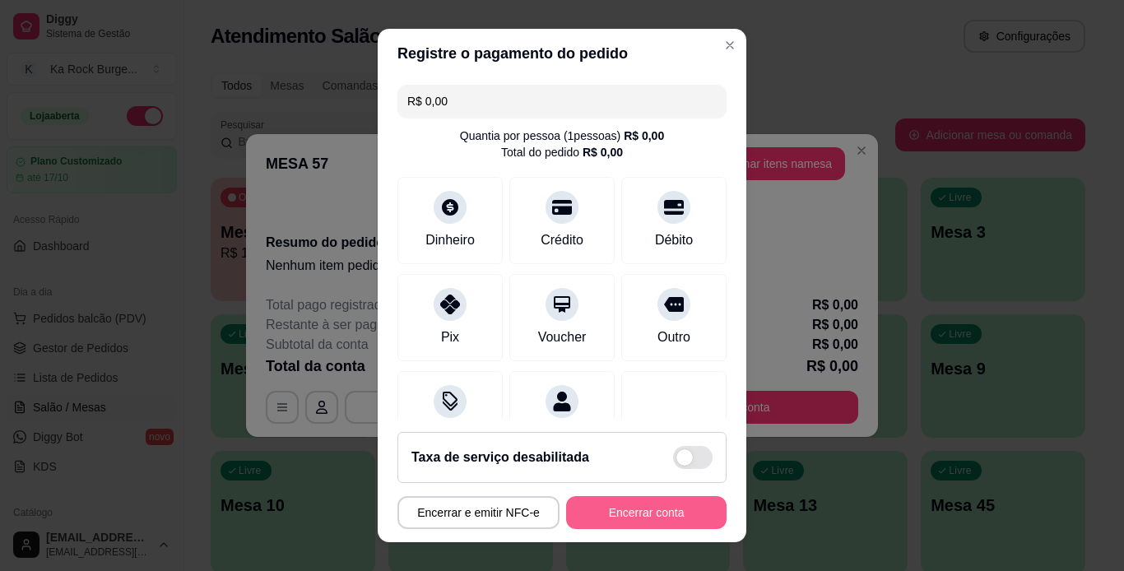
click at [668, 518] on button "Encerrar conta" at bounding box center [646, 512] width 160 height 33
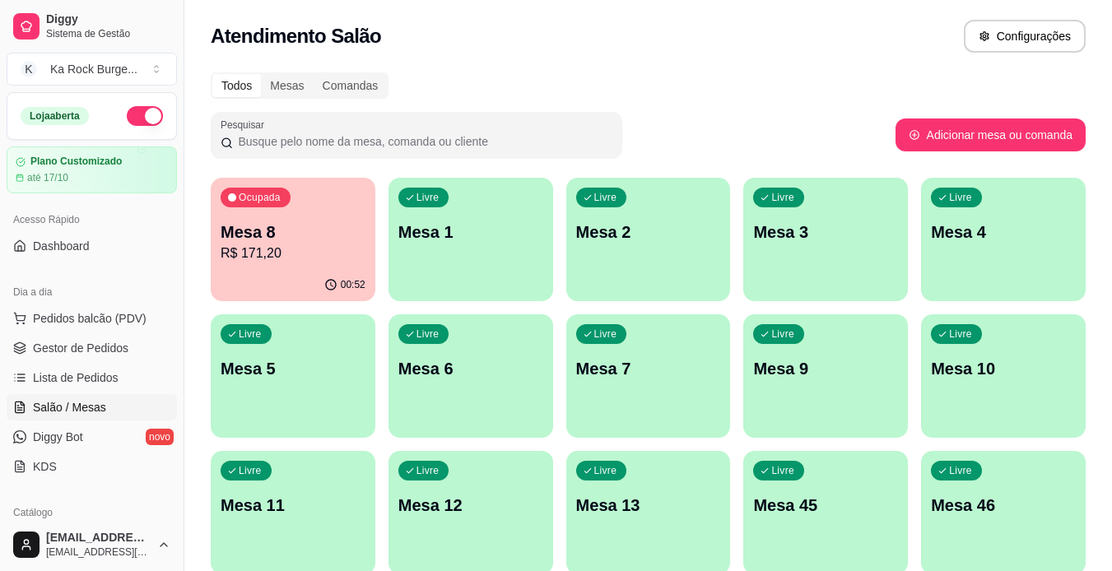
click at [347, 241] on p "Mesa 8" at bounding box center [293, 232] width 145 height 23
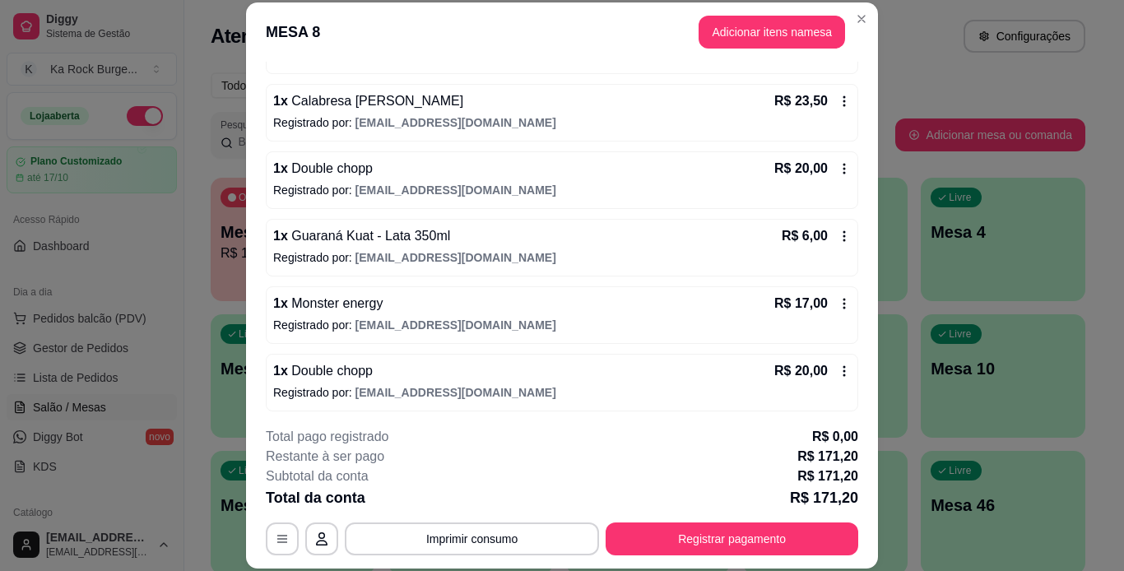
scroll to position [341, 0]
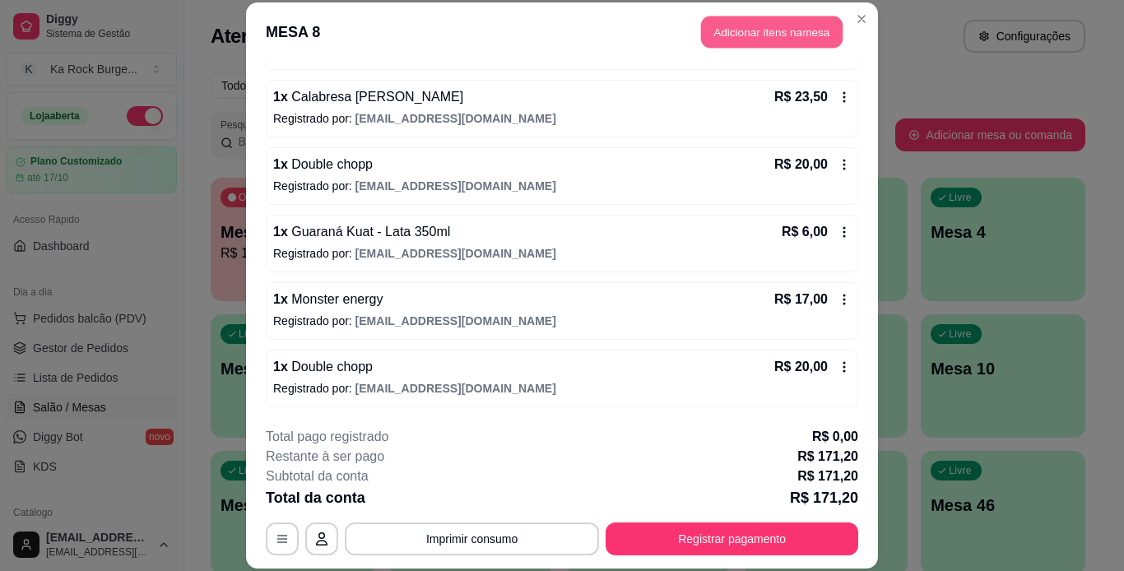
click at [751, 41] on button "Adicionar itens na mesa" at bounding box center [772, 32] width 142 height 32
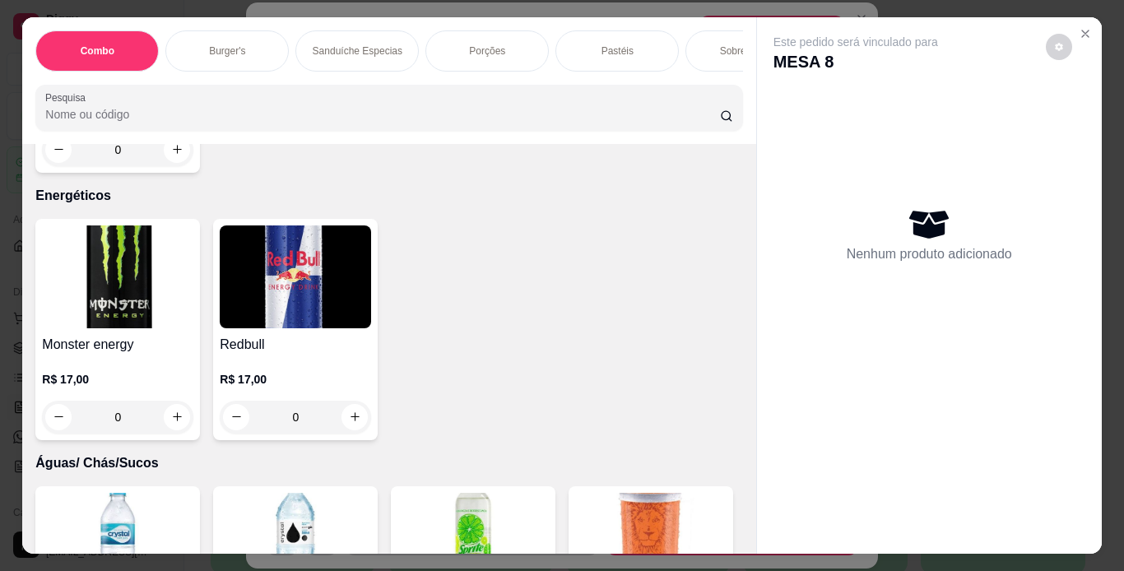
scroll to position [8422, 0]
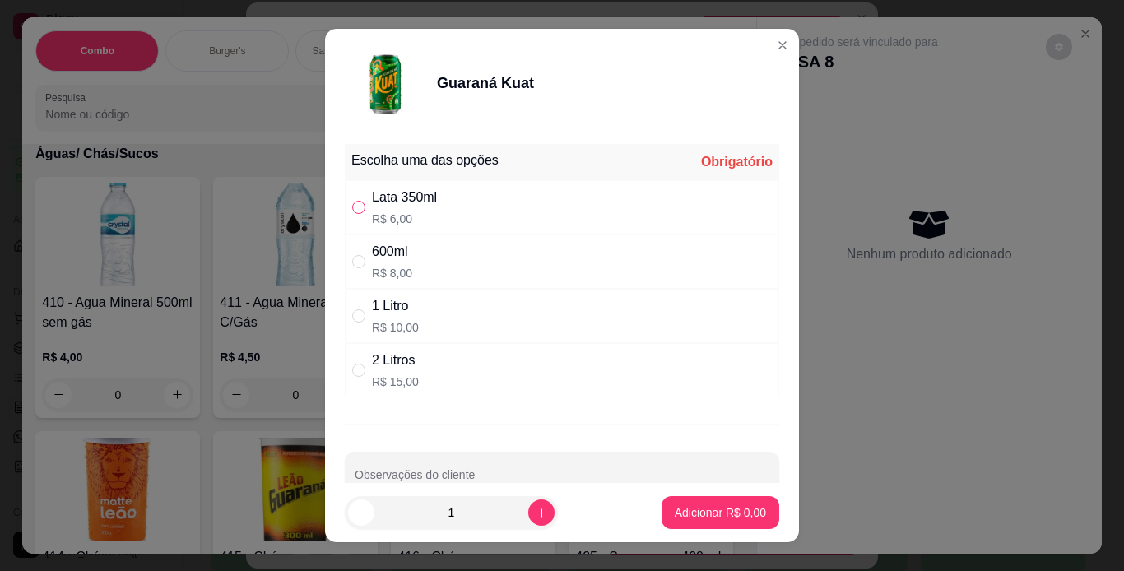
click at [352, 202] on input "" at bounding box center [358, 207] width 13 height 13
radio input "true"
click at [690, 517] on p "Adicionar R$ 6,00" at bounding box center [720, 513] width 89 height 16
type input "1"
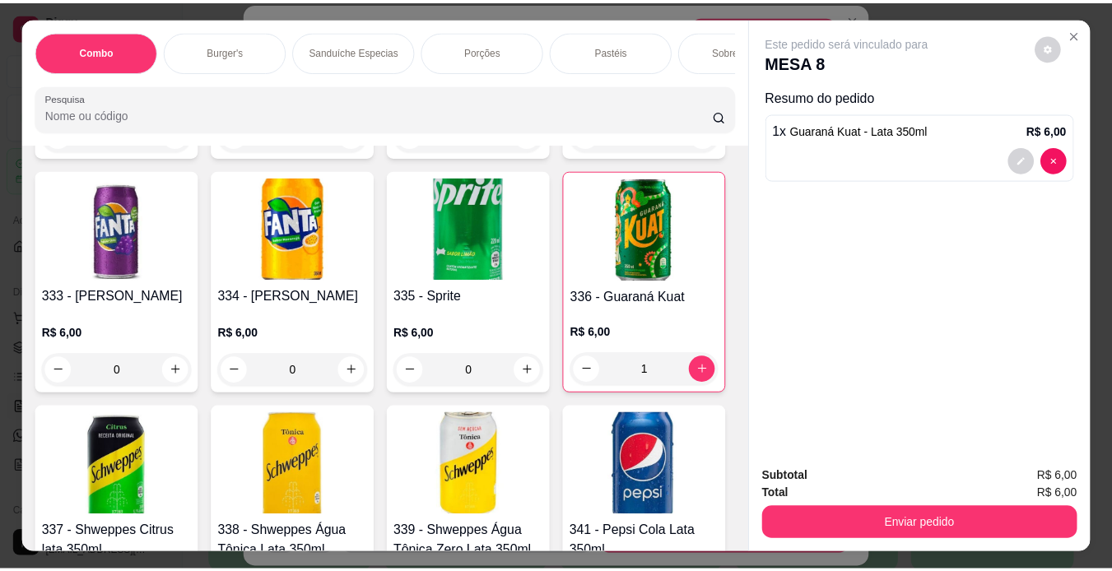
scroll to position [6954, 0]
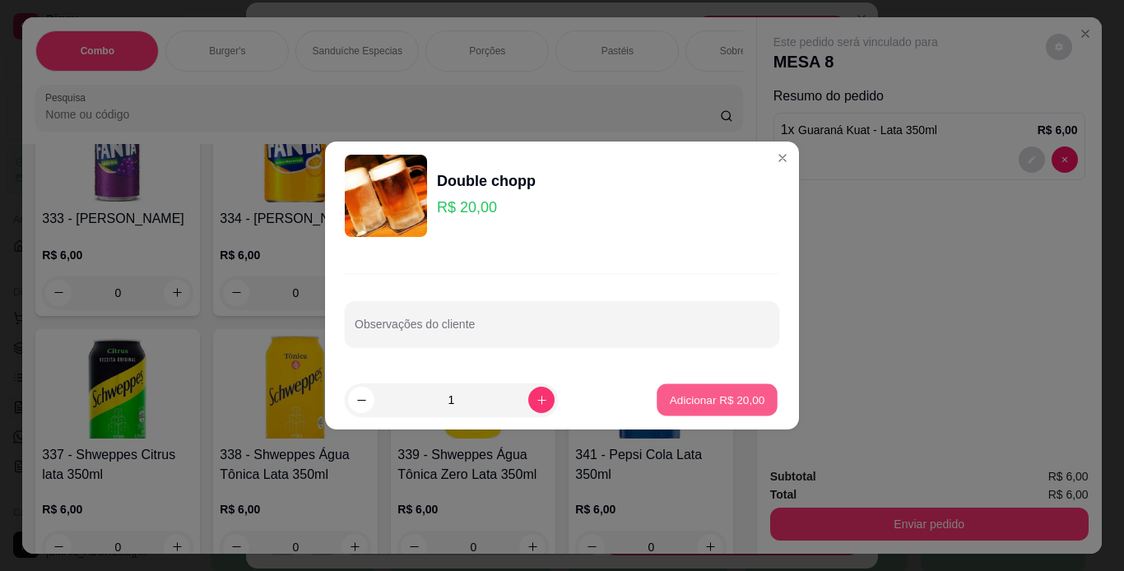
click at [672, 402] on p "Adicionar R$ 20,00" at bounding box center [717, 400] width 95 height 16
type input "1"
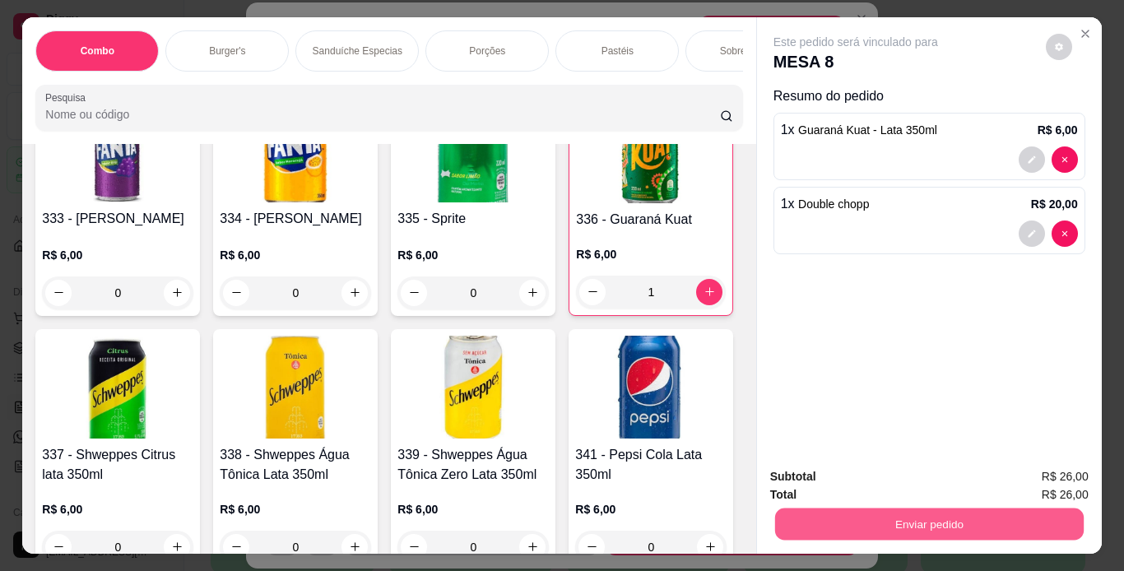
click at [844, 513] on button "Enviar pedido" at bounding box center [928, 525] width 309 height 32
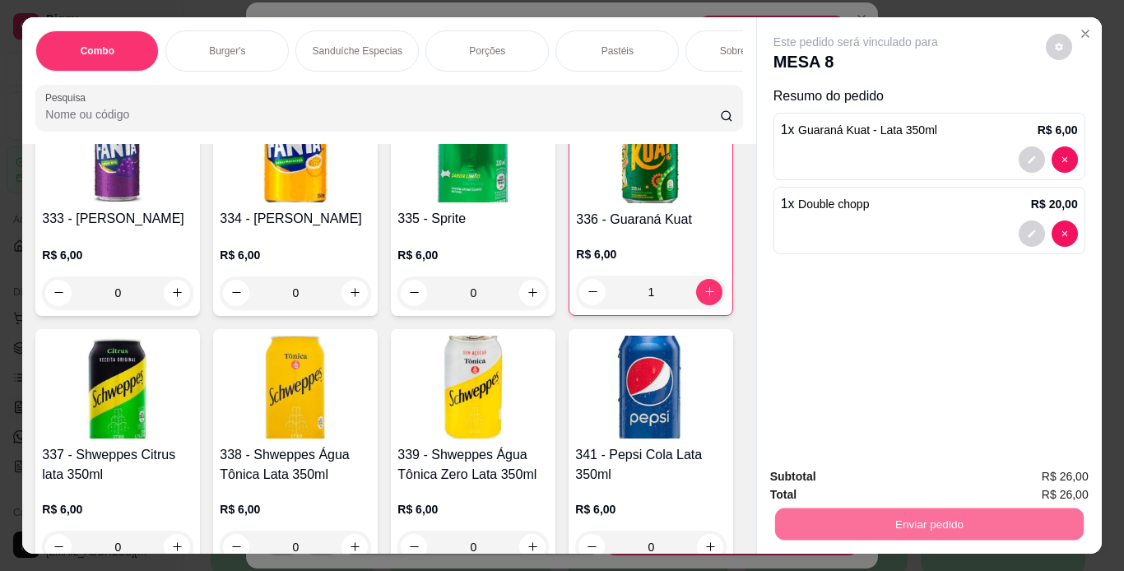
click at [853, 484] on button "Não registrar e enviar pedido" at bounding box center [874, 478] width 171 height 31
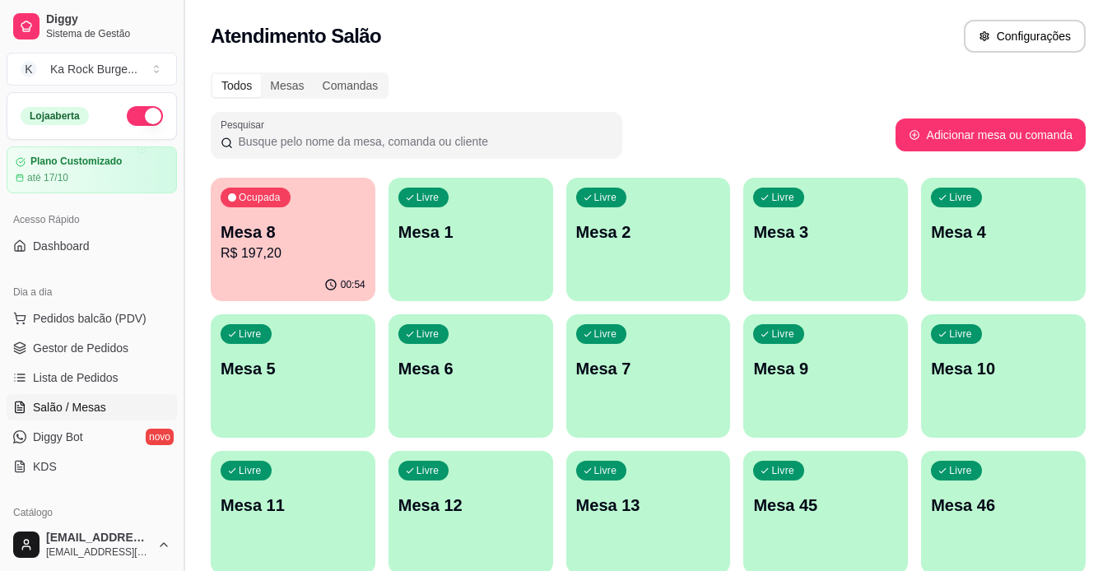
click at [178, 513] on button "Toggle Sidebar" at bounding box center [183, 285] width 13 height 571
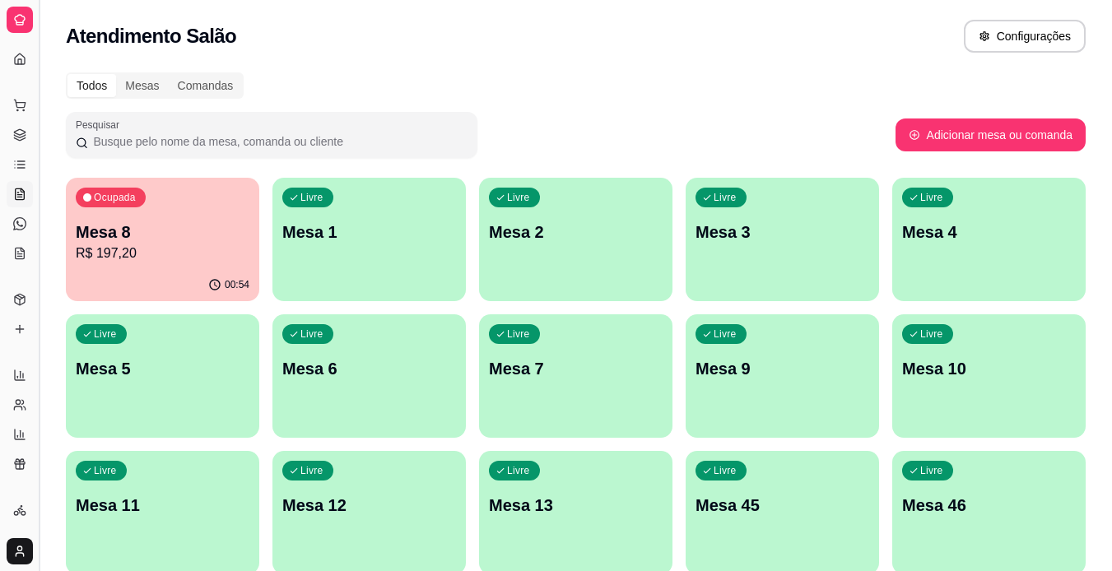
click at [41, 509] on button "Toggle Sidebar" at bounding box center [38, 285] width 13 height 571
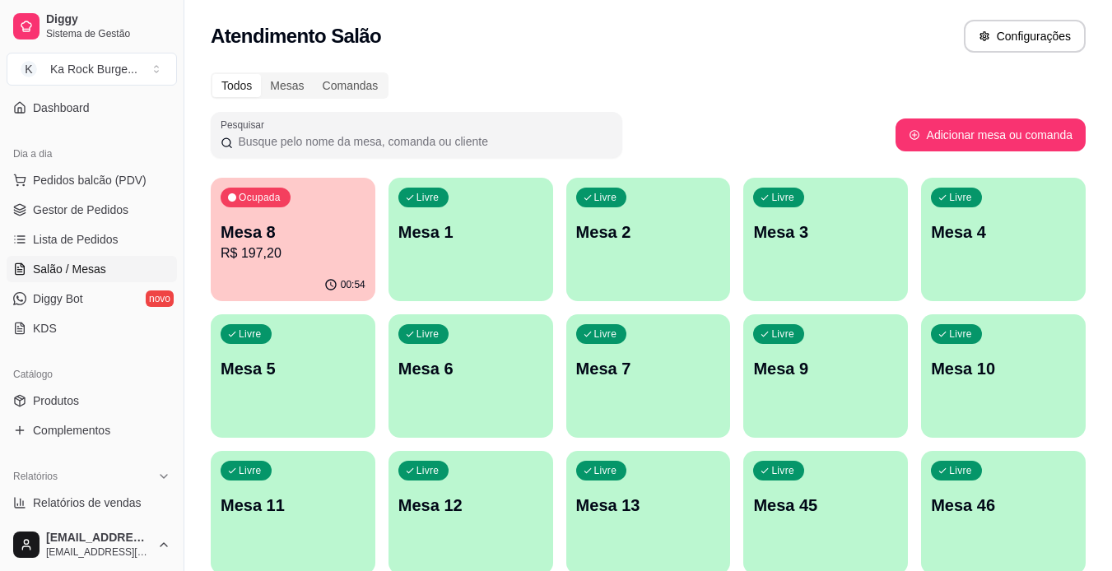
scroll to position [165, 0]
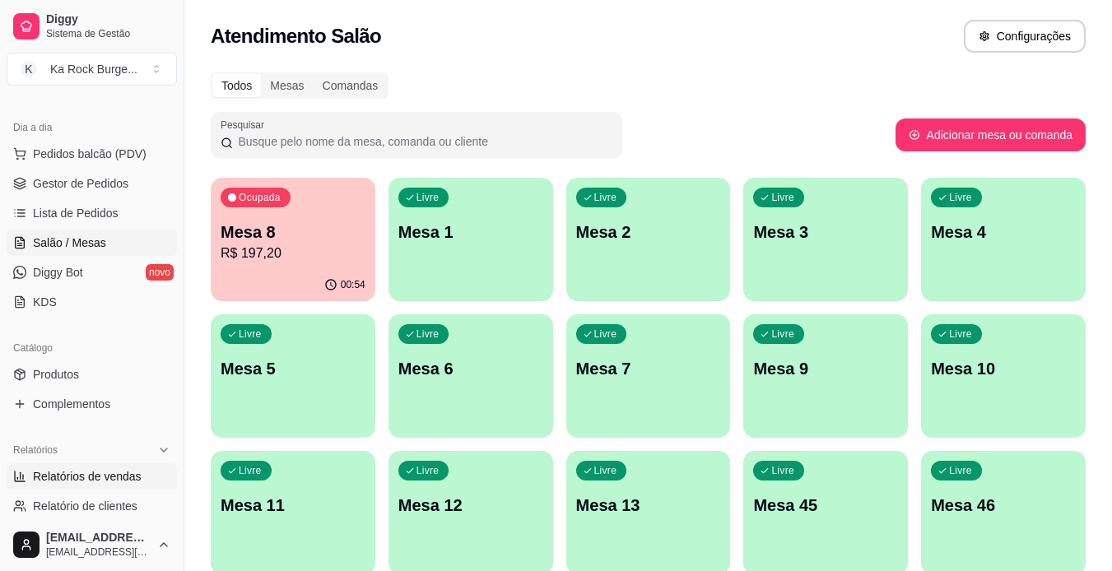
click at [109, 483] on span "Relatórios de vendas" at bounding box center [87, 476] width 109 height 16
select select "ALL"
select select "0"
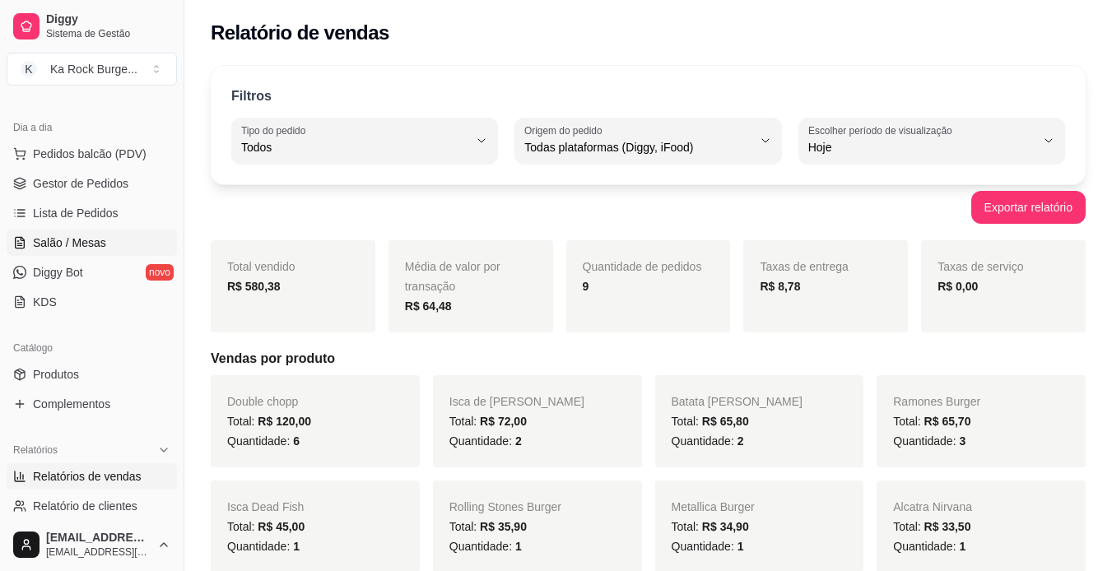
click at [67, 234] on link "Salão / Mesas" at bounding box center [92, 243] width 170 height 26
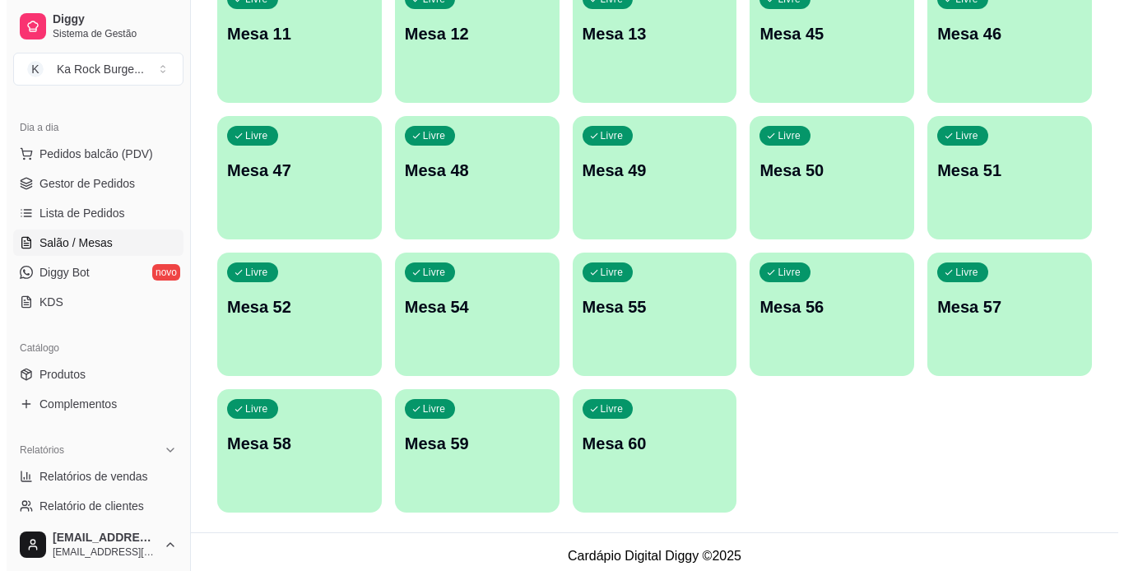
scroll to position [480, 0]
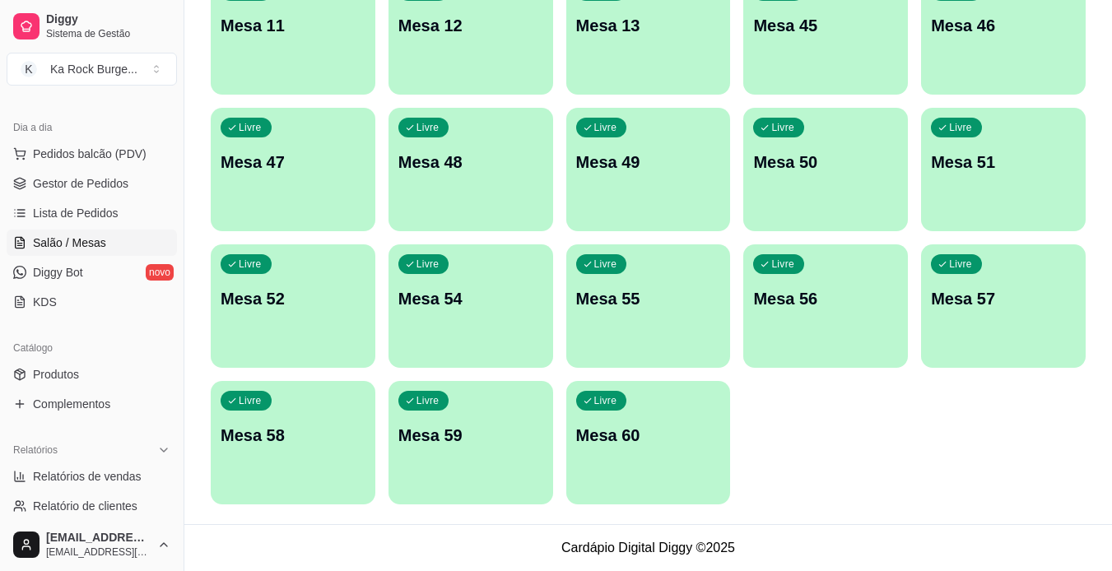
click at [583, 461] on div "Livre Mesa 60" at bounding box center [648, 433] width 165 height 104
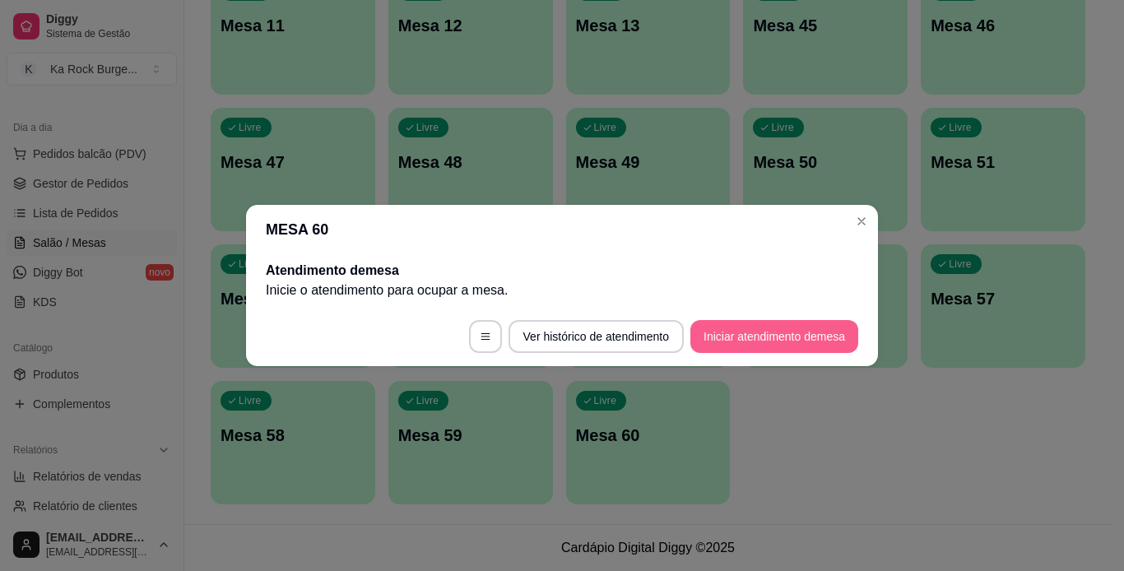
click at [724, 340] on button "Iniciar atendimento de mesa" at bounding box center [774, 336] width 168 height 33
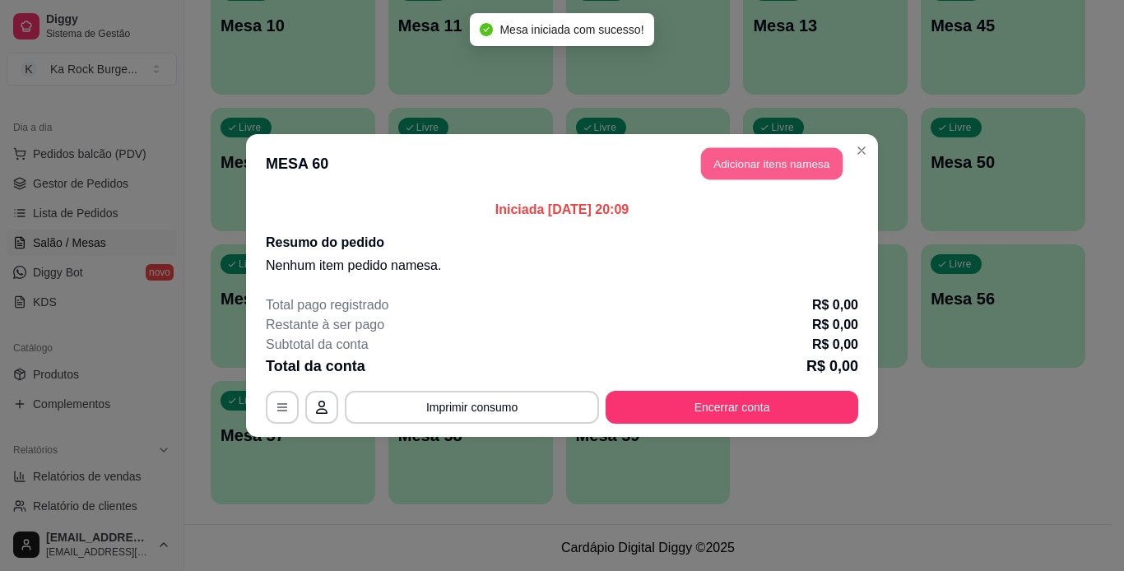
click at [742, 169] on button "Adicionar itens na mesa" at bounding box center [772, 164] width 142 height 32
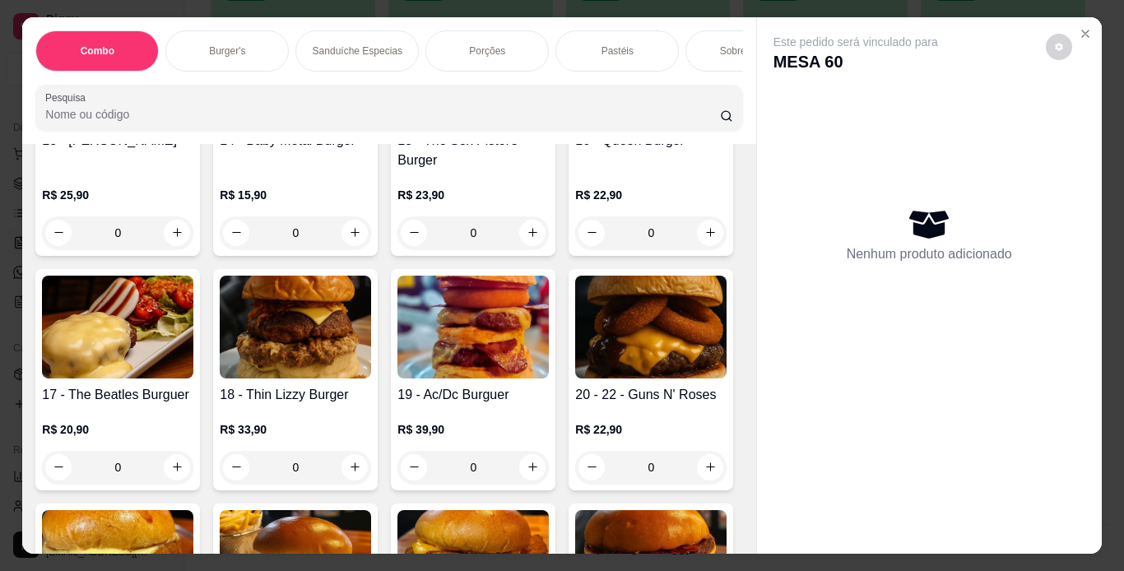
scroll to position [918, 0]
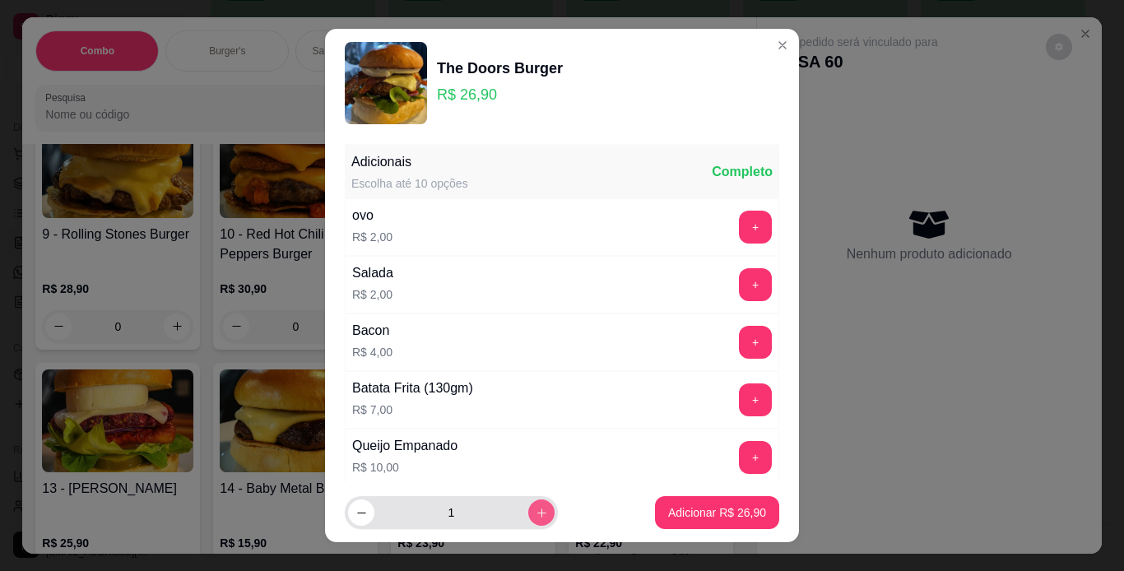
click at [536, 514] on icon "increase-product-quantity" at bounding box center [542, 513] width 12 height 12
click at [356, 510] on icon "decrease-product-quantity" at bounding box center [362, 513] width 12 height 12
type input "1"
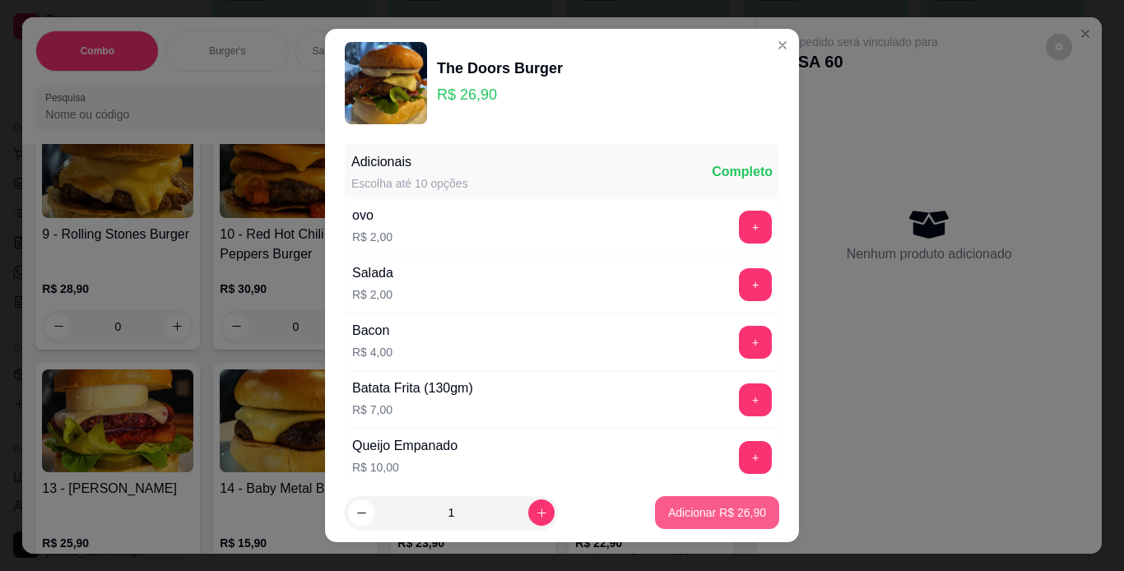
click at [668, 514] on p "Adicionar R$ 26,90" at bounding box center [717, 512] width 98 height 16
type input "1"
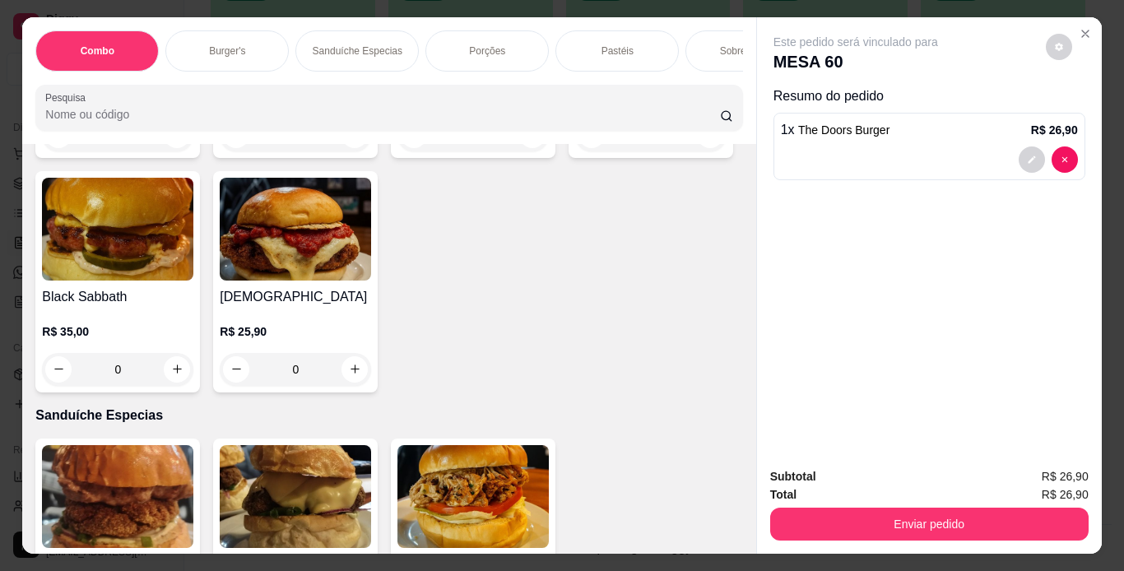
scroll to position [1840, 0]
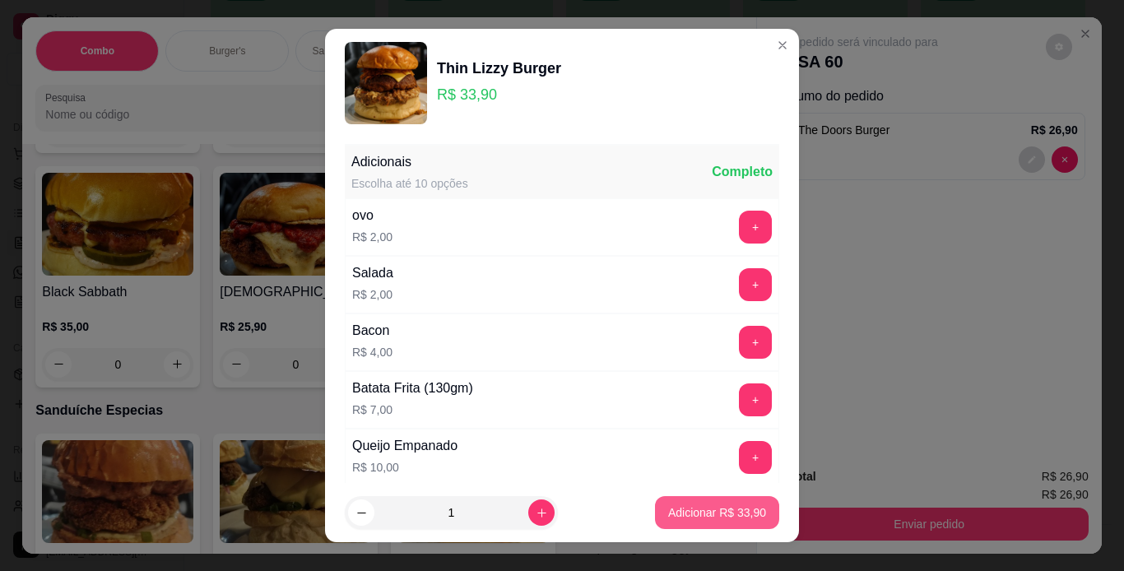
click at [693, 508] on p "Adicionar R$ 33,90" at bounding box center [717, 512] width 98 height 16
type input "1"
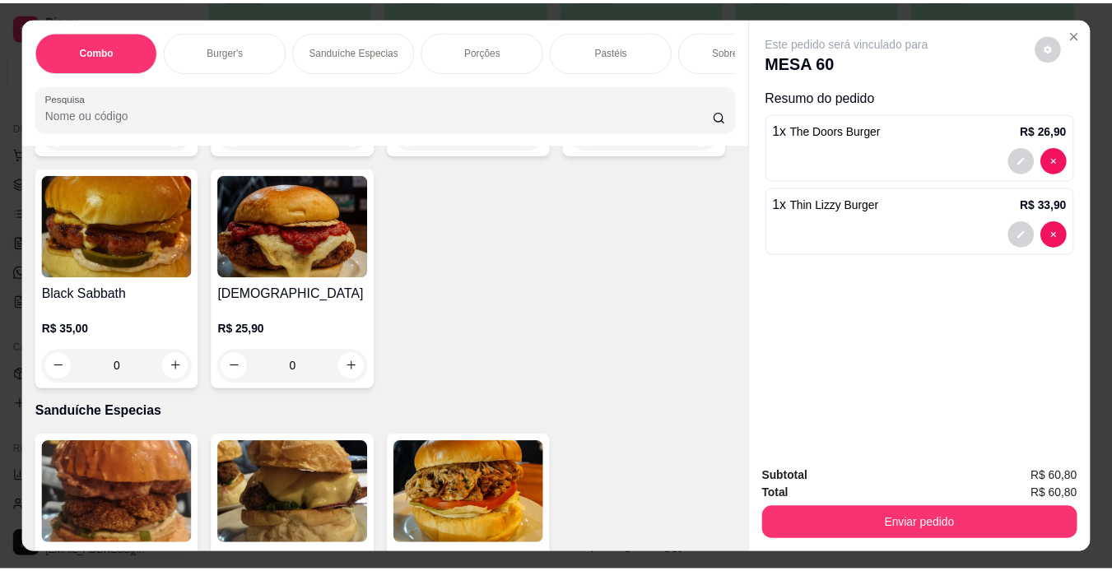
scroll to position [0, 0]
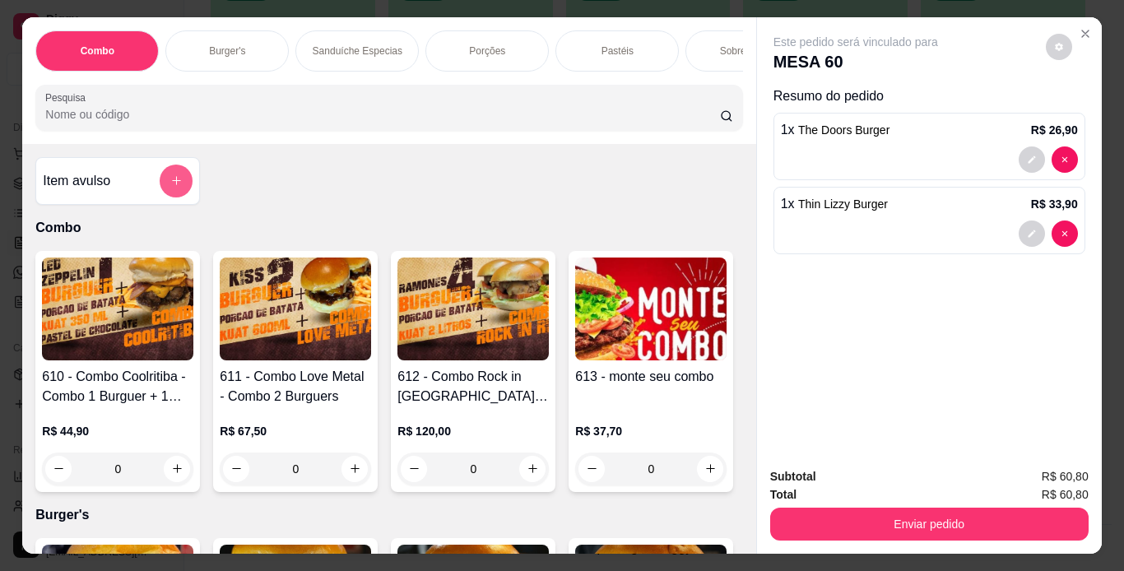
click at [162, 185] on button "add-separate-item" at bounding box center [176, 181] width 33 height 33
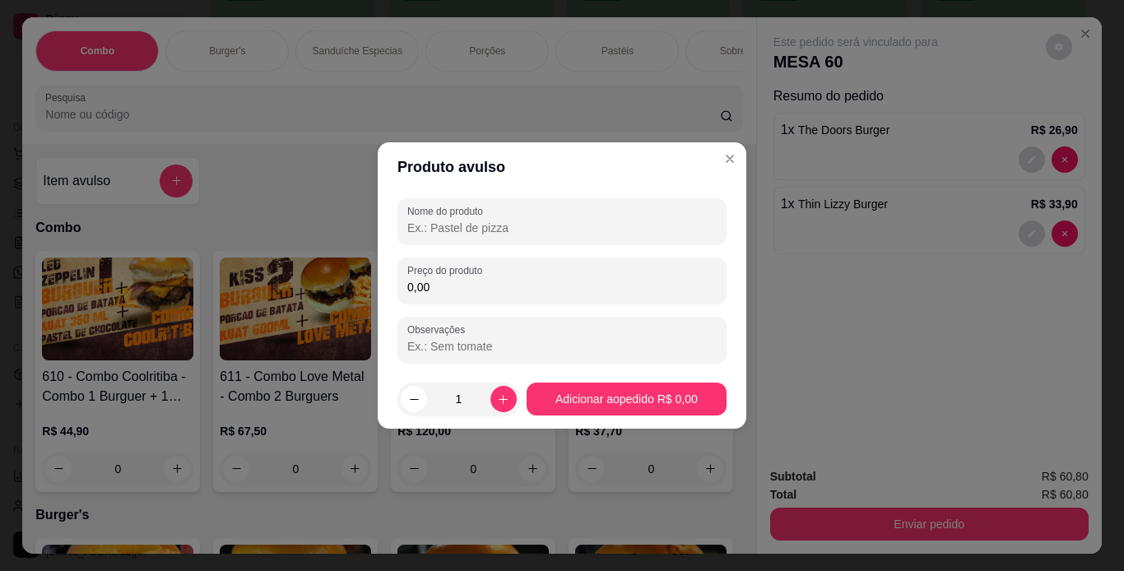
click at [449, 230] on input "Nome do produto" at bounding box center [561, 228] width 309 height 16
type input "entrega"
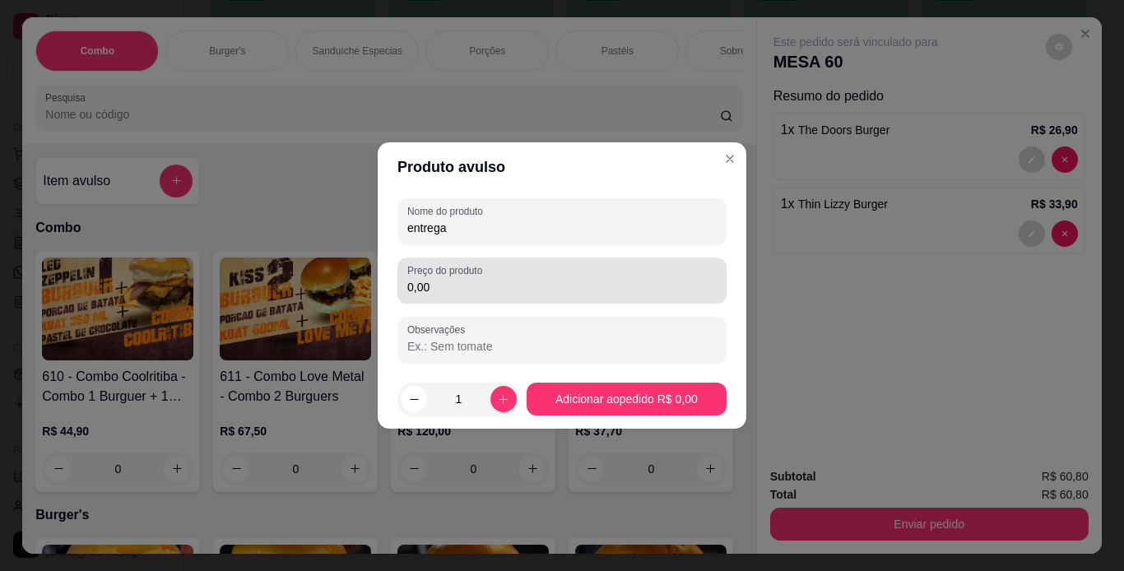
click at [483, 284] on input "0,00" at bounding box center [561, 287] width 309 height 16
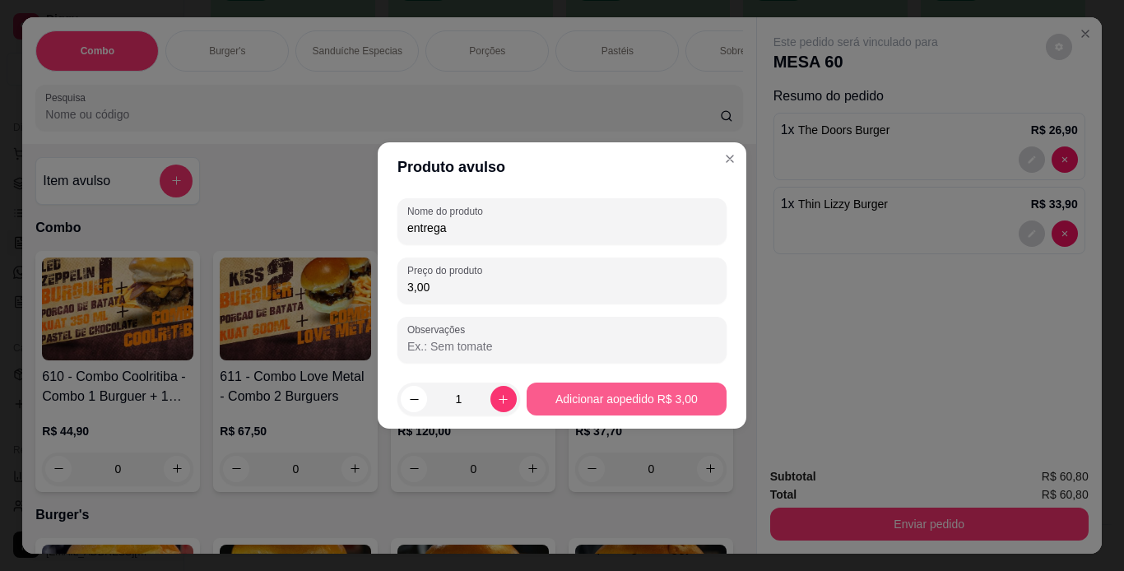
type input "3,00"
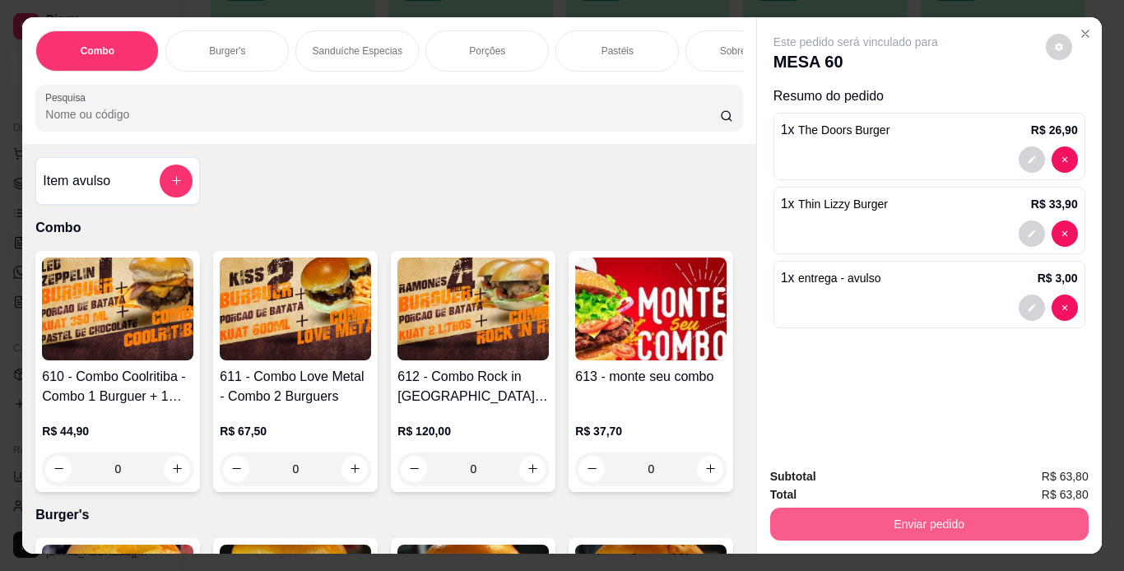
click at [835, 527] on button "Enviar pedido" at bounding box center [929, 524] width 318 height 33
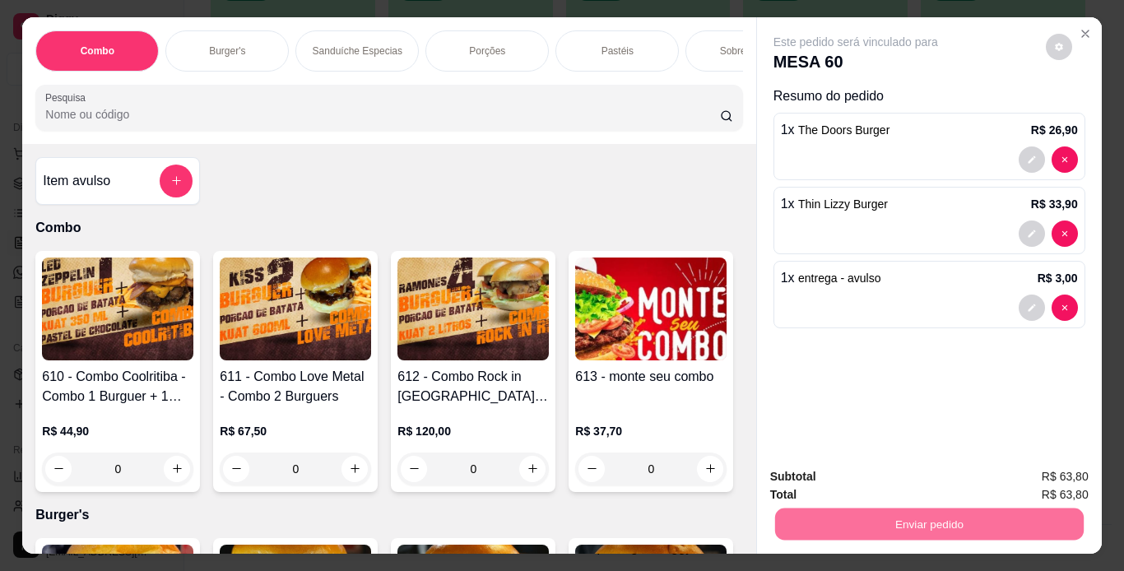
click at [870, 483] on button "Não registrar e enviar pedido" at bounding box center [874, 478] width 171 height 31
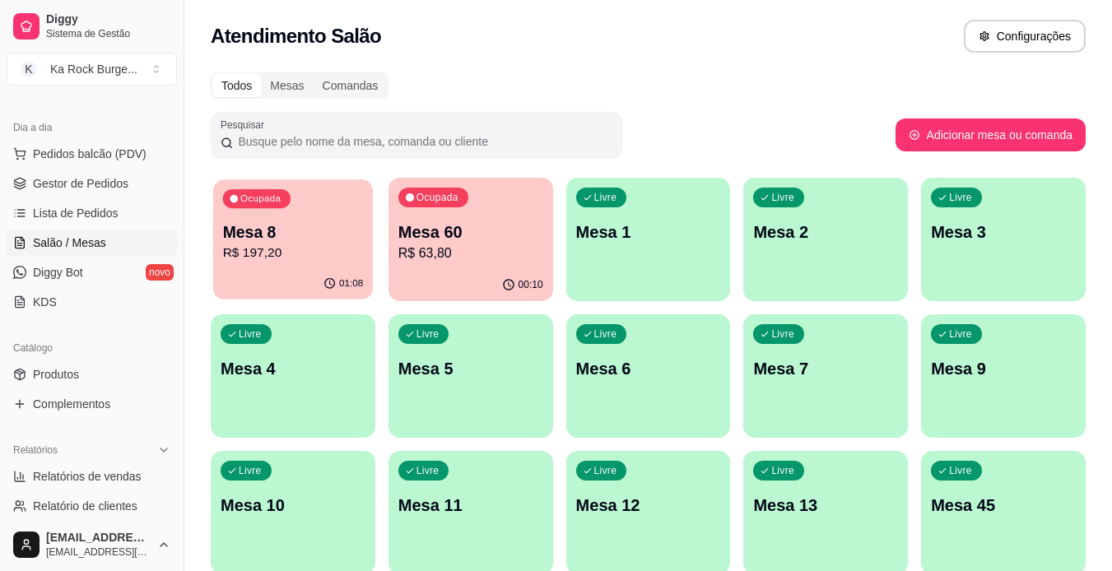
click at [346, 253] on p "R$ 197,20" at bounding box center [293, 253] width 141 height 19
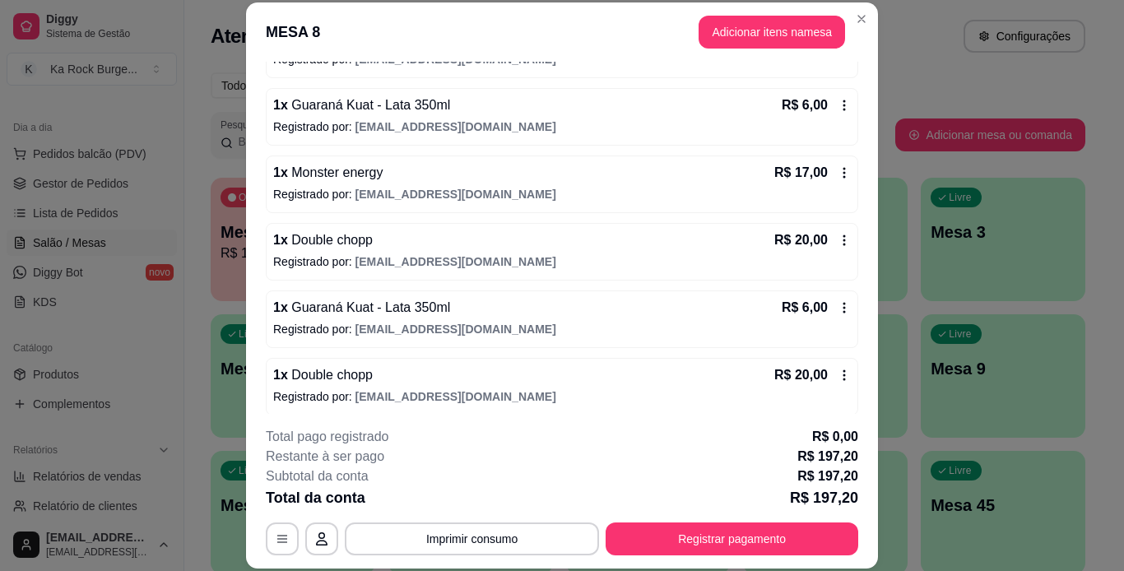
scroll to position [469, 0]
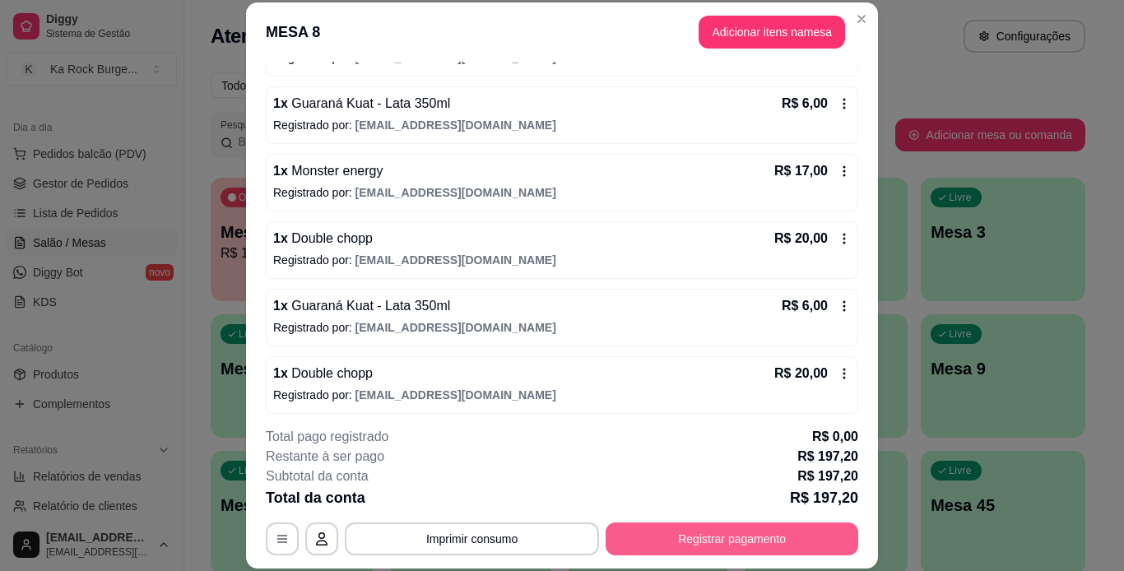
click at [799, 540] on button "Registrar pagamento" at bounding box center [732, 539] width 253 height 33
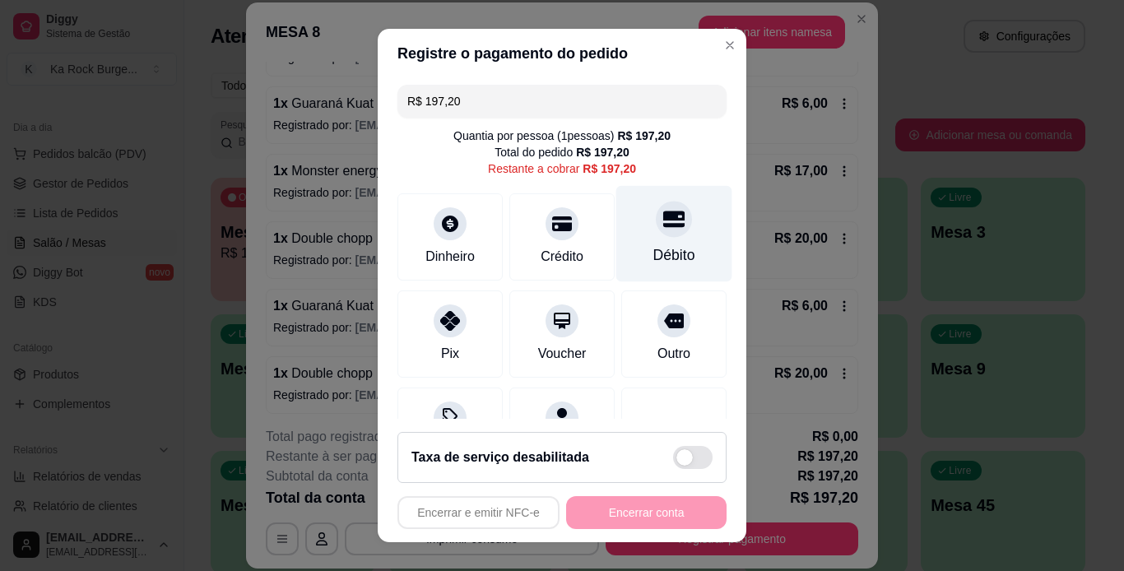
click at [648, 244] on div "Débito" at bounding box center [674, 233] width 116 height 96
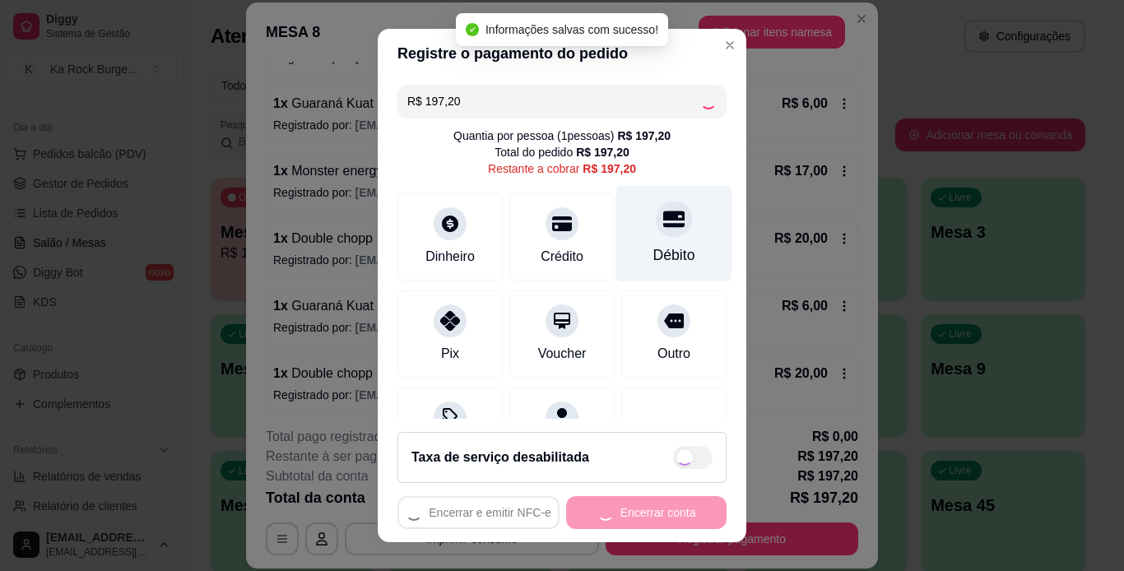
type input "R$ 0,00"
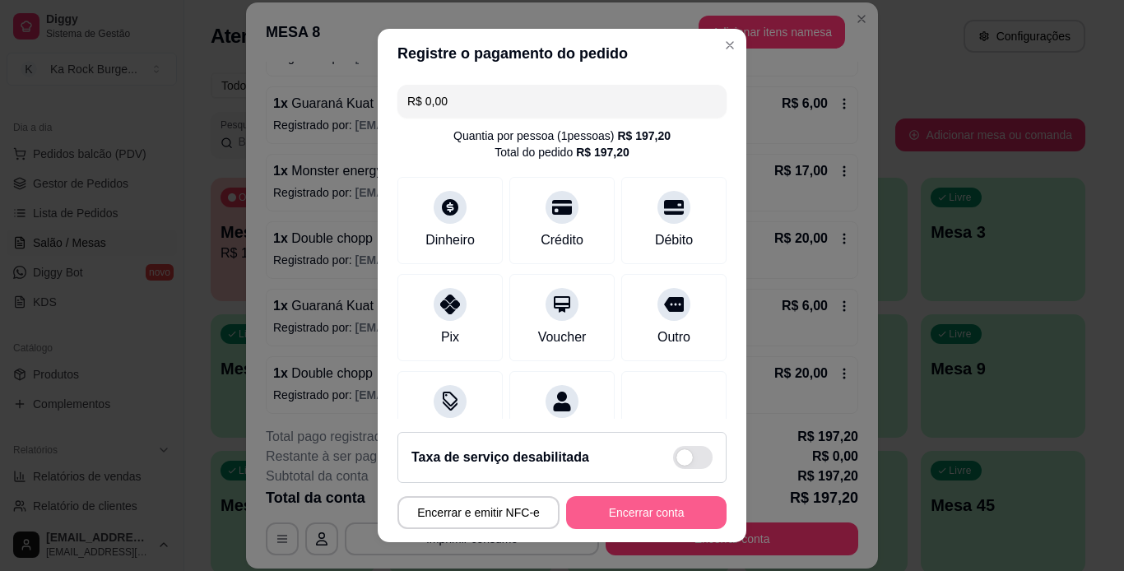
click at [655, 518] on button "Encerrar conta" at bounding box center [646, 512] width 160 height 33
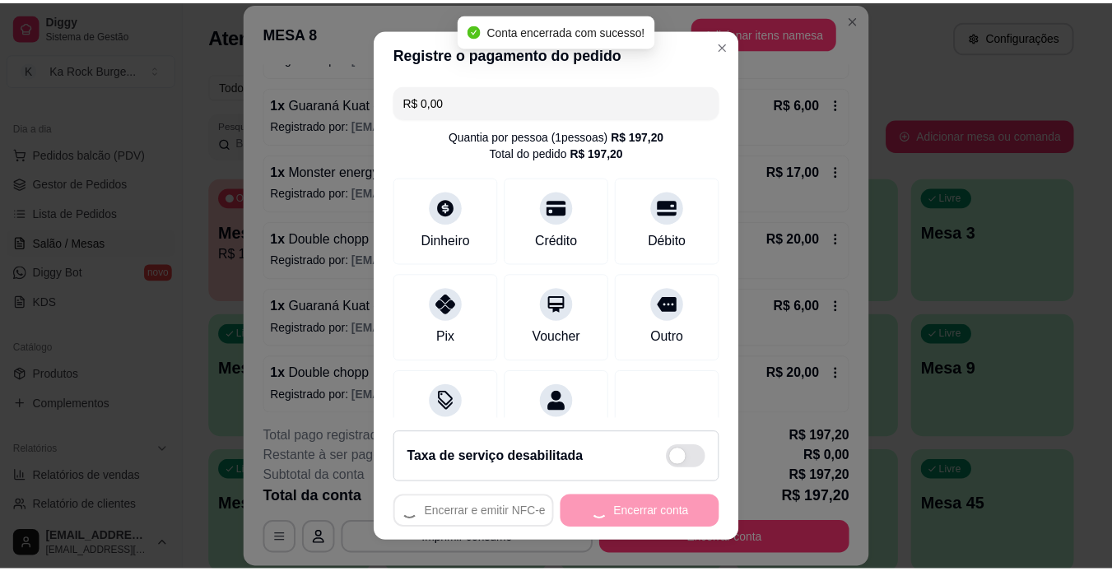
scroll to position [0, 0]
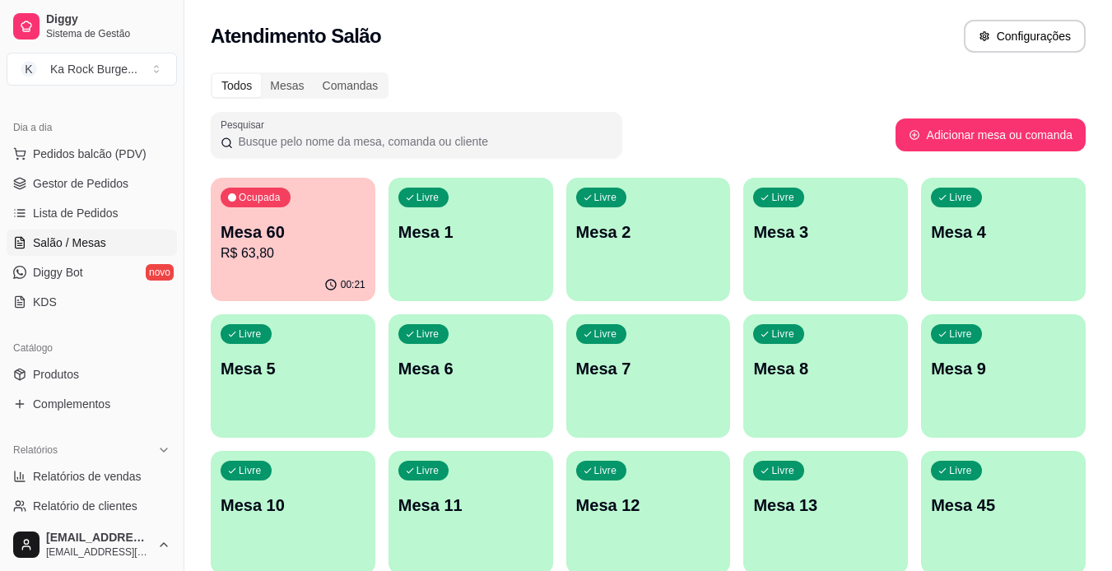
click at [922, 439] on div "Ocupada Mesa 60 R$ 63,80 00:21 Livre Mesa 1 Livre Mesa 2 Livre Mesa 3 Livre Mes…" at bounding box center [648, 581] width 875 height 807
click at [304, 234] on p "Mesa 60" at bounding box center [293, 232] width 141 height 22
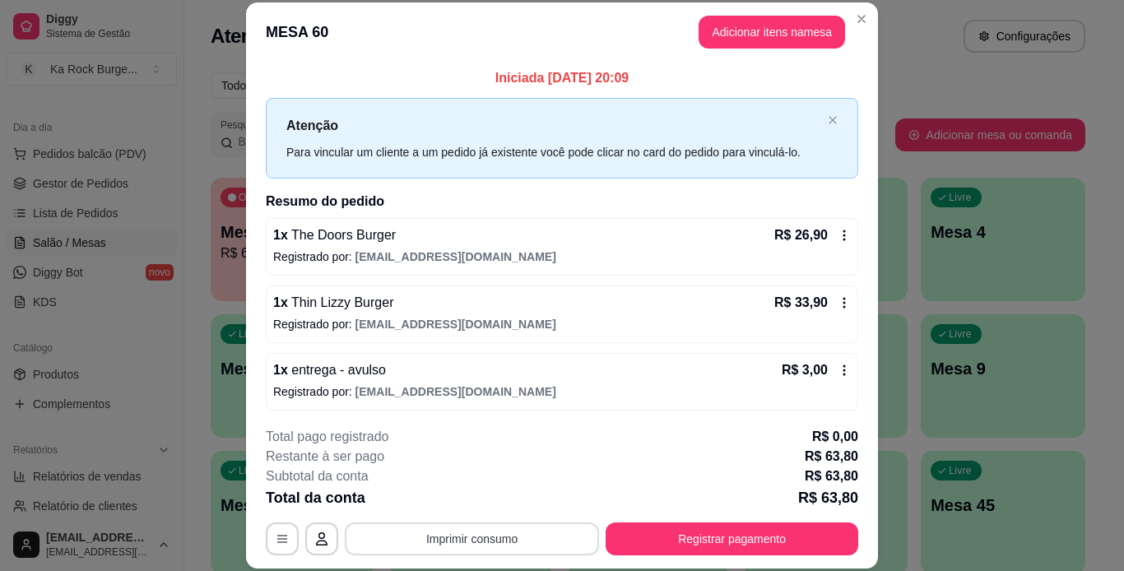
click at [496, 545] on button "Imprimir consumo" at bounding box center [472, 539] width 254 height 33
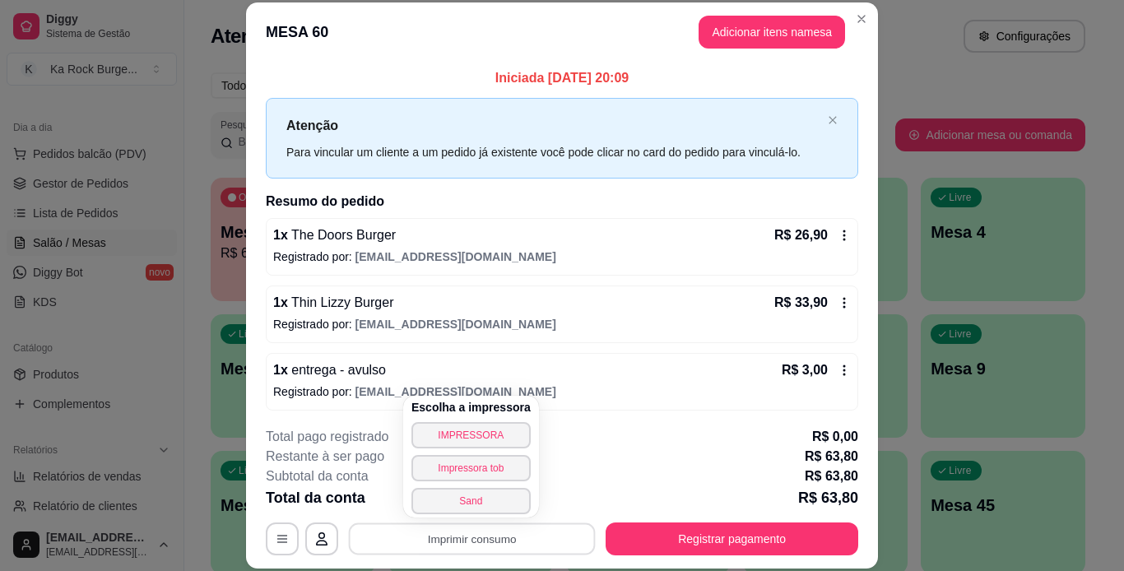
click at [630, 438] on div "Total pago registrado R$ 0,00" at bounding box center [562, 437] width 593 height 20
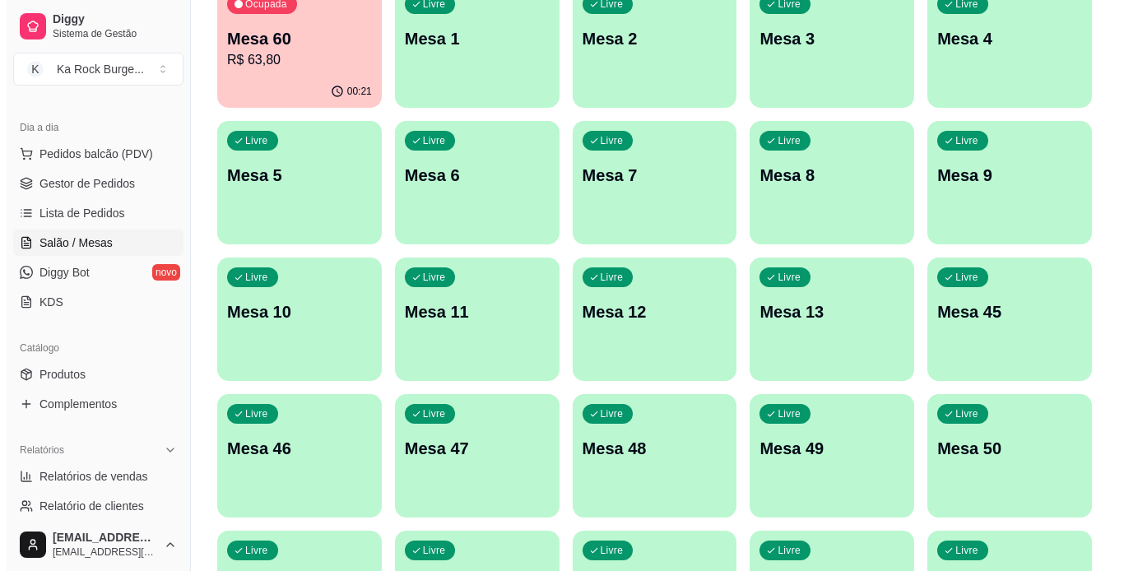
scroll to position [190, 0]
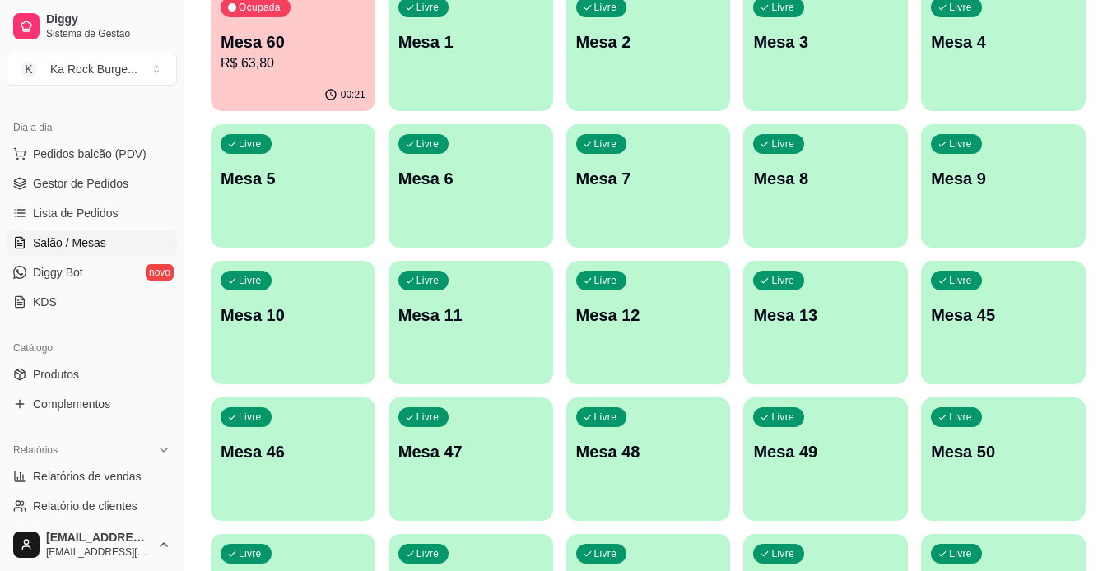
click at [821, 189] on p "Mesa 8" at bounding box center [825, 178] width 145 height 23
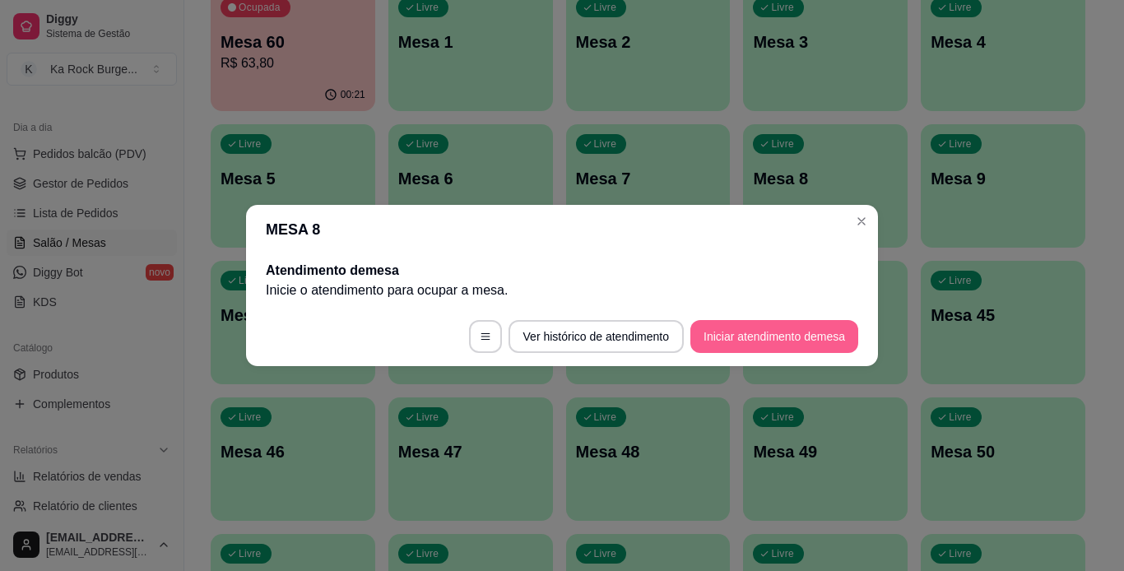
click at [783, 346] on button "Iniciar atendimento de mesa" at bounding box center [774, 336] width 168 height 33
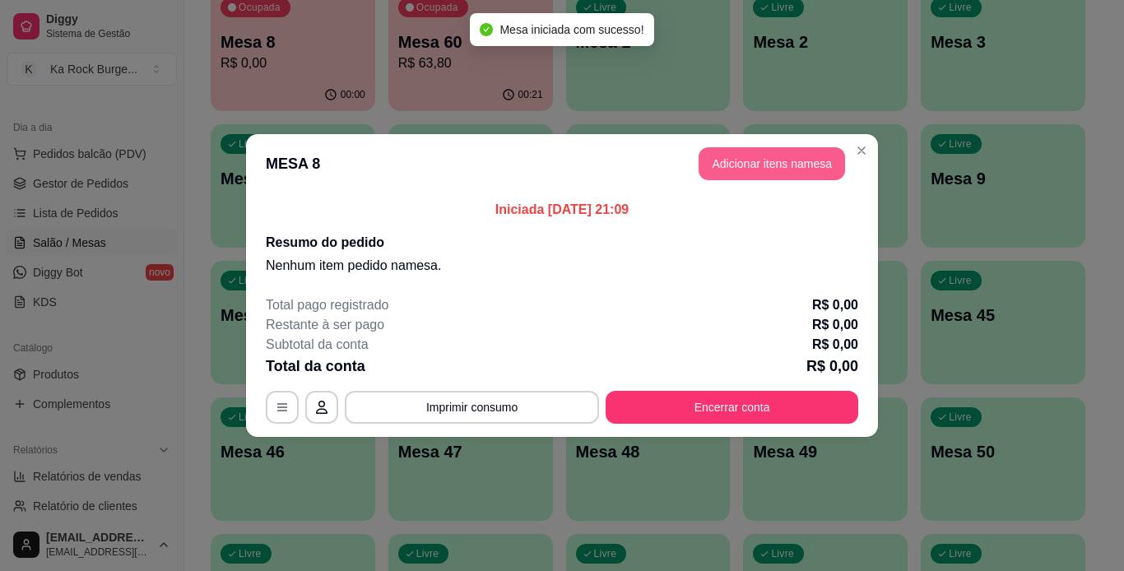
click at [750, 161] on button "Adicionar itens na mesa" at bounding box center [772, 163] width 146 height 33
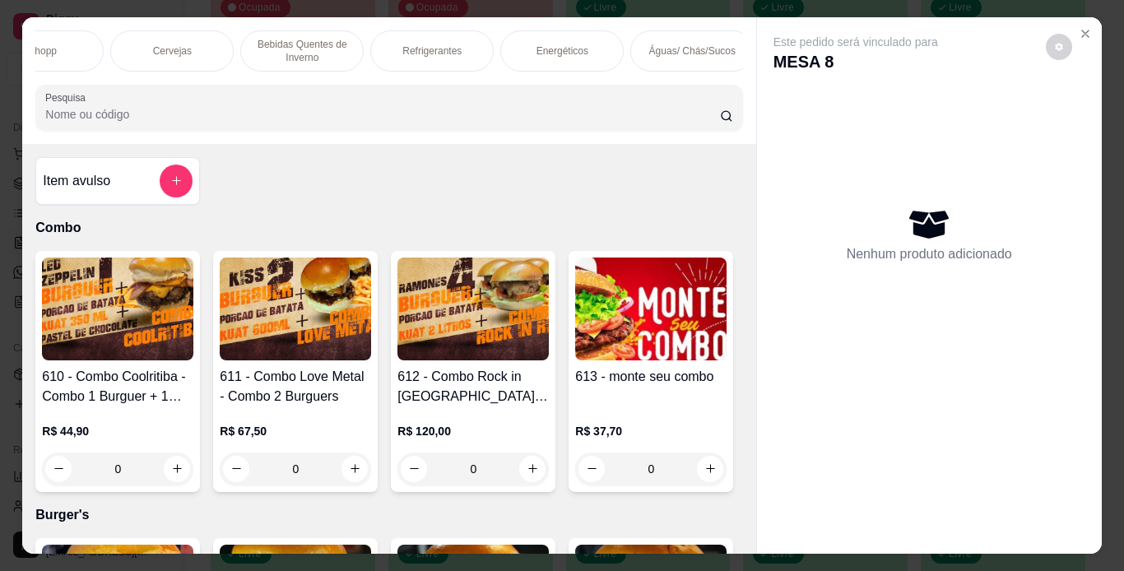
scroll to position [0, 1135]
drag, startPoint x: 382, startPoint y: 46, endPoint x: 157, endPoint y: 225, distance: 287.0
click at [380, 45] on p "Refrigerantes" at bounding box center [392, 50] width 59 height 13
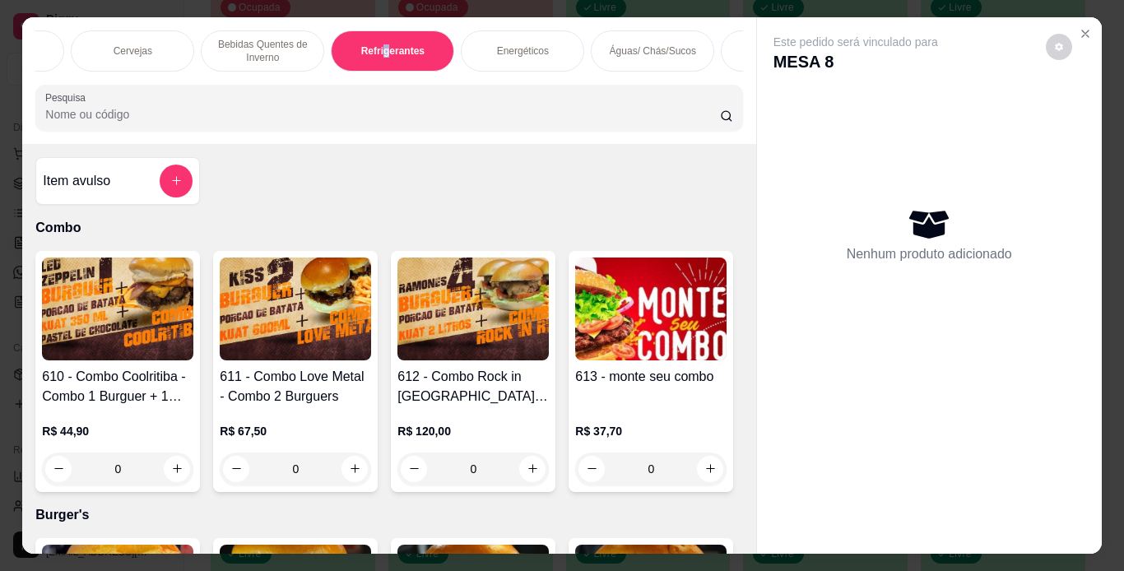
scroll to position [42, 0]
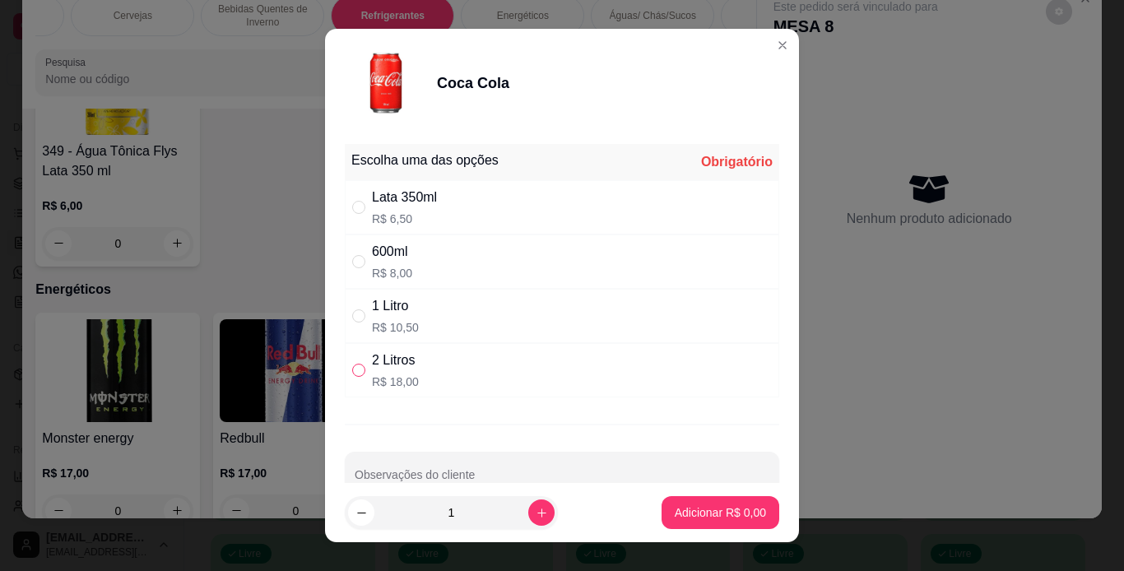
click at [354, 361] on label "" at bounding box center [358, 370] width 13 height 18
click at [354, 364] on input "" at bounding box center [358, 370] width 13 height 13
click at [356, 374] on input "" at bounding box center [358, 370] width 13 height 13
radio input "true"
click at [693, 523] on button "Adicionar R$ 18,00" at bounding box center [717, 512] width 124 height 33
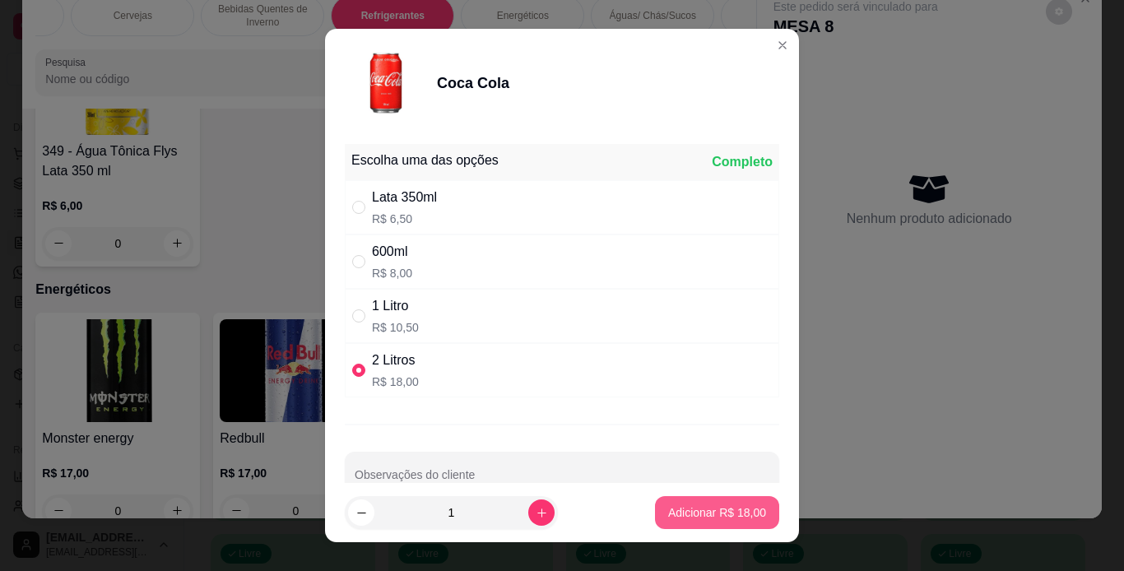
type input "1"
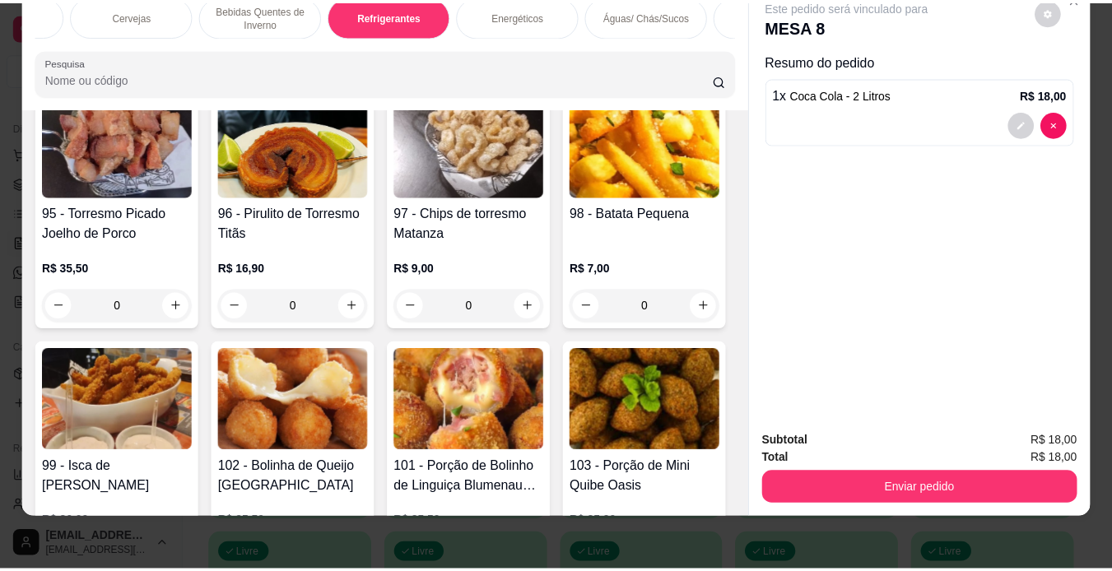
scroll to position [3104, 0]
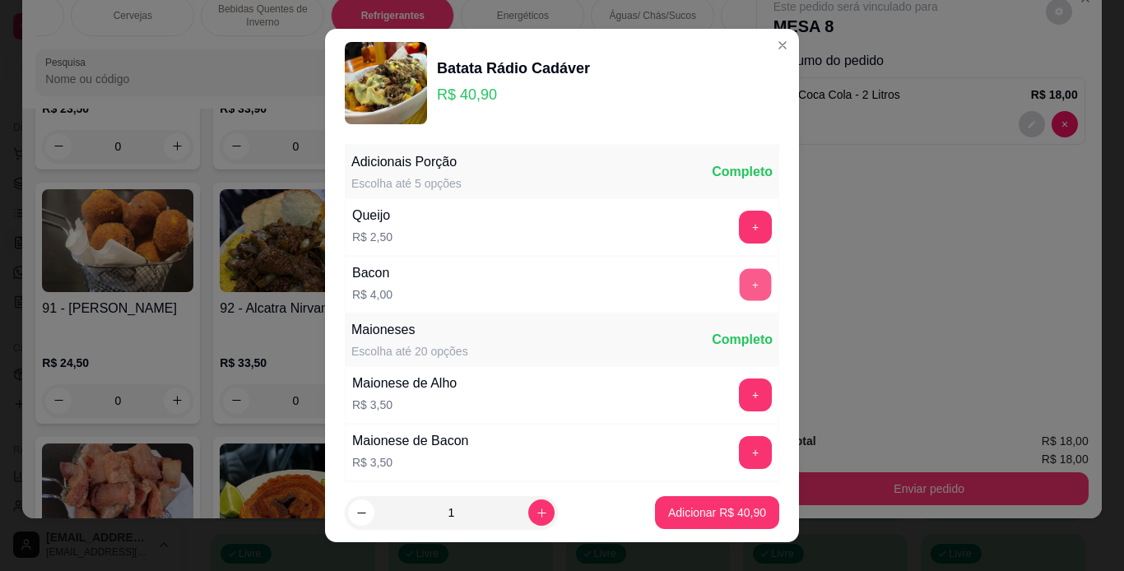
click at [740, 293] on button "+" at bounding box center [756, 284] width 32 height 32
click at [701, 514] on p "Adicionar R$ 44,90" at bounding box center [717, 513] width 95 height 16
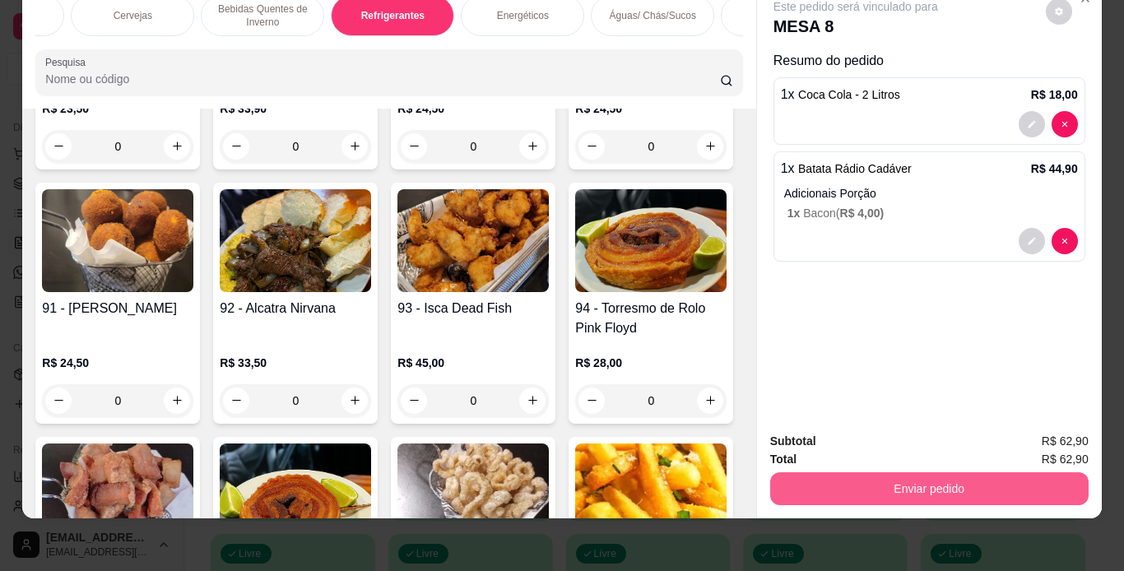
click at [812, 480] on button "Enviar pedido" at bounding box center [929, 488] width 318 height 33
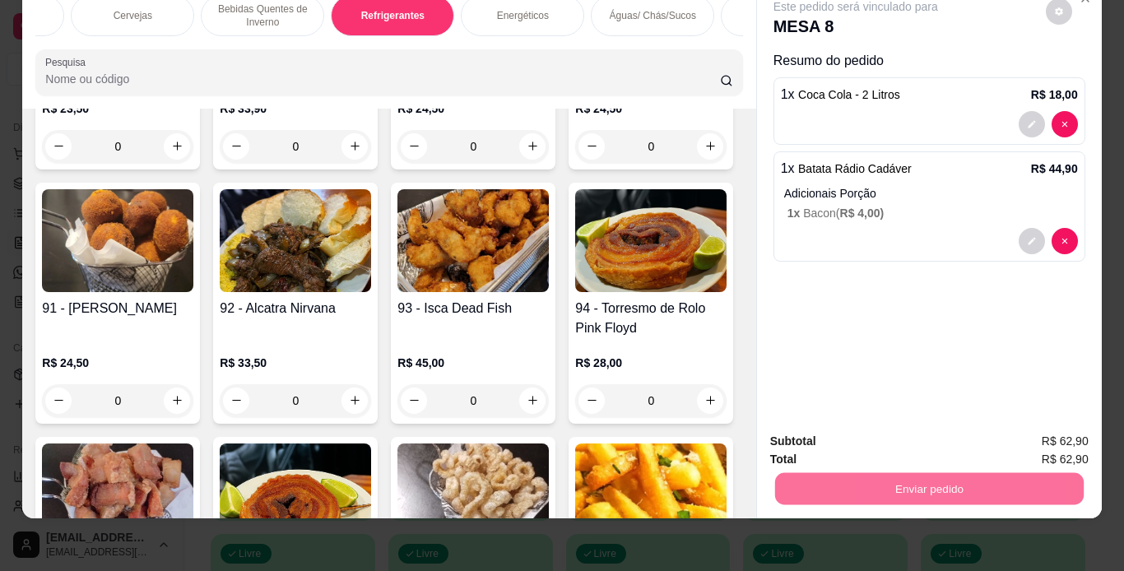
click at [839, 429] on button "Não registrar e enviar pedido" at bounding box center [874, 436] width 171 height 31
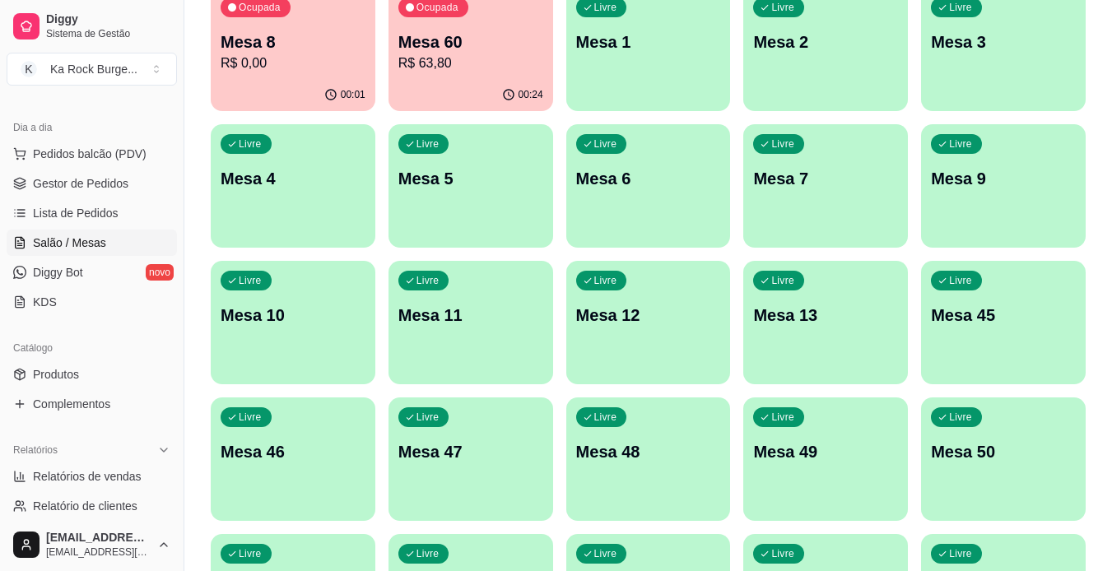
click at [1099, 376] on div "Todos Mesas Comandas Pesquisar Adicionar mesa ou comanda Ocupada Mesa 8 R$ 0,00…" at bounding box center [647, 342] width 927 height 941
